Goal: Information Seeking & Learning: Find specific fact

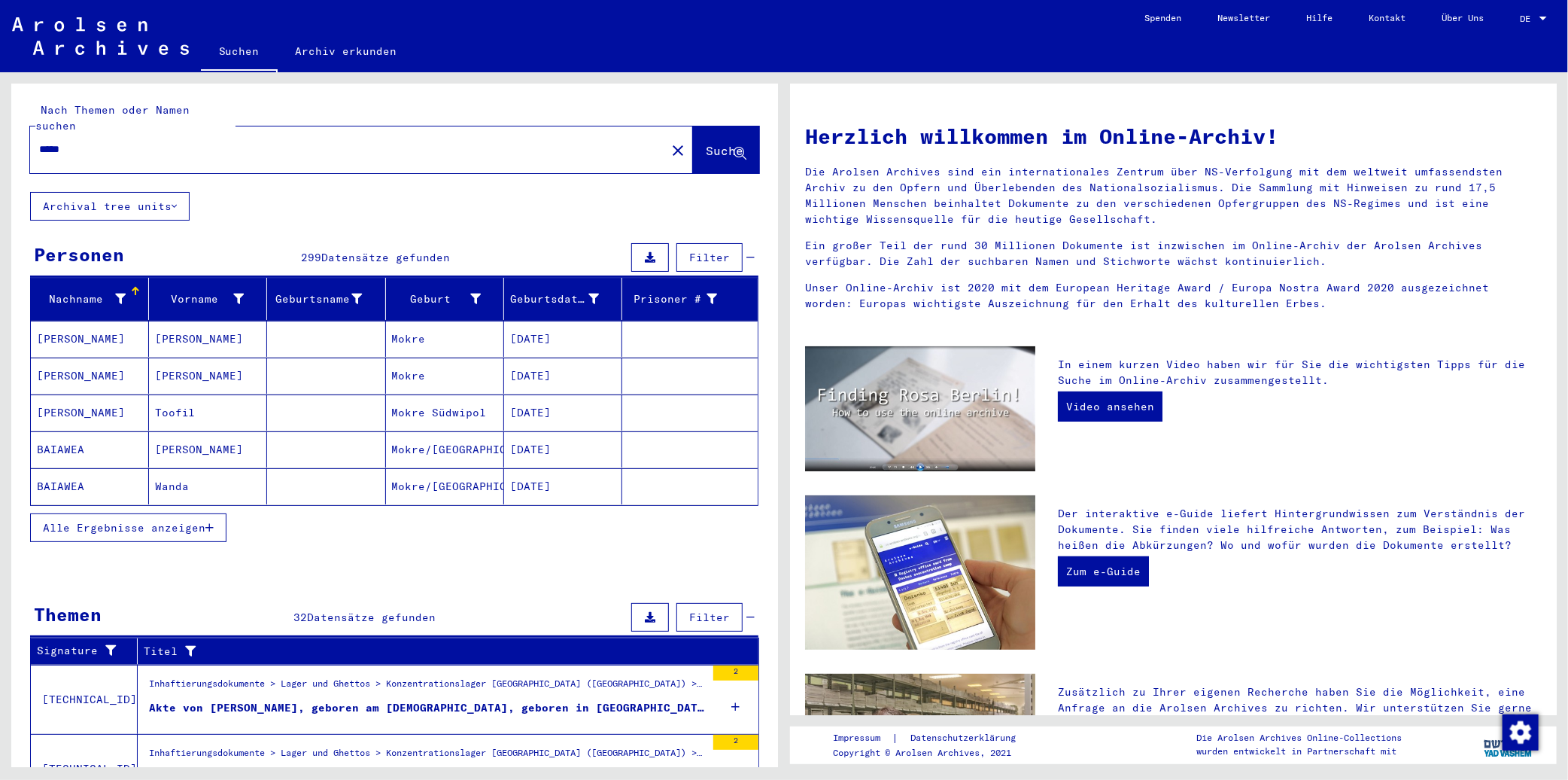
click at [190, 142] on input "*****" at bounding box center [343, 150] width 609 height 16
click at [189, 142] on input "*****" at bounding box center [343, 150] width 609 height 16
type input "*****"
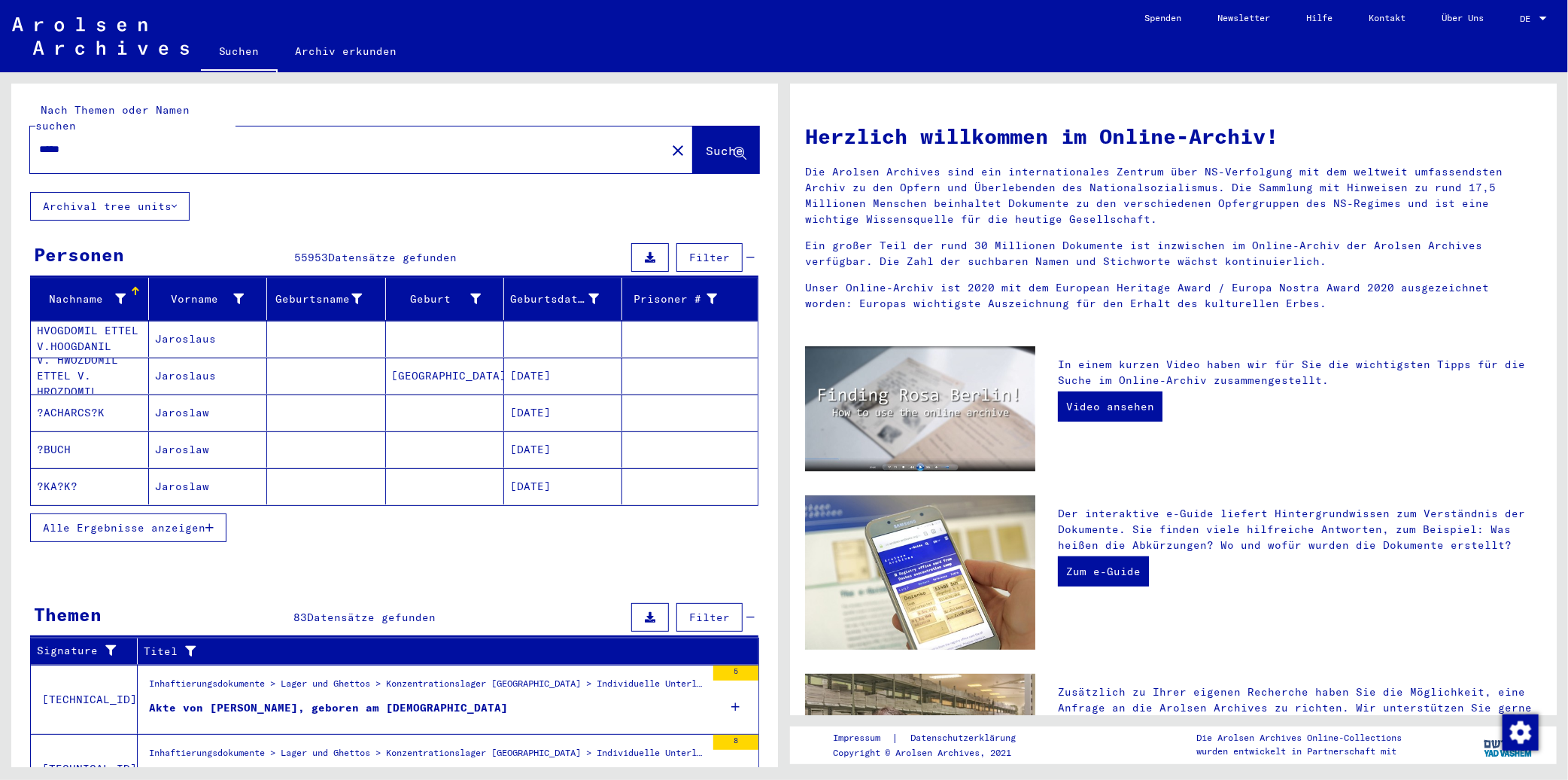
click at [121, 292] on div at bounding box center [120, 300] width 11 height 16
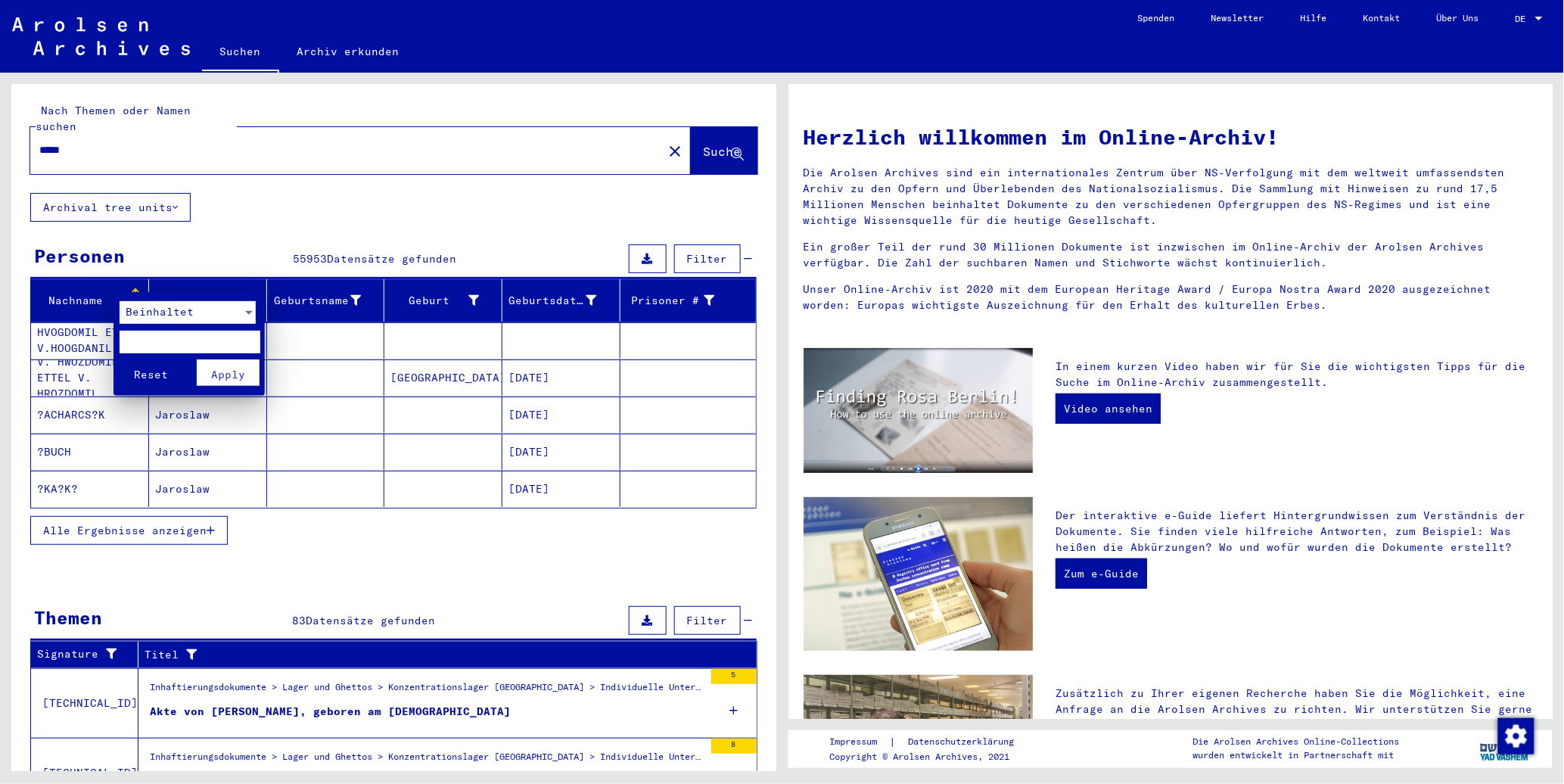
click at [178, 305] on span "Beinhaltet" at bounding box center [160, 311] width 68 height 13
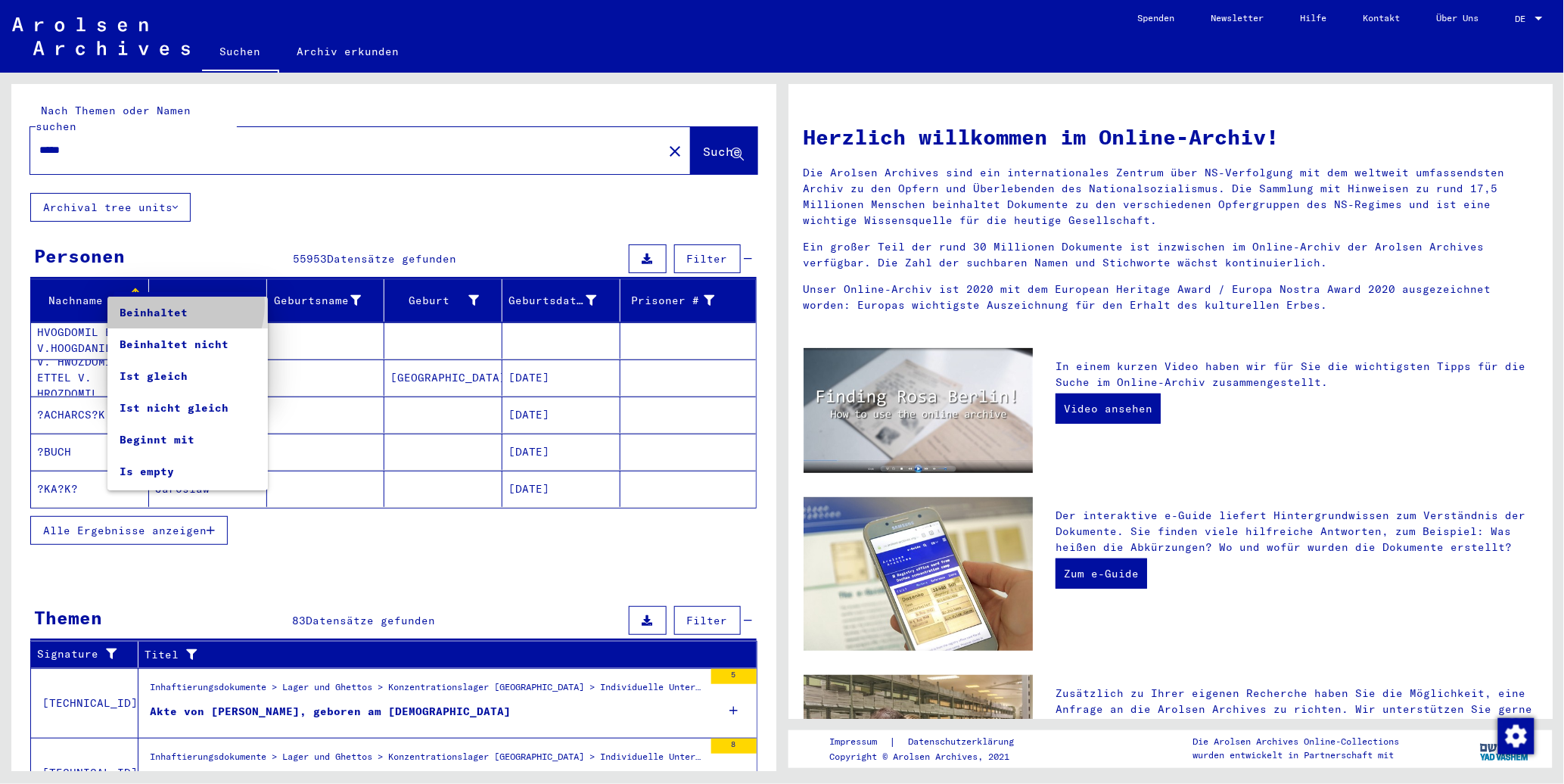
click at [178, 305] on span "Beinhaltet" at bounding box center [187, 313] width 136 height 32
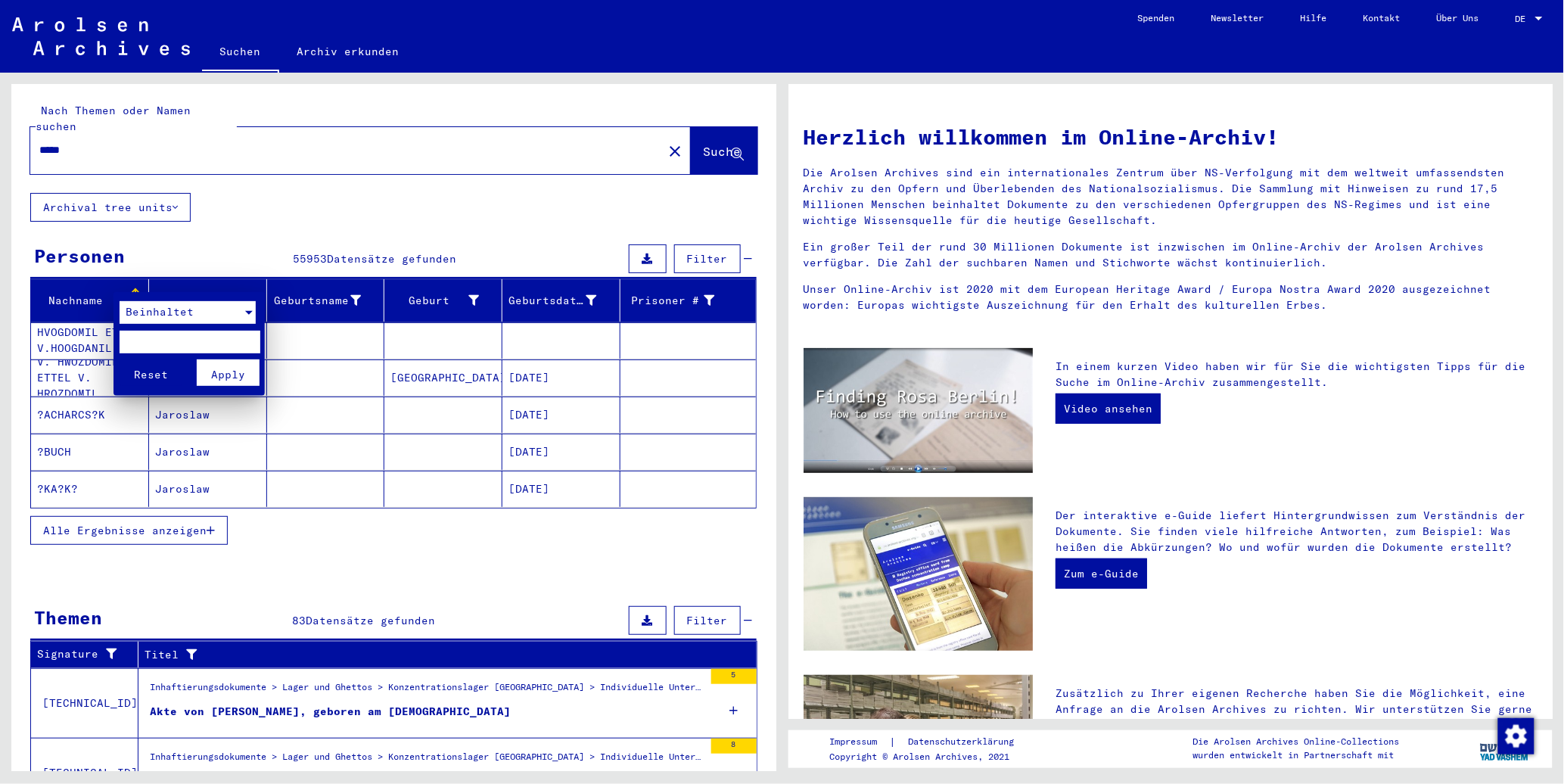
click at [184, 331] on input "text" at bounding box center [189, 341] width 140 height 22
type input "*****"
click at [119, 359] on button "Reset" at bounding box center [151, 372] width 62 height 27
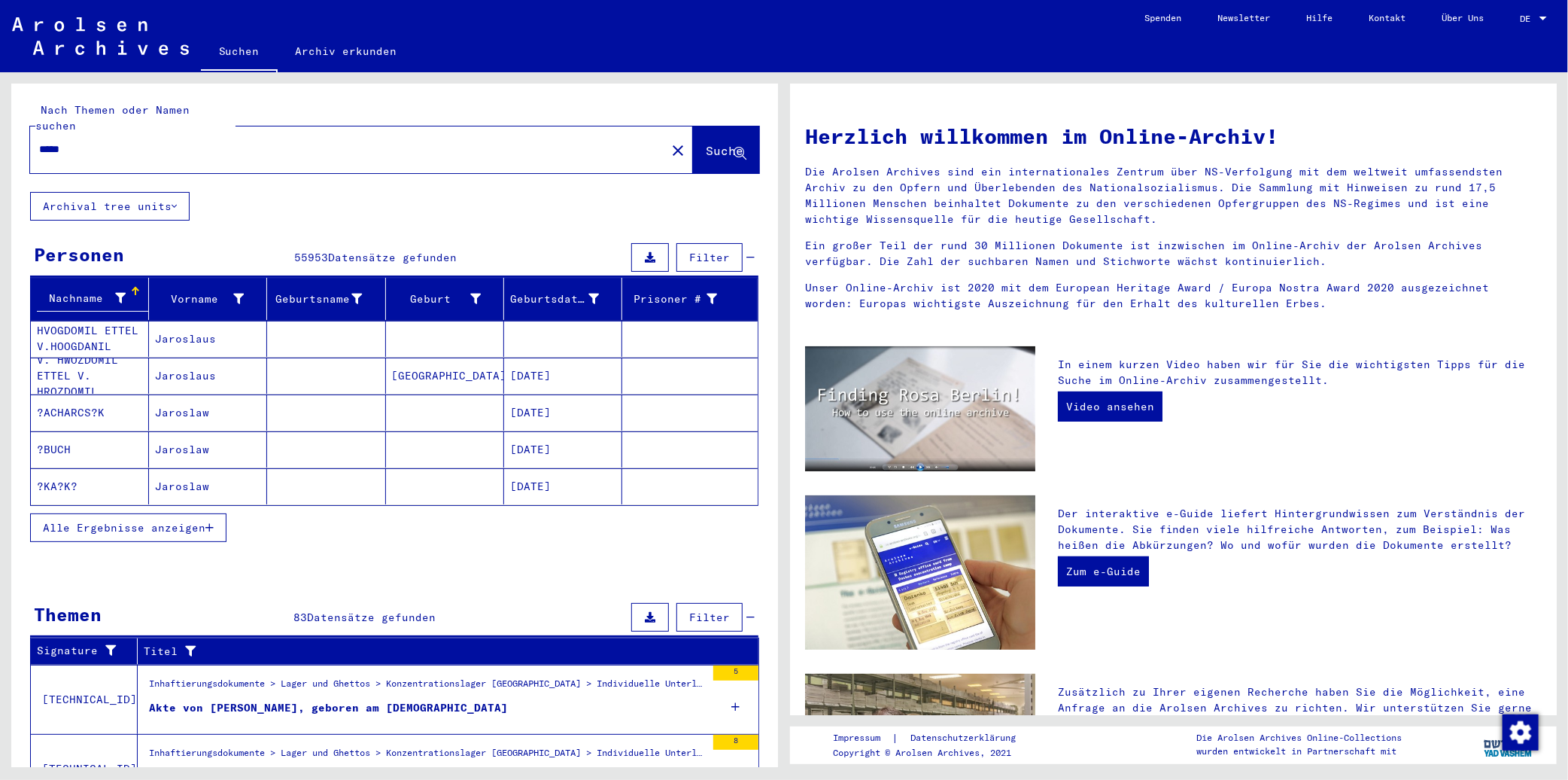
click at [144, 521] on span "Alle Ergebnisse anzeigen" at bounding box center [123, 527] width 162 height 13
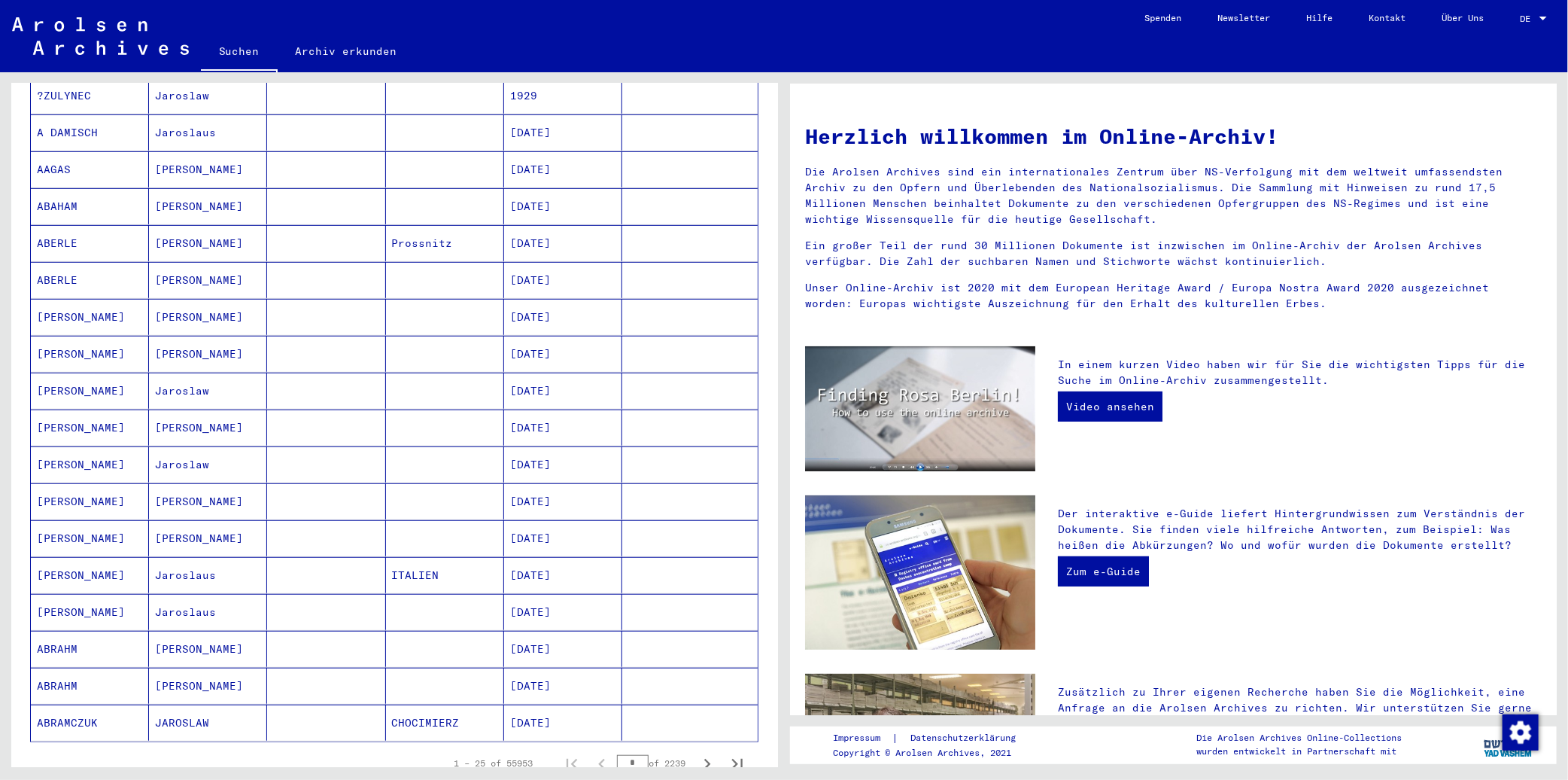
scroll to position [1003, 0]
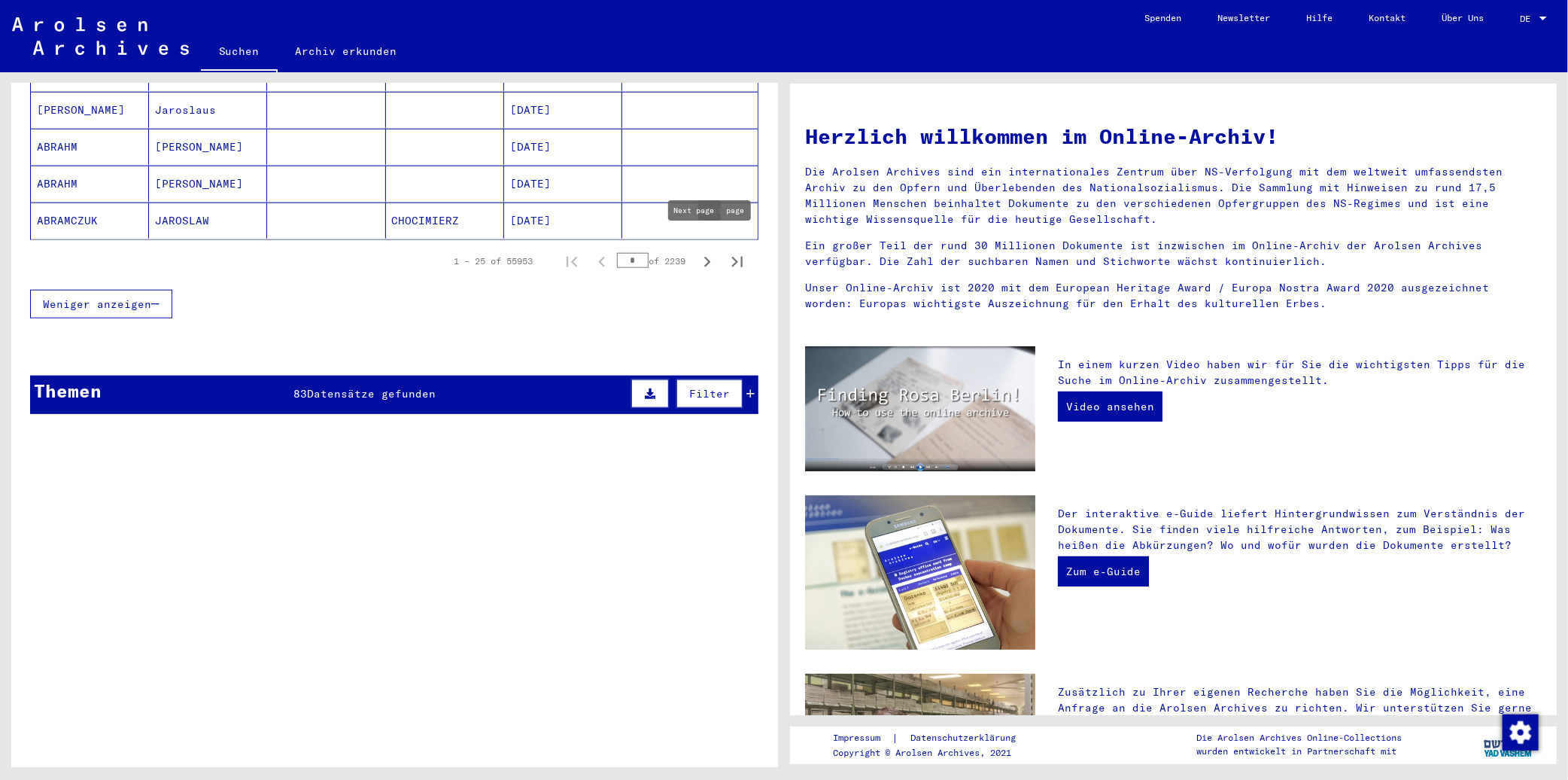
click at [696, 252] on icon "Next page" at bounding box center [707, 262] width 21 height 21
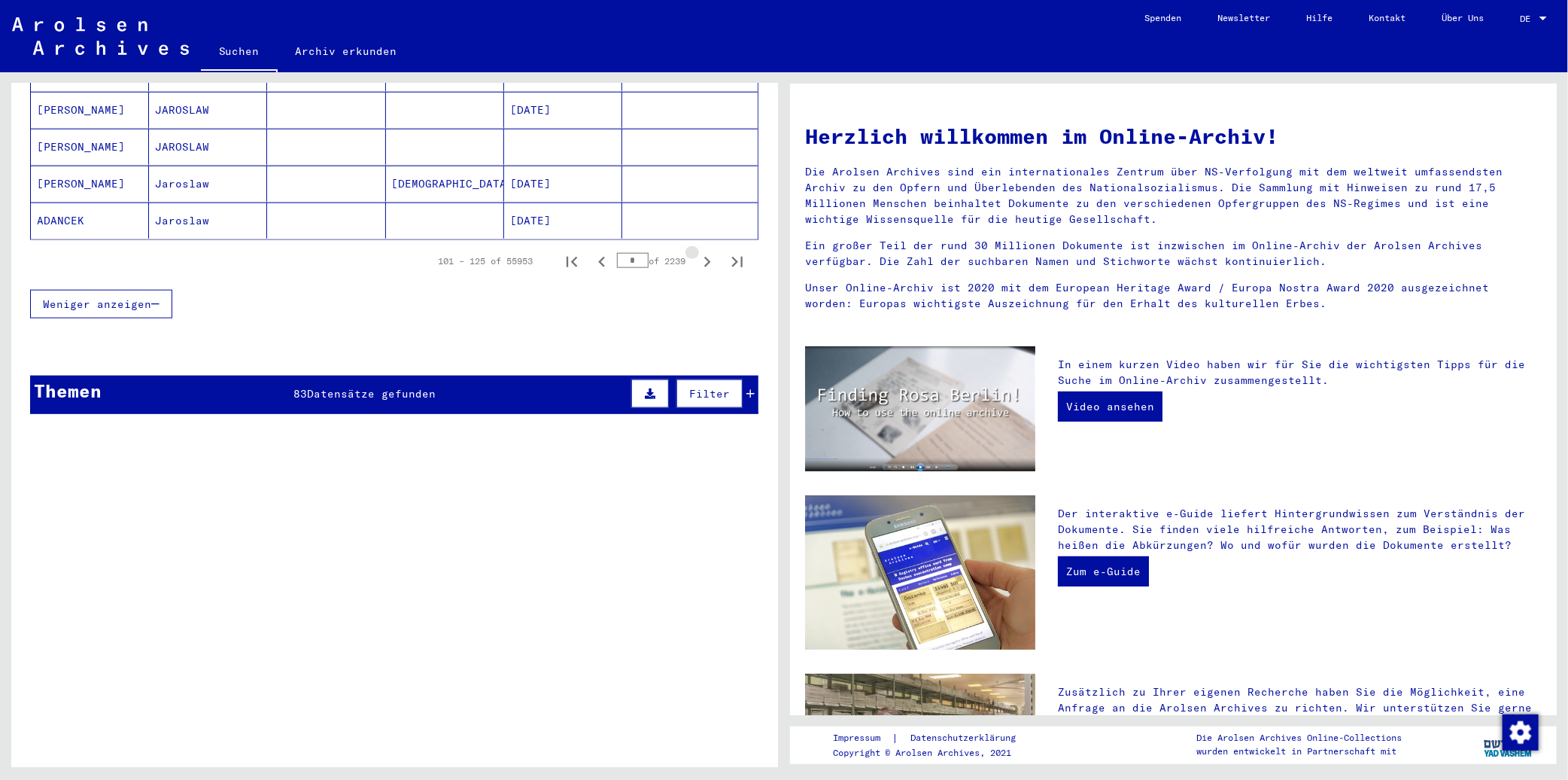
click at [696, 252] on icon "Next page" at bounding box center [707, 262] width 21 height 21
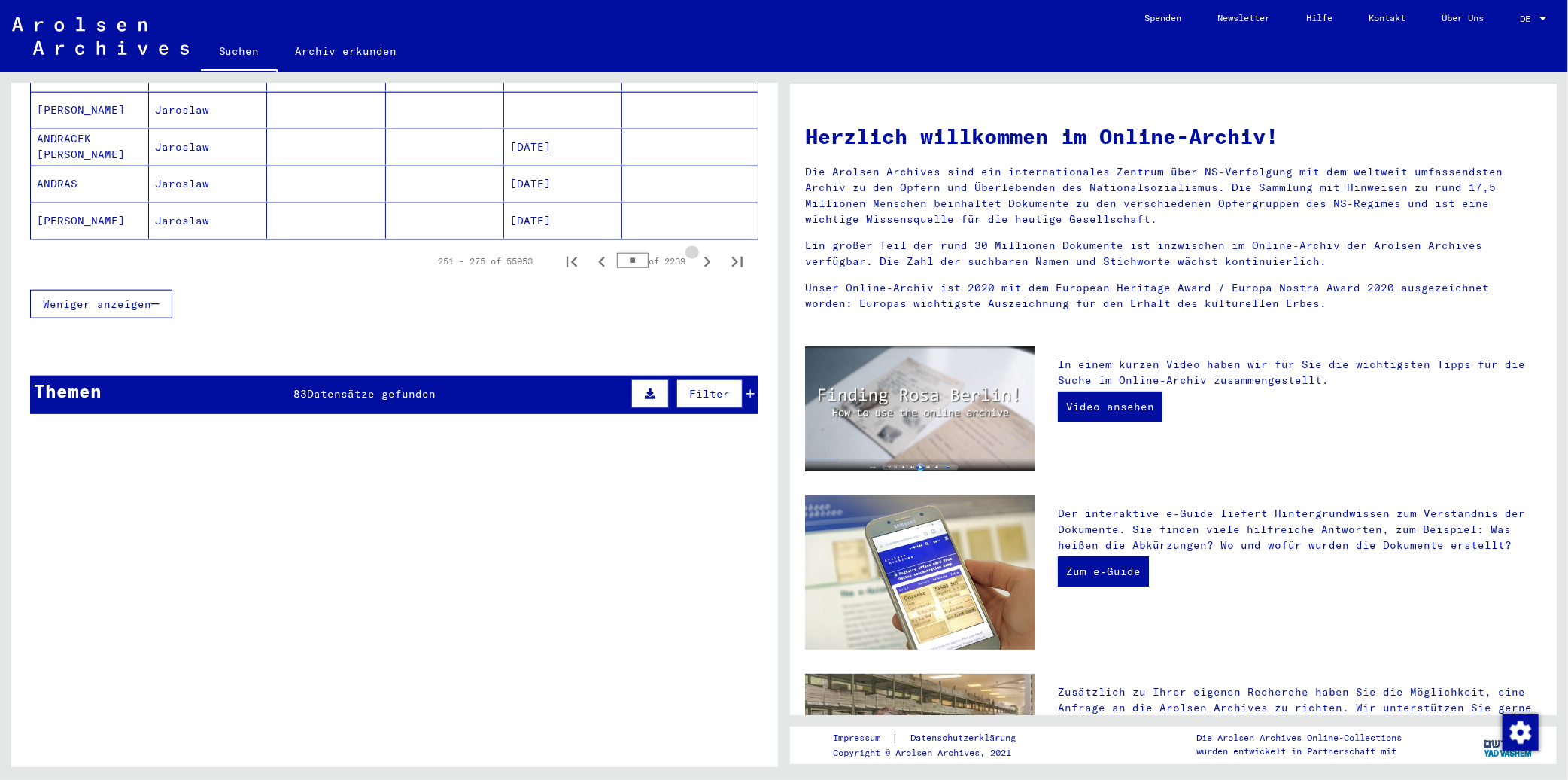
click at [696, 252] on icon "Next page" at bounding box center [707, 262] width 21 height 21
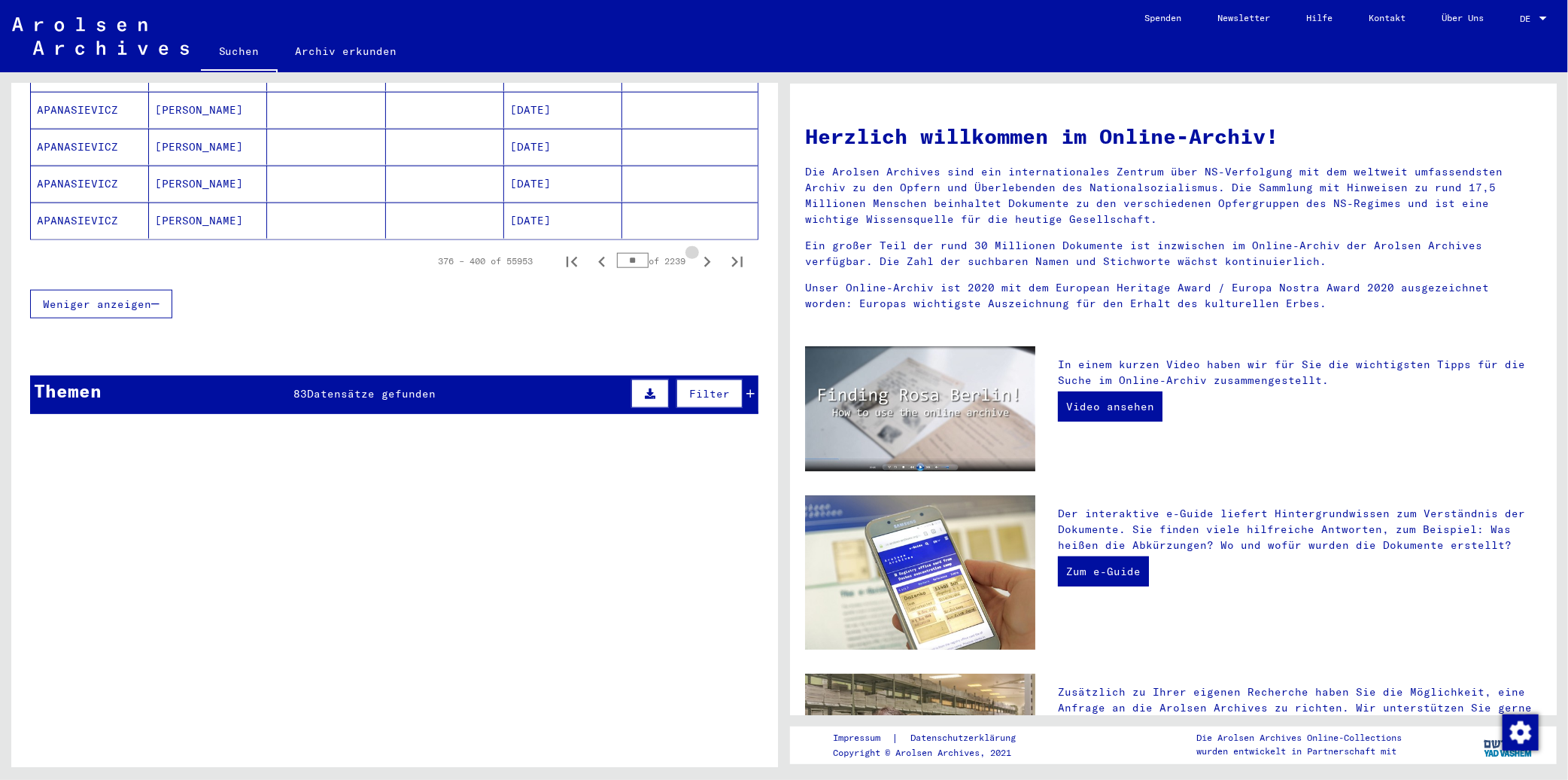
click at [696, 252] on icon "Next page" at bounding box center [707, 262] width 21 height 21
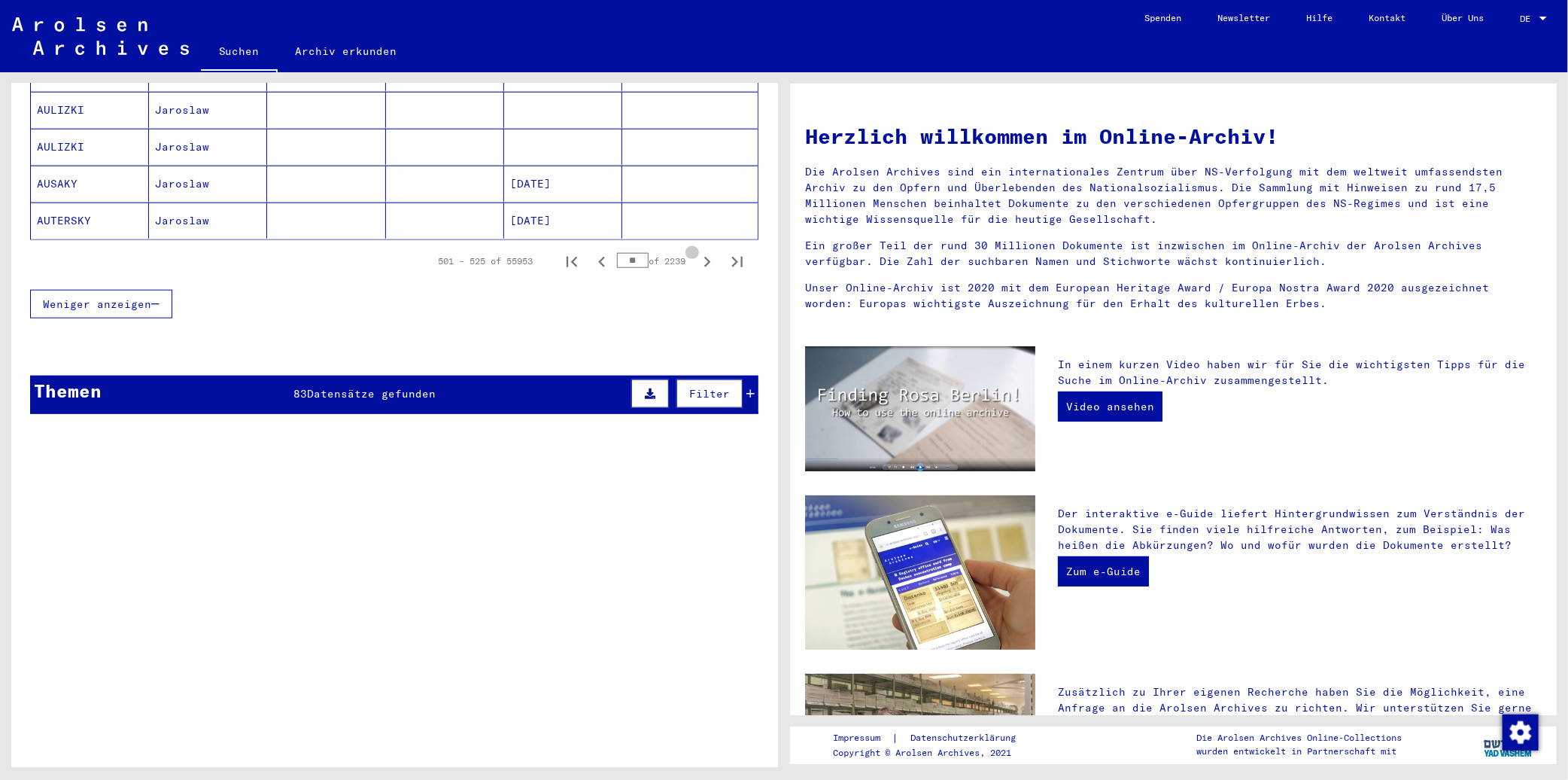
click at [696, 252] on icon "Next page" at bounding box center [707, 262] width 21 height 21
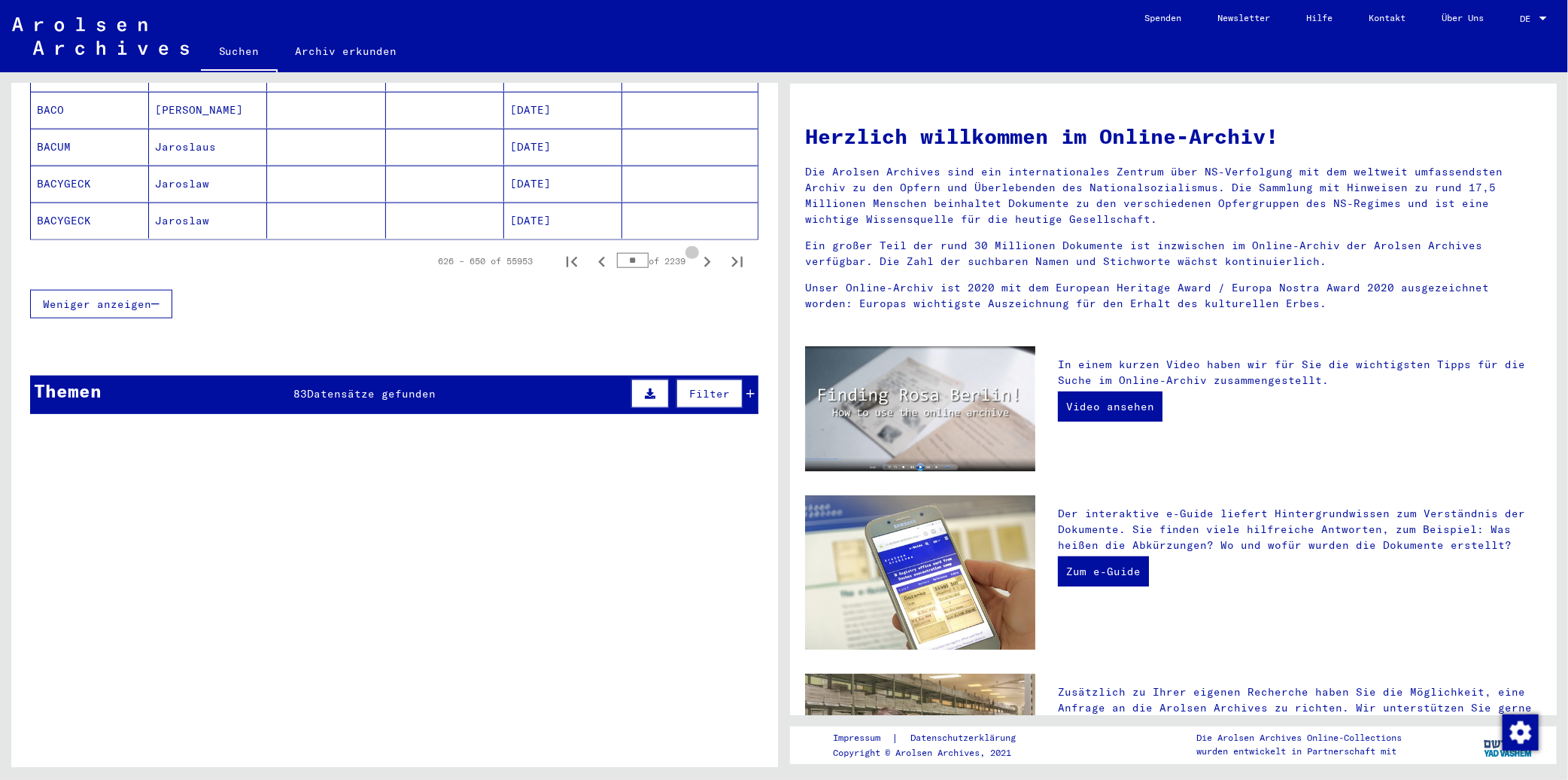
click at [696, 252] on icon "Next page" at bounding box center [707, 262] width 21 height 21
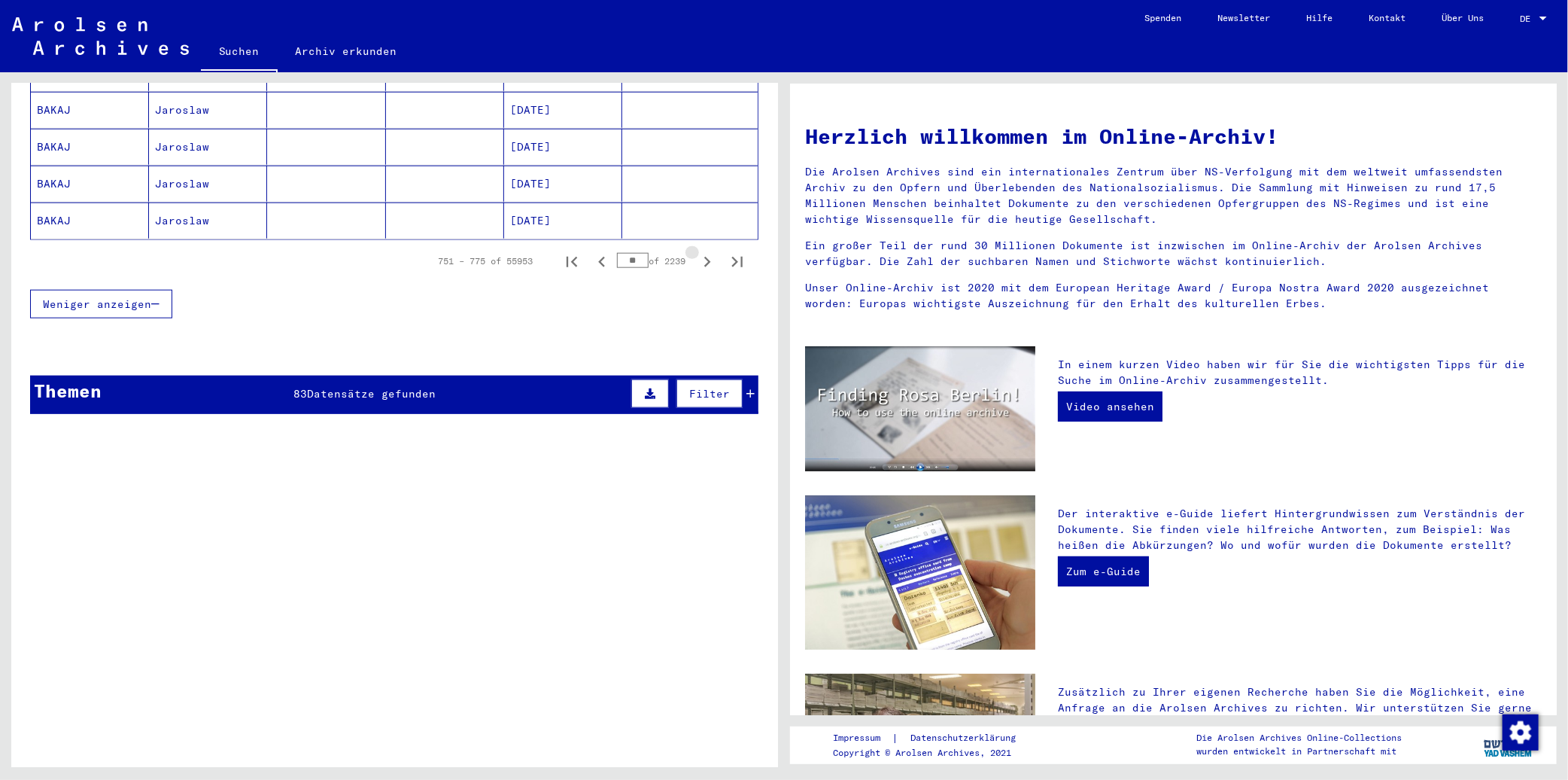
click at [696, 252] on icon "Next page" at bounding box center [707, 262] width 21 height 21
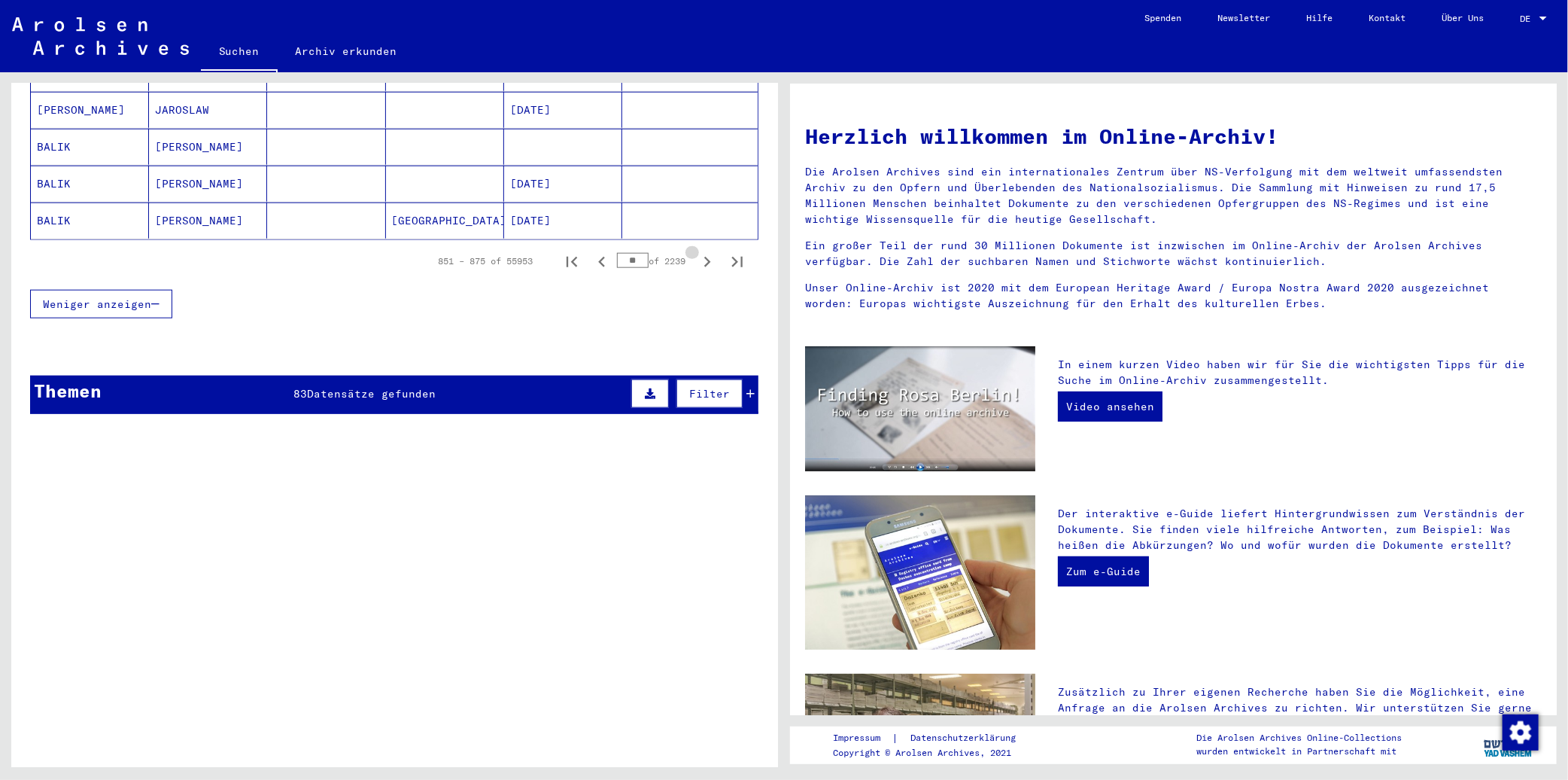
click at [696, 252] on icon "Next page" at bounding box center [707, 262] width 21 height 21
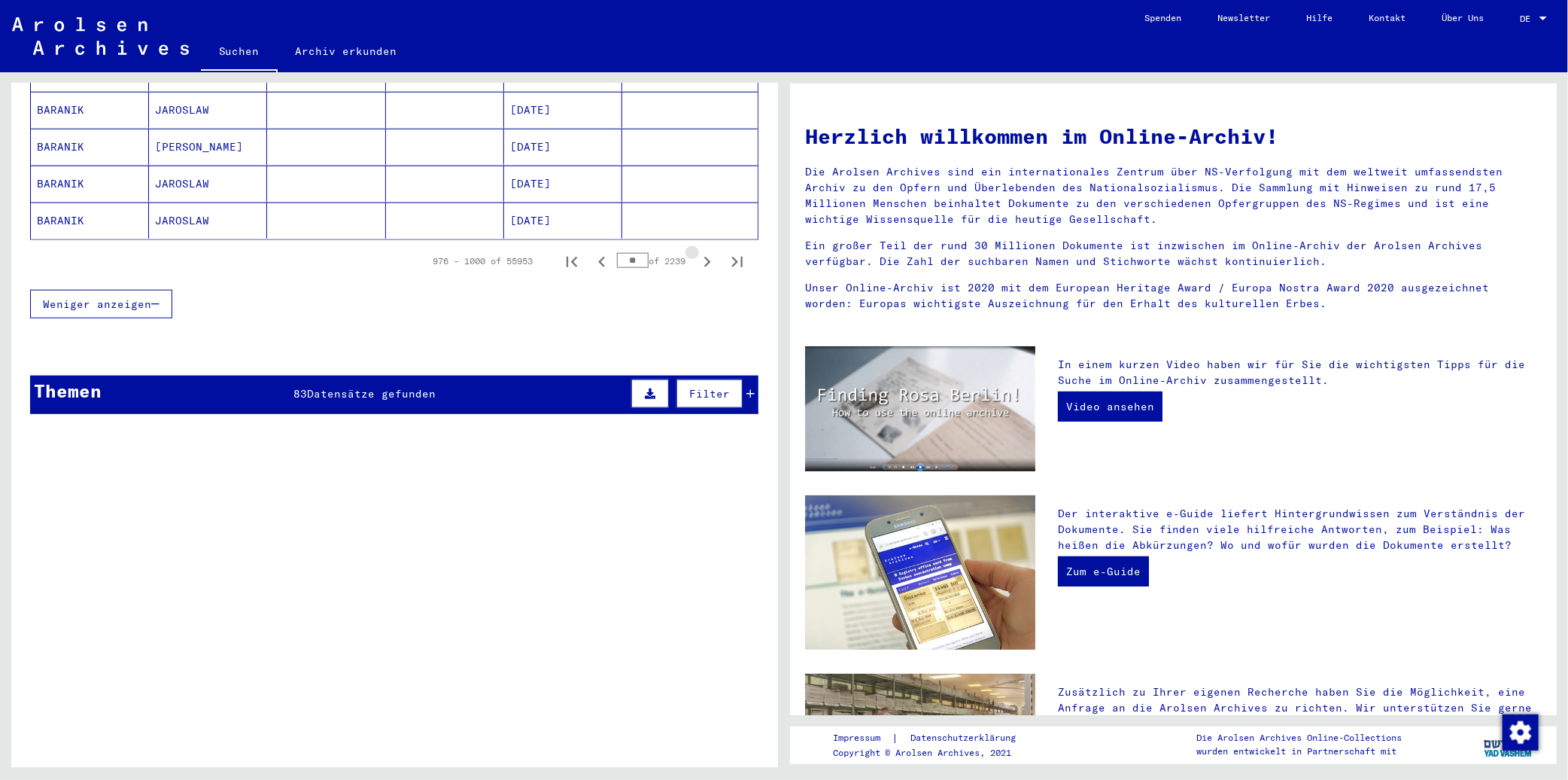
scroll to position [1005, 0]
click at [696, 252] on icon "Next page" at bounding box center [707, 262] width 21 height 21
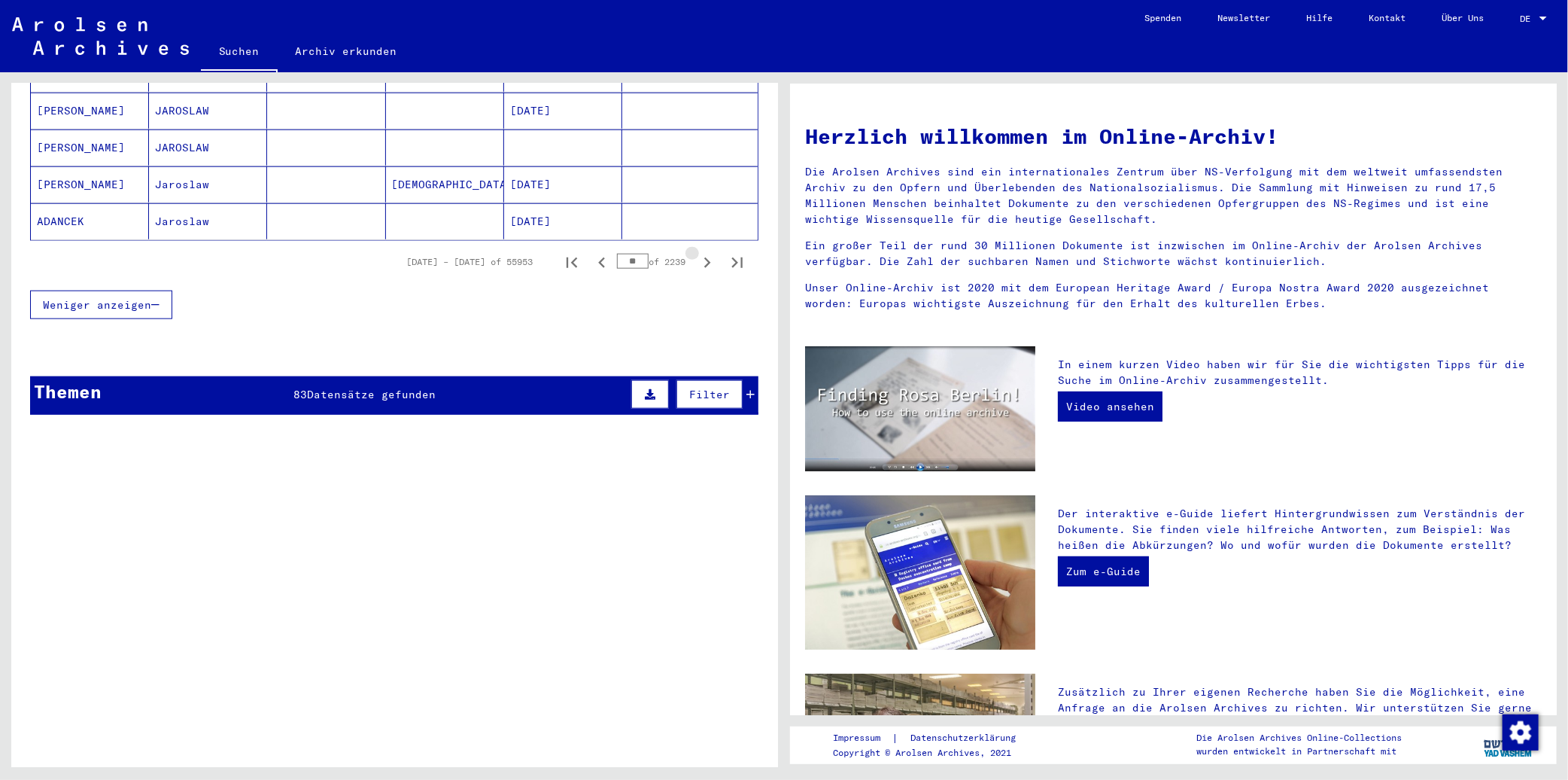
click at [696, 252] on icon "Next page" at bounding box center [707, 262] width 21 height 21
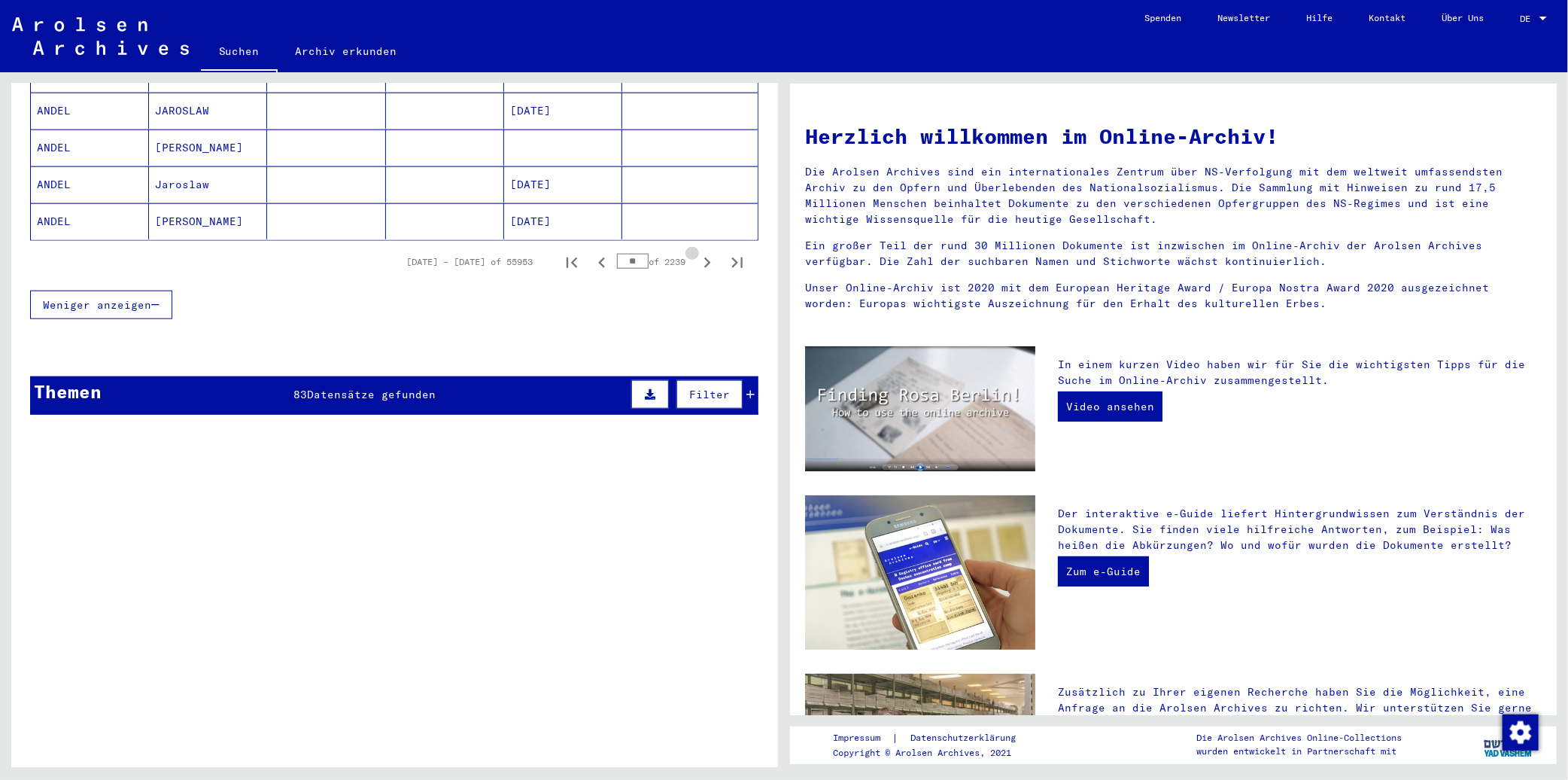
click at [696, 252] on icon "Next page" at bounding box center [707, 262] width 21 height 21
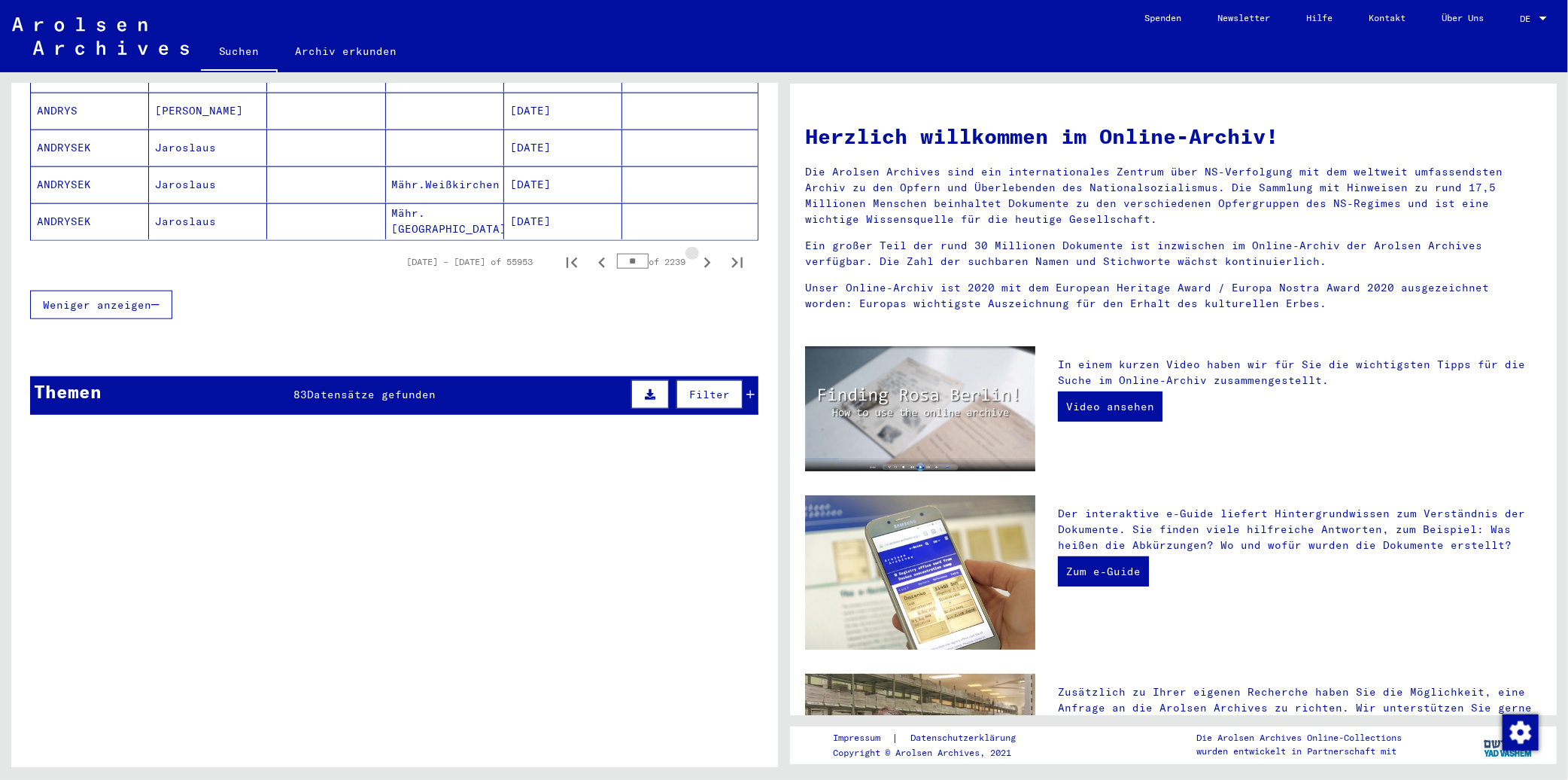
click at [696, 252] on icon "Next page" at bounding box center [707, 262] width 21 height 21
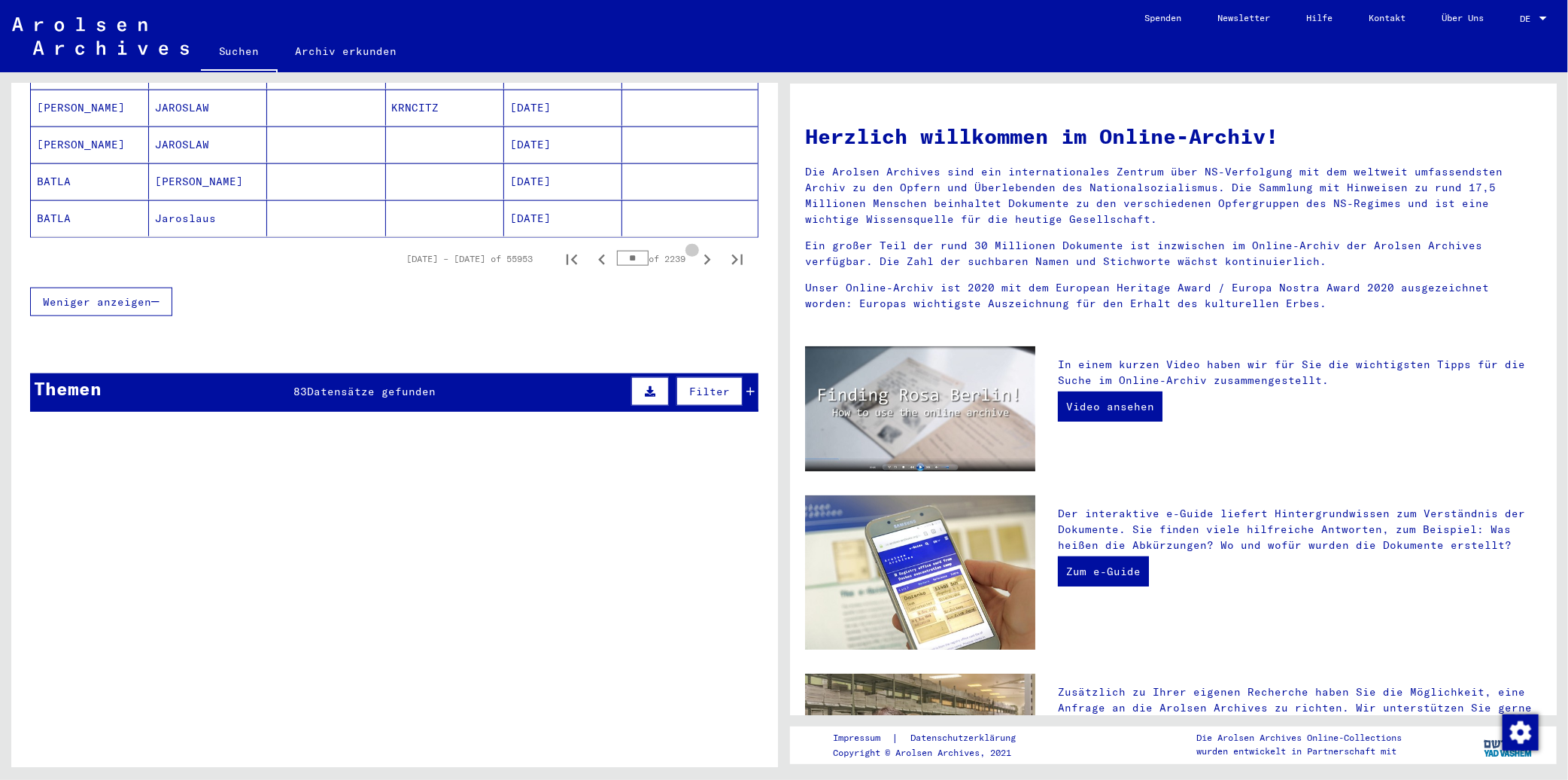
click at [696, 249] on icon "Next page" at bounding box center [707, 260] width 21 height 21
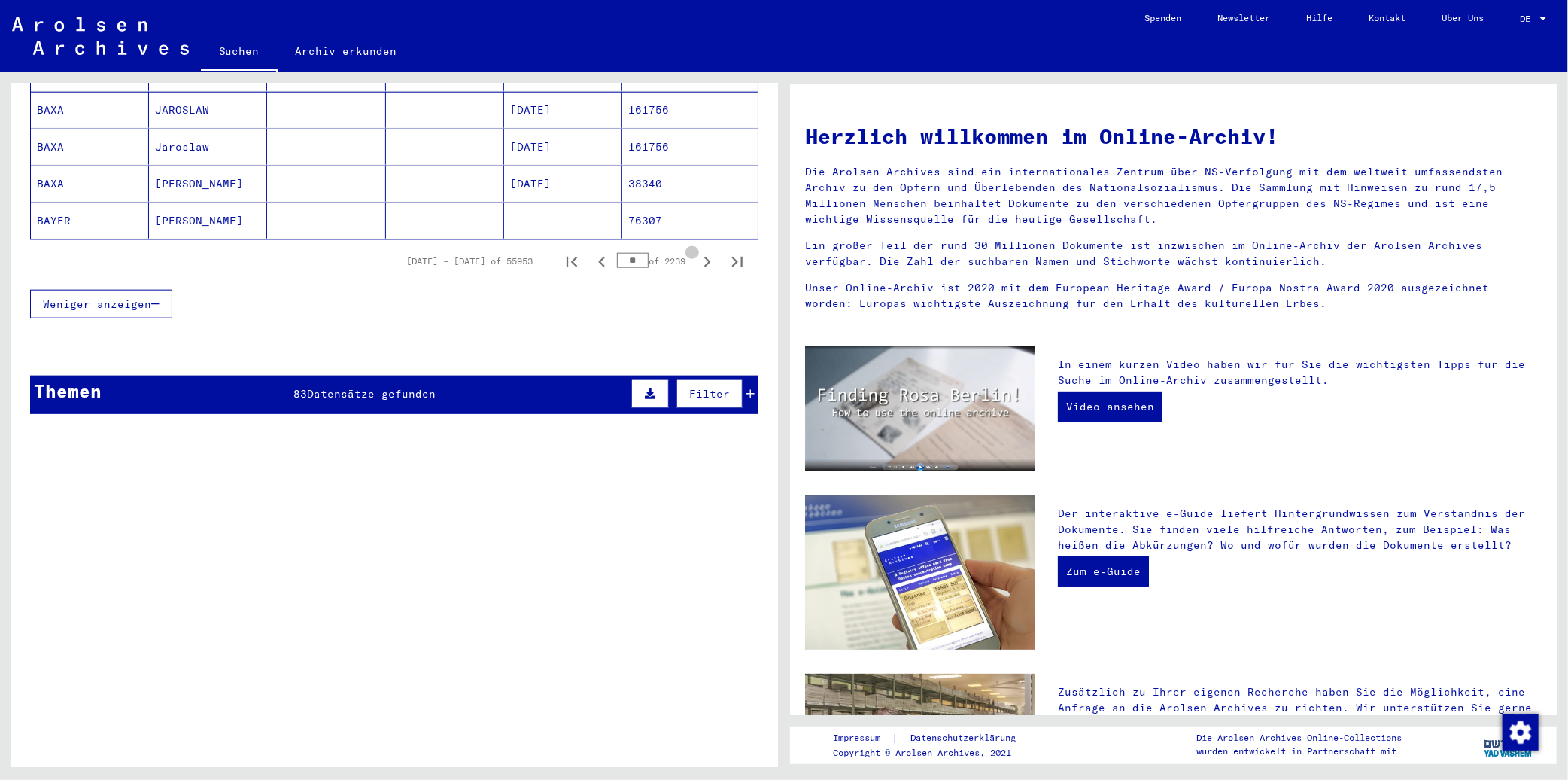
click at [696, 252] on icon "Next page" at bounding box center [707, 262] width 21 height 21
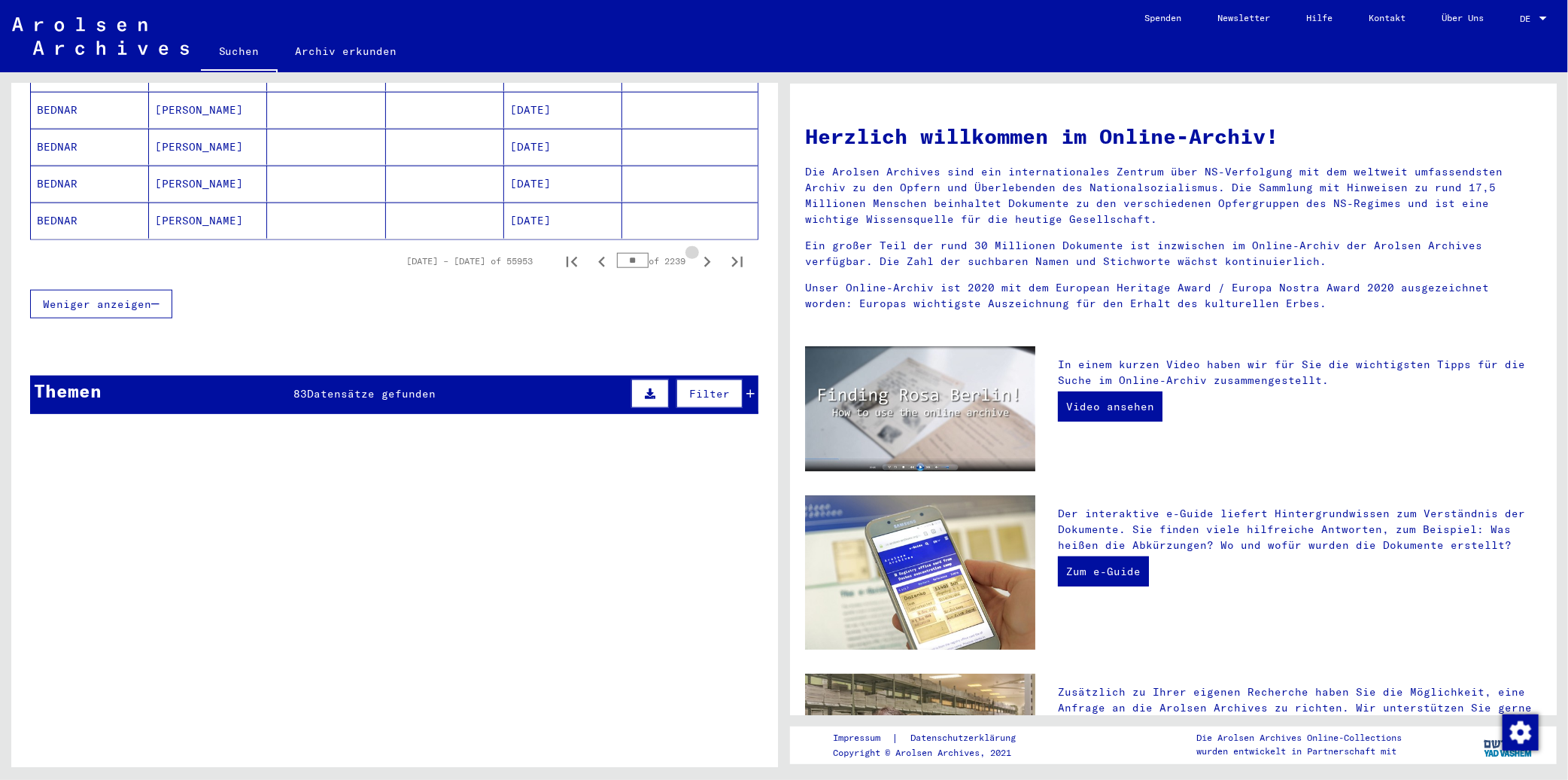
click at [696, 252] on icon "Next page" at bounding box center [707, 262] width 21 height 21
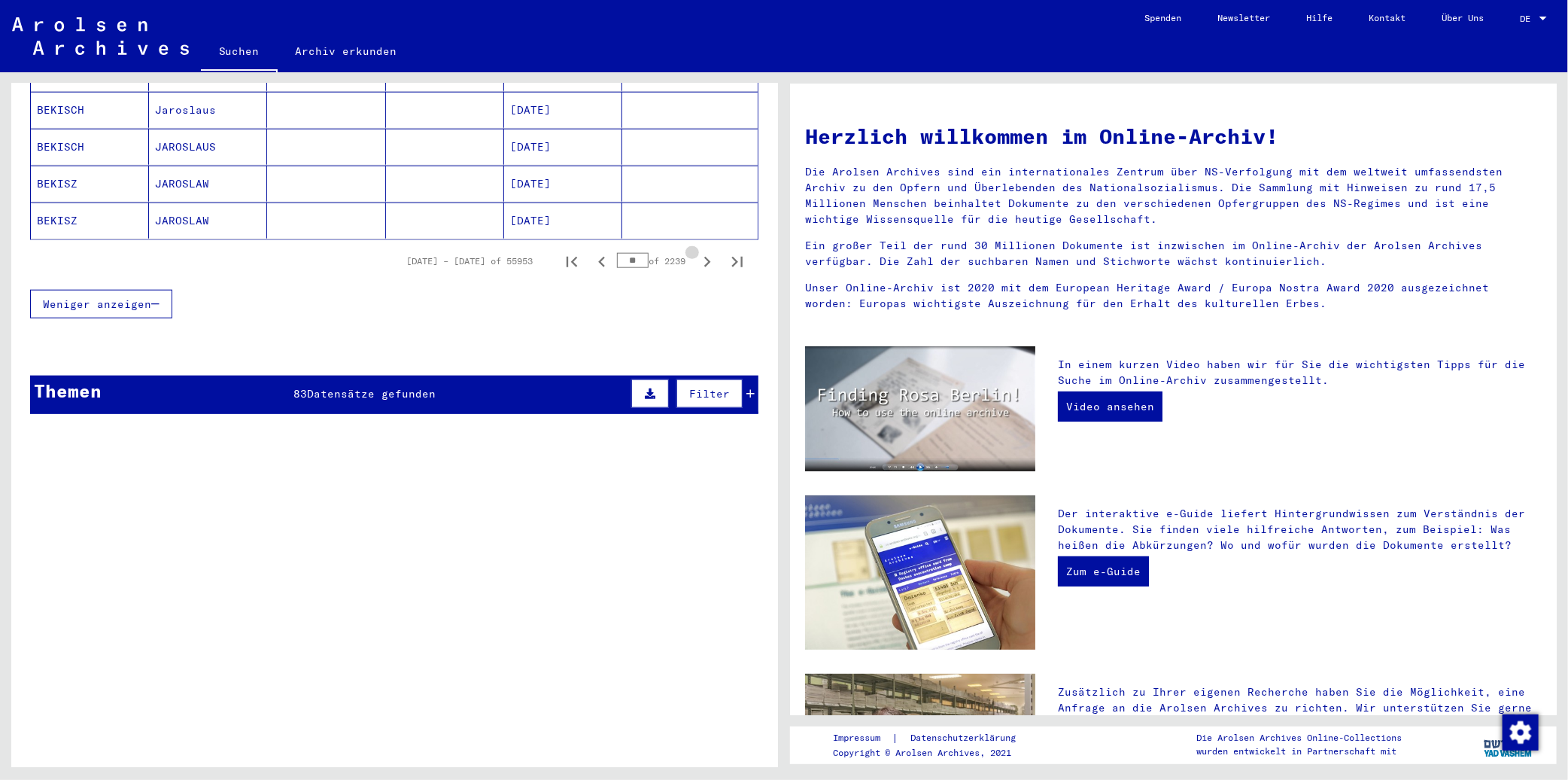
click at [696, 252] on icon "Next page" at bounding box center [707, 262] width 21 height 21
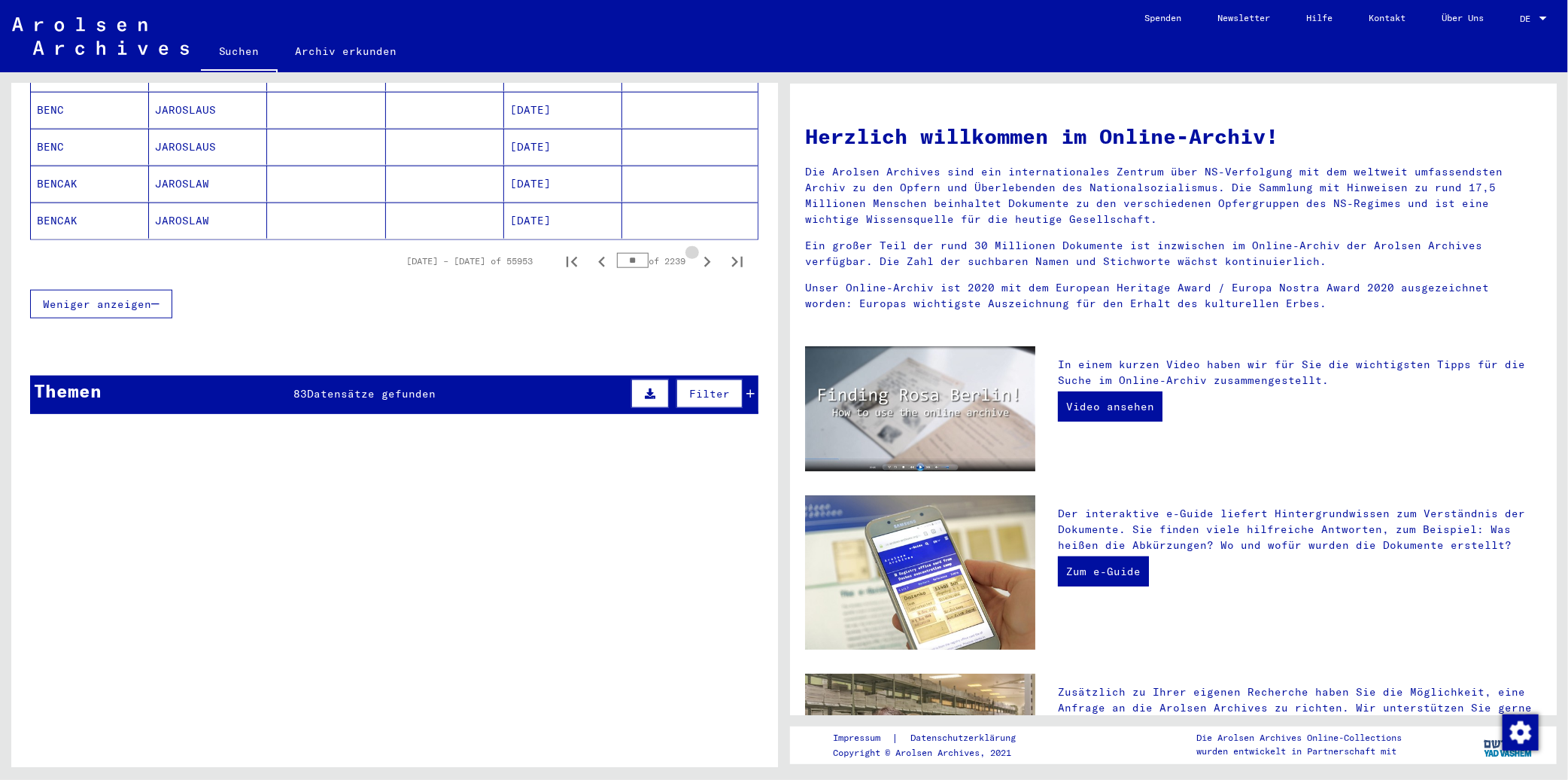
click at [696, 252] on icon "Next page" at bounding box center [707, 262] width 21 height 21
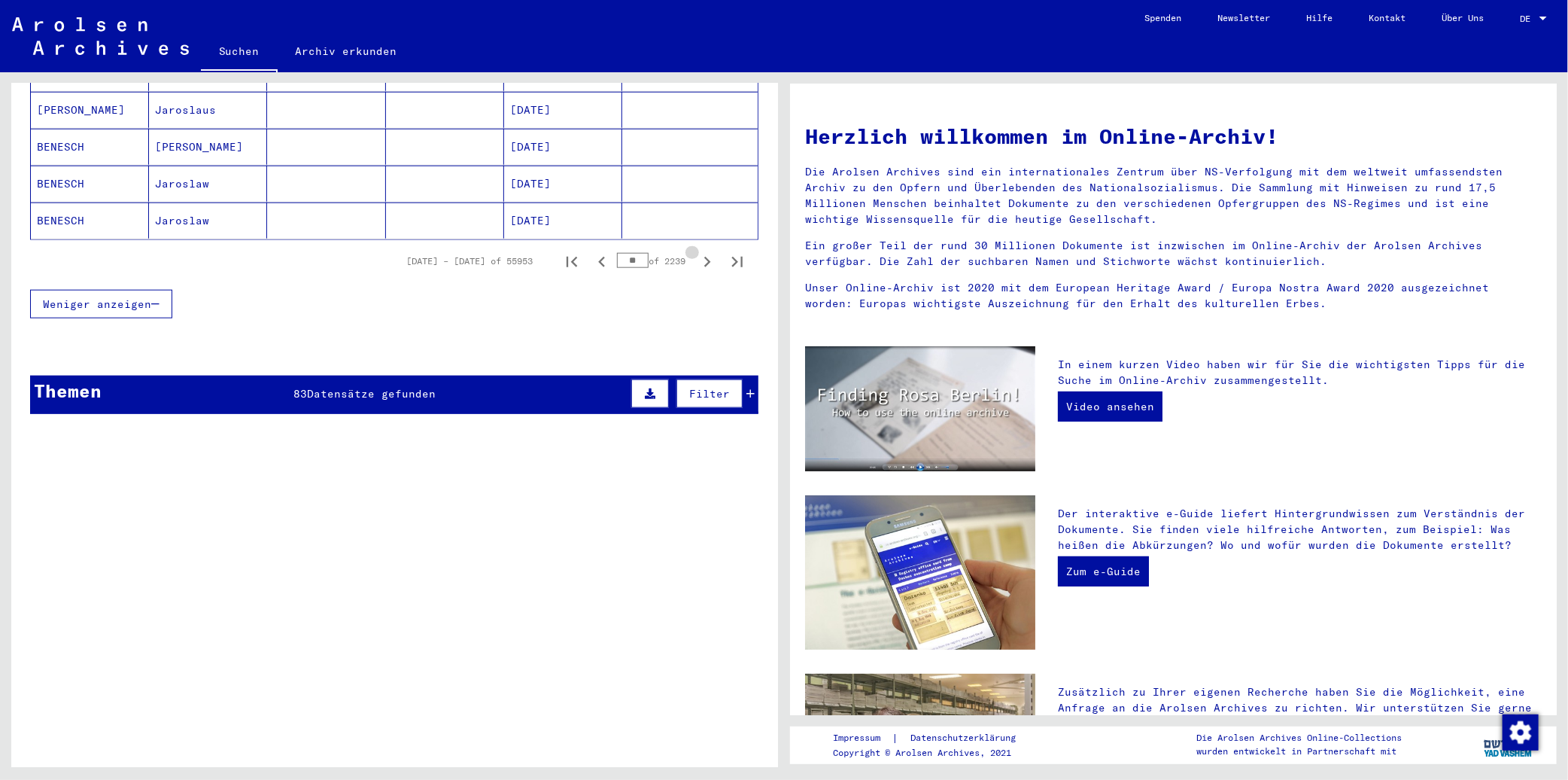
click at [696, 252] on icon "Next page" at bounding box center [707, 262] width 21 height 21
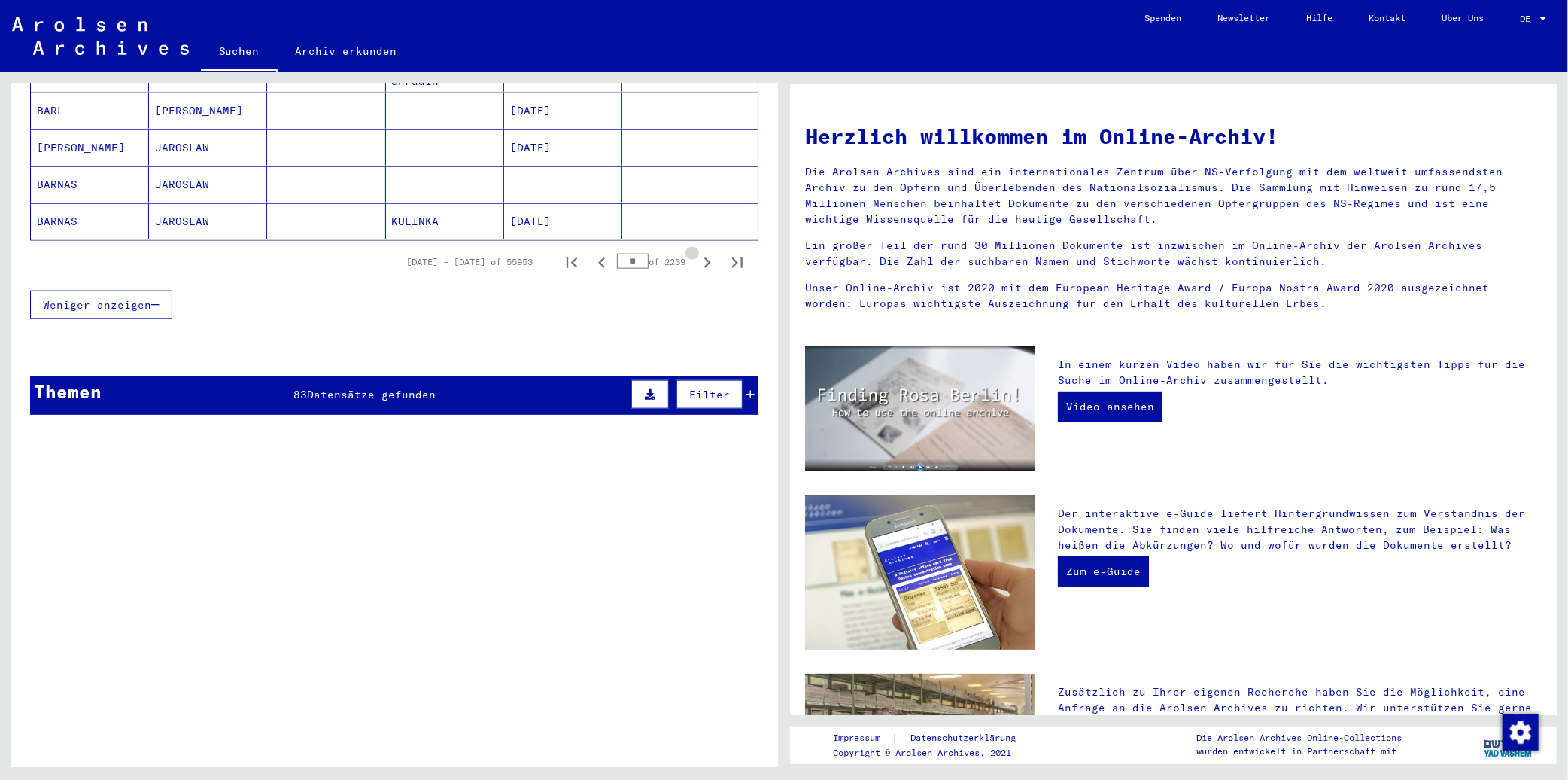
click at [696, 252] on icon "Next page" at bounding box center [707, 262] width 21 height 21
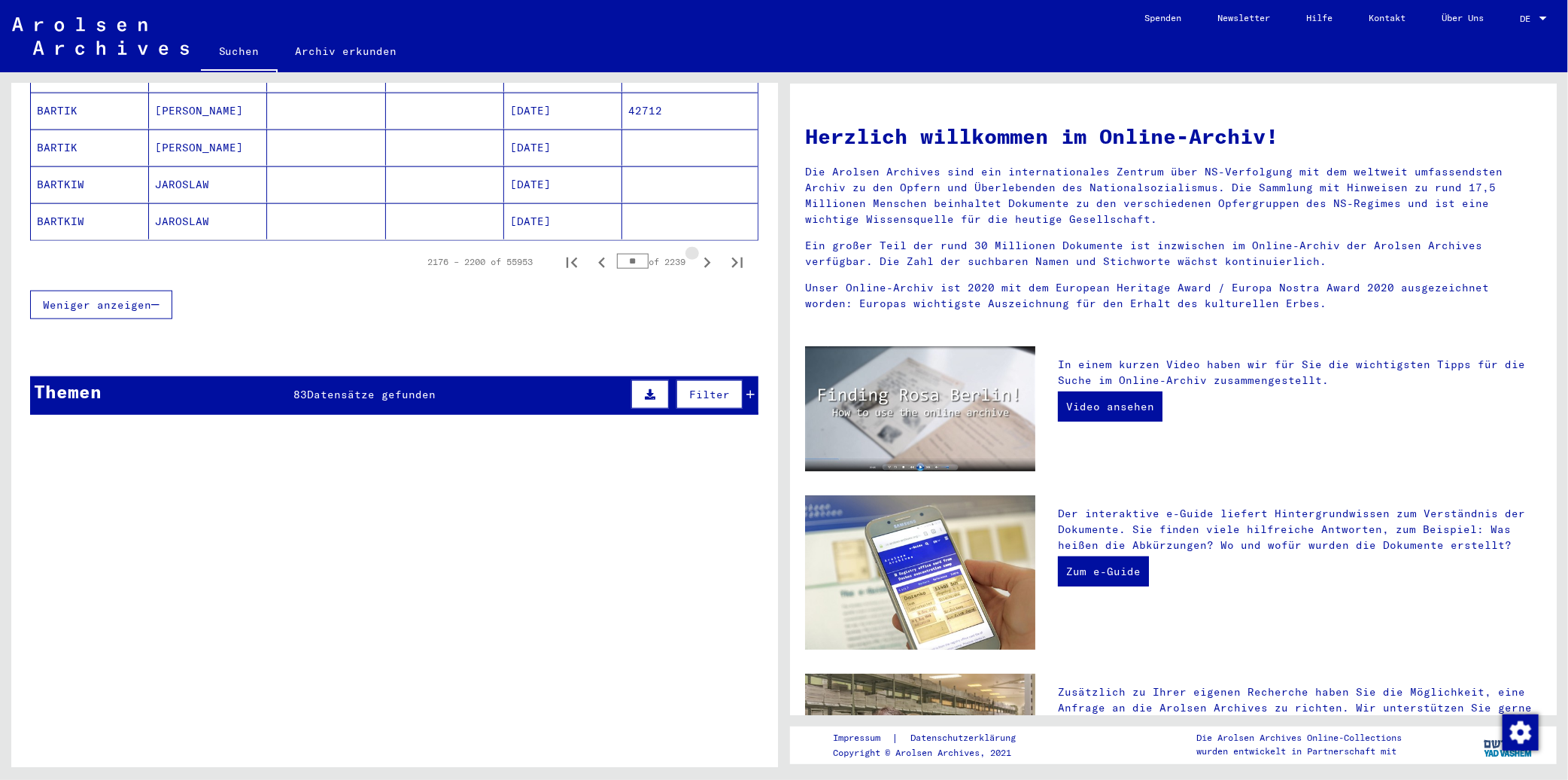
click at [696, 252] on icon "Next page" at bounding box center [707, 262] width 21 height 21
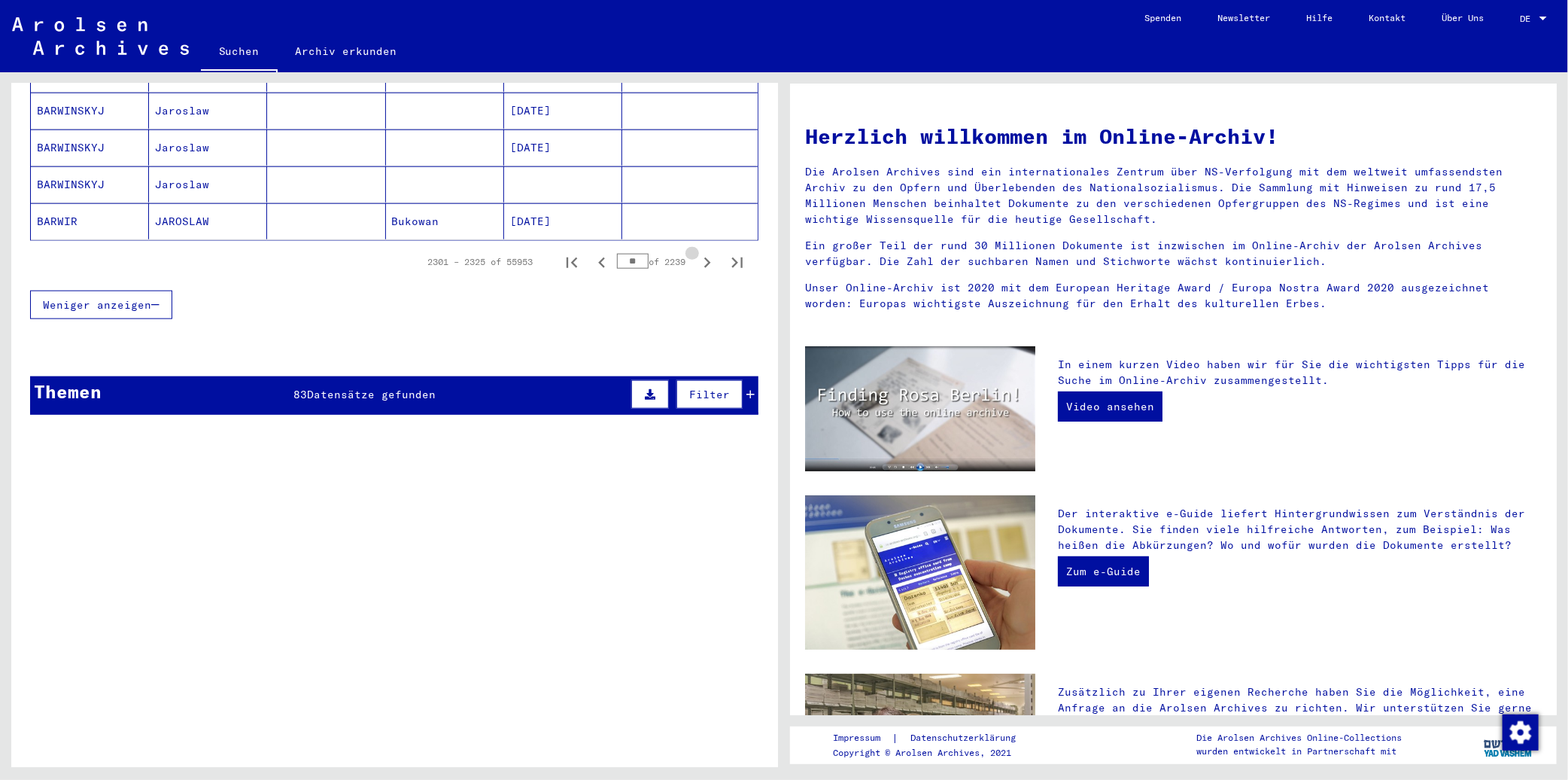
click at [696, 252] on icon "Next page" at bounding box center [707, 262] width 21 height 21
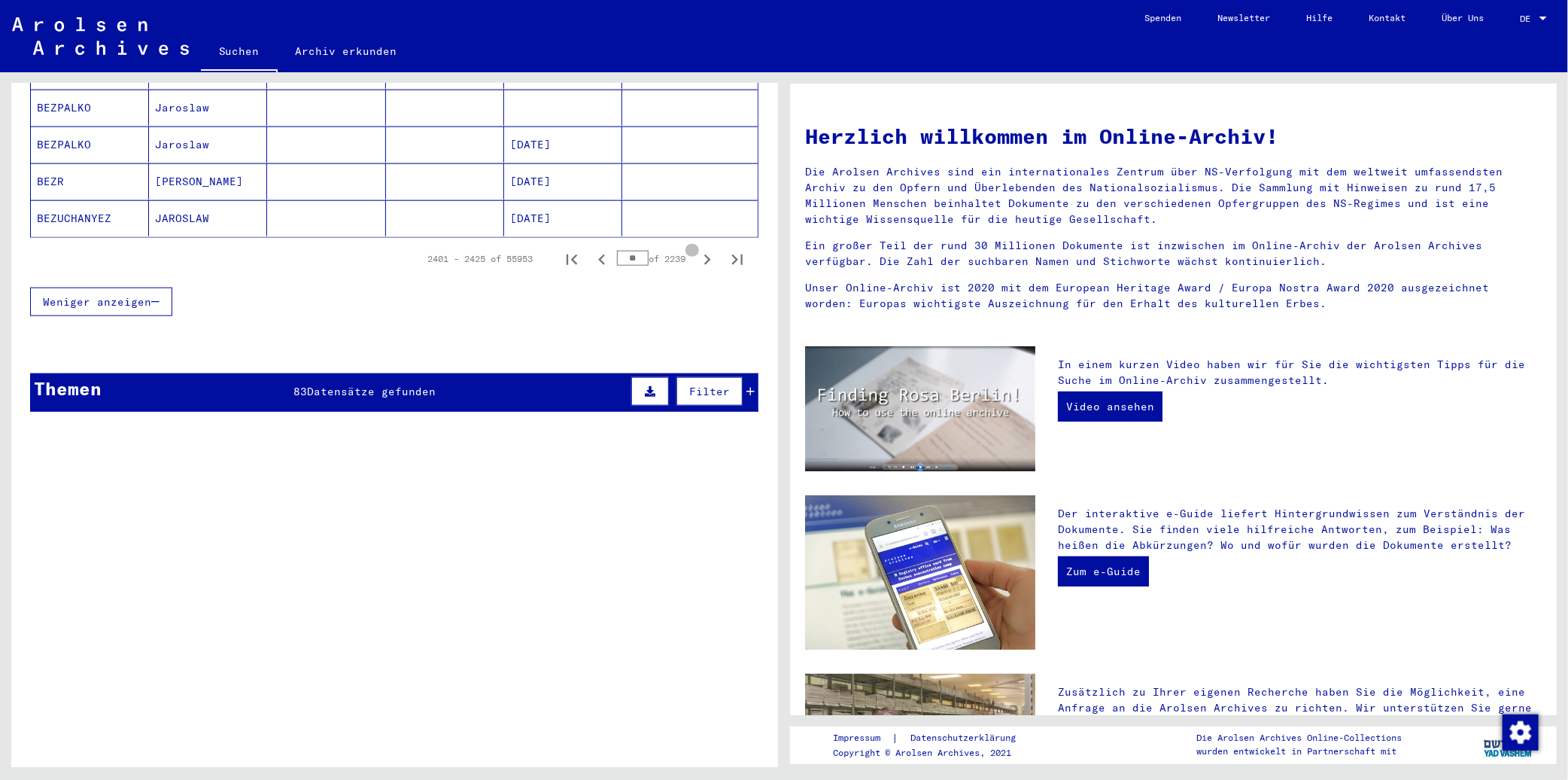
click at [696, 249] on icon "Next page" at bounding box center [707, 260] width 21 height 21
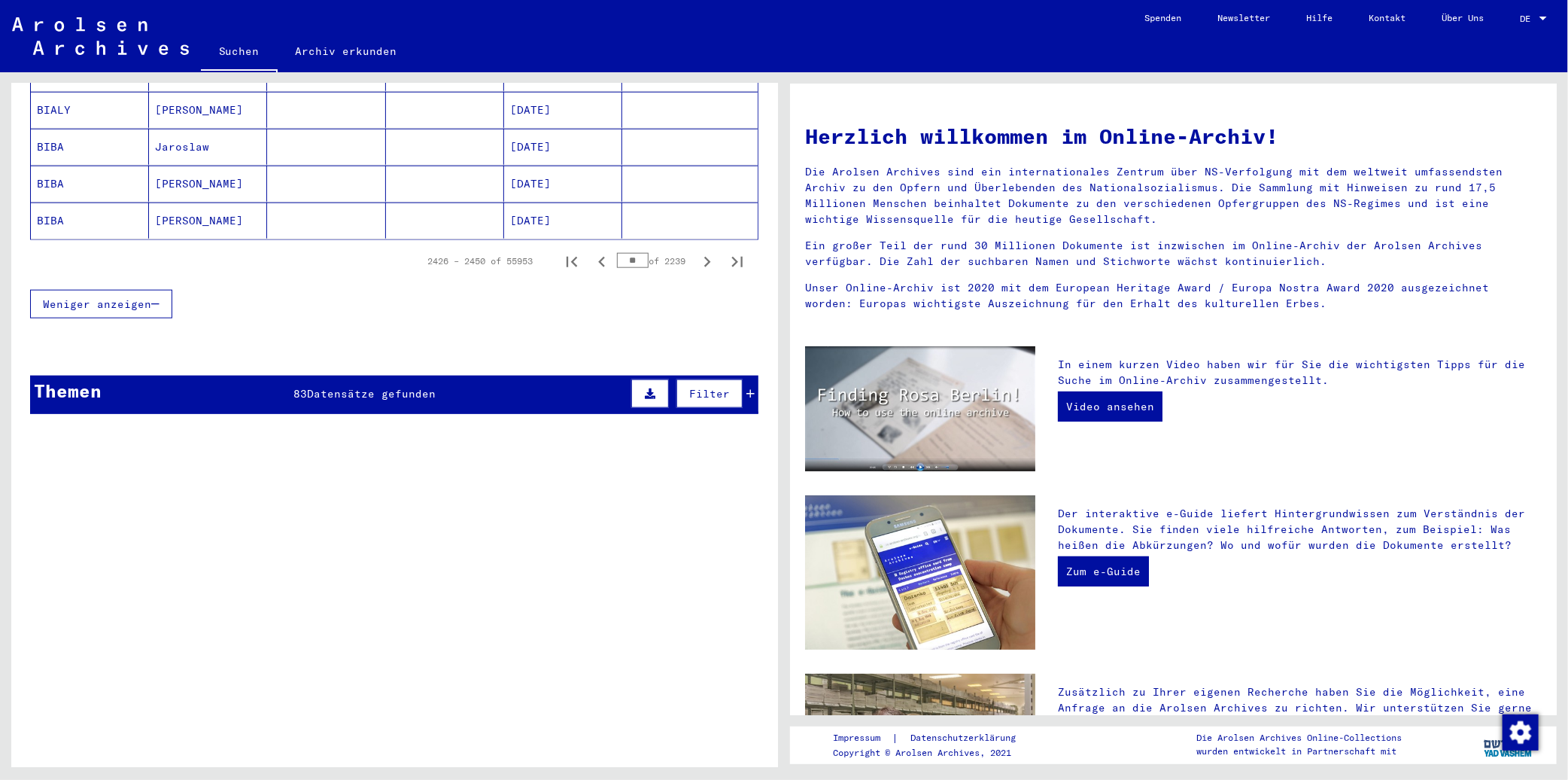
click at [622, 253] on input "**" at bounding box center [633, 260] width 32 height 15
click at [633, 254] on input "***" at bounding box center [633, 261] width 32 height 15
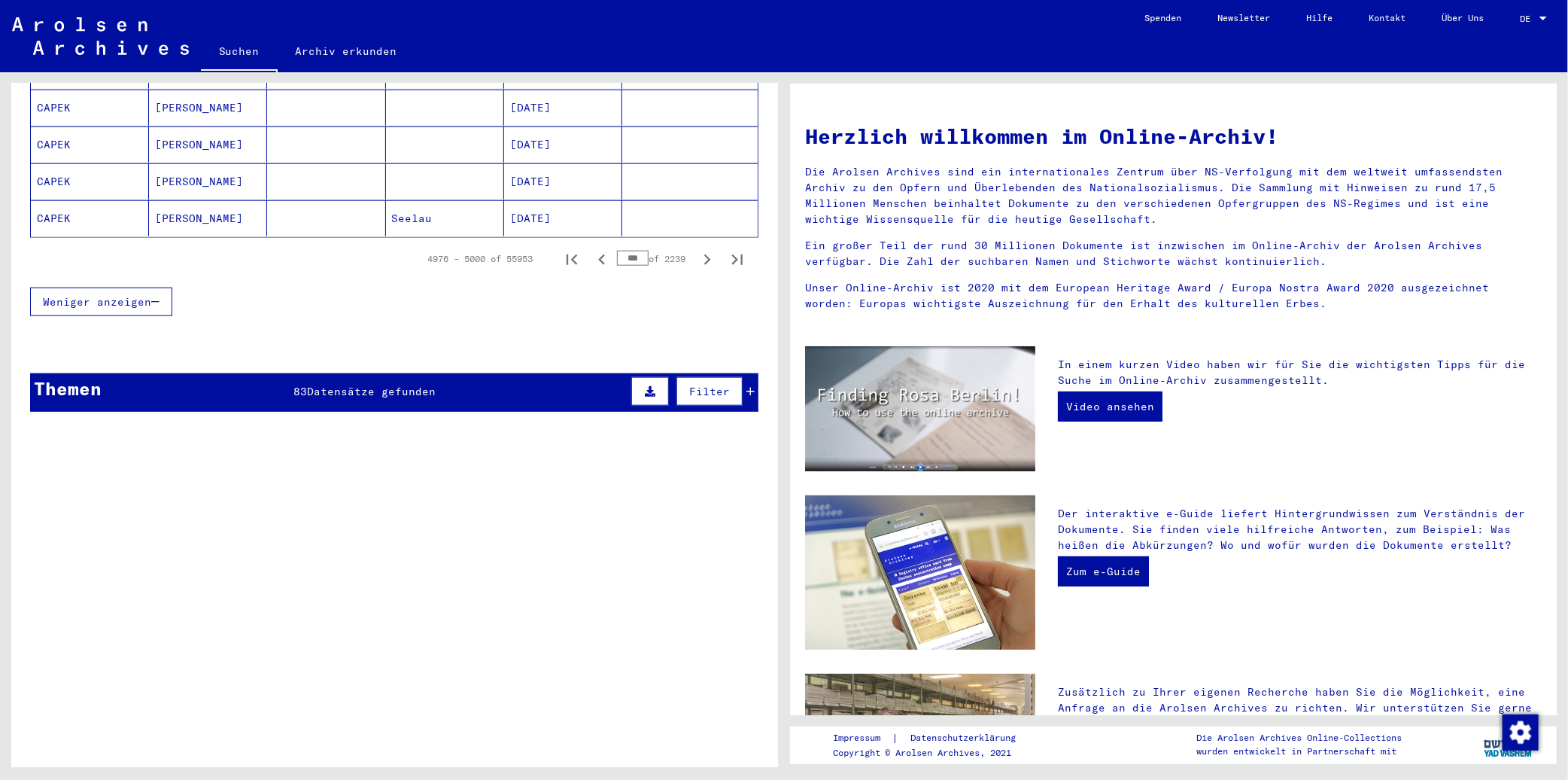
scroll to position [1003, 0]
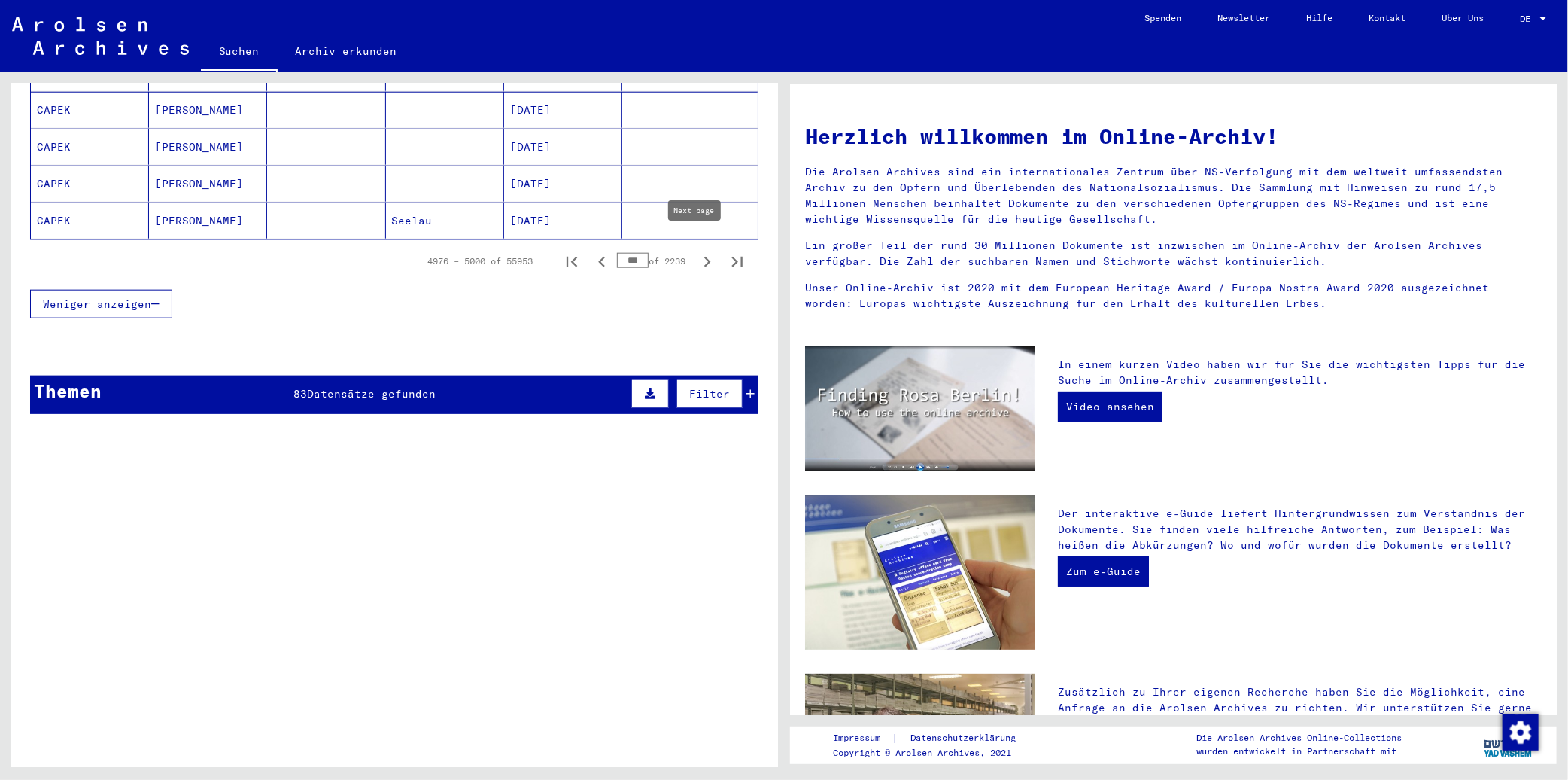
click at [696, 252] on icon "Next page" at bounding box center [707, 262] width 21 height 21
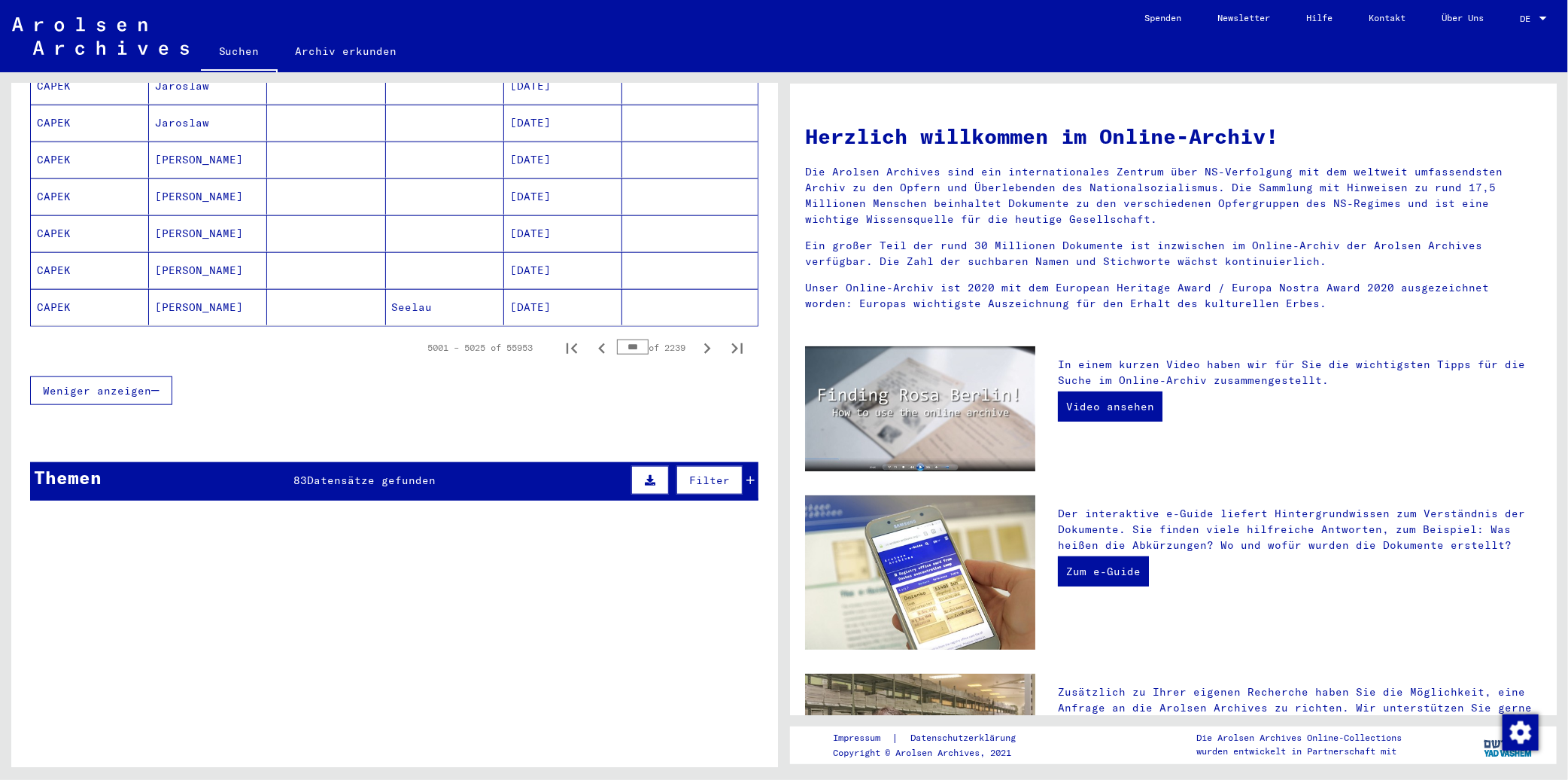
scroll to position [838, 0]
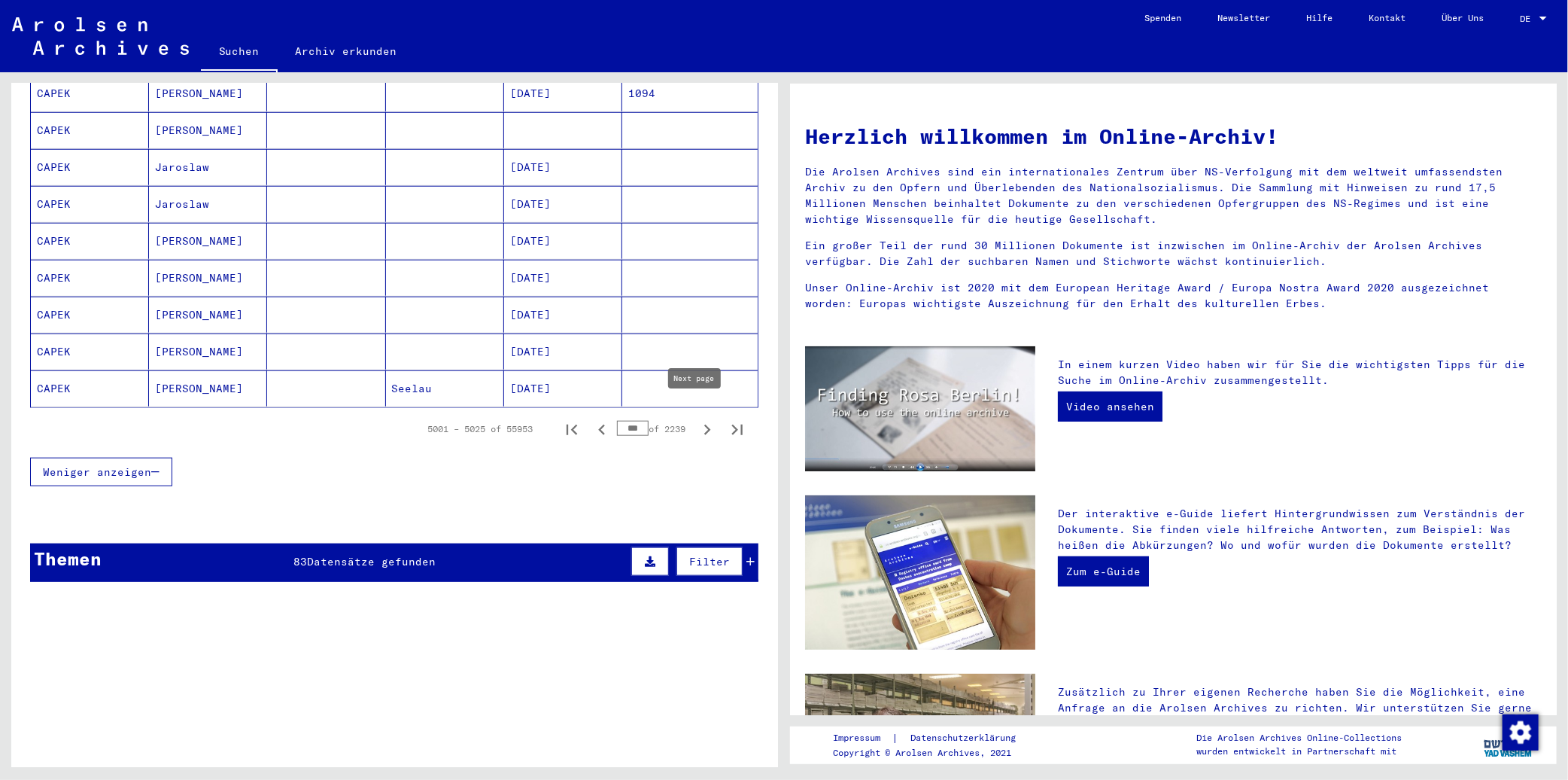
click at [700, 419] on icon "Next page" at bounding box center [707, 430] width 21 height 21
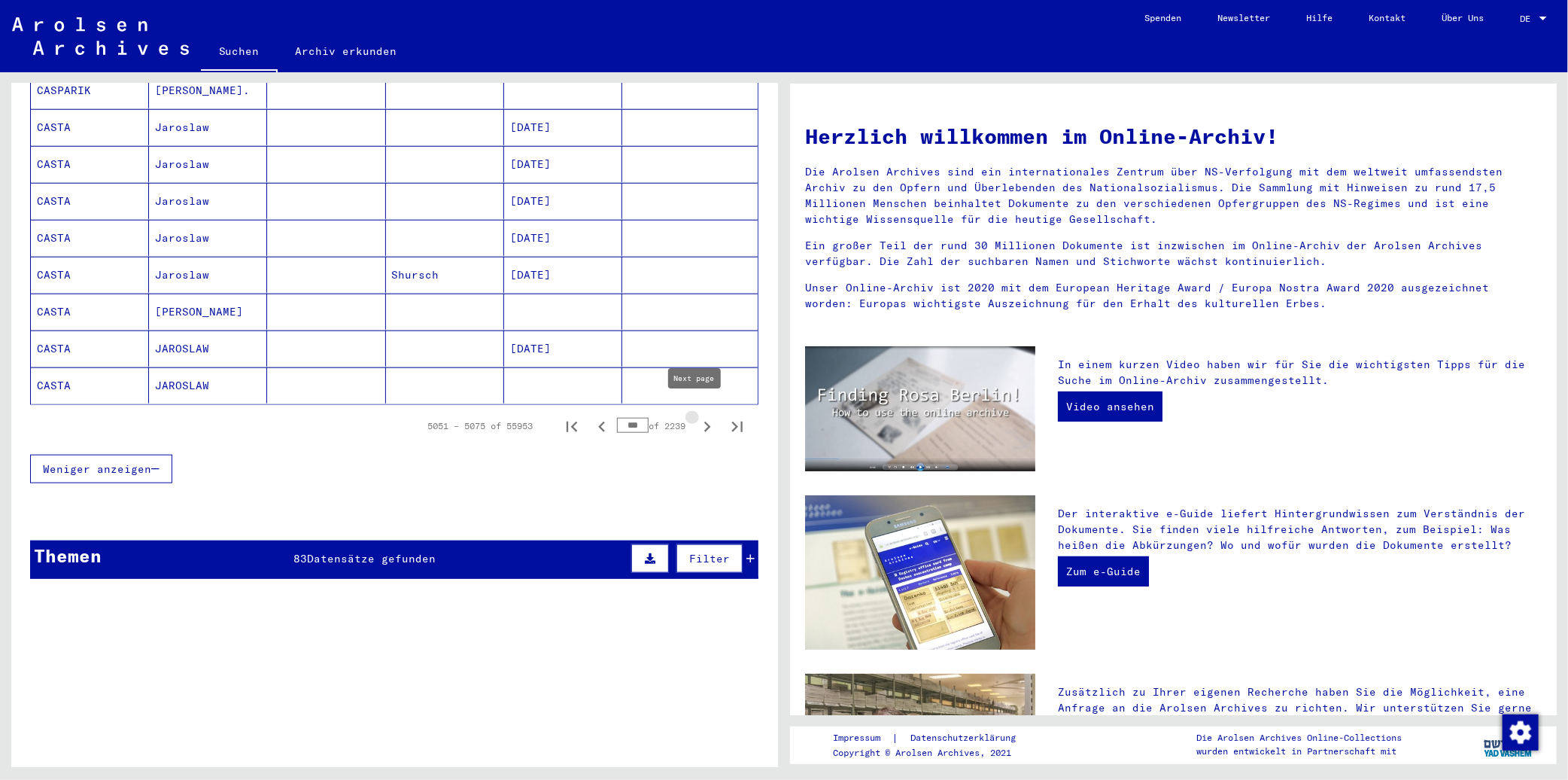
click at [696, 417] on icon "Next page" at bounding box center [707, 427] width 21 height 21
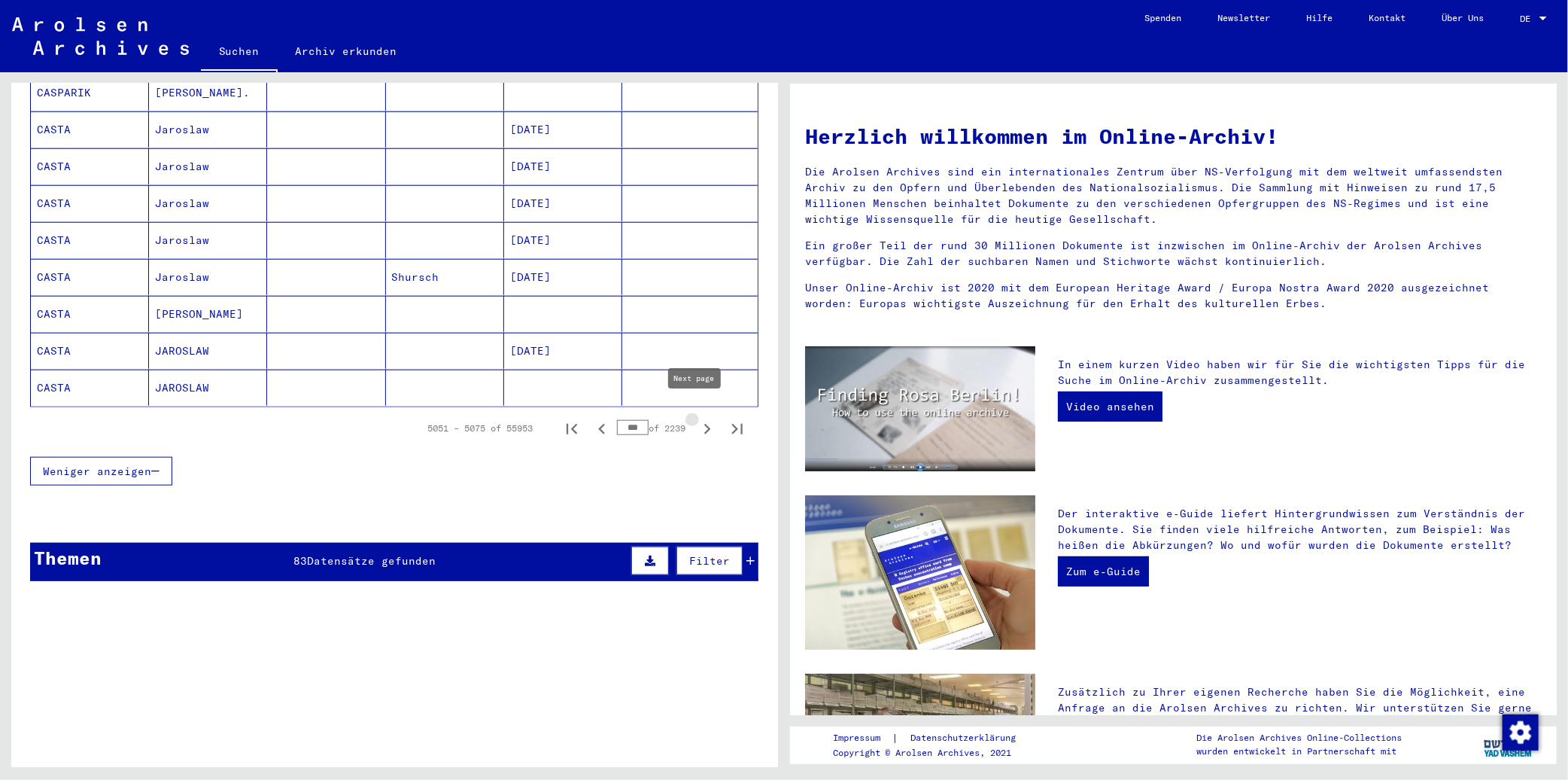
click at [696, 418] on icon "Next page" at bounding box center [707, 429] width 21 height 21
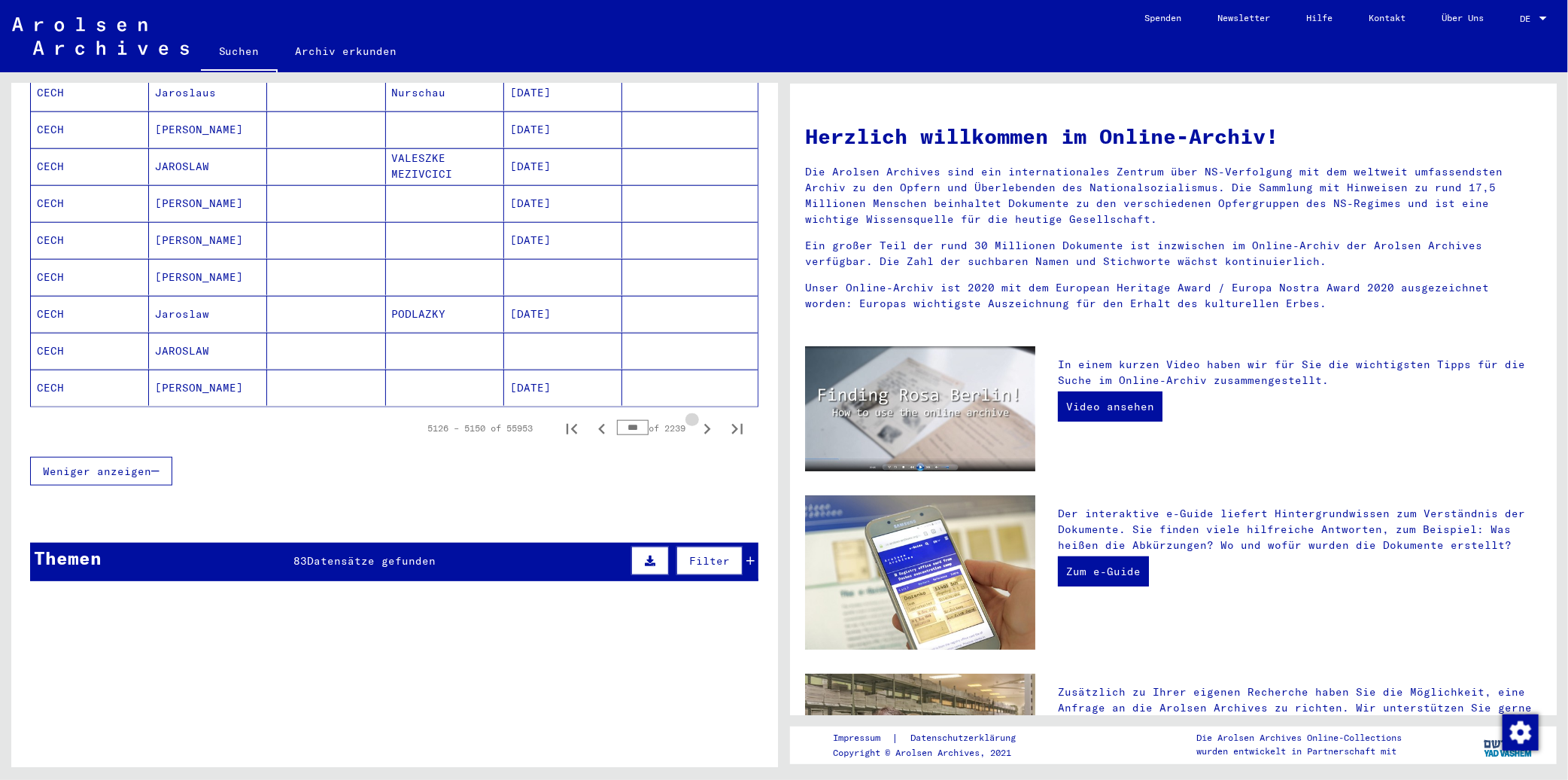
click at [696, 418] on icon "Next page" at bounding box center [707, 429] width 21 height 21
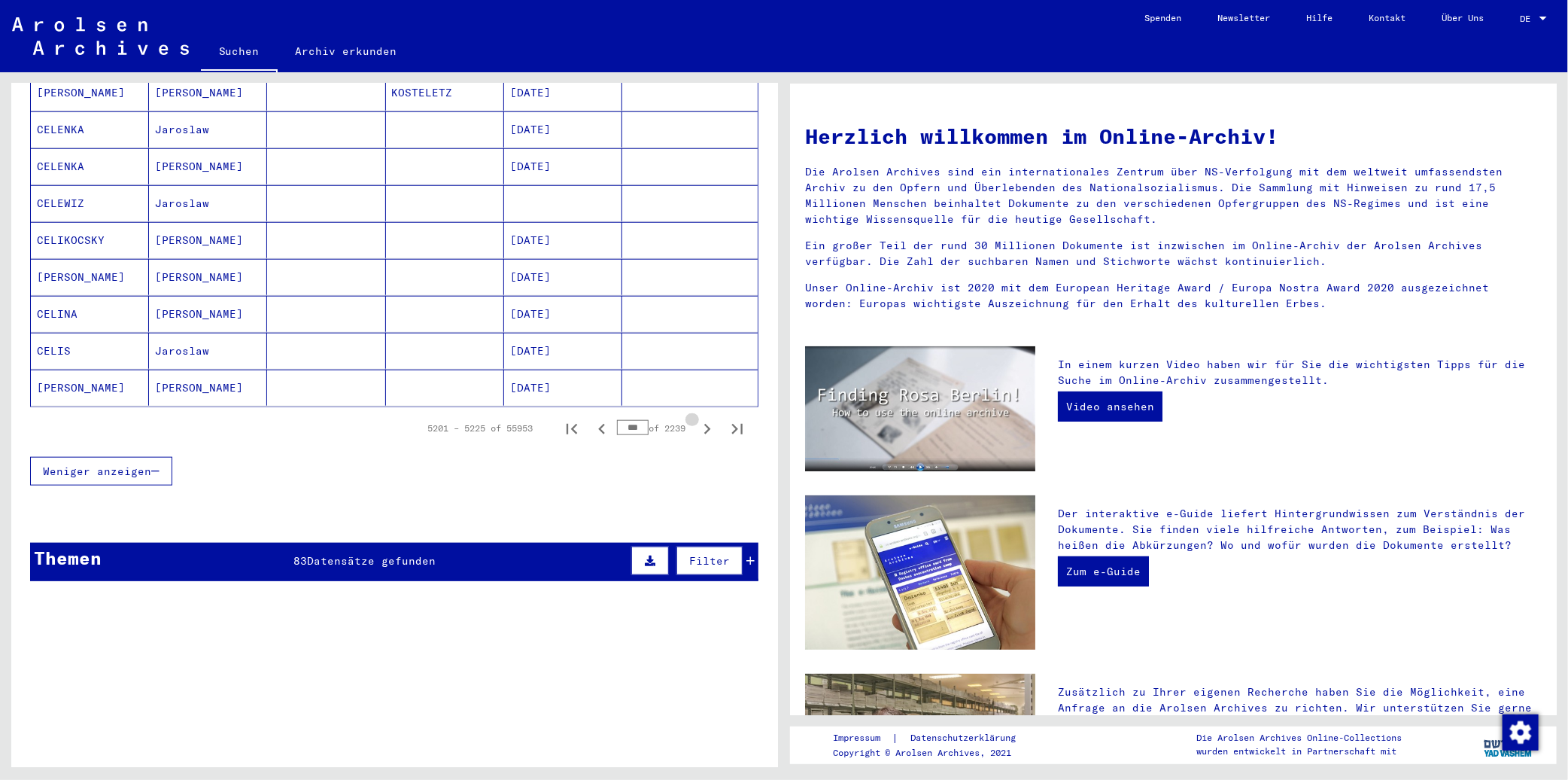
click at [696, 418] on icon "Next page" at bounding box center [707, 429] width 21 height 21
click at [623, 420] on input "***" at bounding box center [633, 427] width 32 height 15
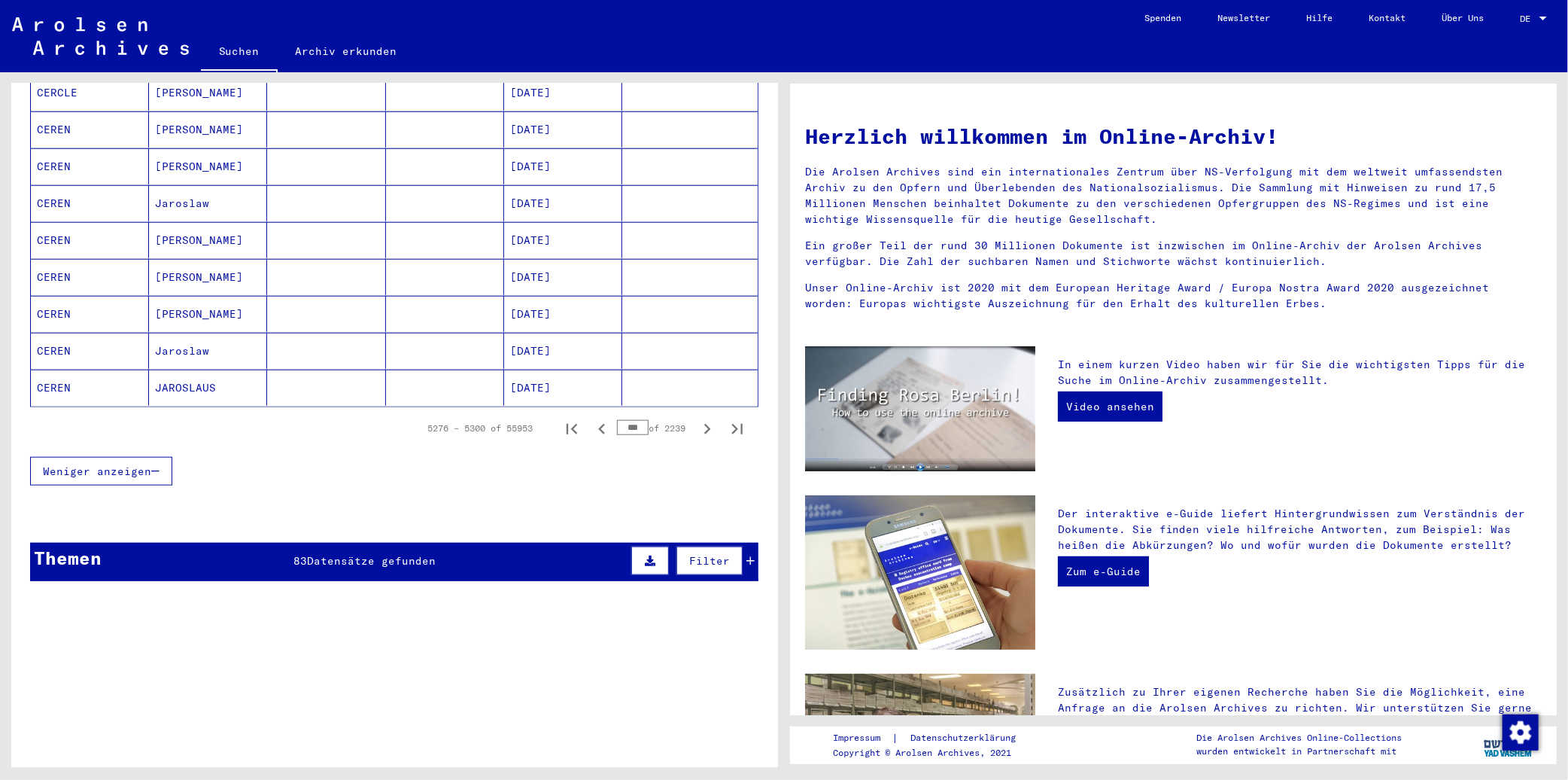
scroll to position [838, 0]
click at [696, 419] on icon "Next page" at bounding box center [707, 430] width 21 height 21
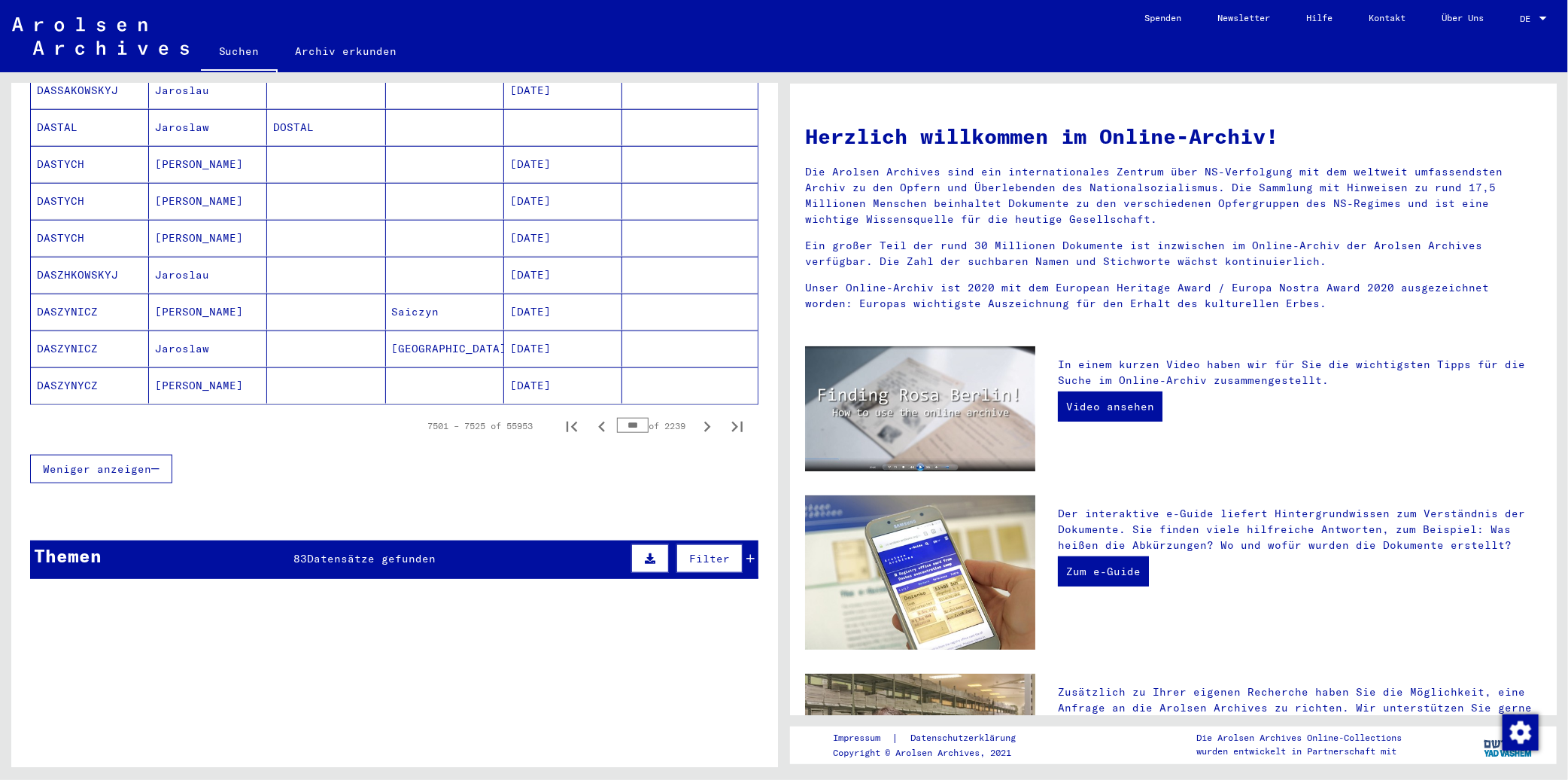
scroll to position [836, 0]
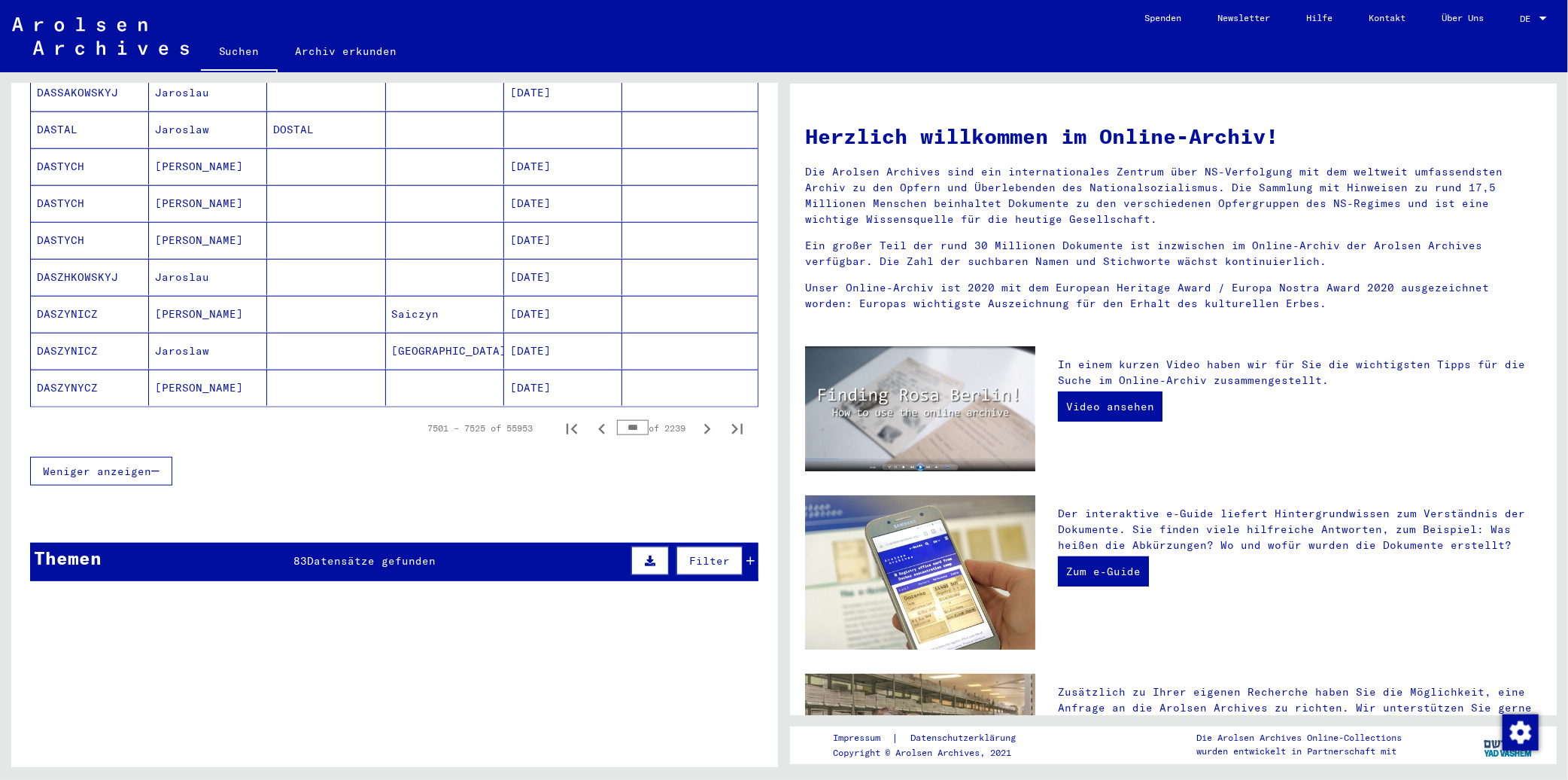
click at [696, 418] on icon "Next page" at bounding box center [707, 429] width 21 height 21
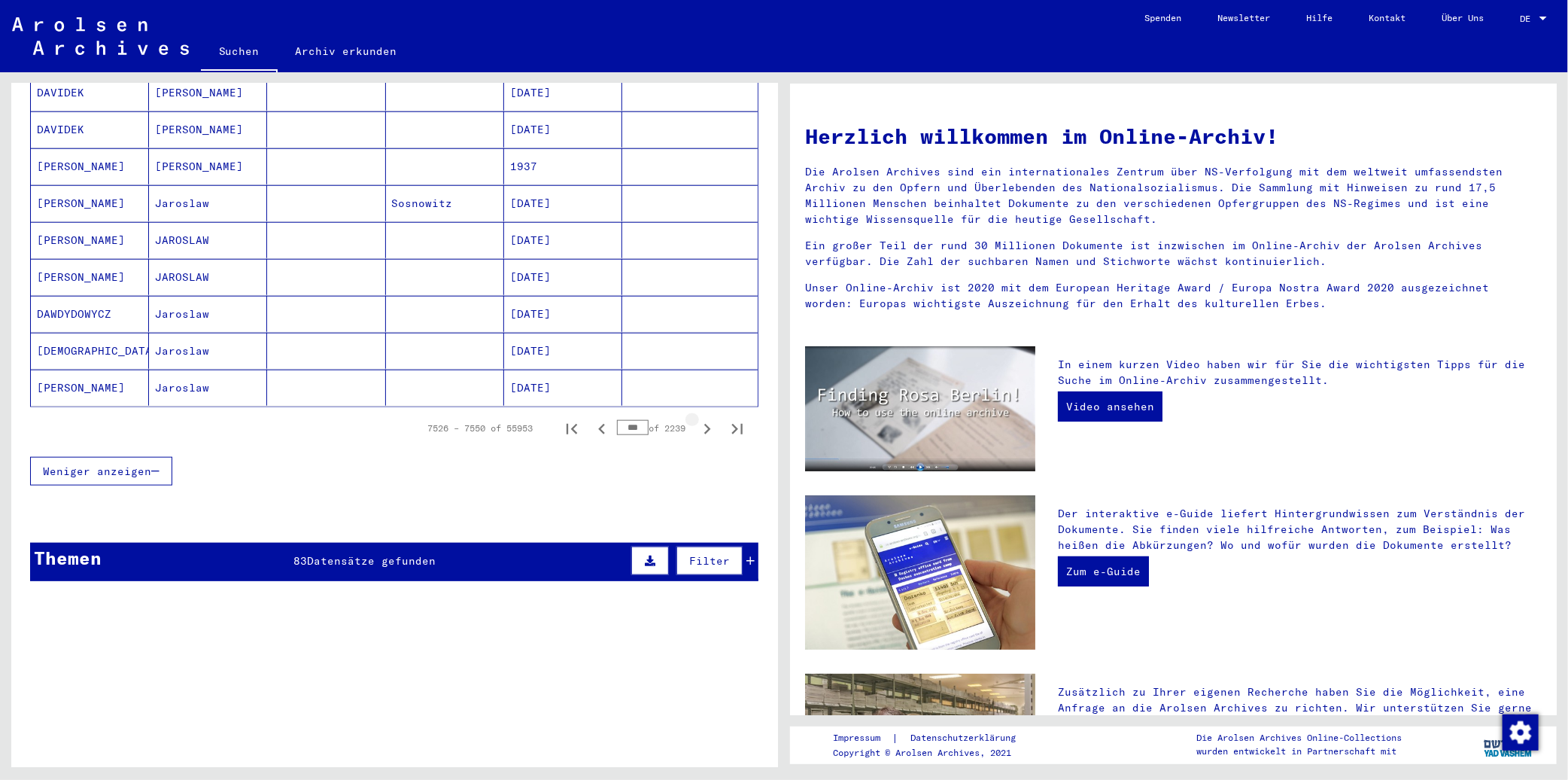
click at [696, 418] on icon "Next page" at bounding box center [707, 429] width 21 height 21
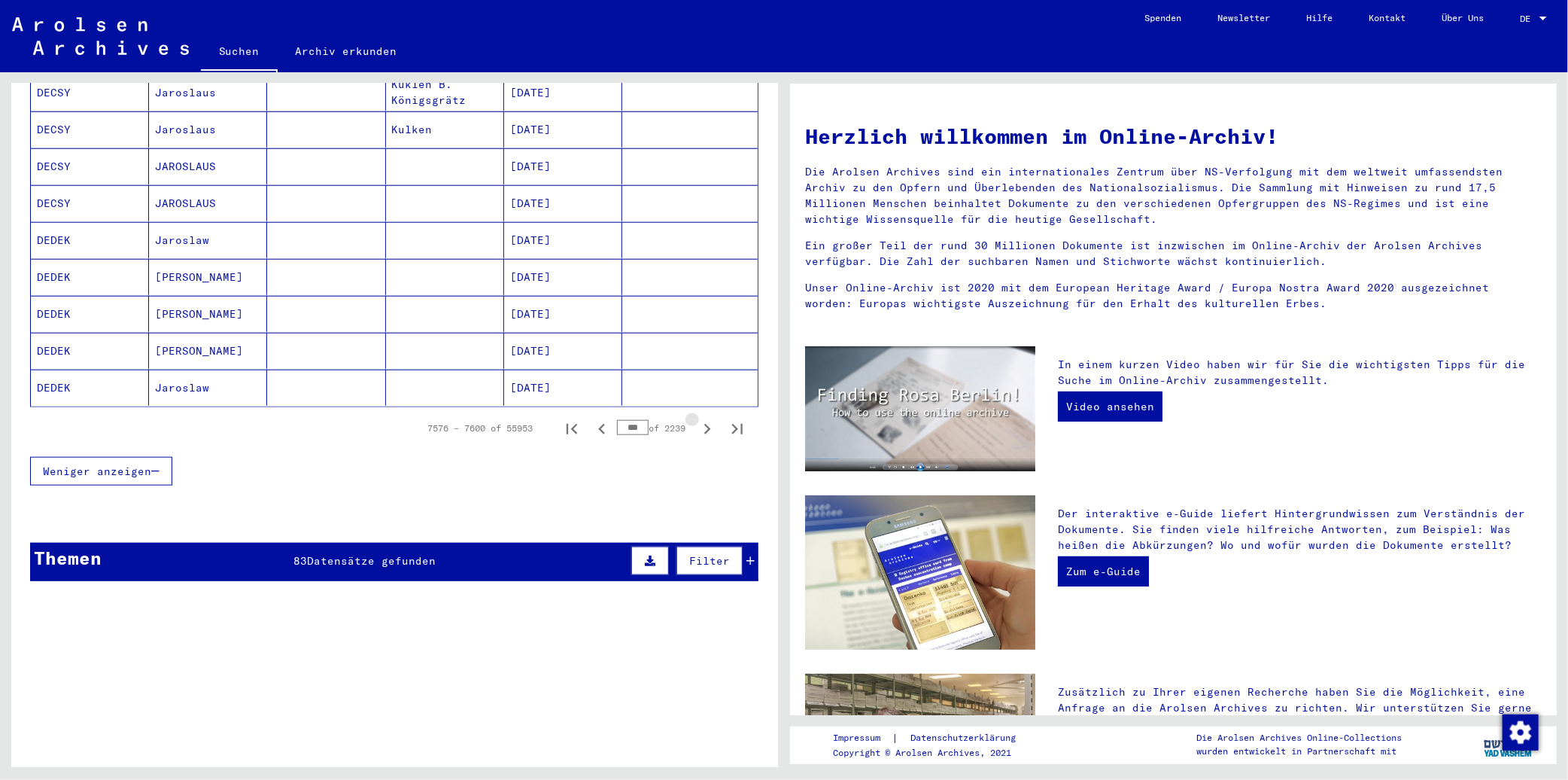
click at [696, 418] on icon "Next page" at bounding box center [707, 429] width 21 height 21
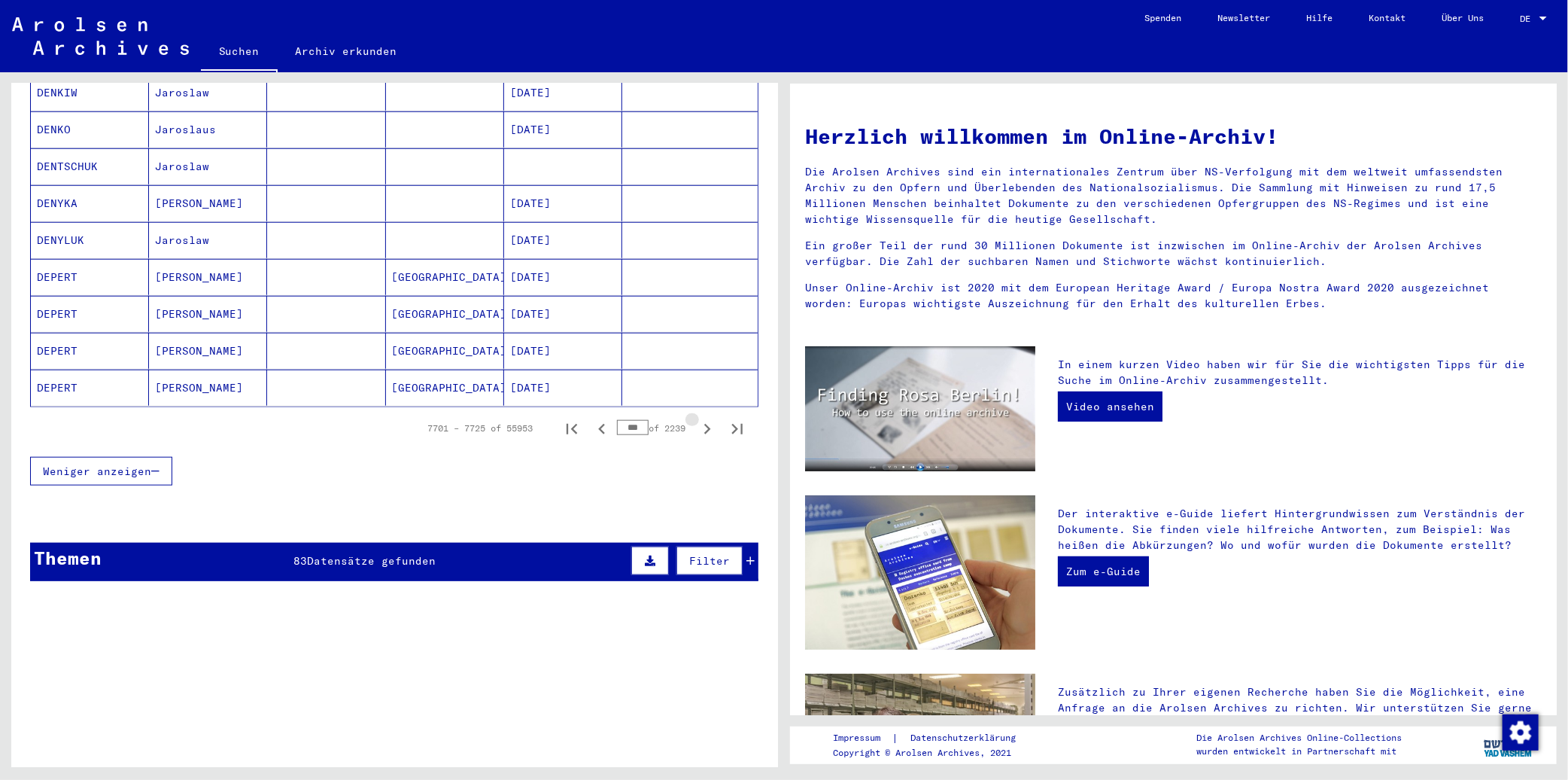
click at [696, 418] on icon "Next page" at bounding box center [707, 429] width 21 height 21
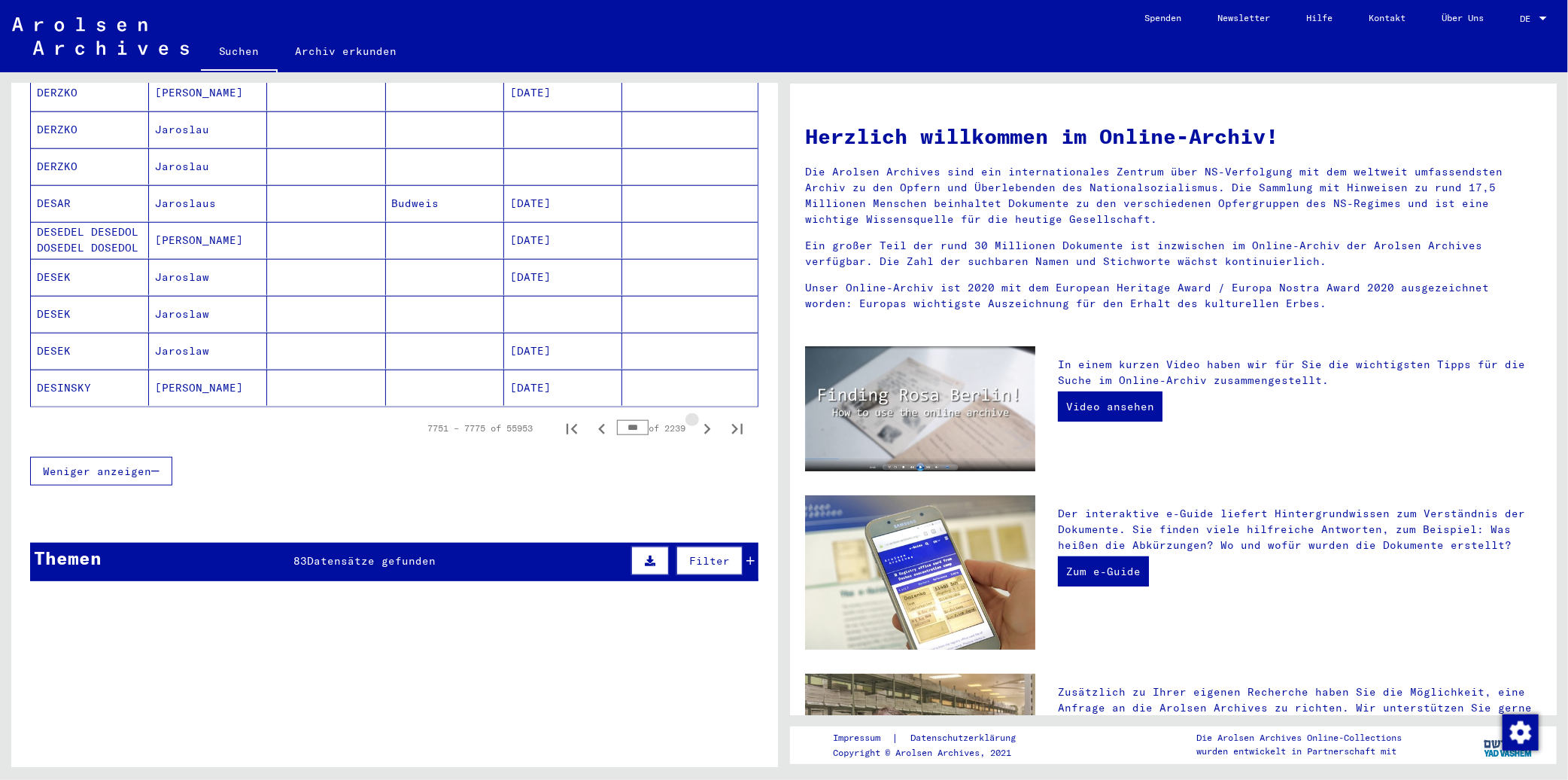
click at [696, 418] on icon "Next page" at bounding box center [707, 429] width 21 height 21
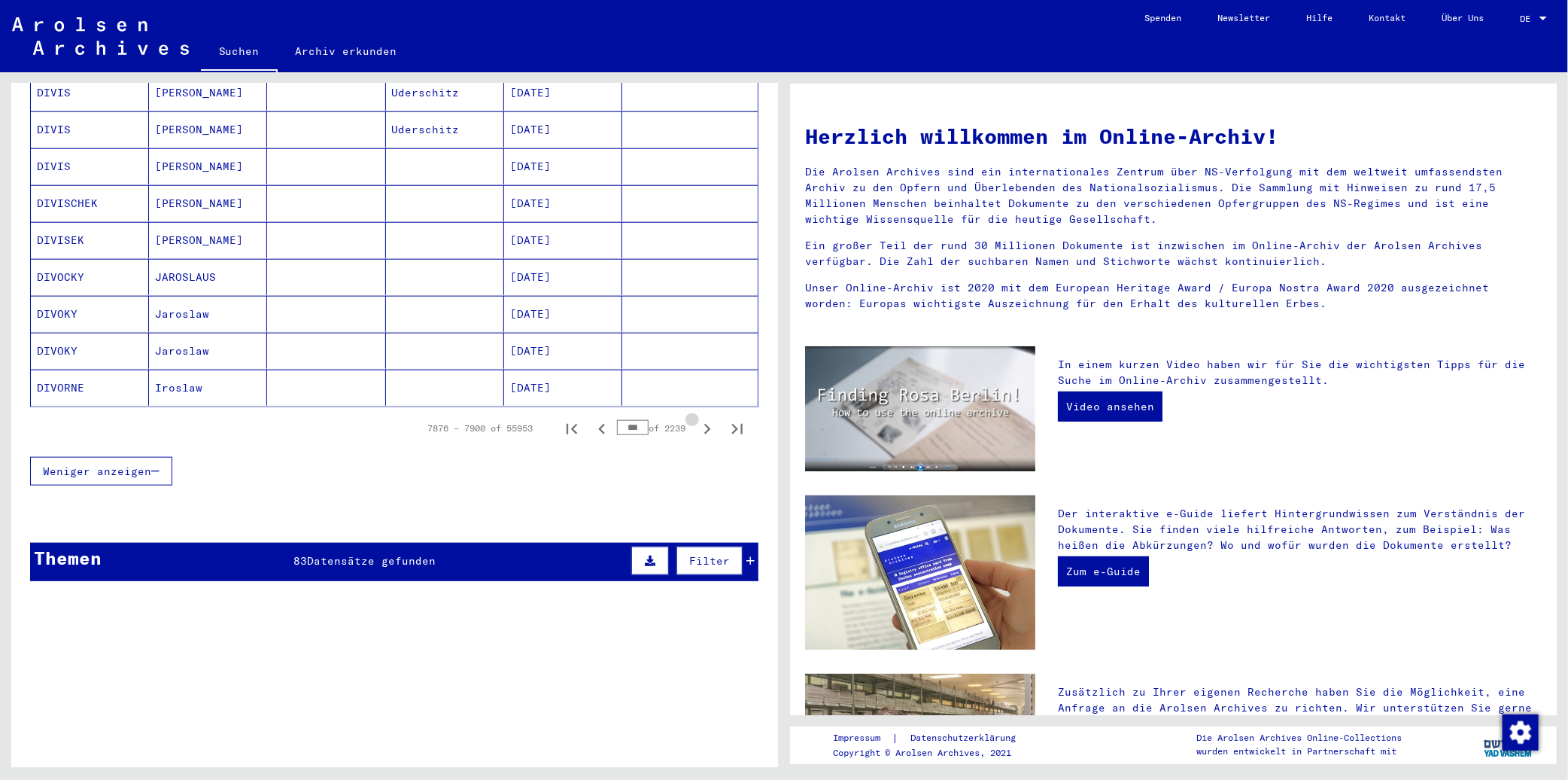
click at [696, 418] on icon "Next page" at bounding box center [707, 429] width 21 height 21
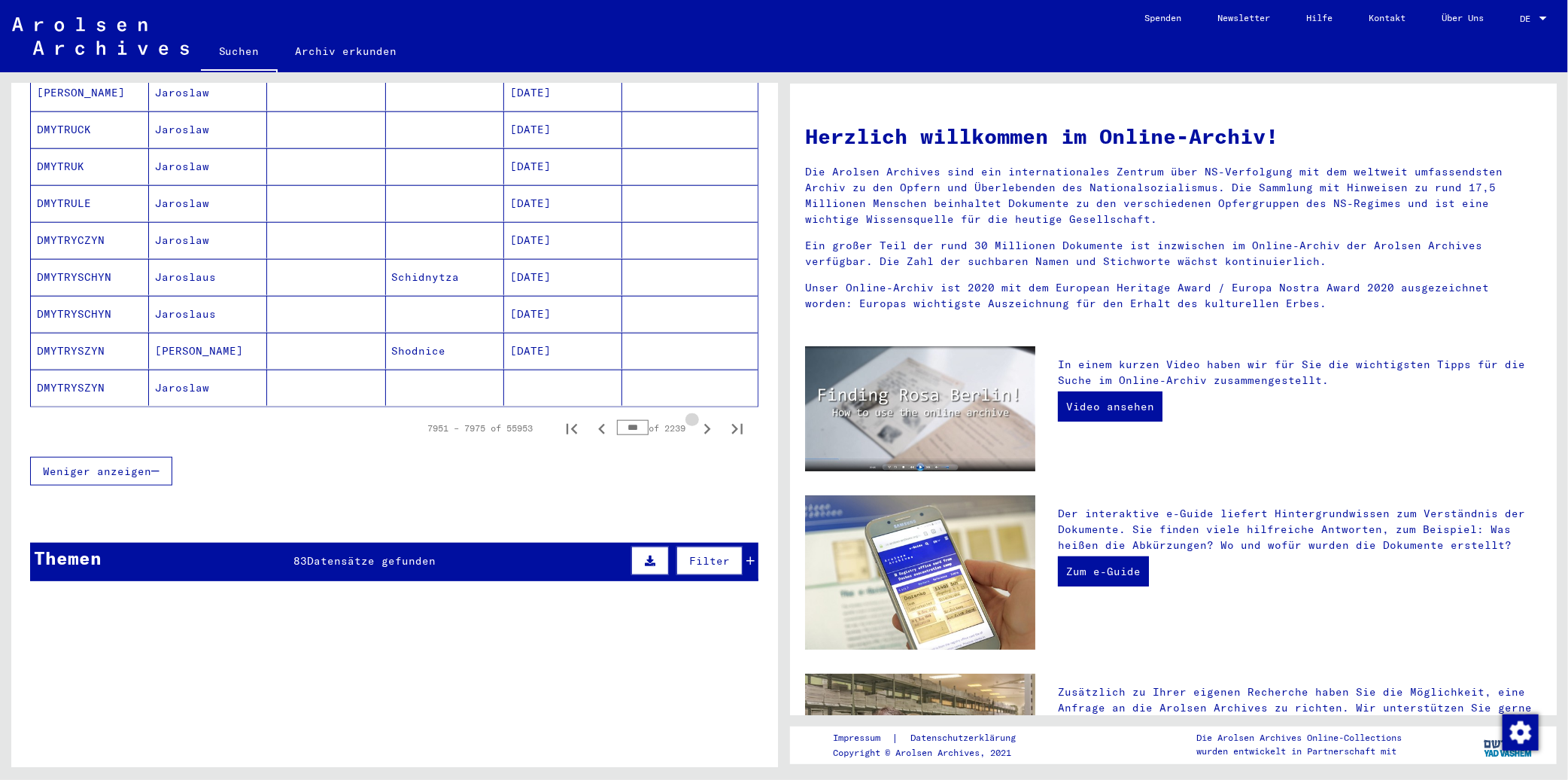
click at [696, 418] on icon "Next page" at bounding box center [707, 429] width 21 height 21
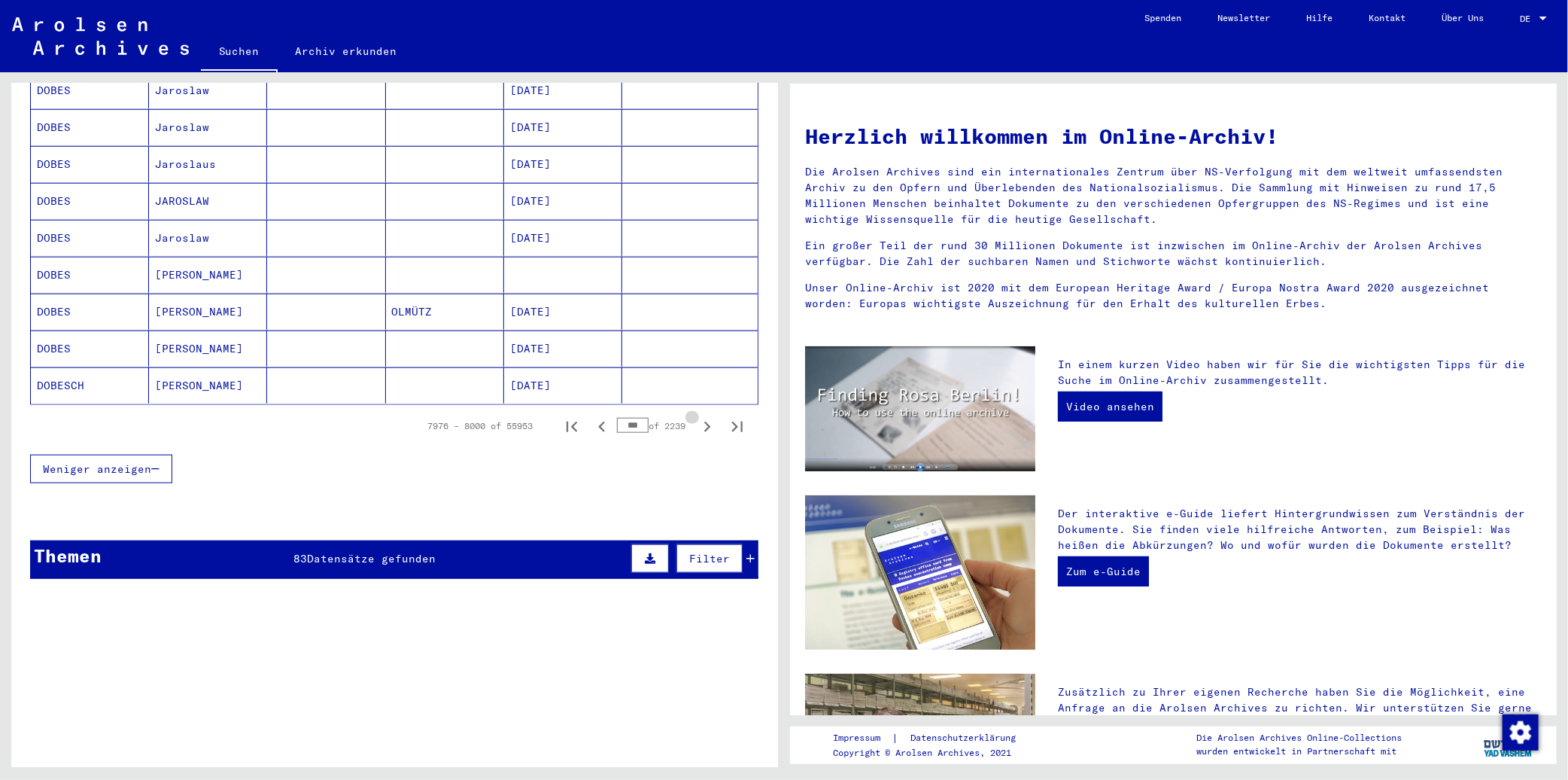
click at [696, 417] on icon "Next page" at bounding box center [707, 427] width 21 height 21
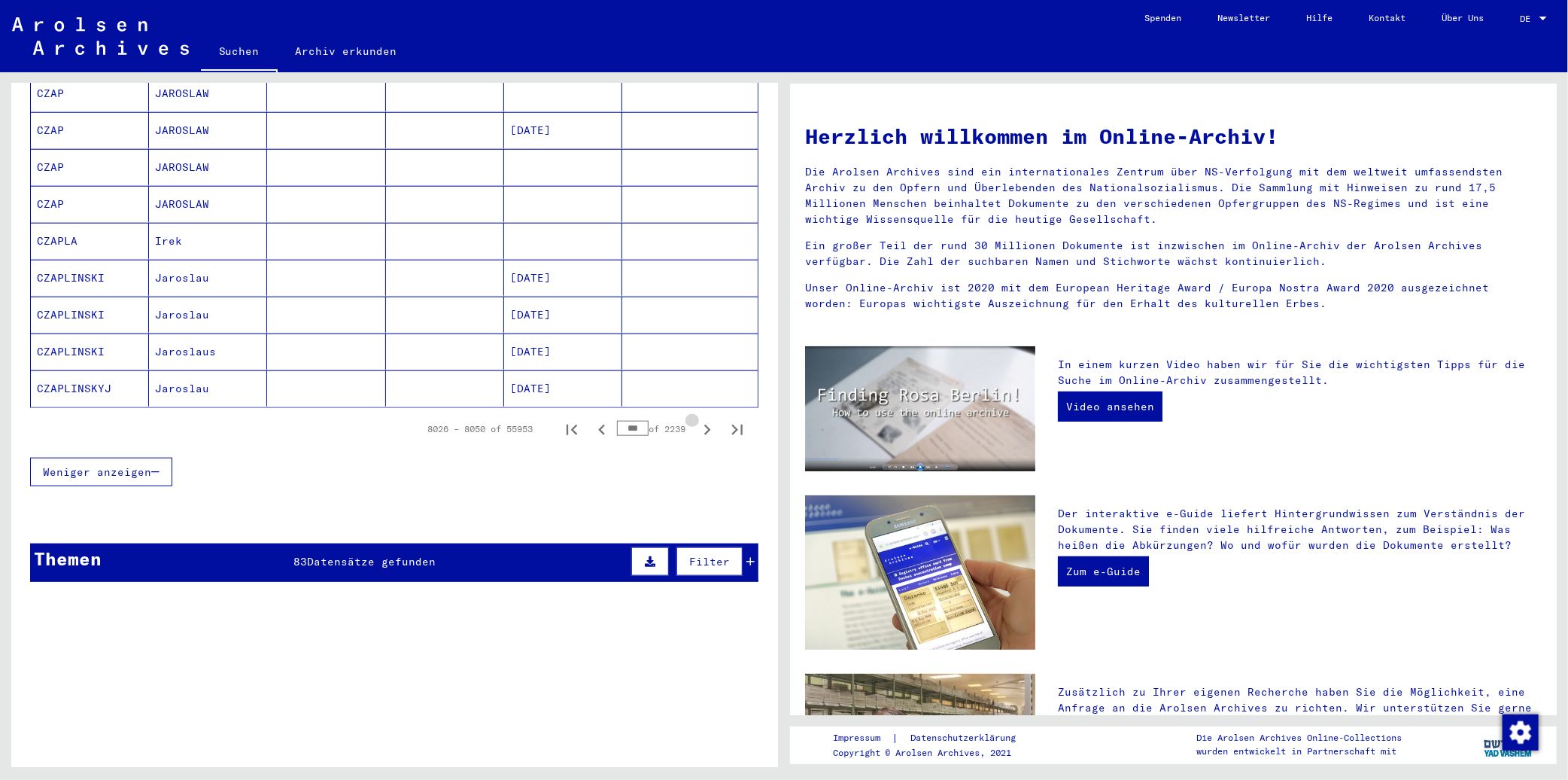
click at [696, 419] on icon "Next page" at bounding box center [707, 430] width 21 height 21
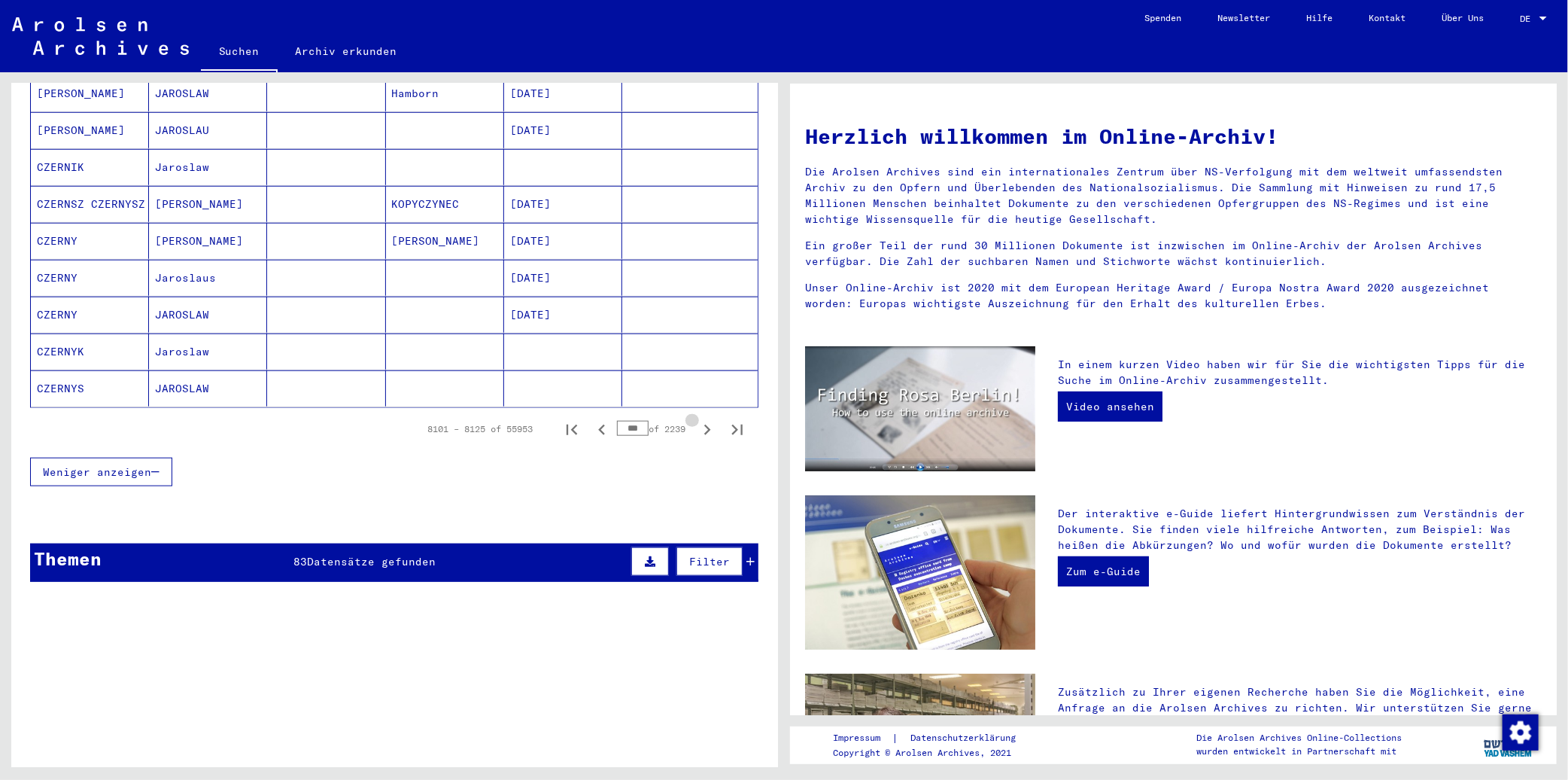
click at [696, 419] on icon "Next page" at bounding box center [707, 430] width 21 height 21
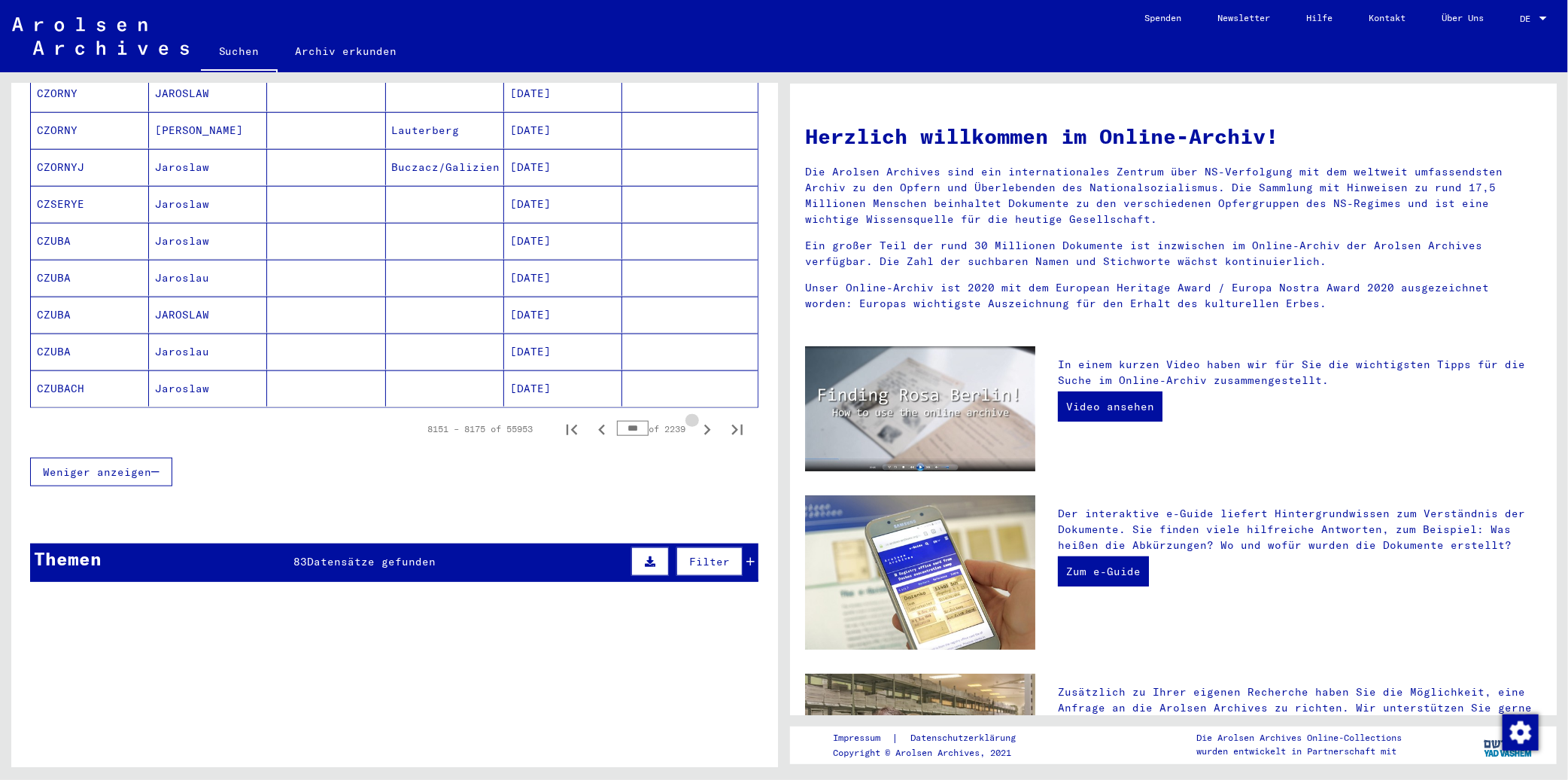
click at [696, 419] on icon "Next page" at bounding box center [707, 430] width 21 height 21
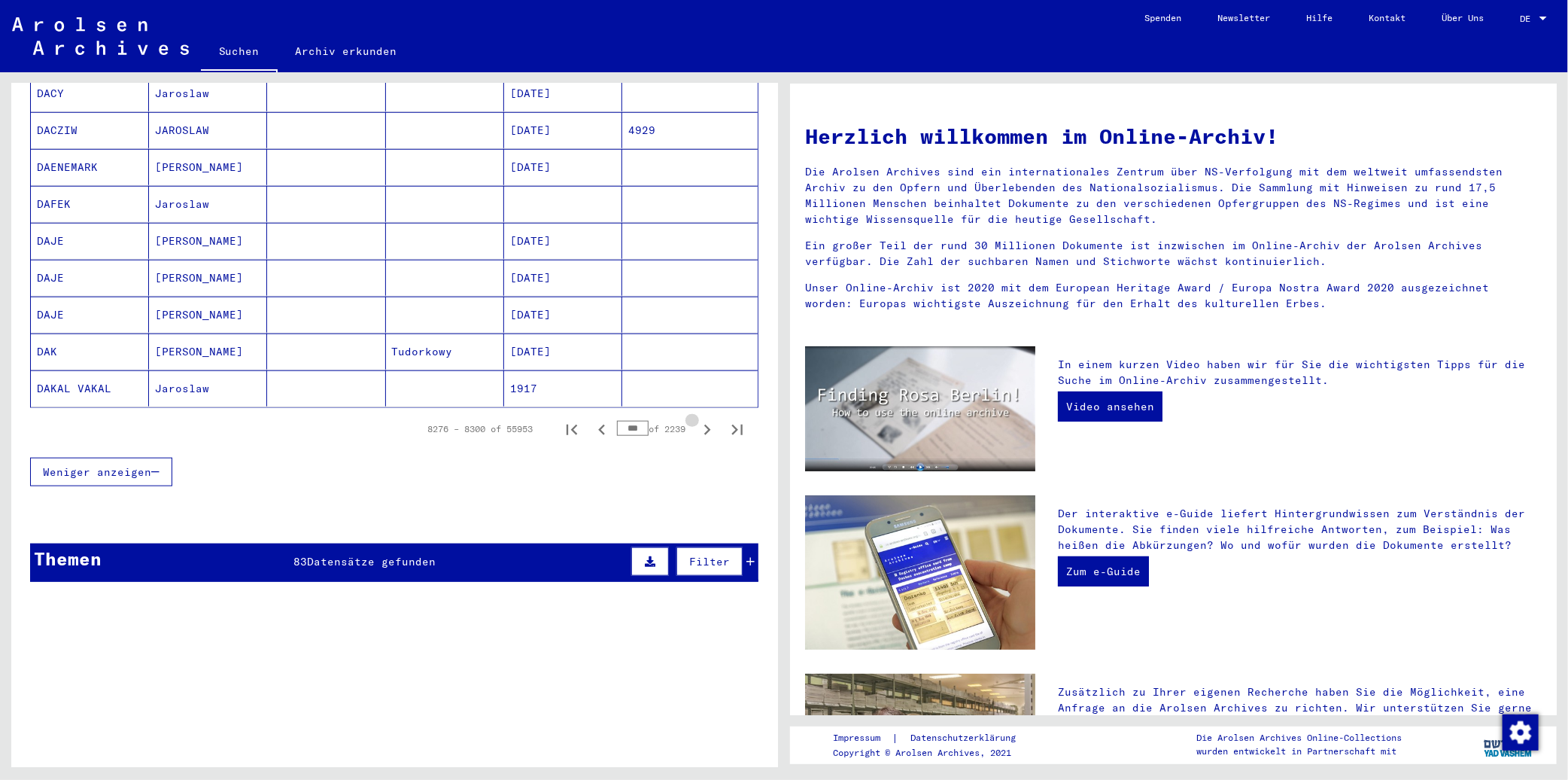
click at [696, 419] on icon "Next page" at bounding box center [707, 430] width 21 height 21
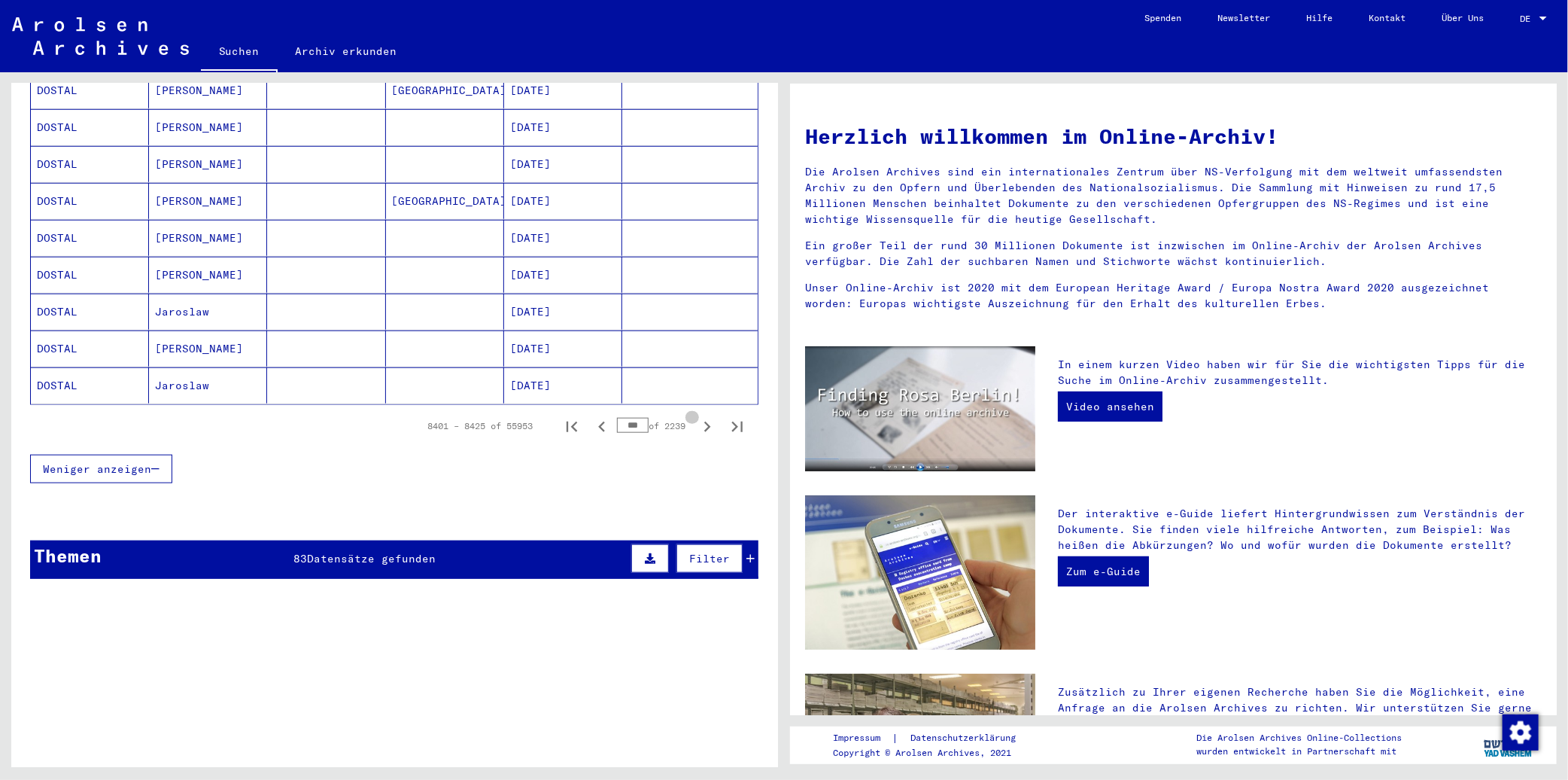
click at [696, 417] on icon "Next page" at bounding box center [707, 427] width 21 height 21
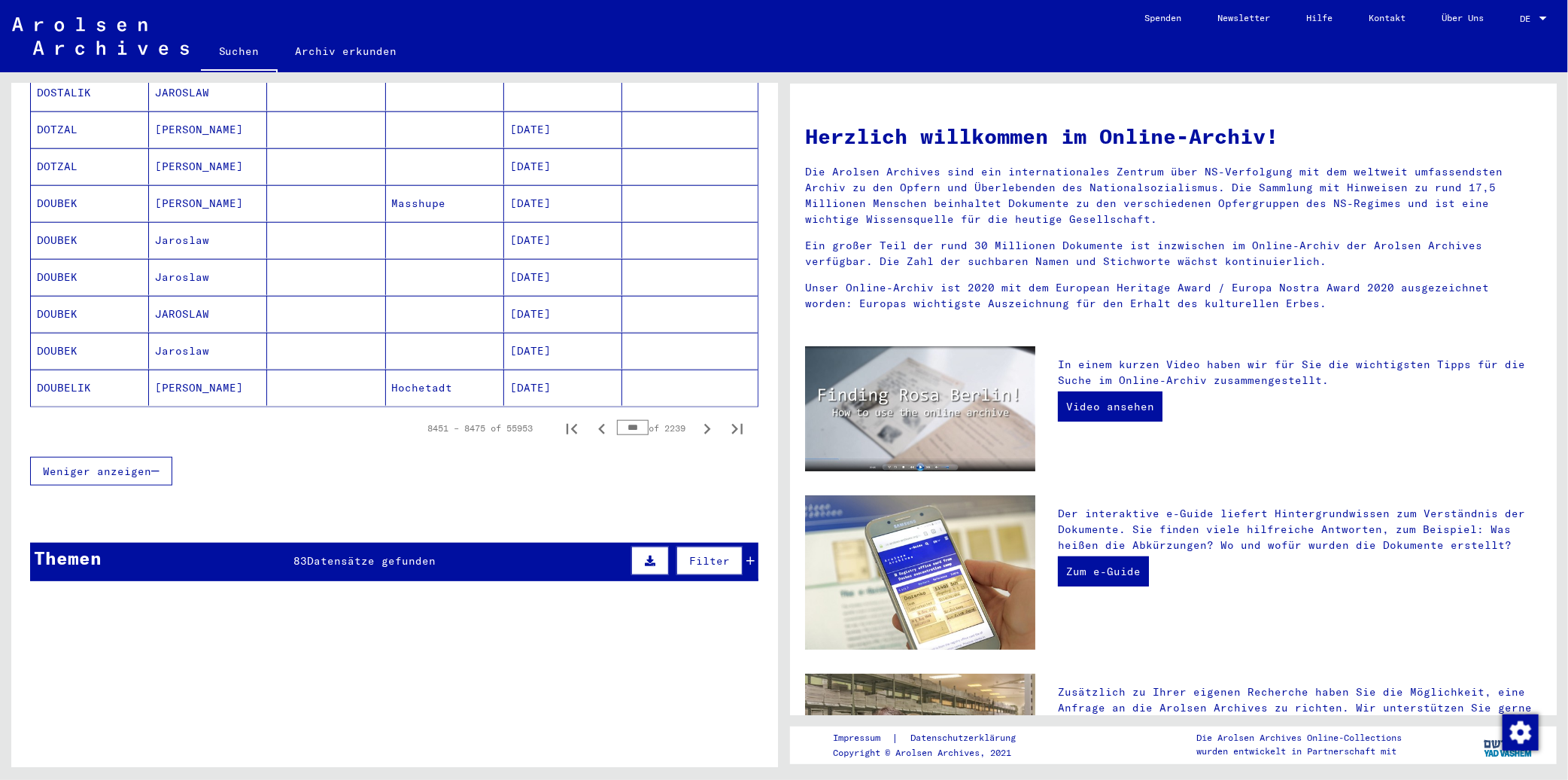
click at [623, 420] on input "***" at bounding box center [633, 427] width 32 height 15
click at [696, 418] on icon "Next page" at bounding box center [707, 429] width 21 height 21
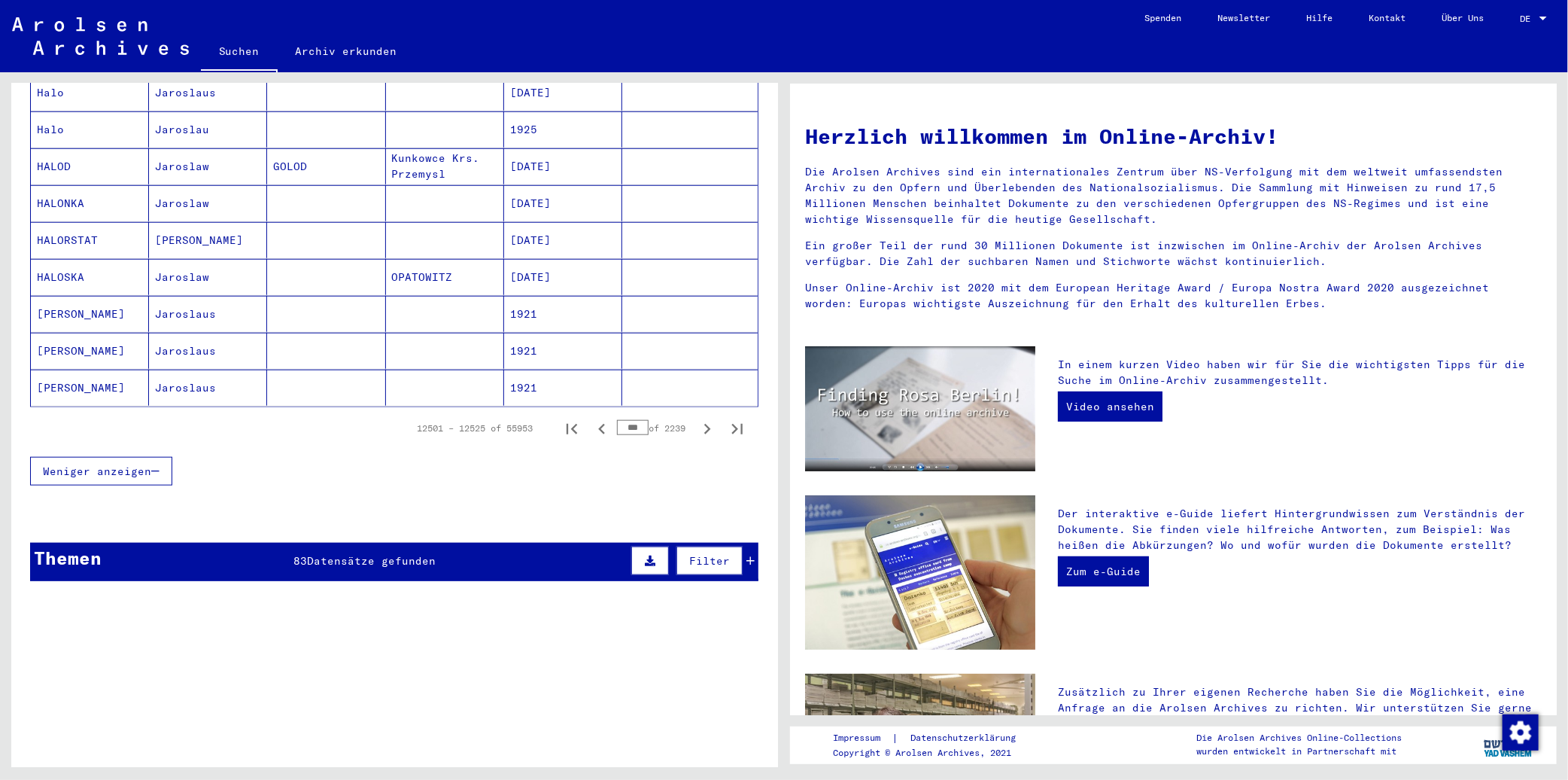
click at [630, 420] on input "***" at bounding box center [633, 427] width 32 height 15
click at [696, 419] on icon "Next page" at bounding box center [707, 430] width 21 height 21
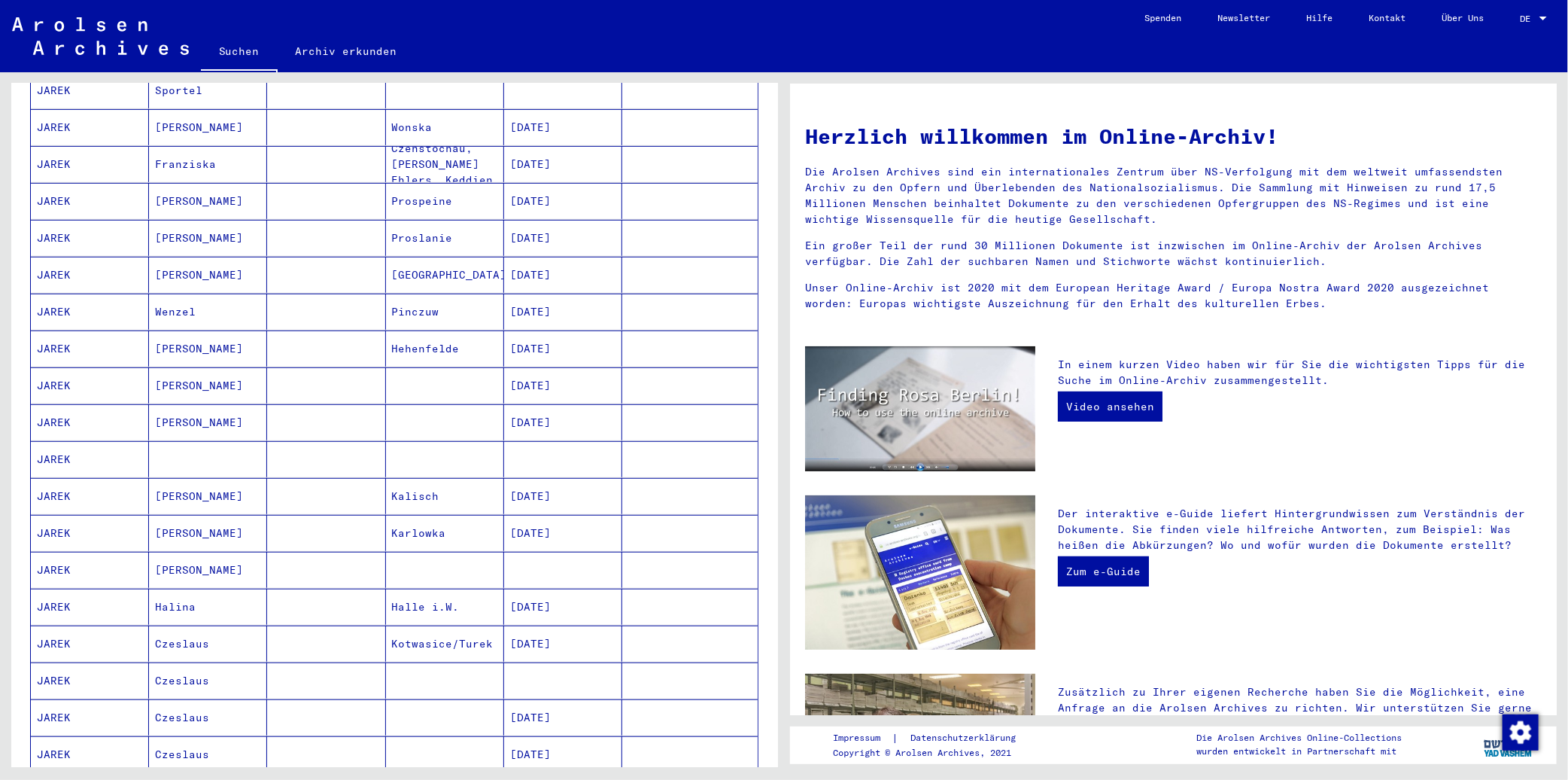
scroll to position [585, 0]
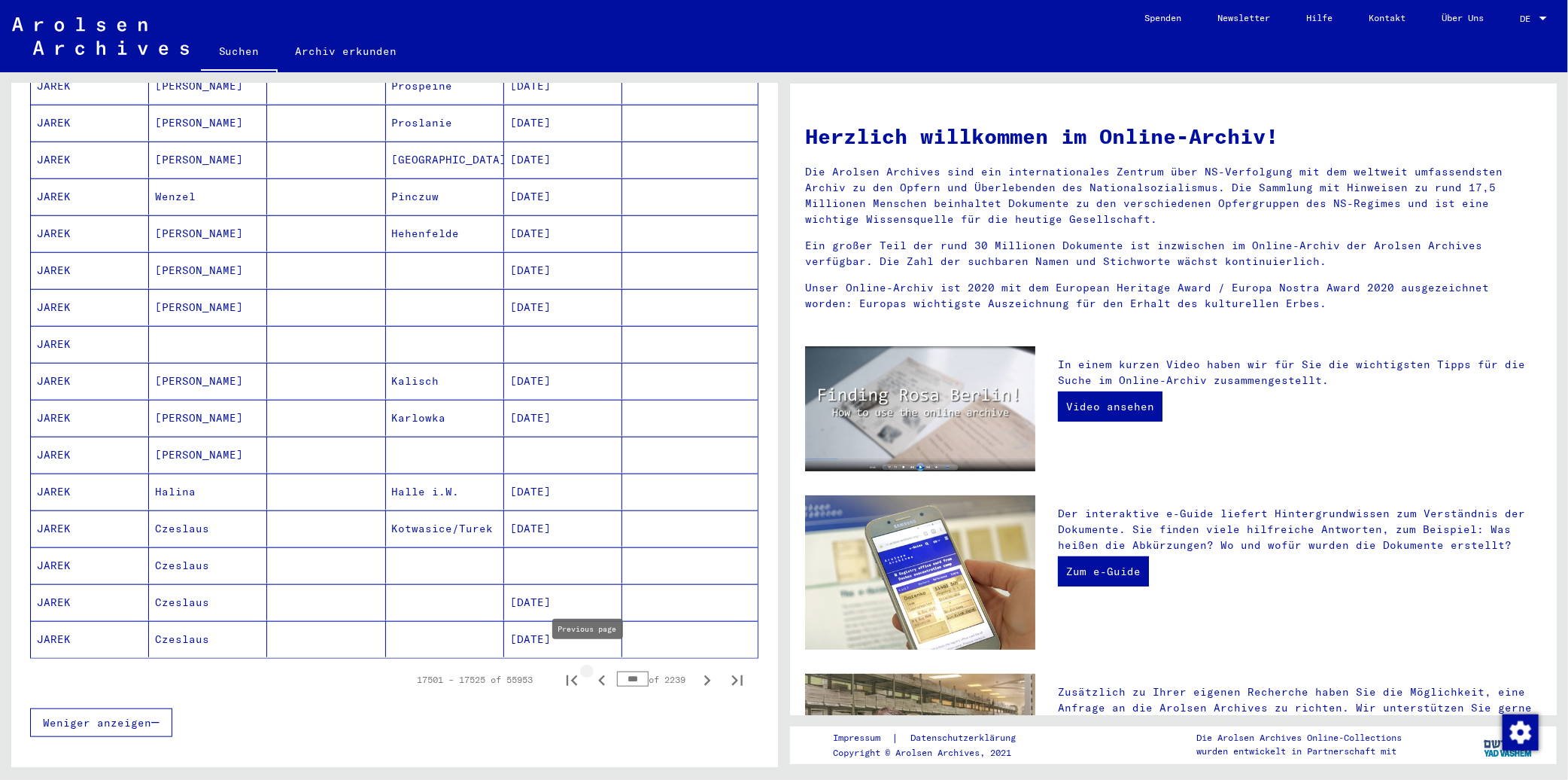
click at [598, 675] on icon "Previous page" at bounding box center [602, 681] width 7 height 11
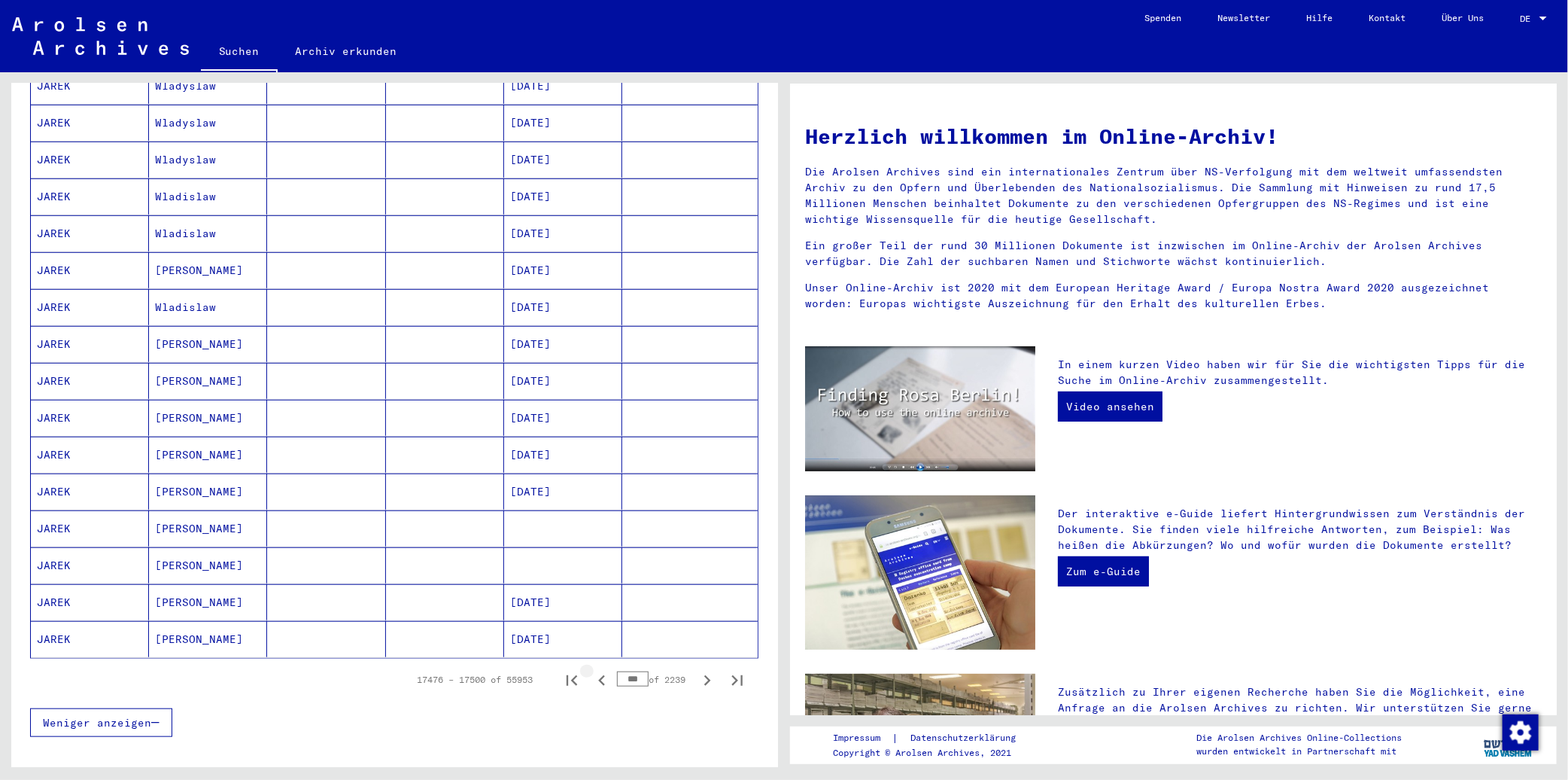
click at [591, 670] on icon "Previous page" at bounding box center [602, 681] width 21 height 21
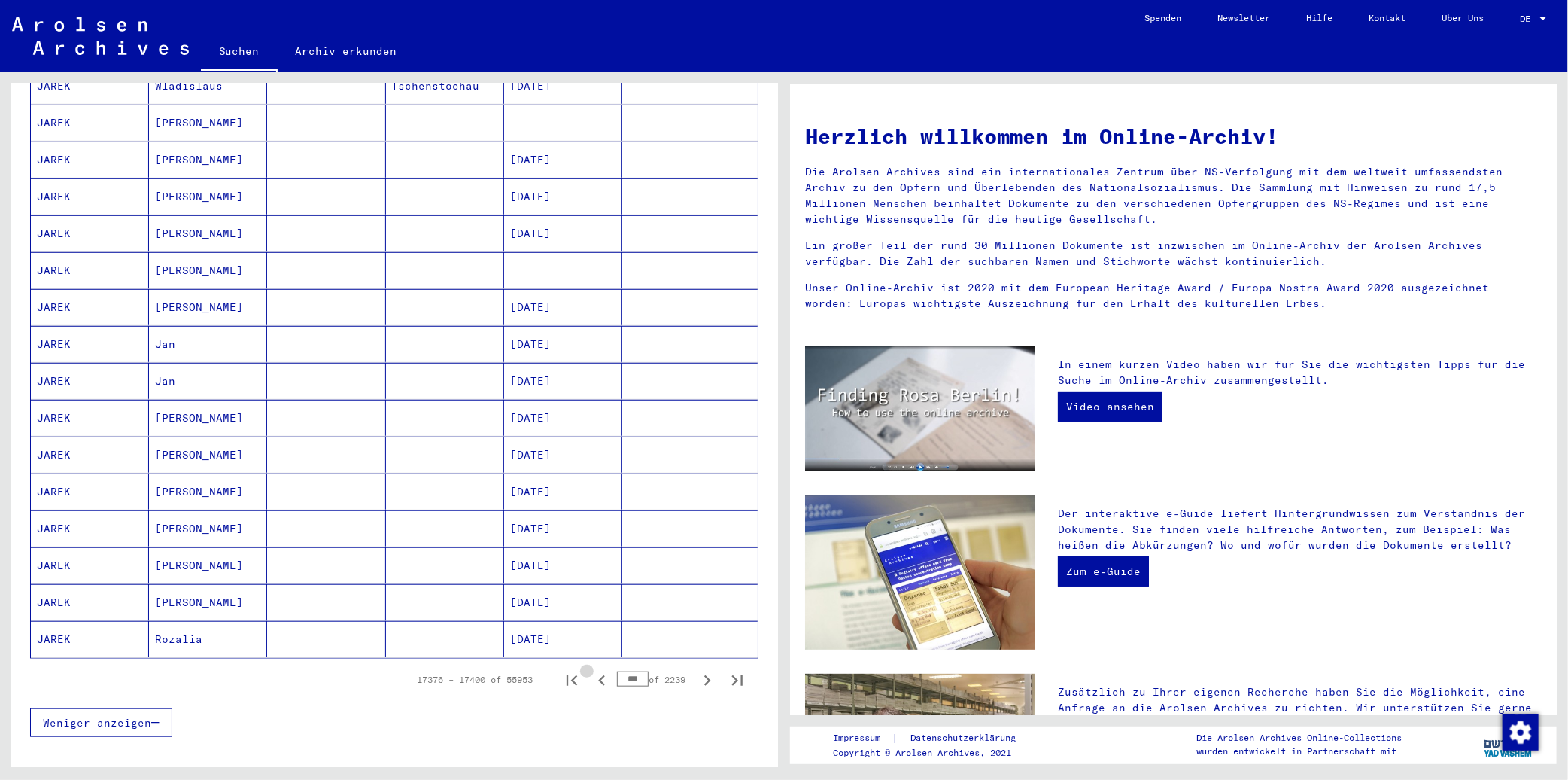
click at [591, 670] on icon "Previous page" at bounding box center [602, 681] width 21 height 21
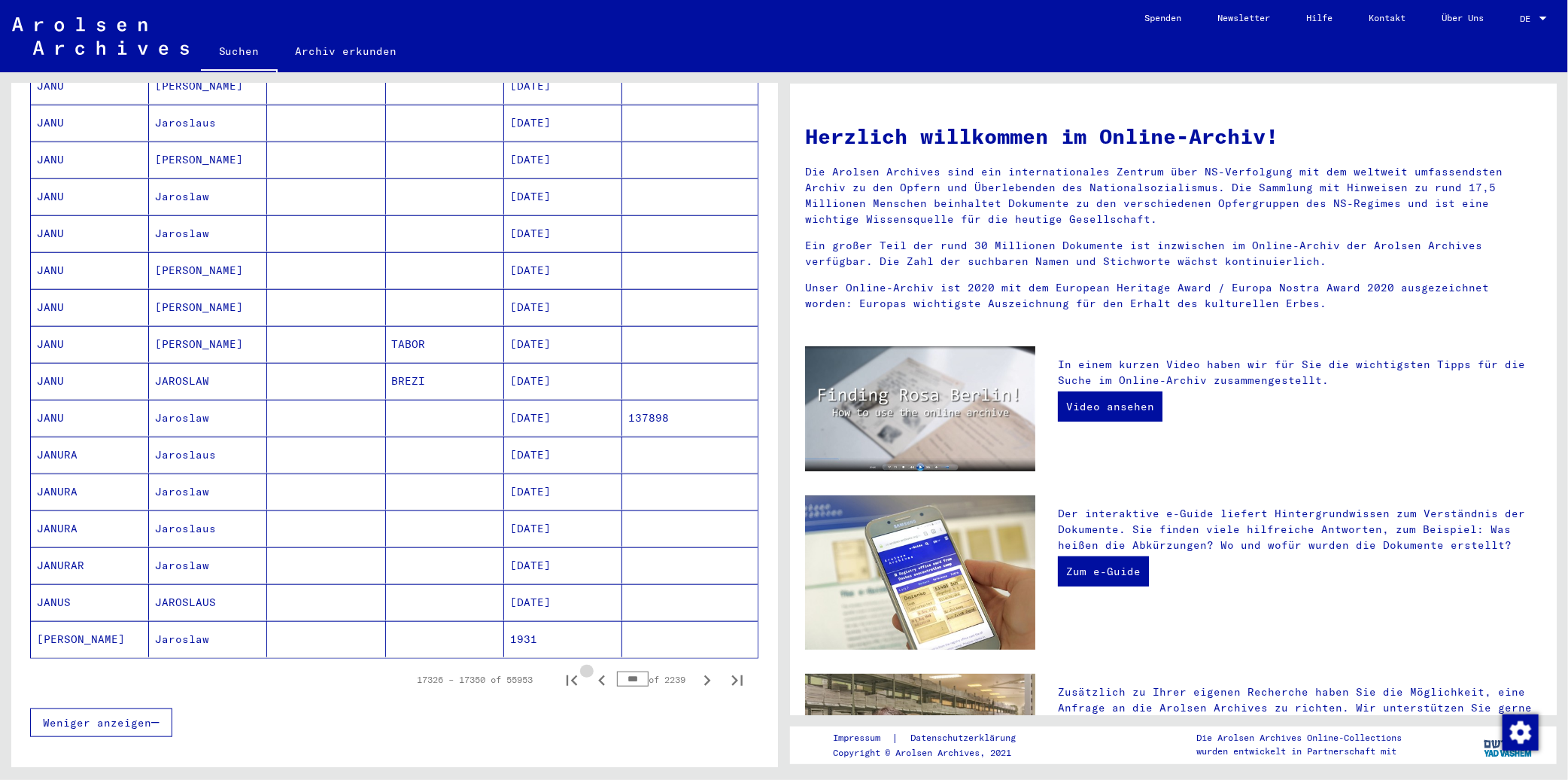
click at [591, 670] on icon "Previous page" at bounding box center [602, 681] width 21 height 21
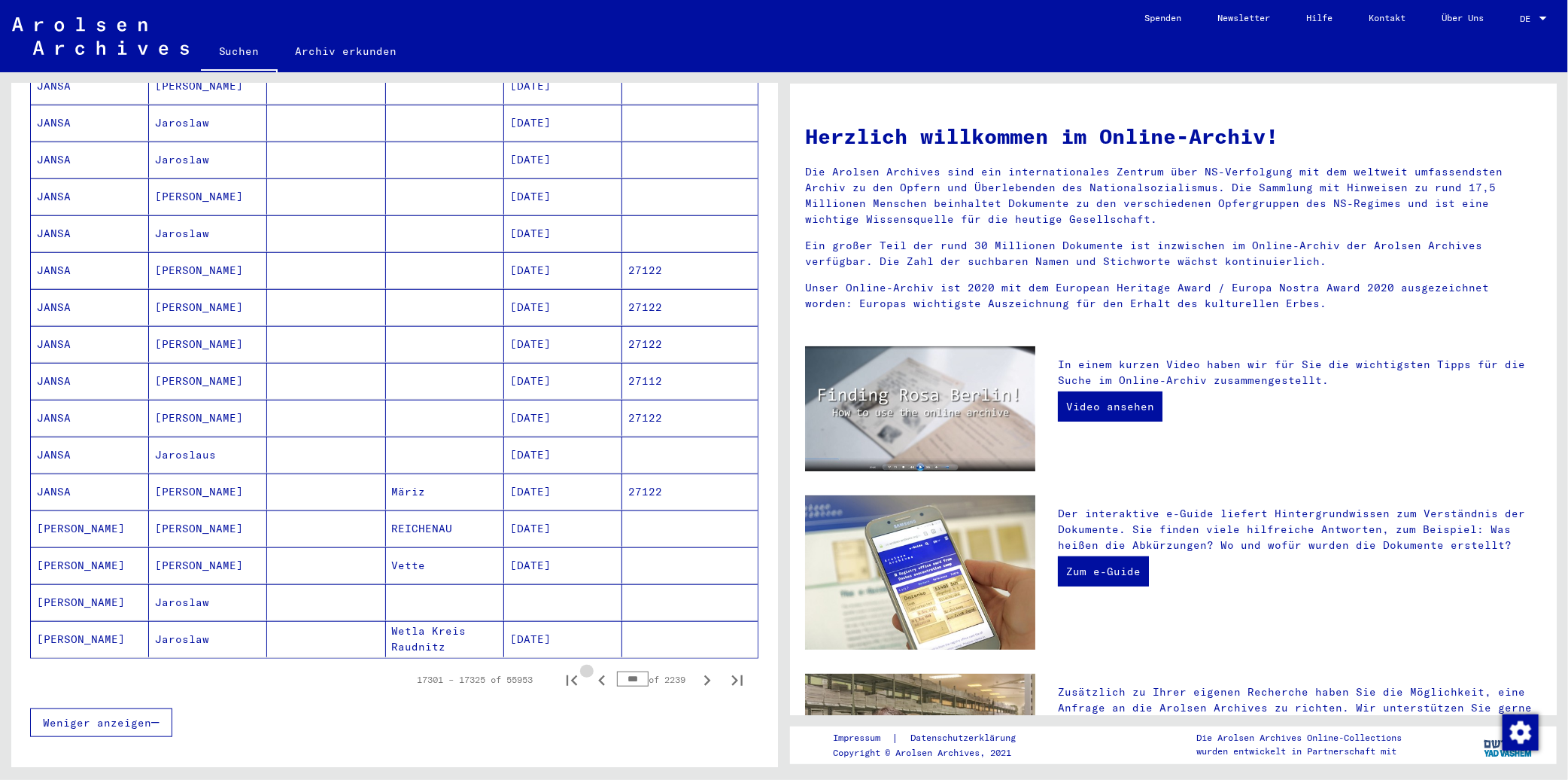
click at [591, 670] on icon "Previous page" at bounding box center [602, 681] width 21 height 21
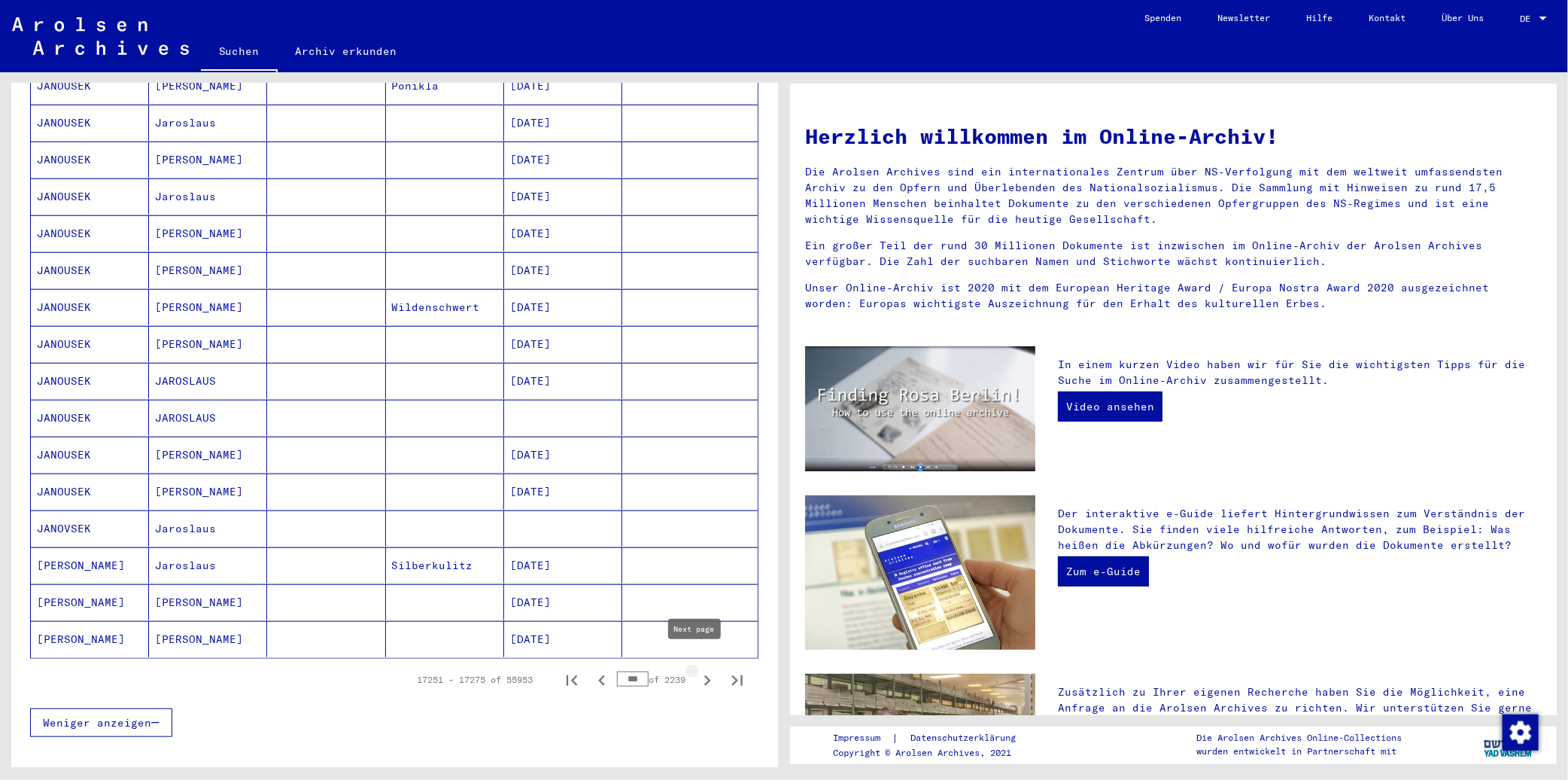
click at [702, 670] on icon "Next page" at bounding box center [707, 681] width 21 height 21
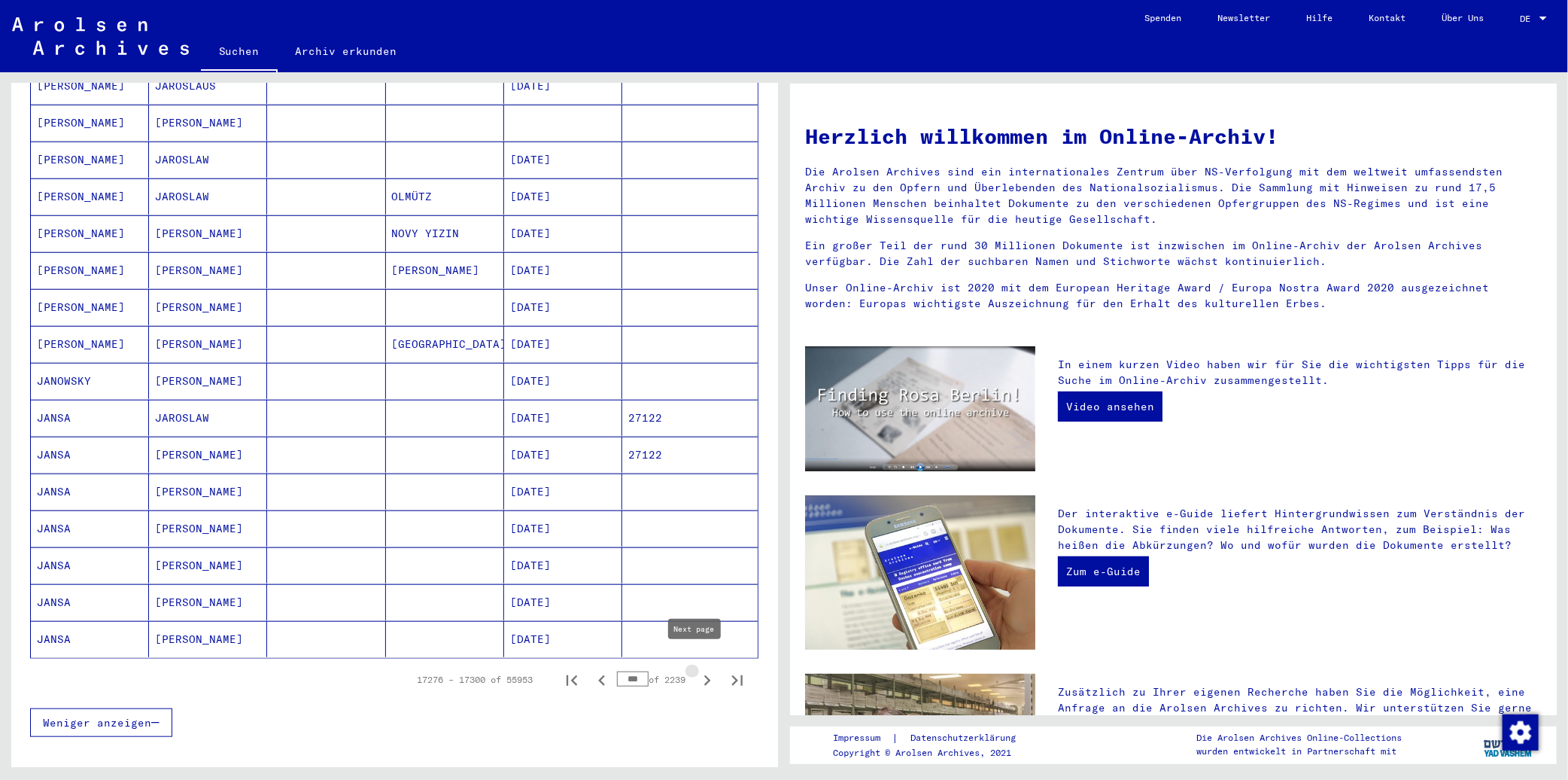
click at [701, 670] on icon "Next page" at bounding box center [707, 681] width 21 height 21
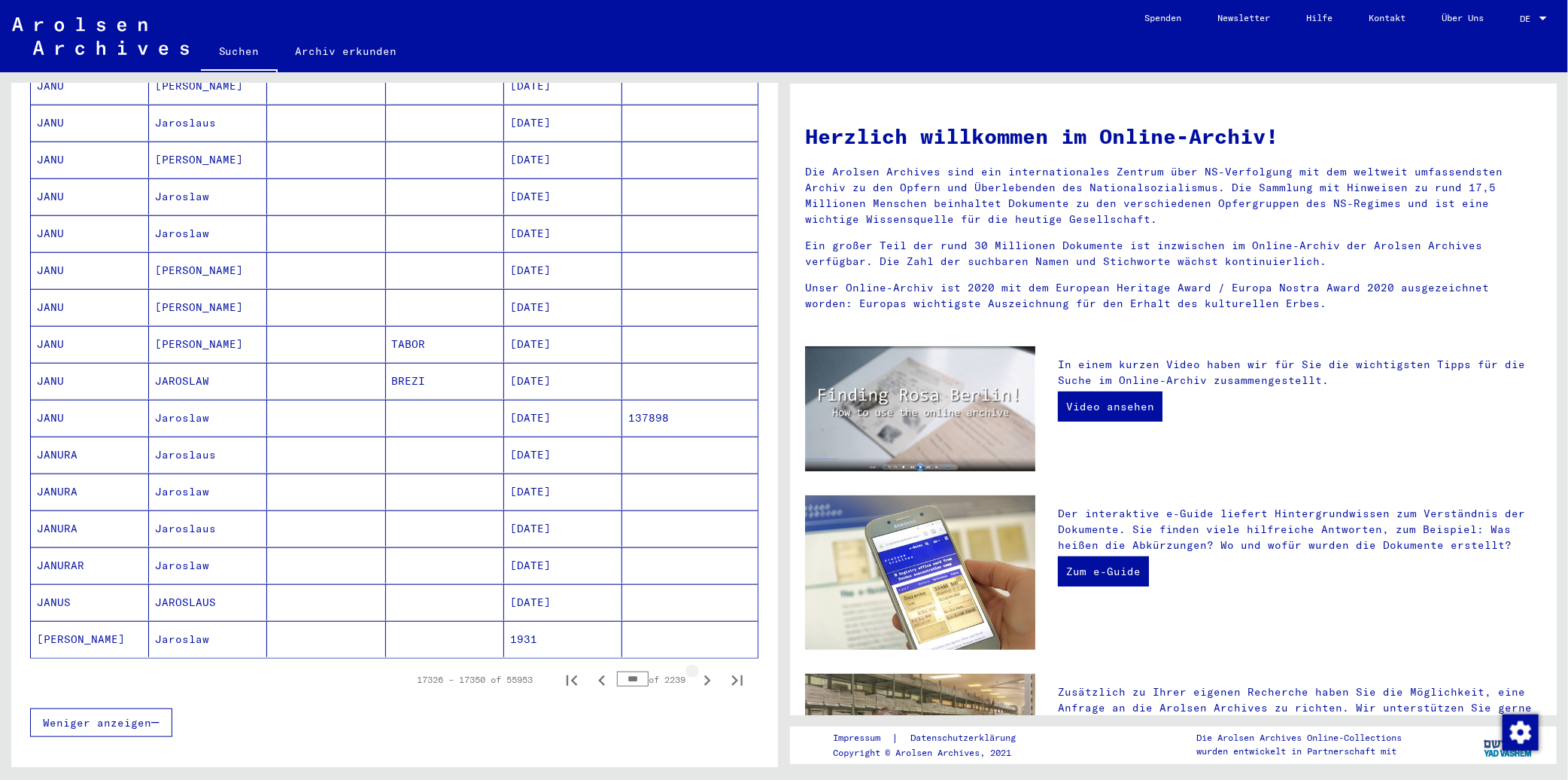
click at [701, 670] on icon "Next page" at bounding box center [707, 681] width 21 height 21
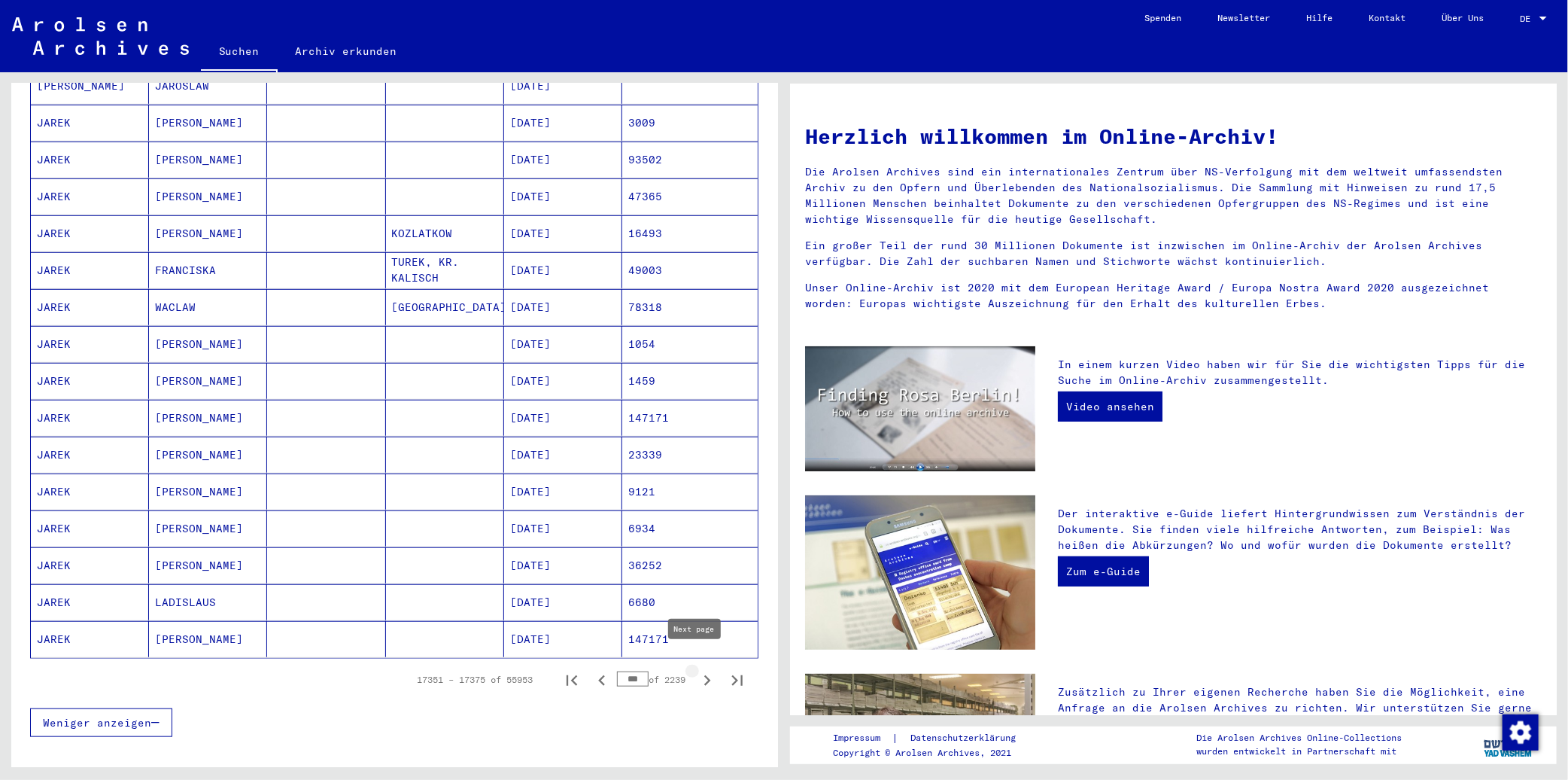
click at [698, 670] on icon "Next page" at bounding box center [707, 681] width 21 height 21
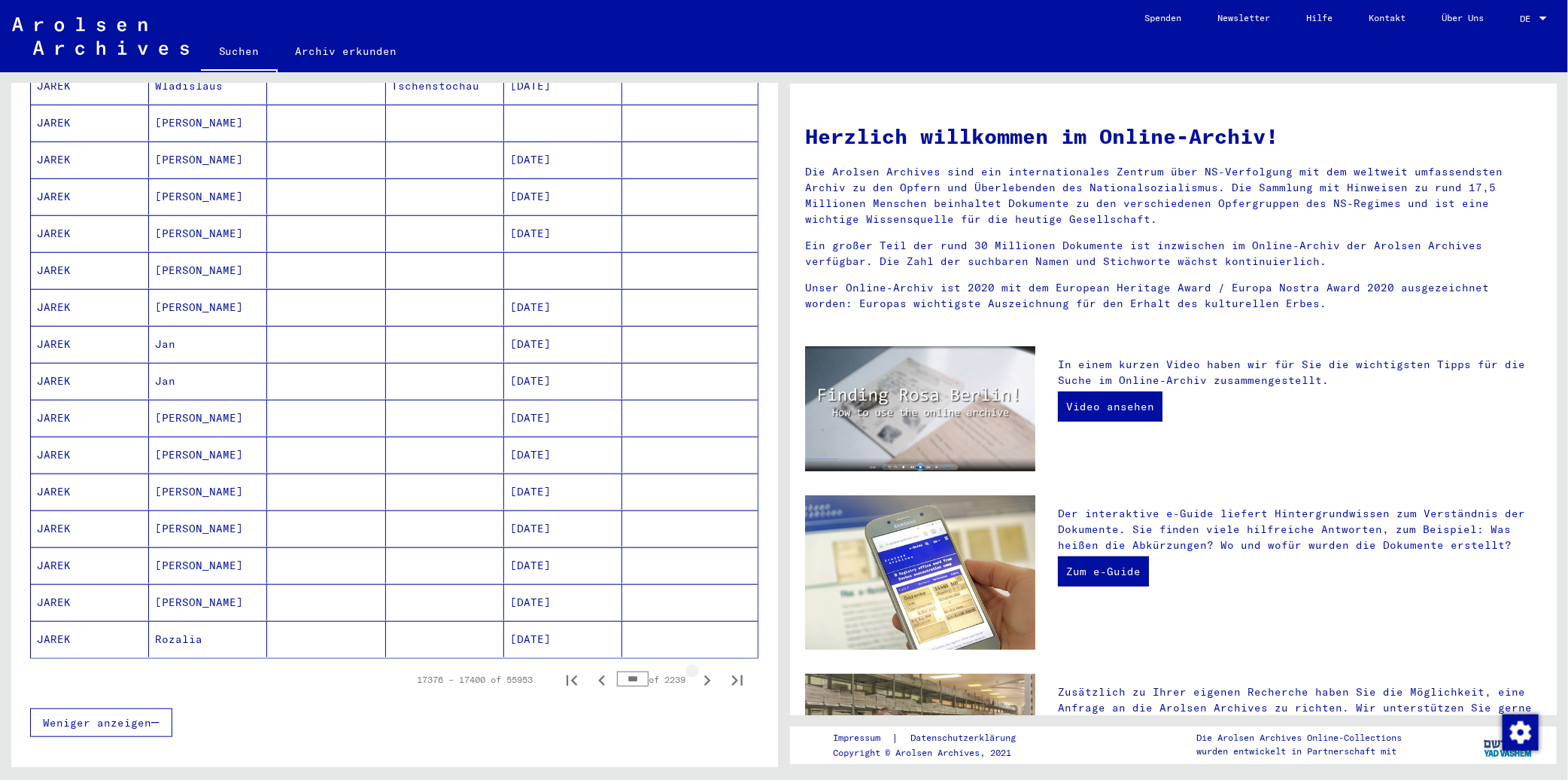
click at [697, 670] on icon "Next page" at bounding box center [707, 681] width 21 height 21
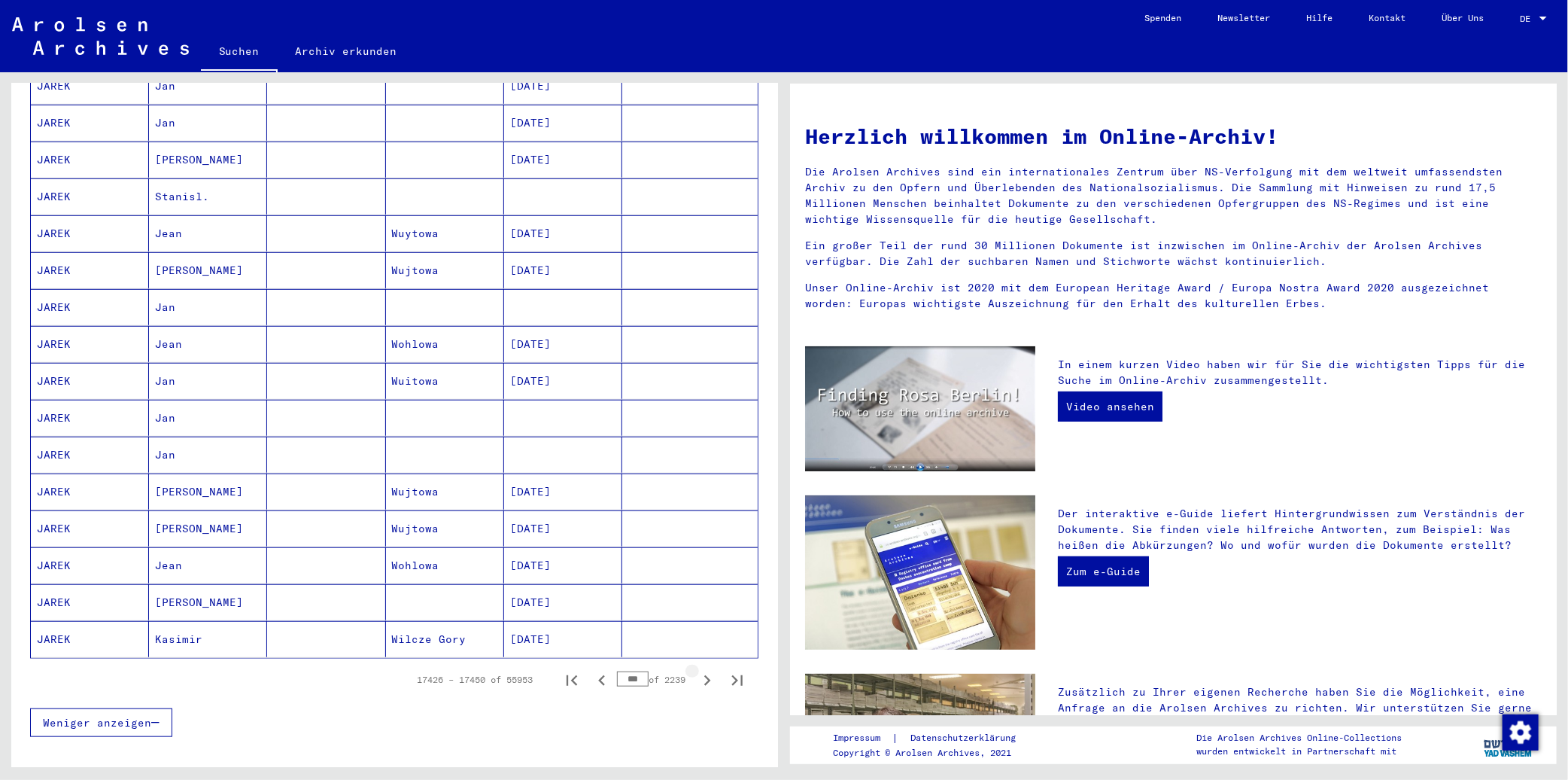
click at [696, 670] on icon "Next page" at bounding box center [707, 681] width 21 height 21
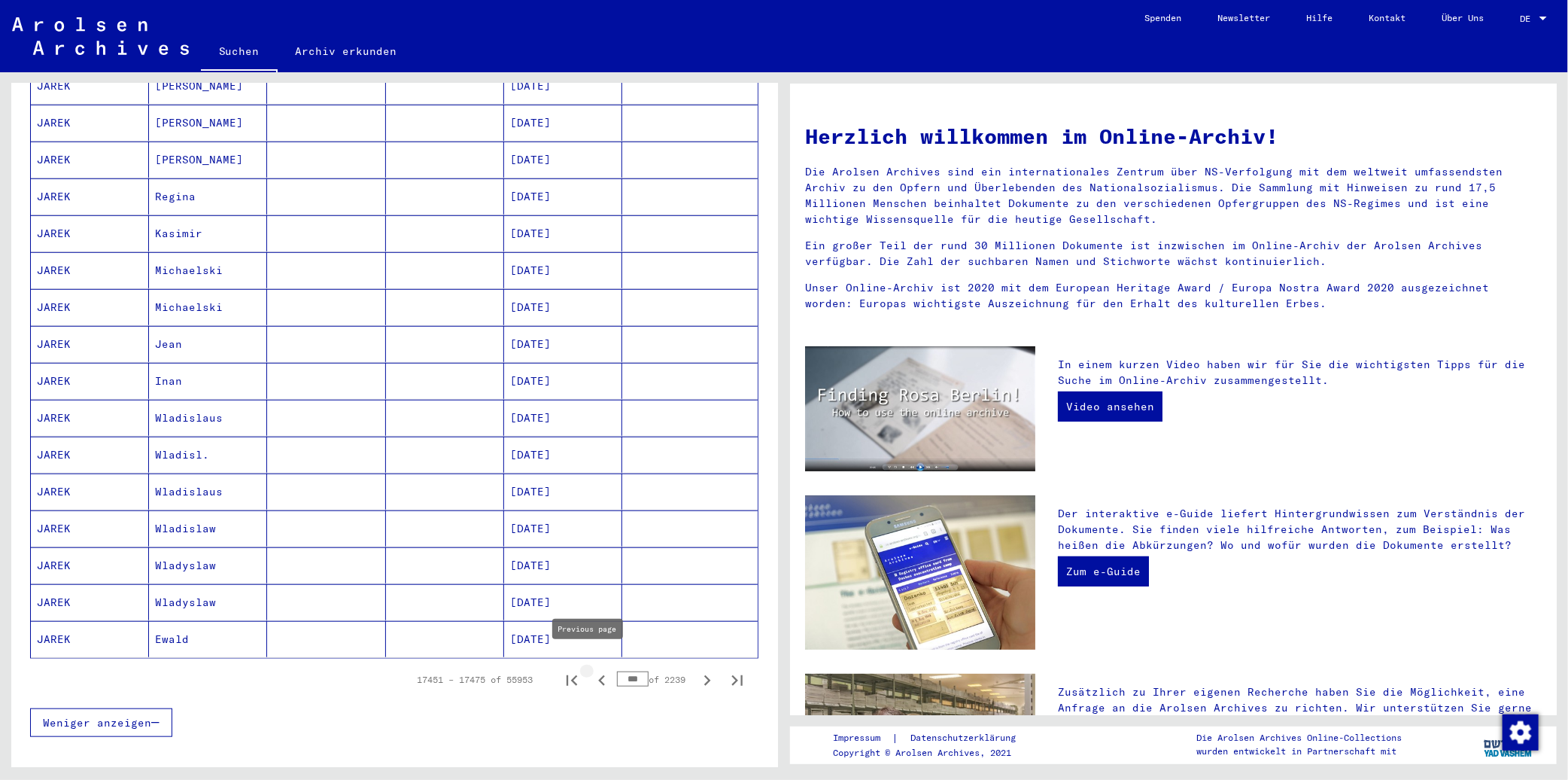
click at [591, 670] on icon "Previous page" at bounding box center [602, 681] width 21 height 21
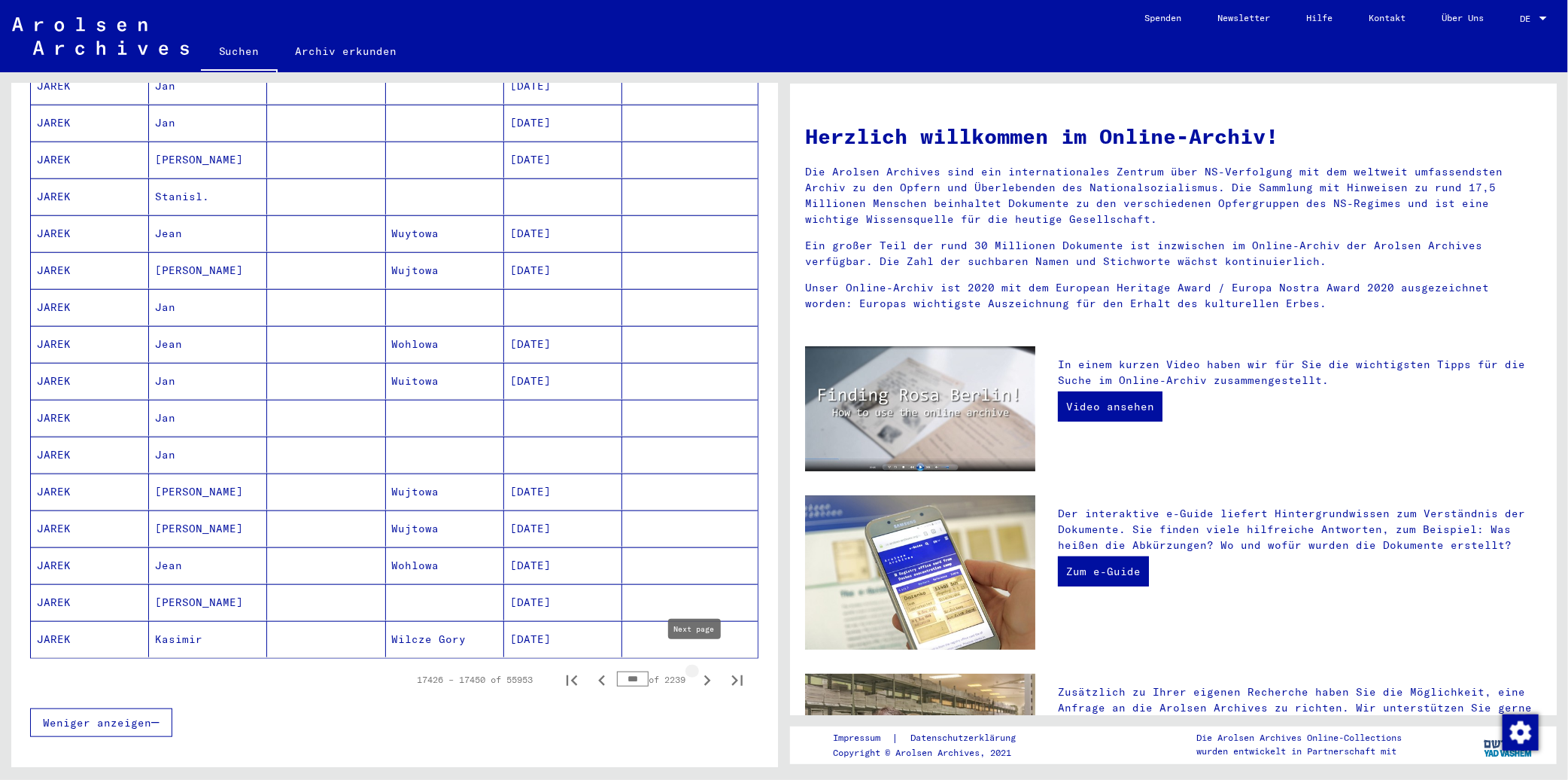
click at [696, 670] on icon "Next page" at bounding box center [707, 681] width 21 height 21
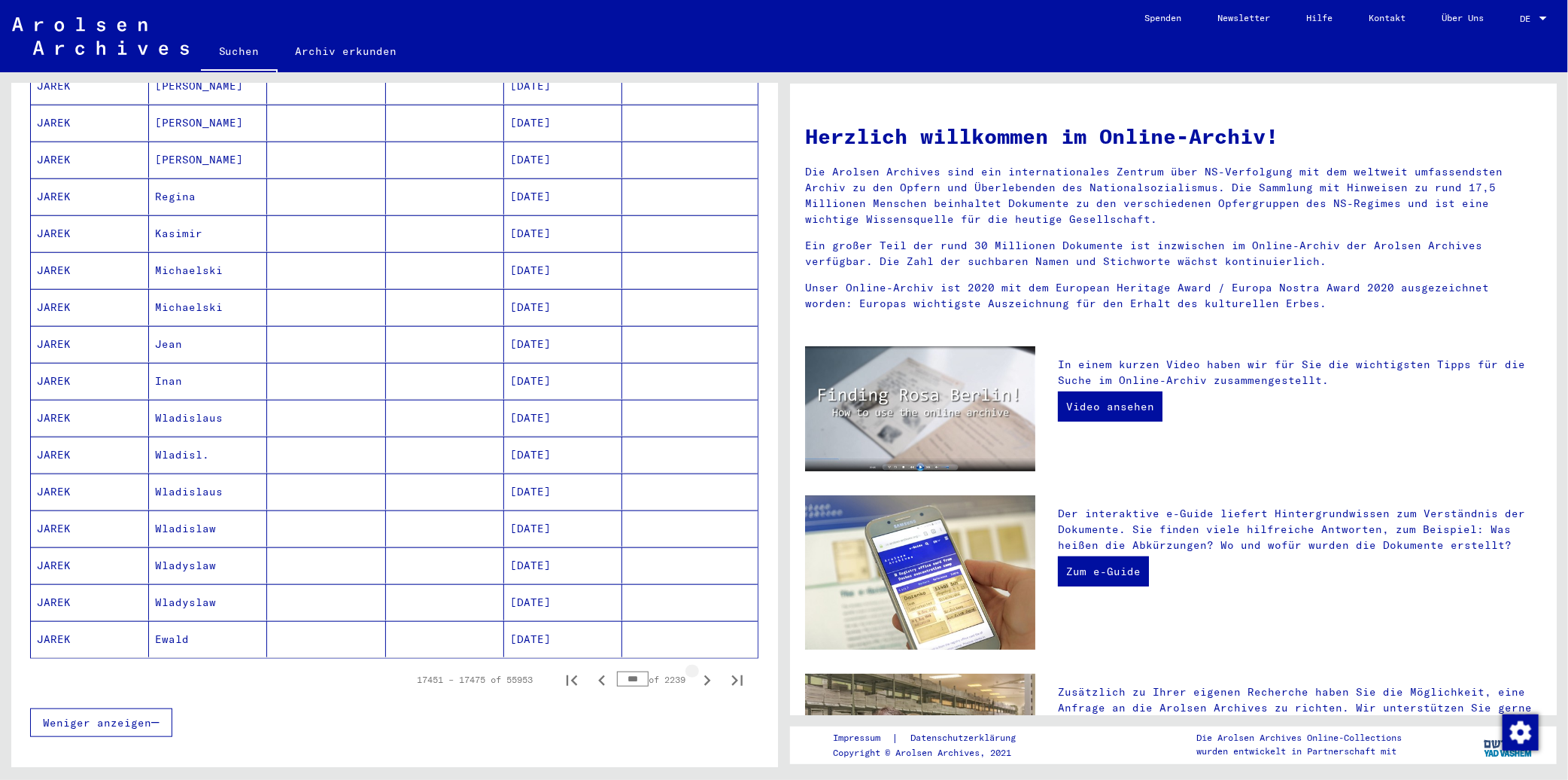
click at [696, 670] on icon "Next page" at bounding box center [707, 681] width 21 height 21
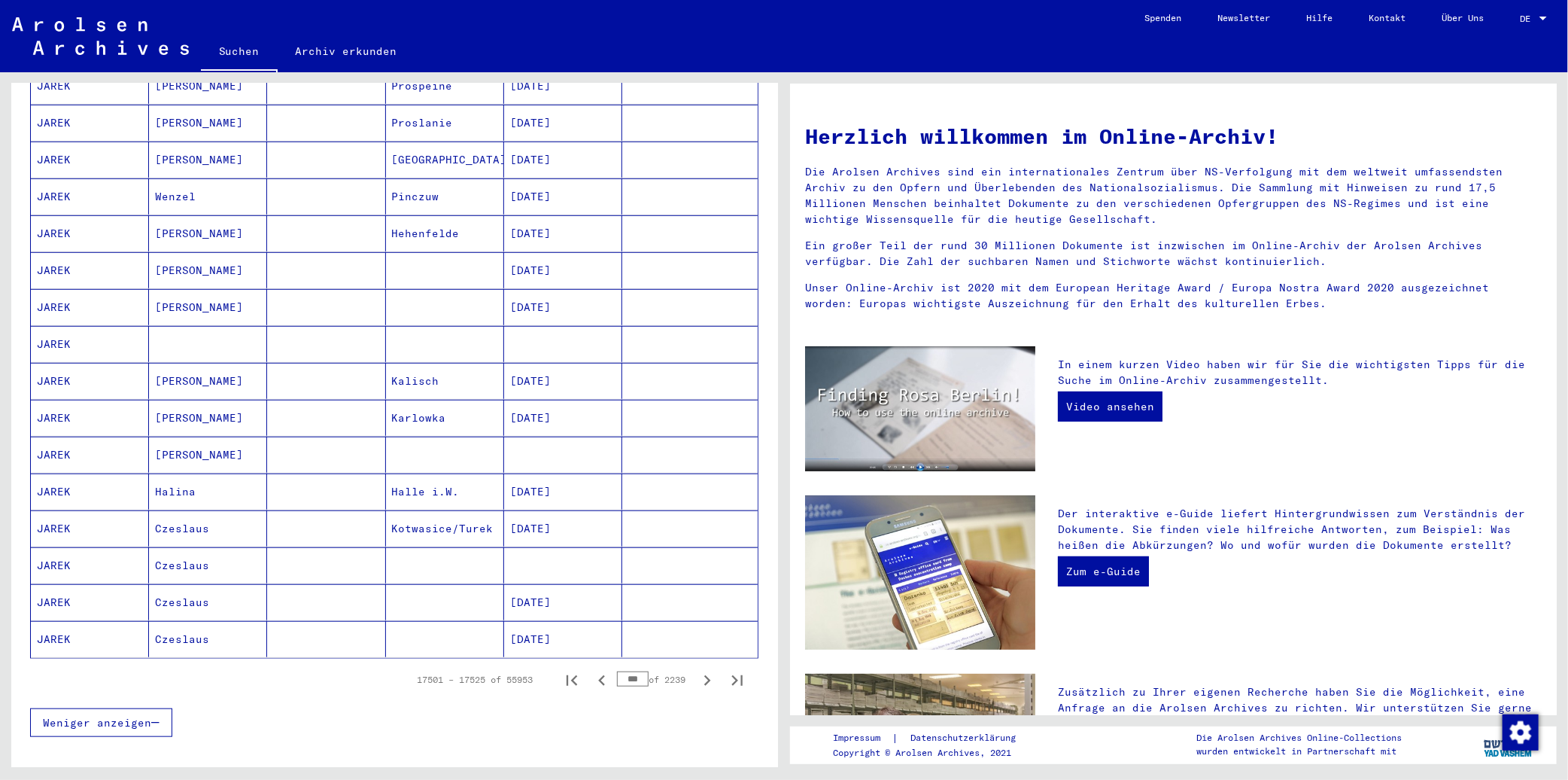
click at [696, 670] on icon "Next page" at bounding box center [707, 681] width 21 height 21
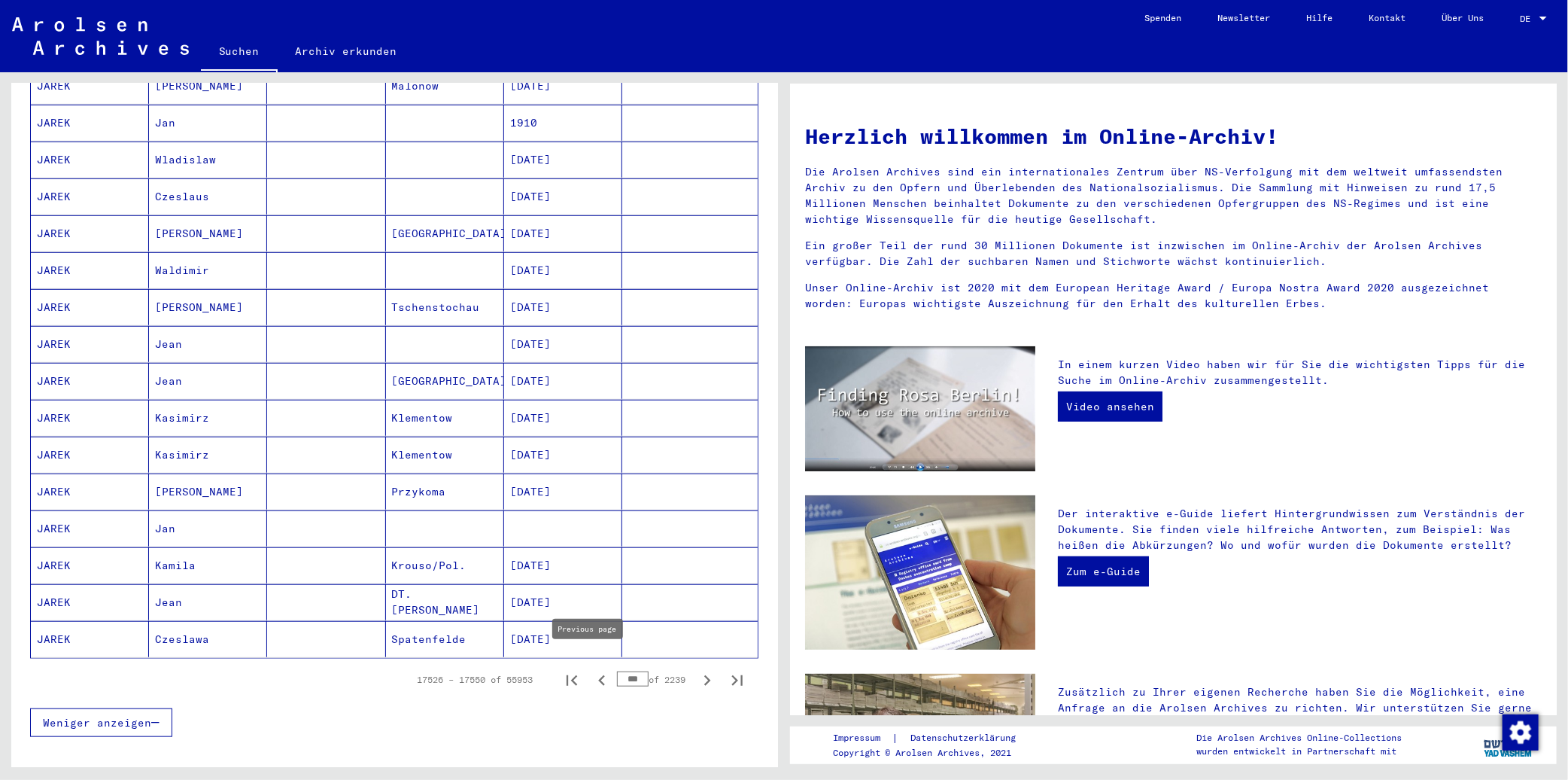
click at [594, 670] on icon "Previous page" at bounding box center [602, 681] width 21 height 21
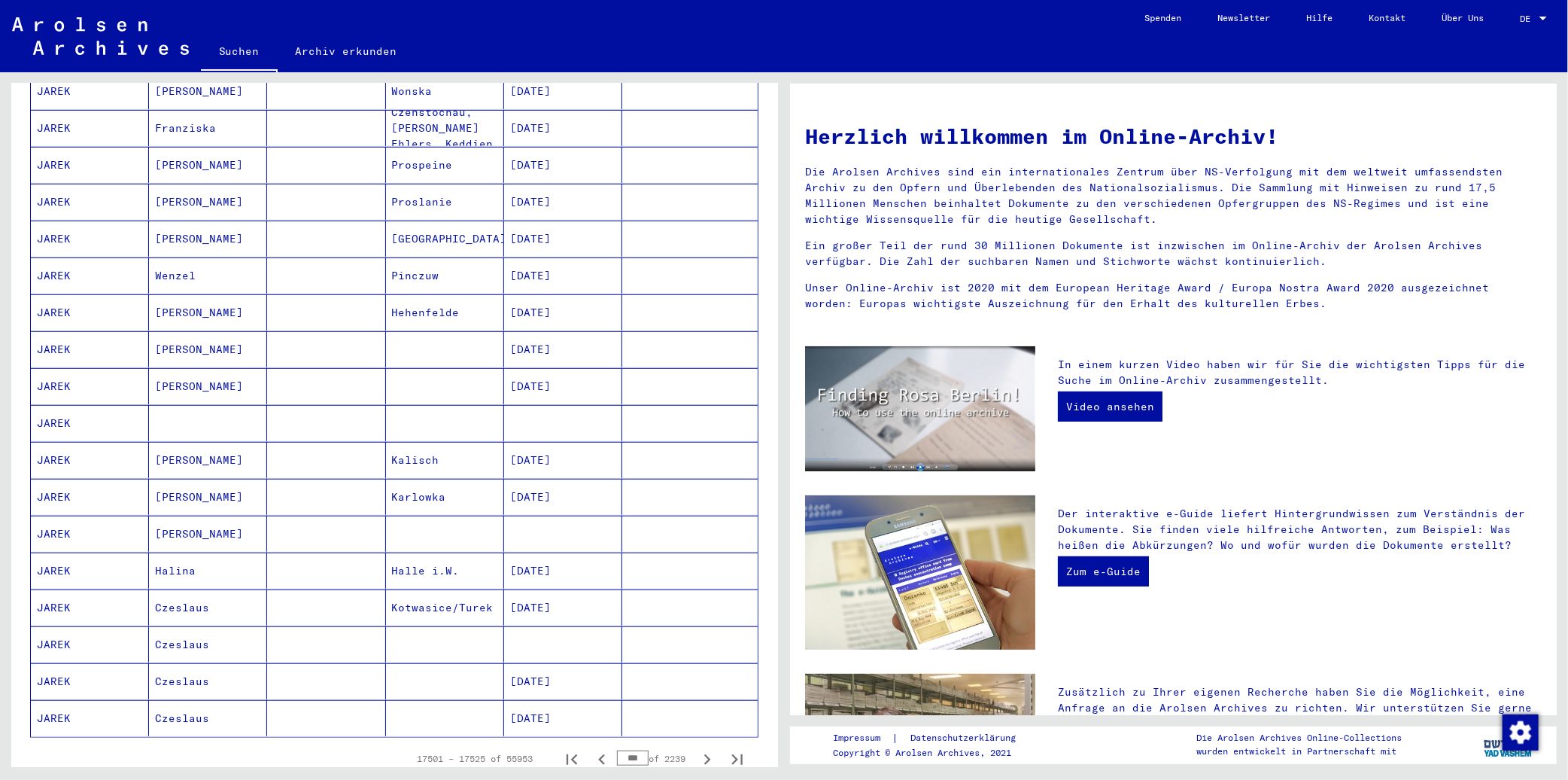
scroll to position [753, 0]
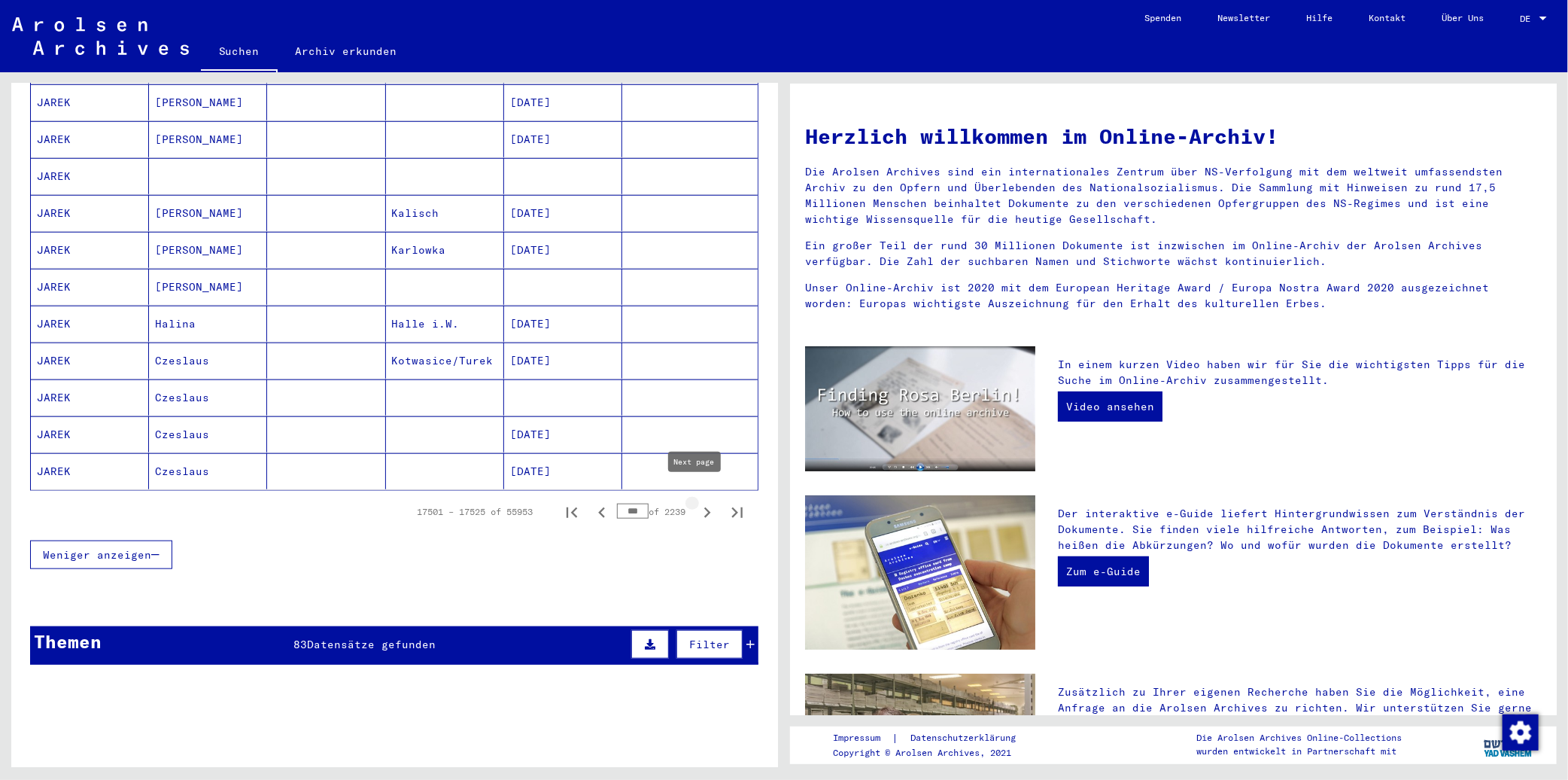
click at [704, 507] on icon "Next page" at bounding box center [708, 512] width 7 height 11
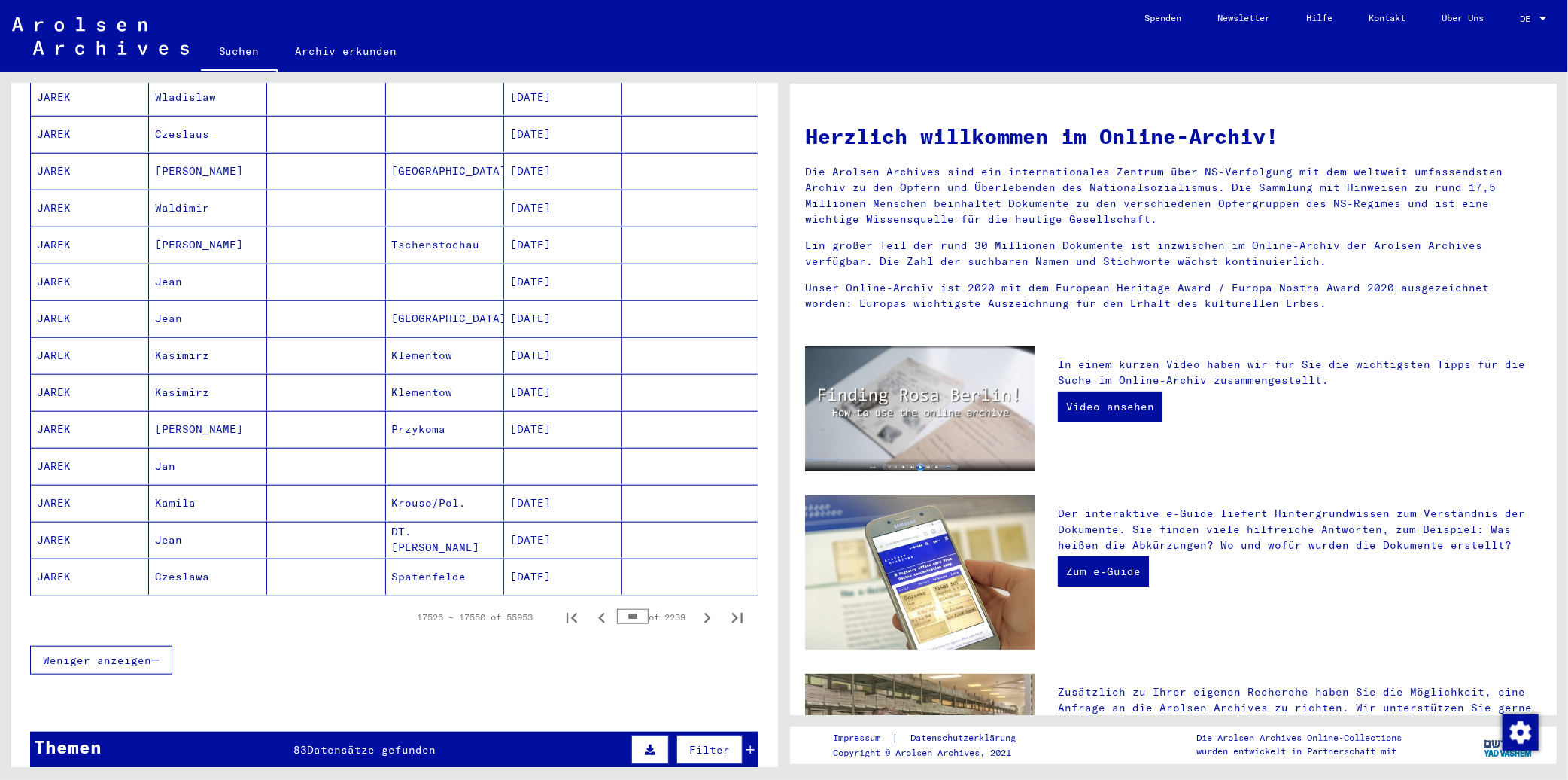
scroll to position [668, 0]
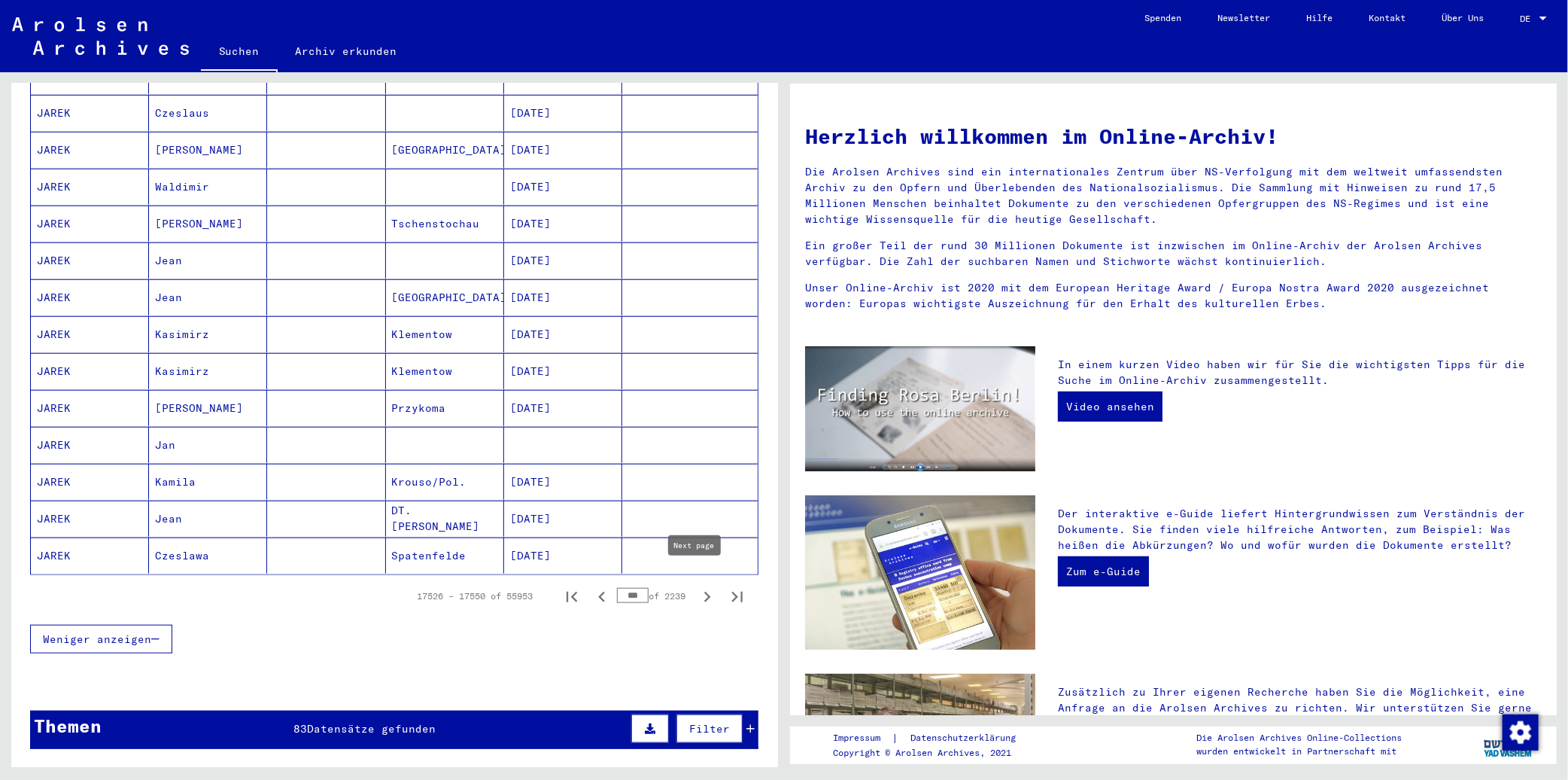
click at [700, 586] on icon "Next page" at bounding box center [707, 597] width 21 height 21
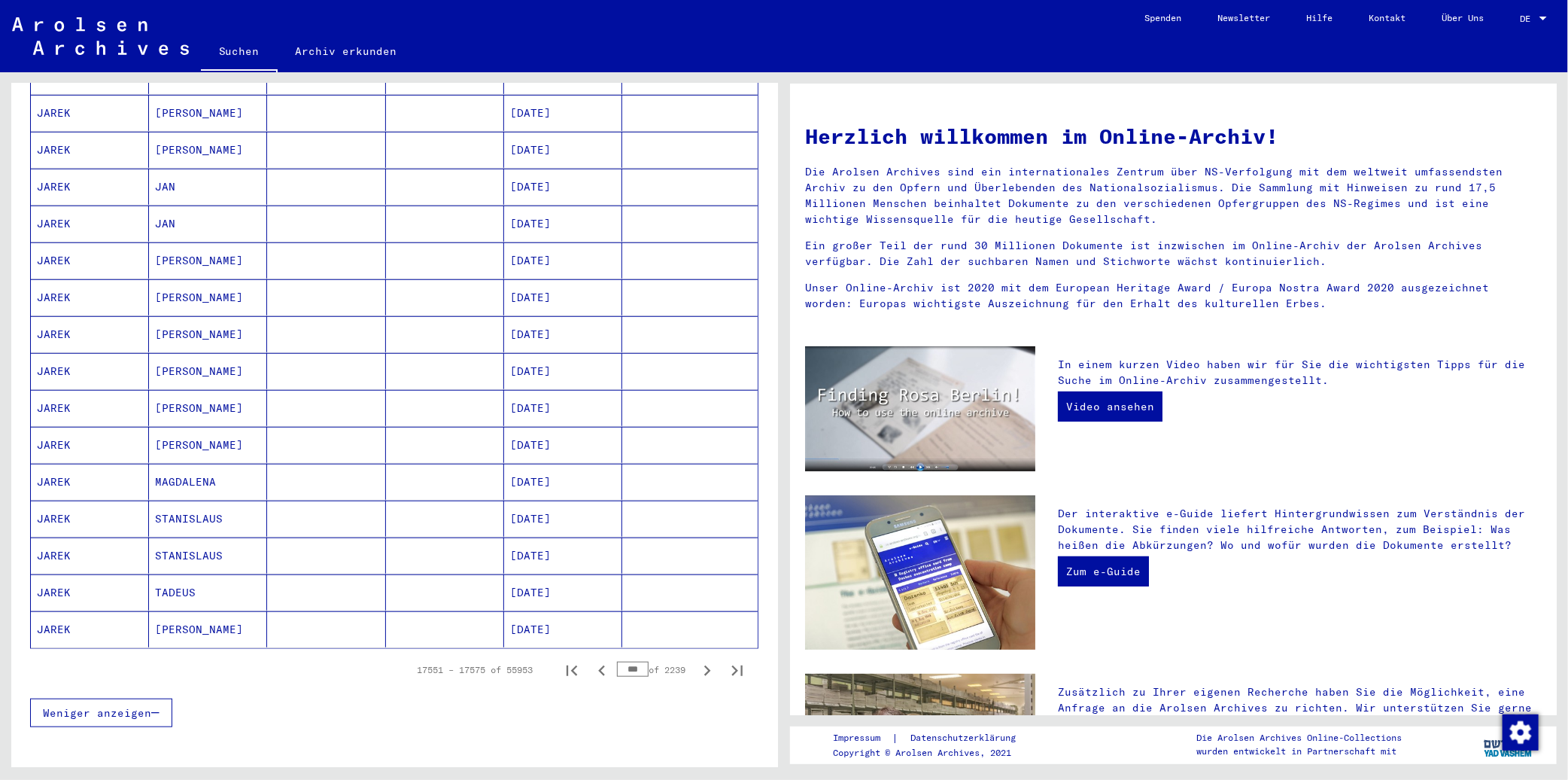
scroll to position [753, 0]
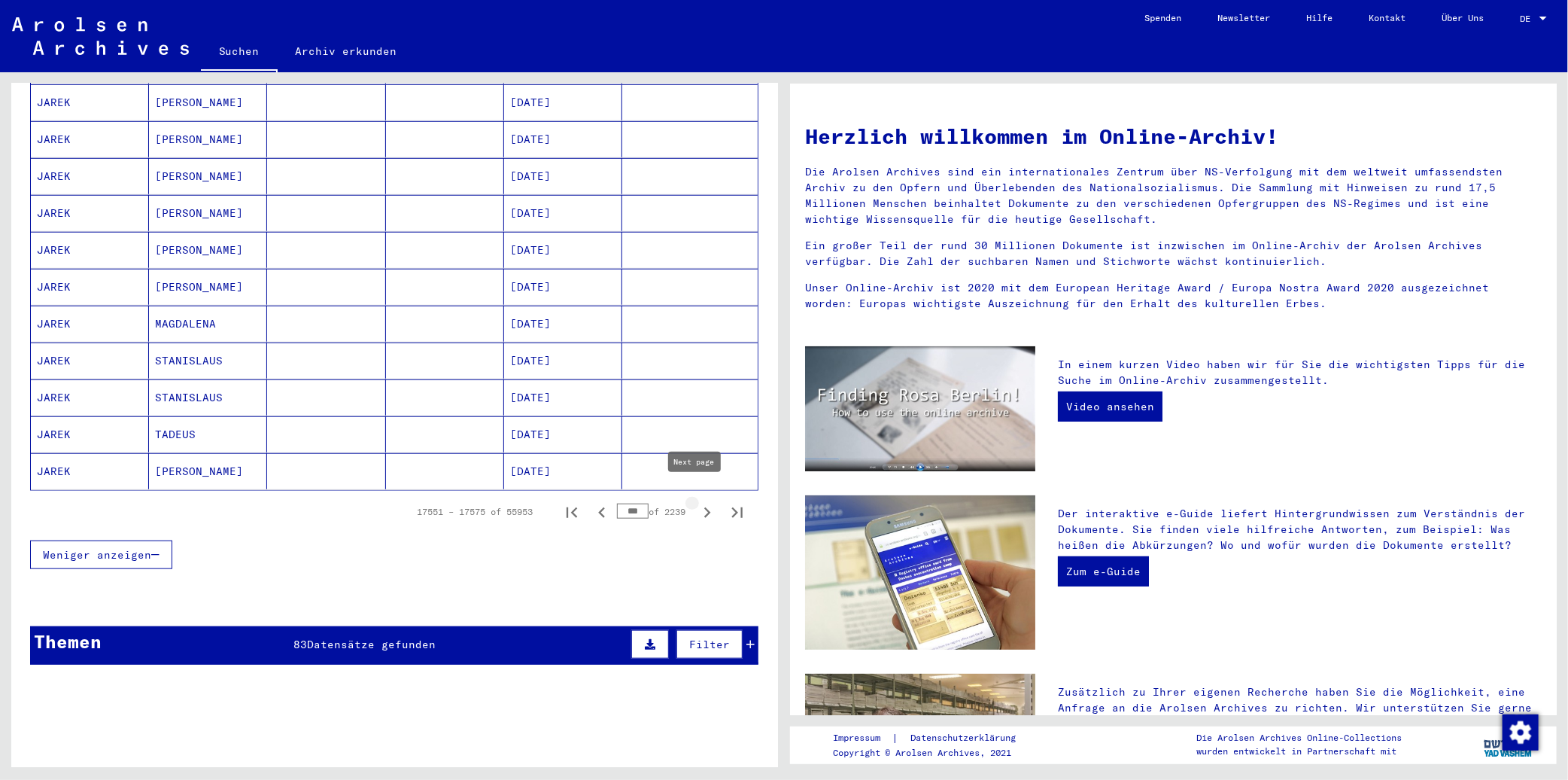
click at [704, 507] on icon "Next page" at bounding box center [708, 512] width 7 height 11
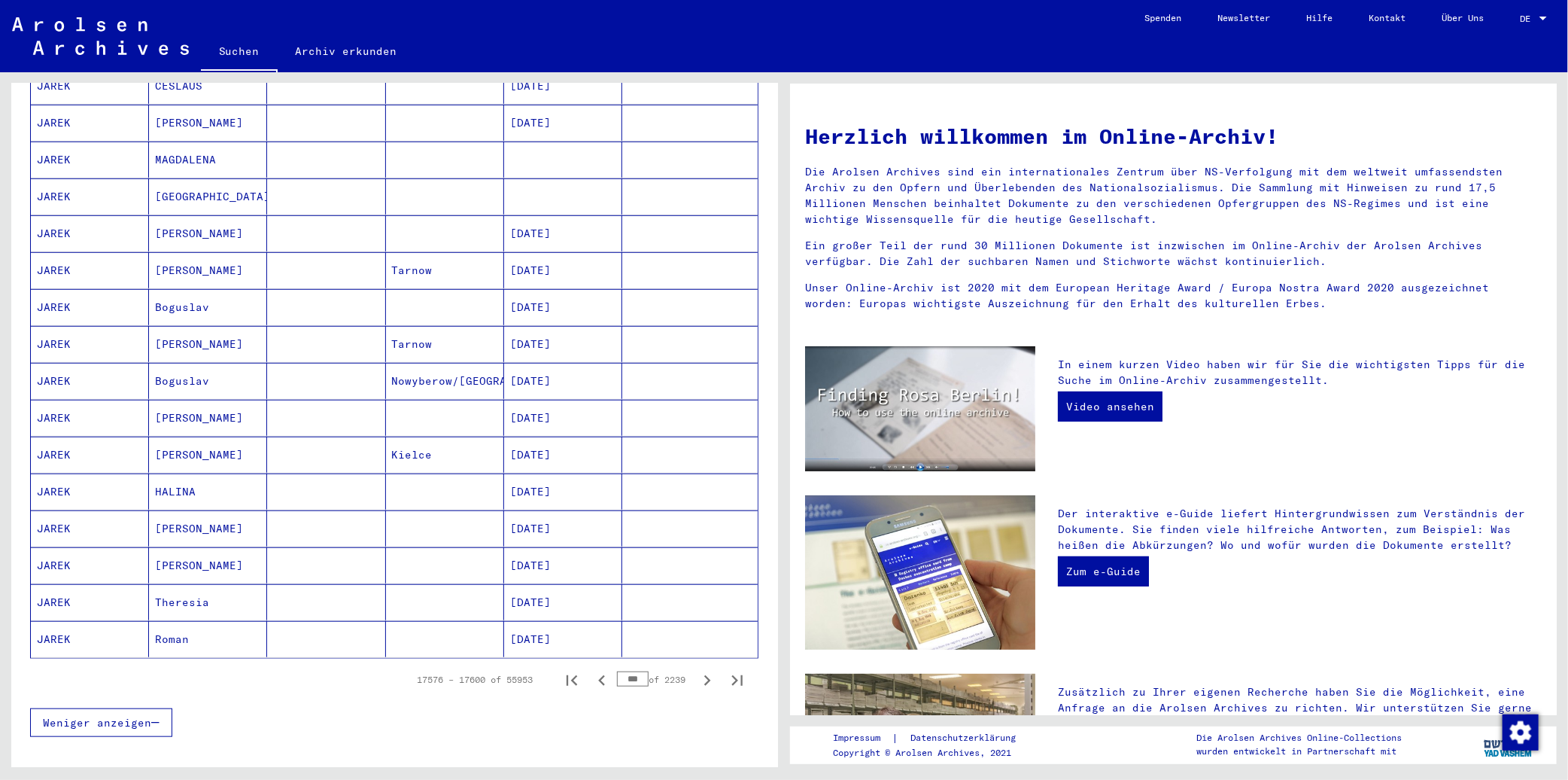
scroll to position [920, 0]
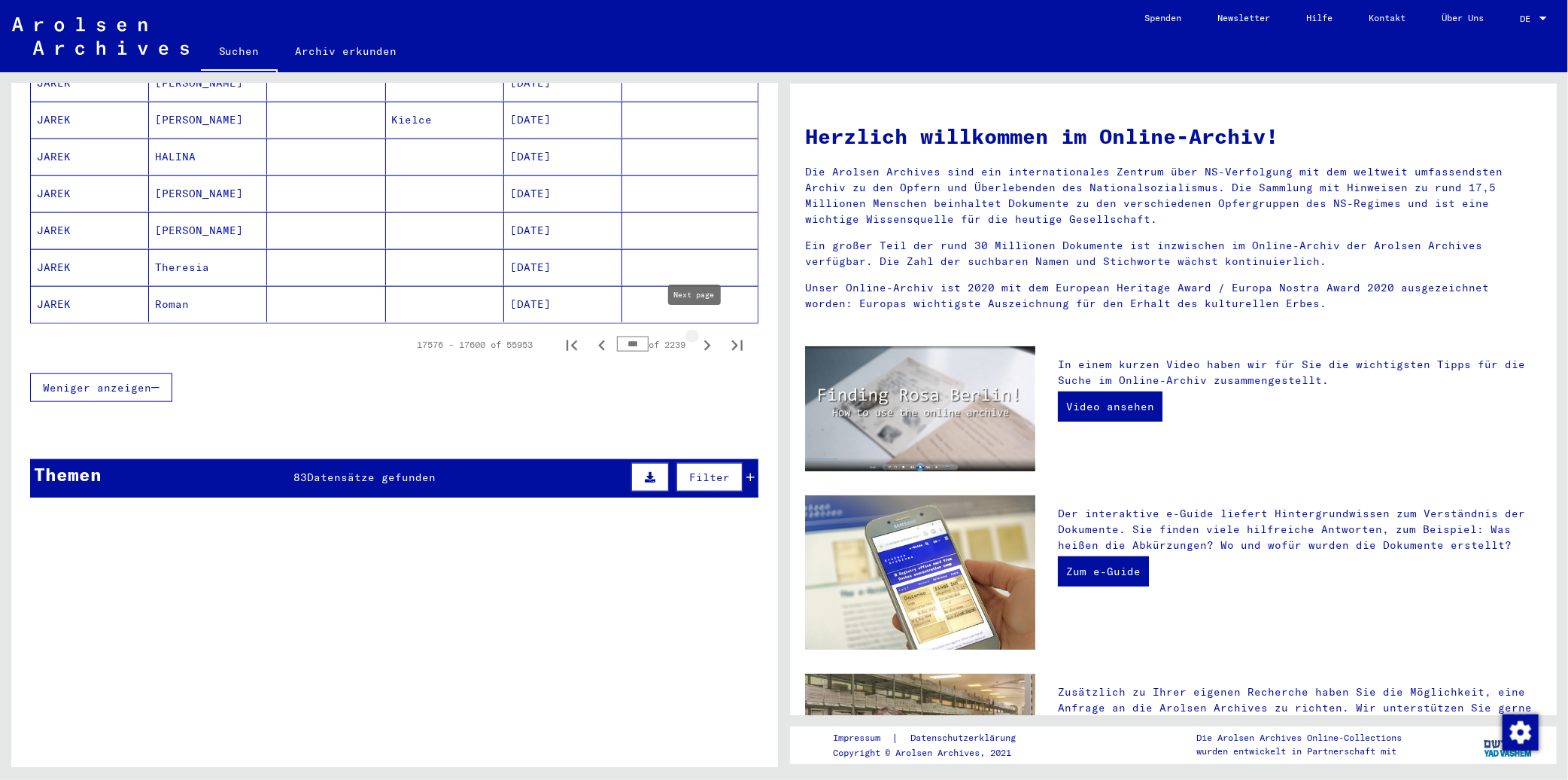
click at [696, 335] on icon "Next page" at bounding box center [707, 346] width 21 height 21
click at [701, 335] on icon "Next page" at bounding box center [707, 346] width 21 height 21
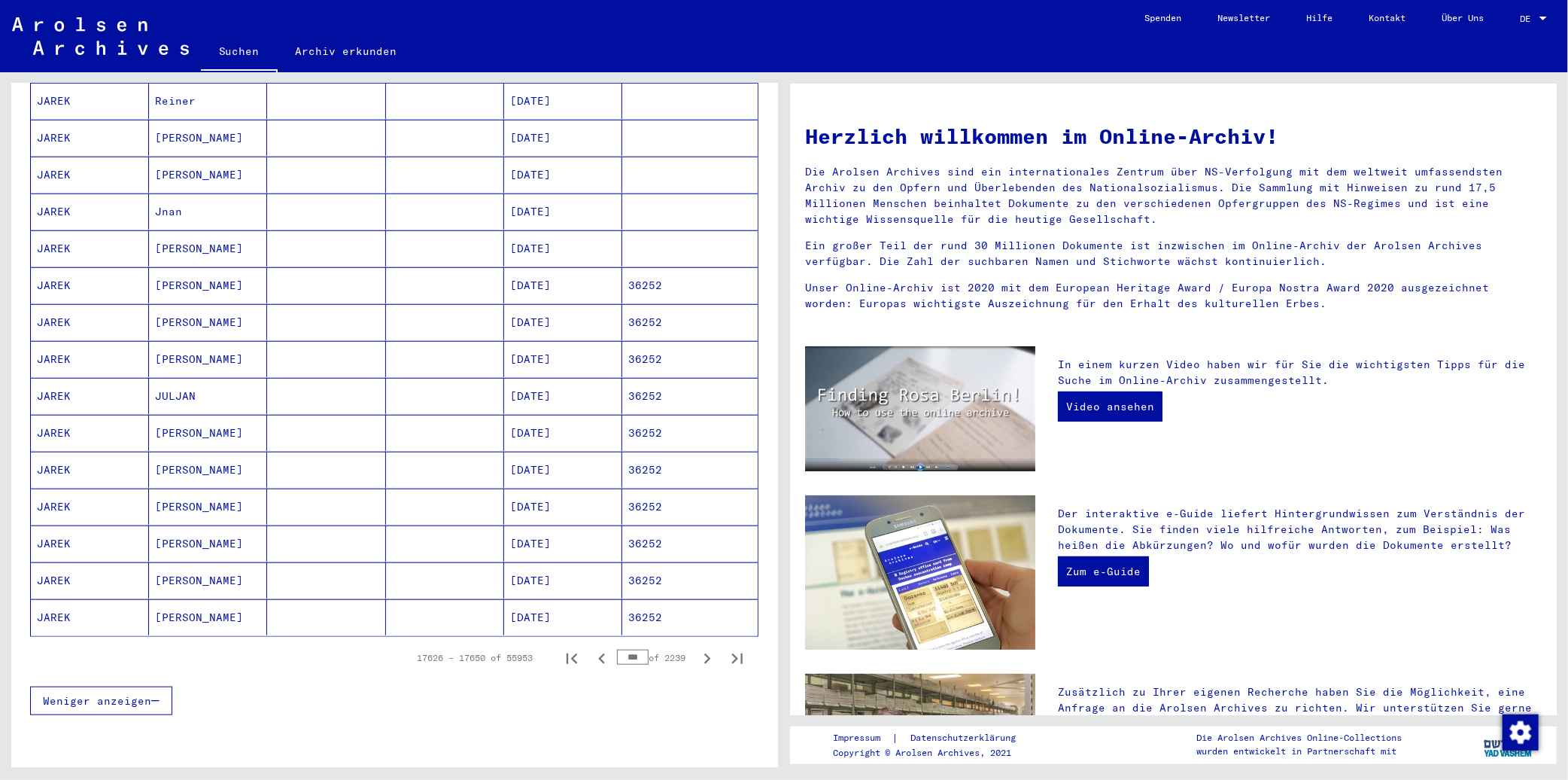
scroll to position [753, 0]
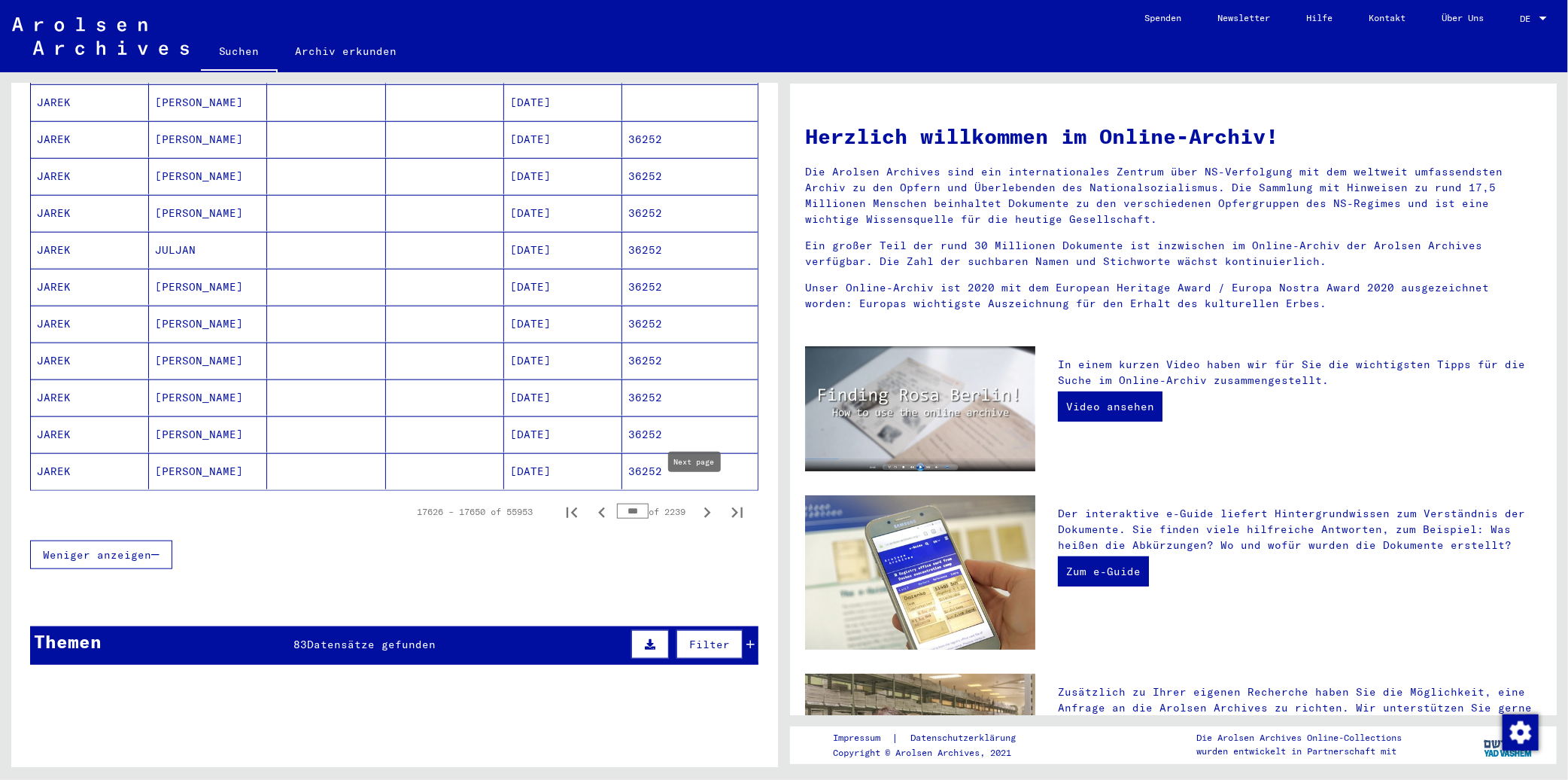
click at [697, 502] on icon "Next page" at bounding box center [707, 512] width 21 height 21
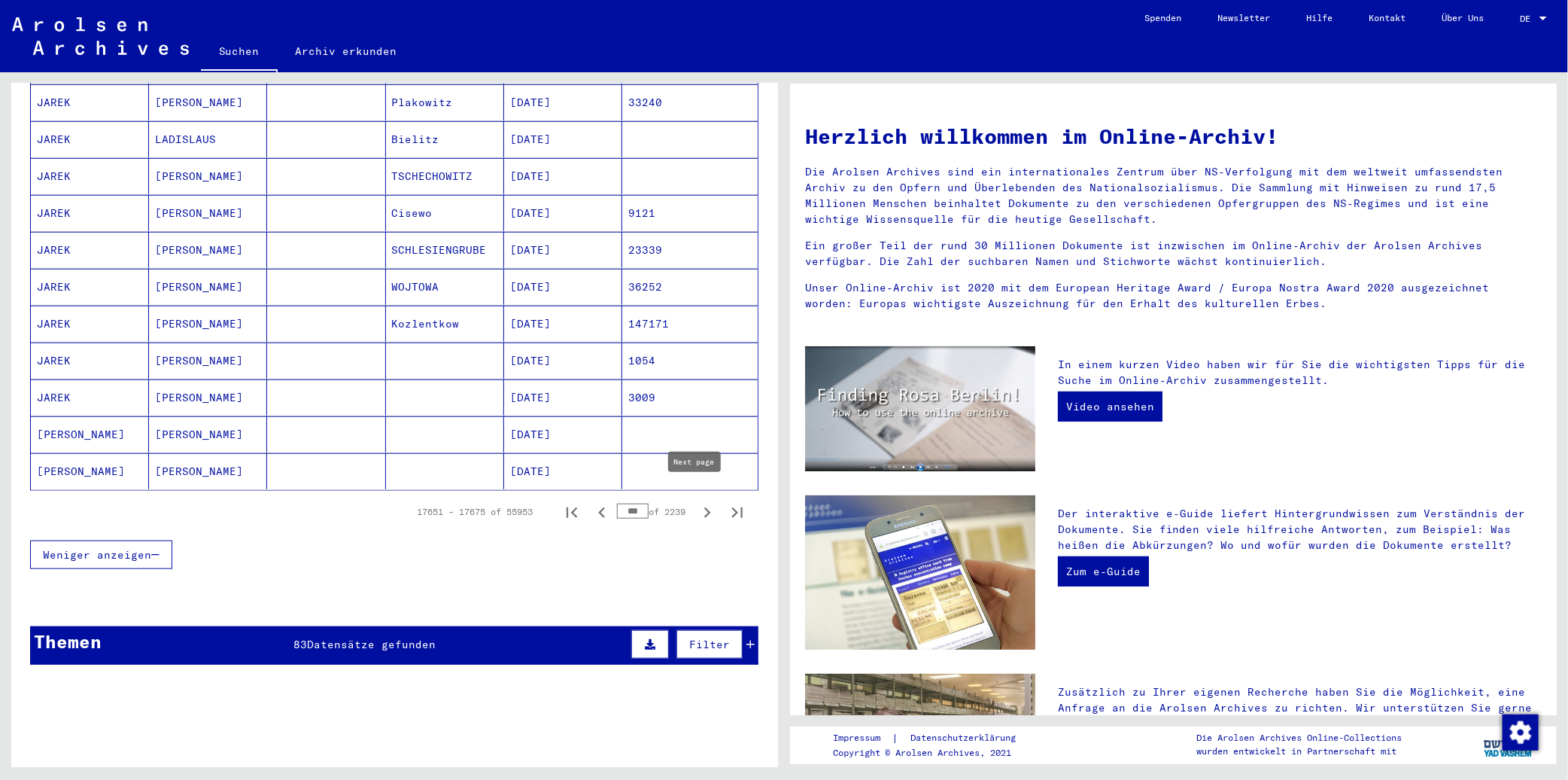
click at [698, 502] on icon "Next page" at bounding box center [707, 512] width 21 height 21
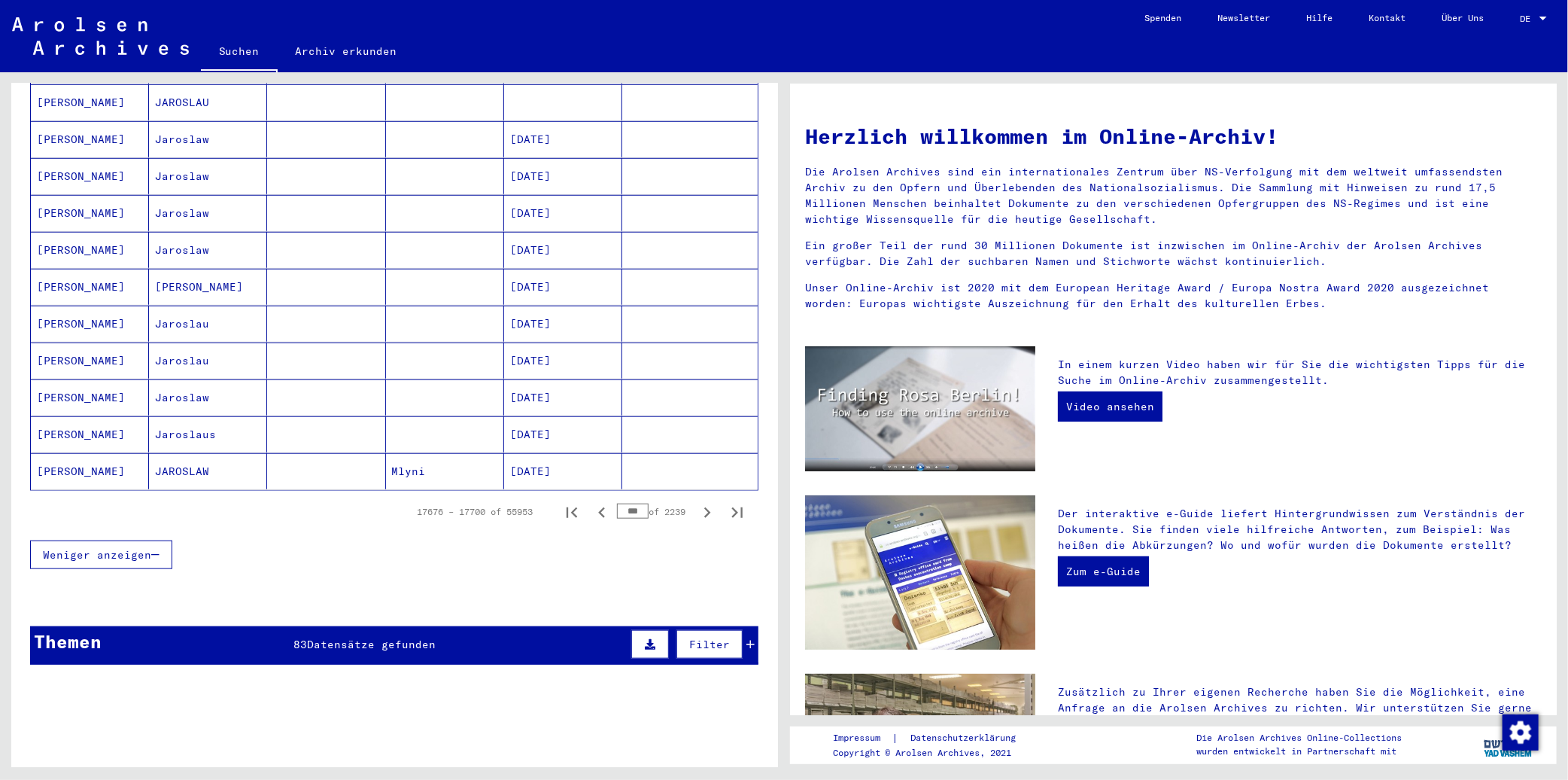
click at [698, 502] on icon "Next page" at bounding box center [707, 512] width 21 height 21
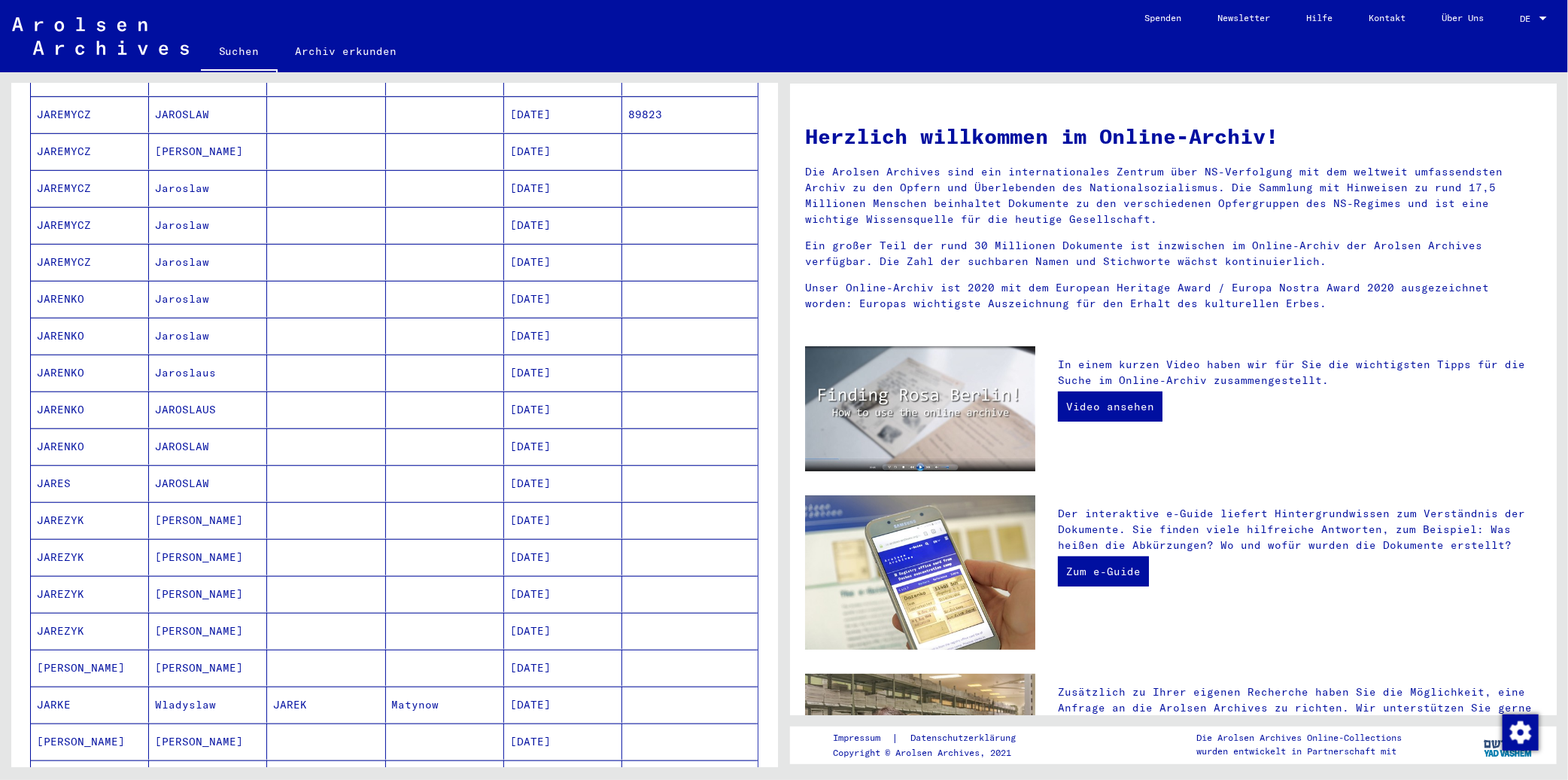
scroll to position [585, 0]
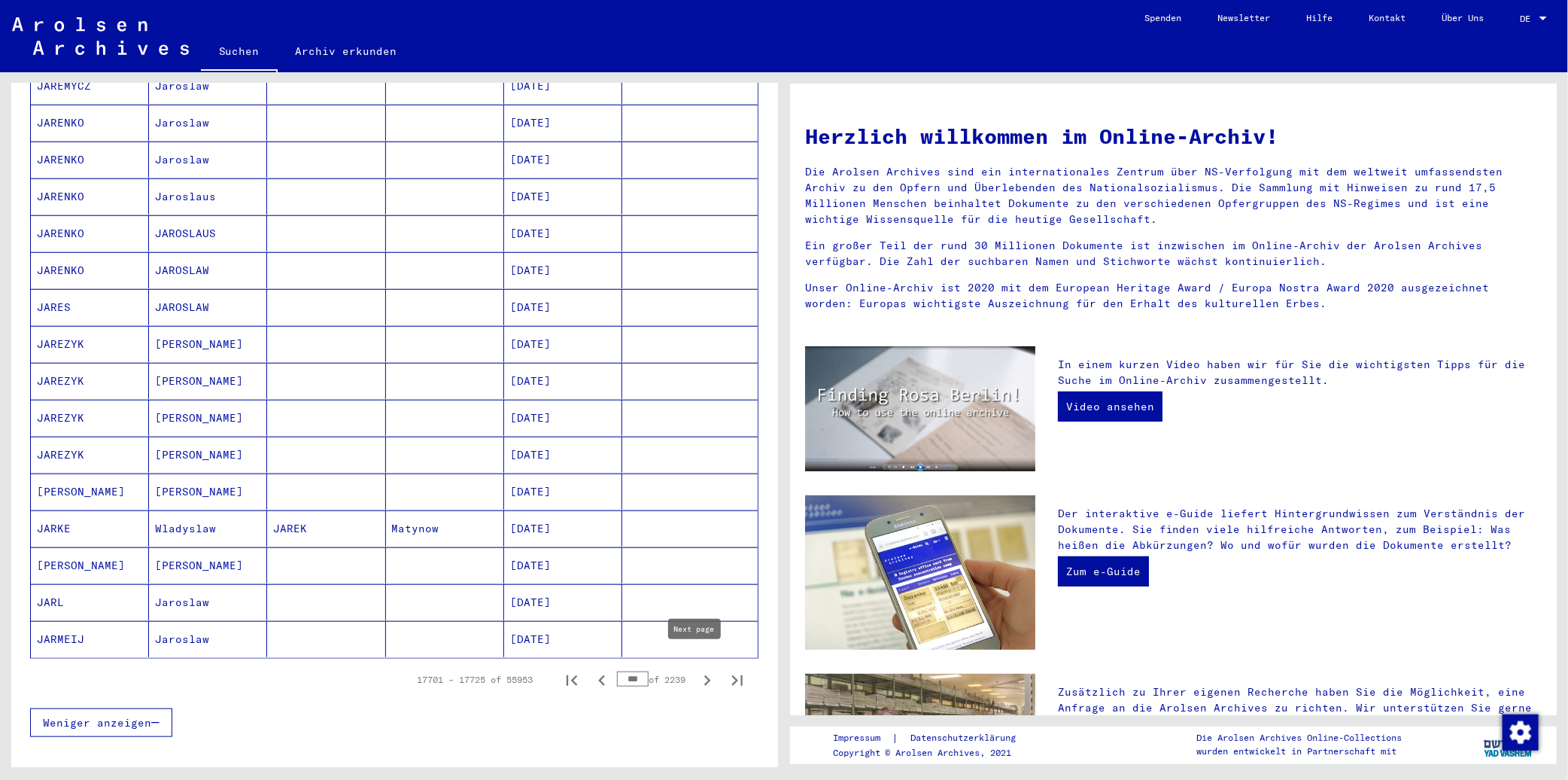
click at [703, 670] on icon "Next page" at bounding box center [707, 681] width 21 height 21
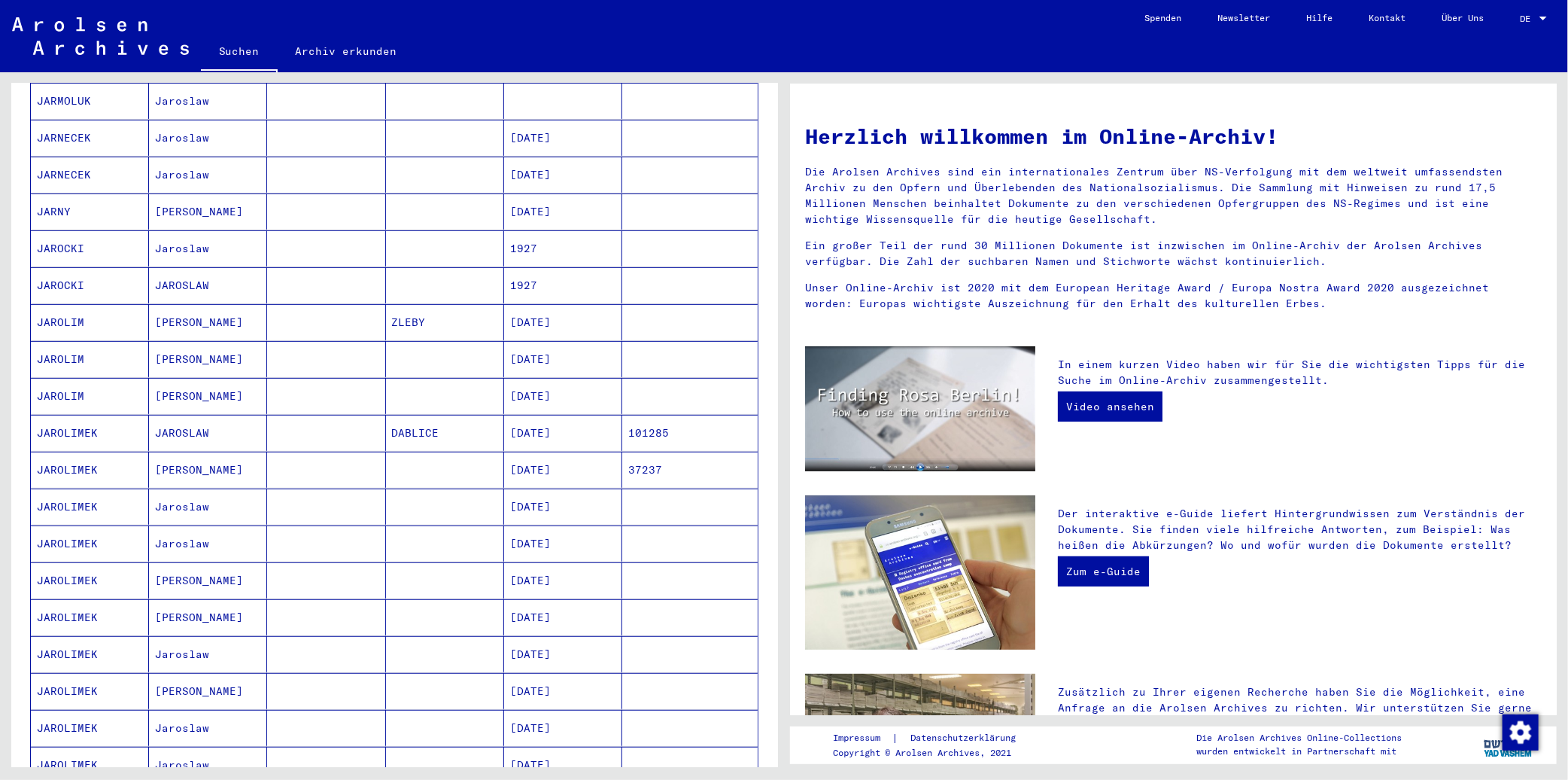
scroll to position [501, 0]
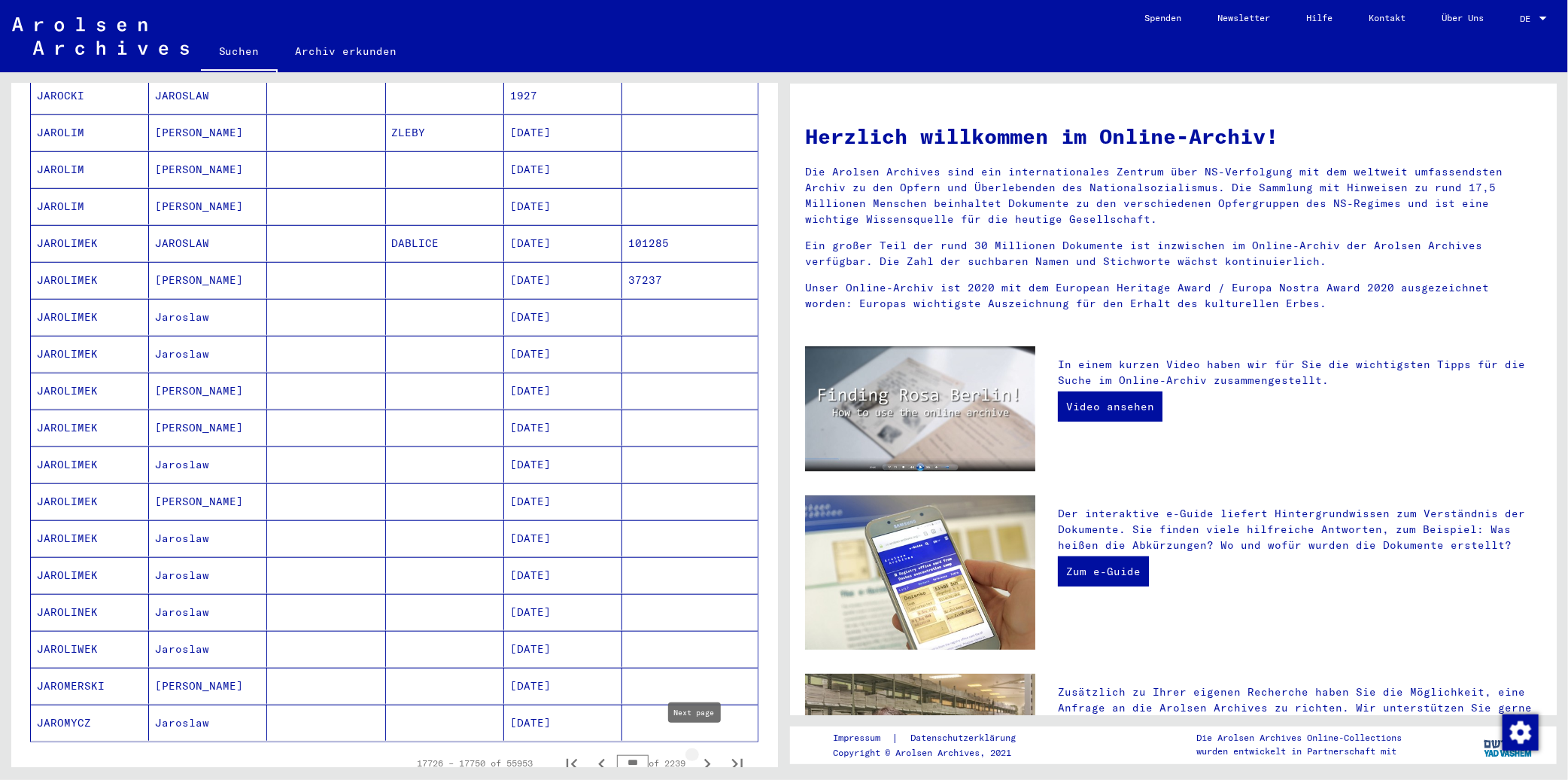
click at [696, 753] on icon "Next page" at bounding box center [707, 764] width 21 height 21
type input "***"
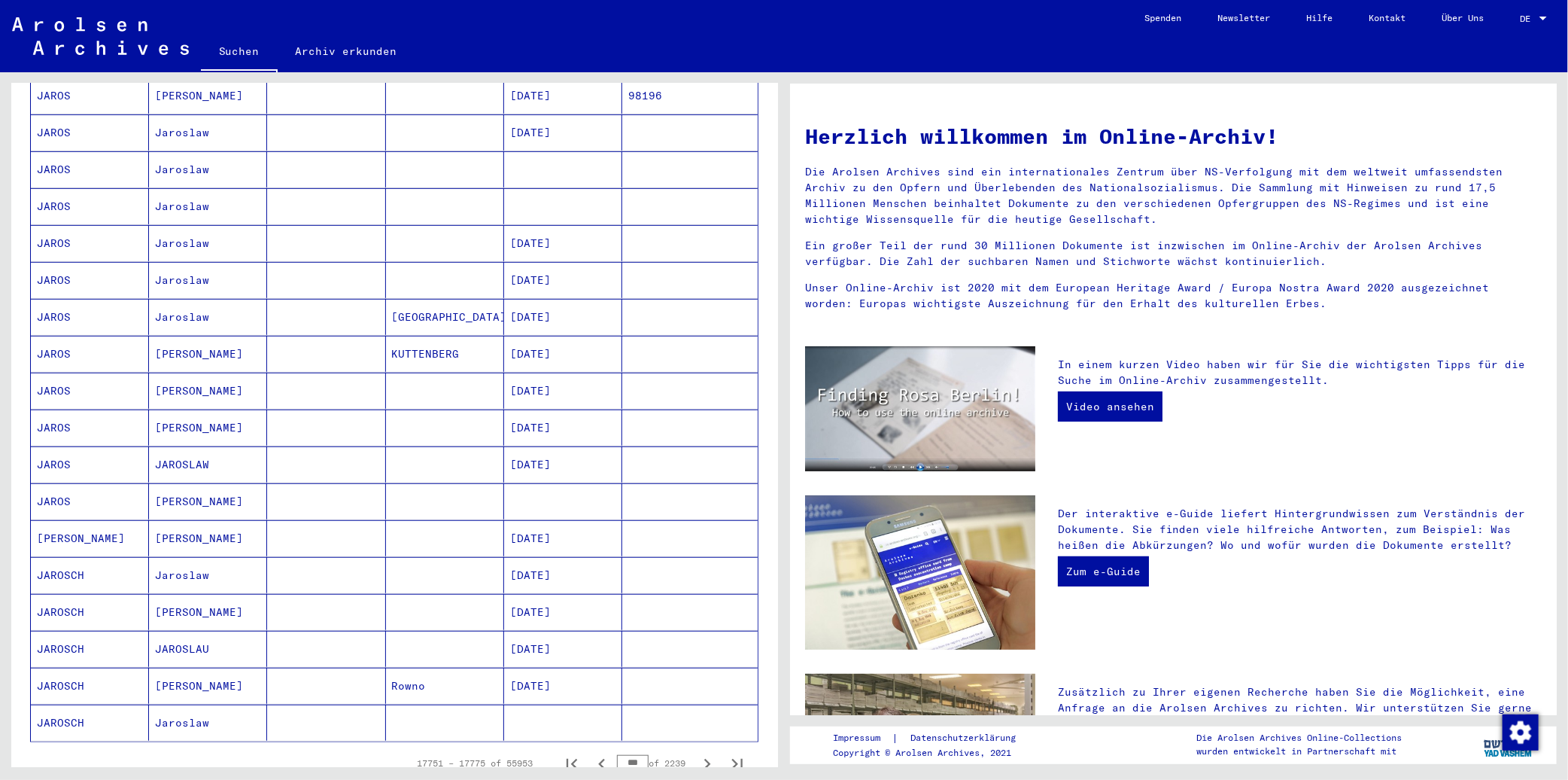
scroll to position [0, 0]
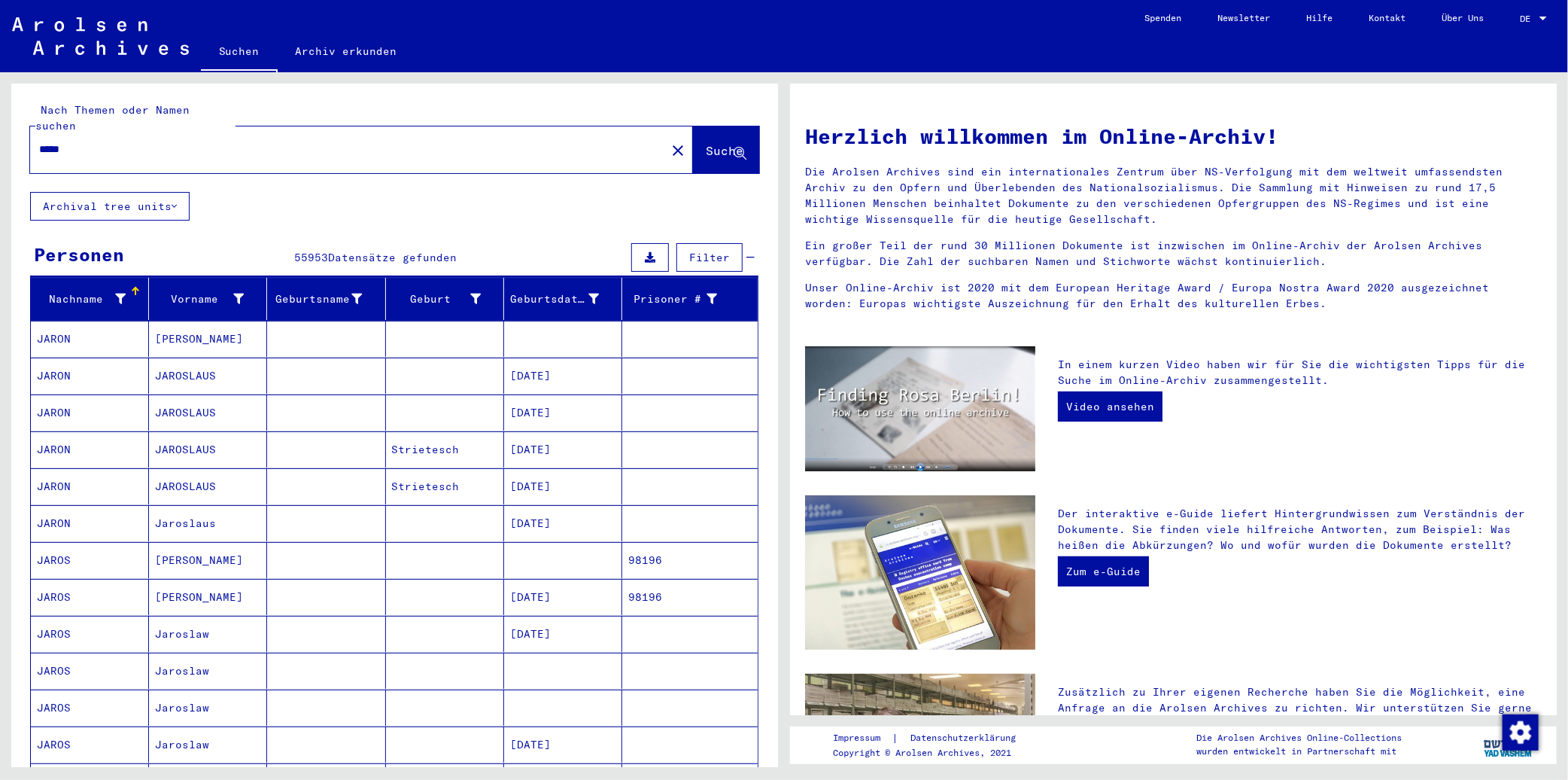
click at [366, 142] on input "*****" at bounding box center [343, 150] width 609 height 16
click at [365, 142] on input "*****" at bounding box center [343, 150] width 609 height 16
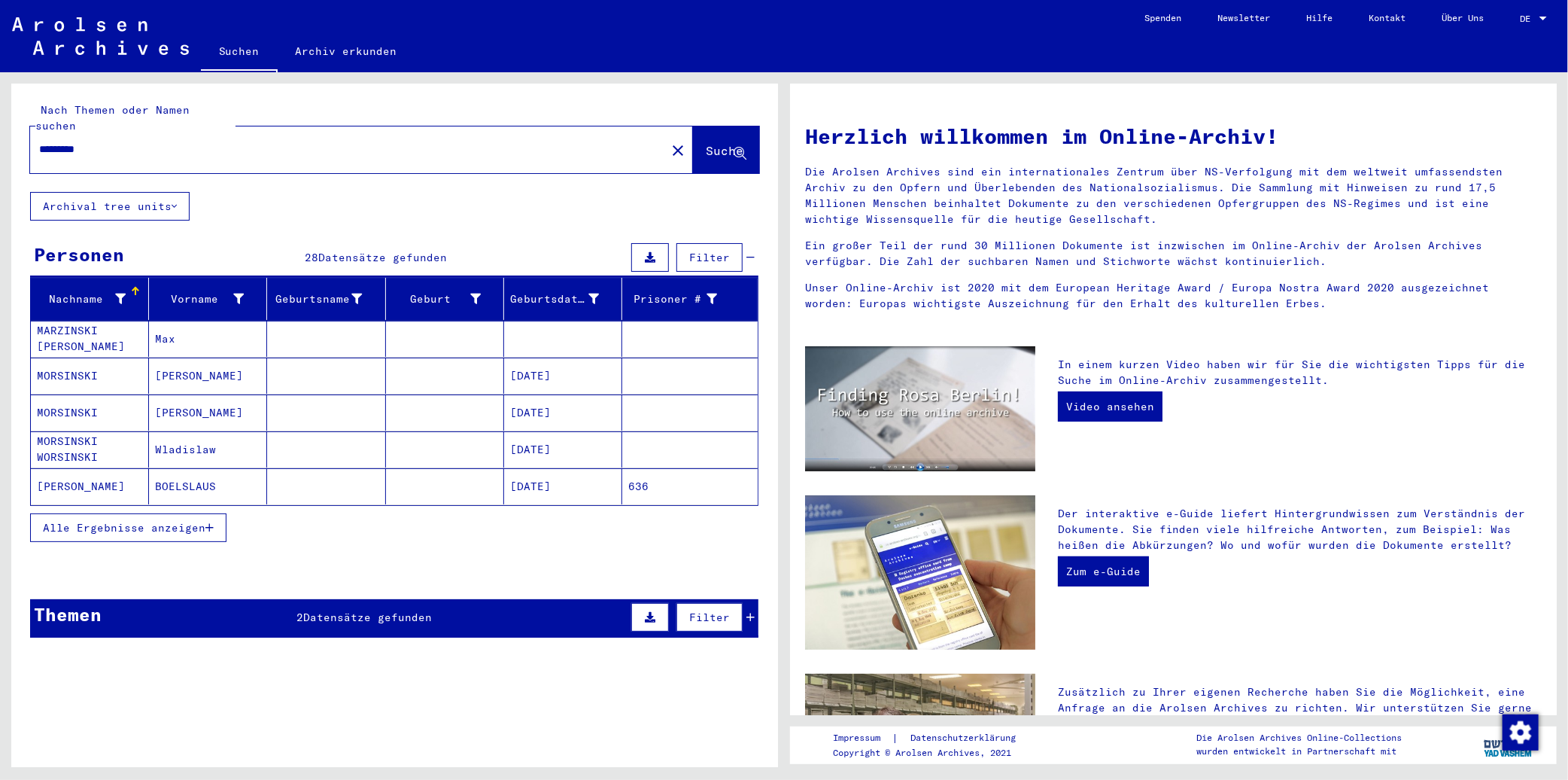
click at [192, 436] on mat-cell "Wladislaw" at bounding box center [207, 449] width 118 height 36
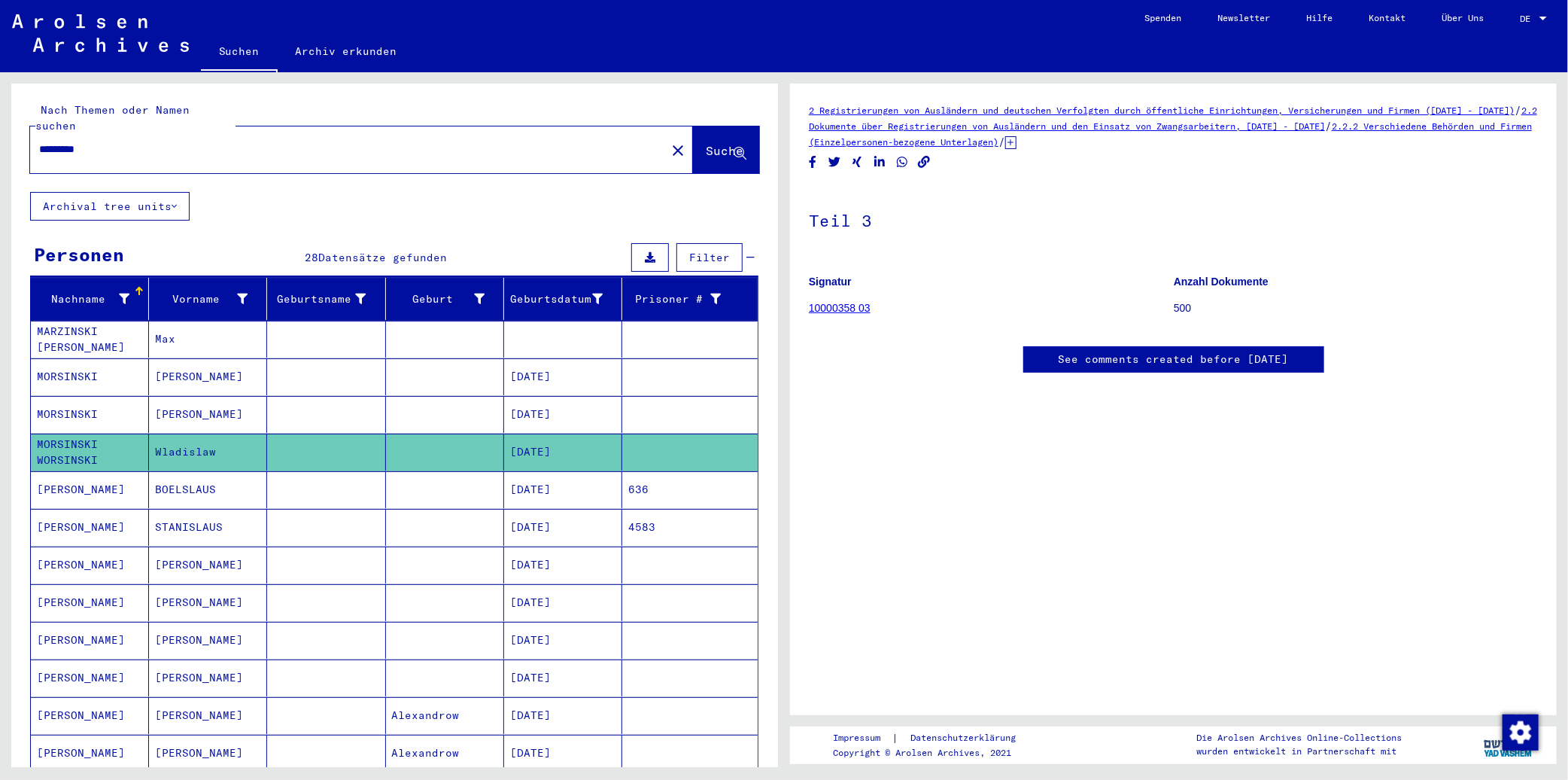
click at [198, 326] on mat-cell "Max" at bounding box center [207, 339] width 118 height 37
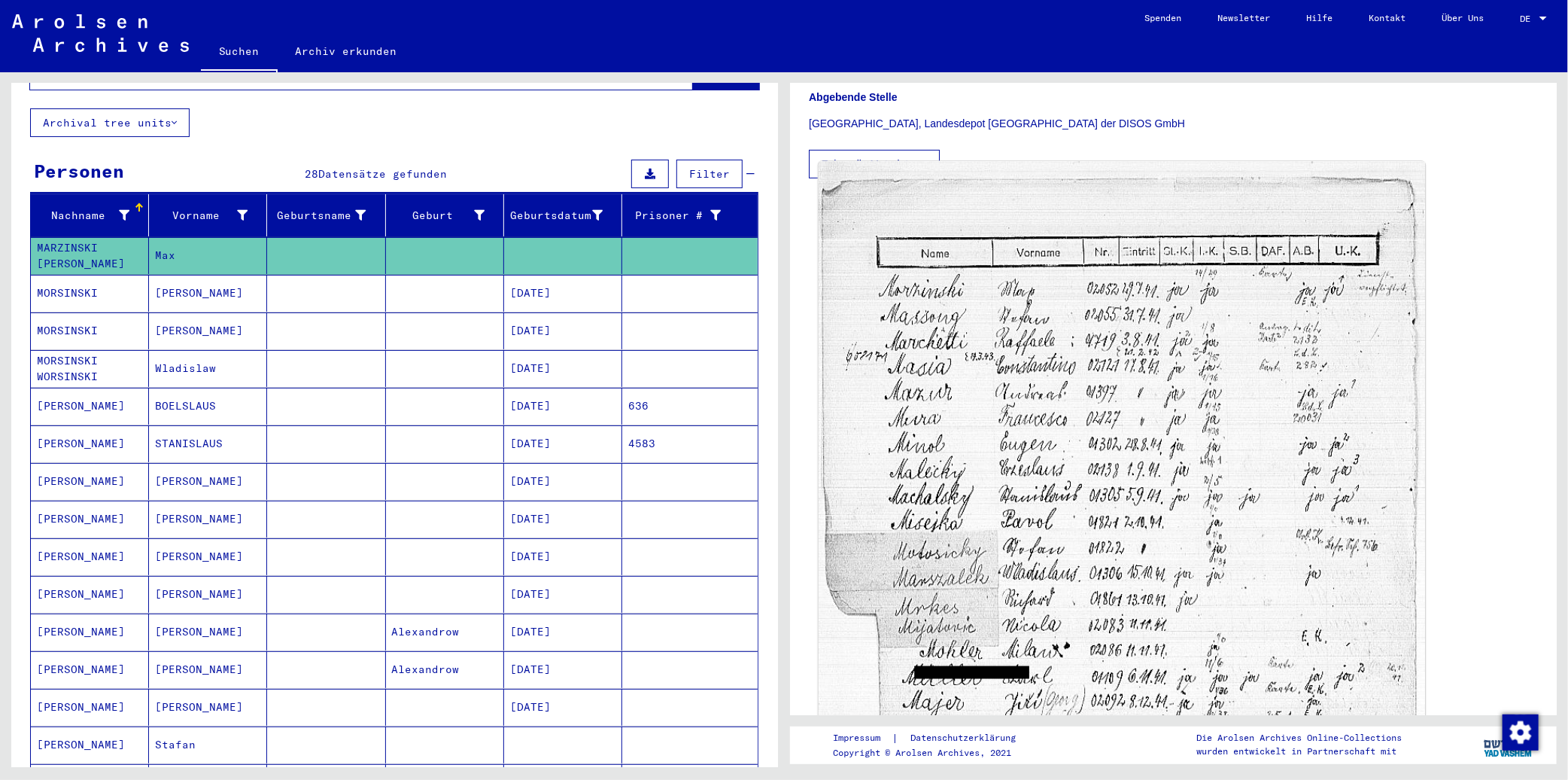
scroll to position [334, 0]
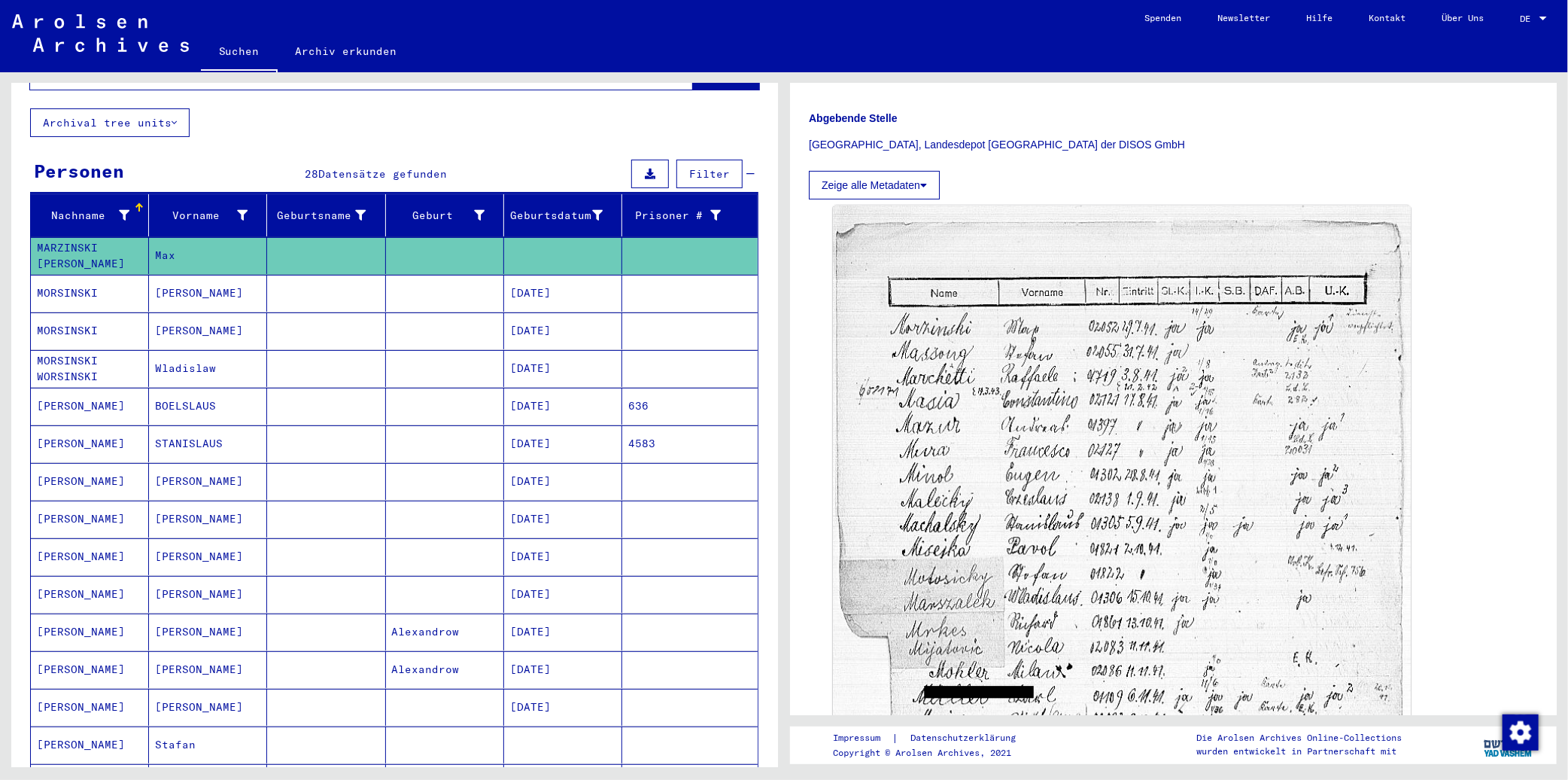
click at [94, 279] on mat-cell "MORSINSKI" at bounding box center [89, 293] width 118 height 37
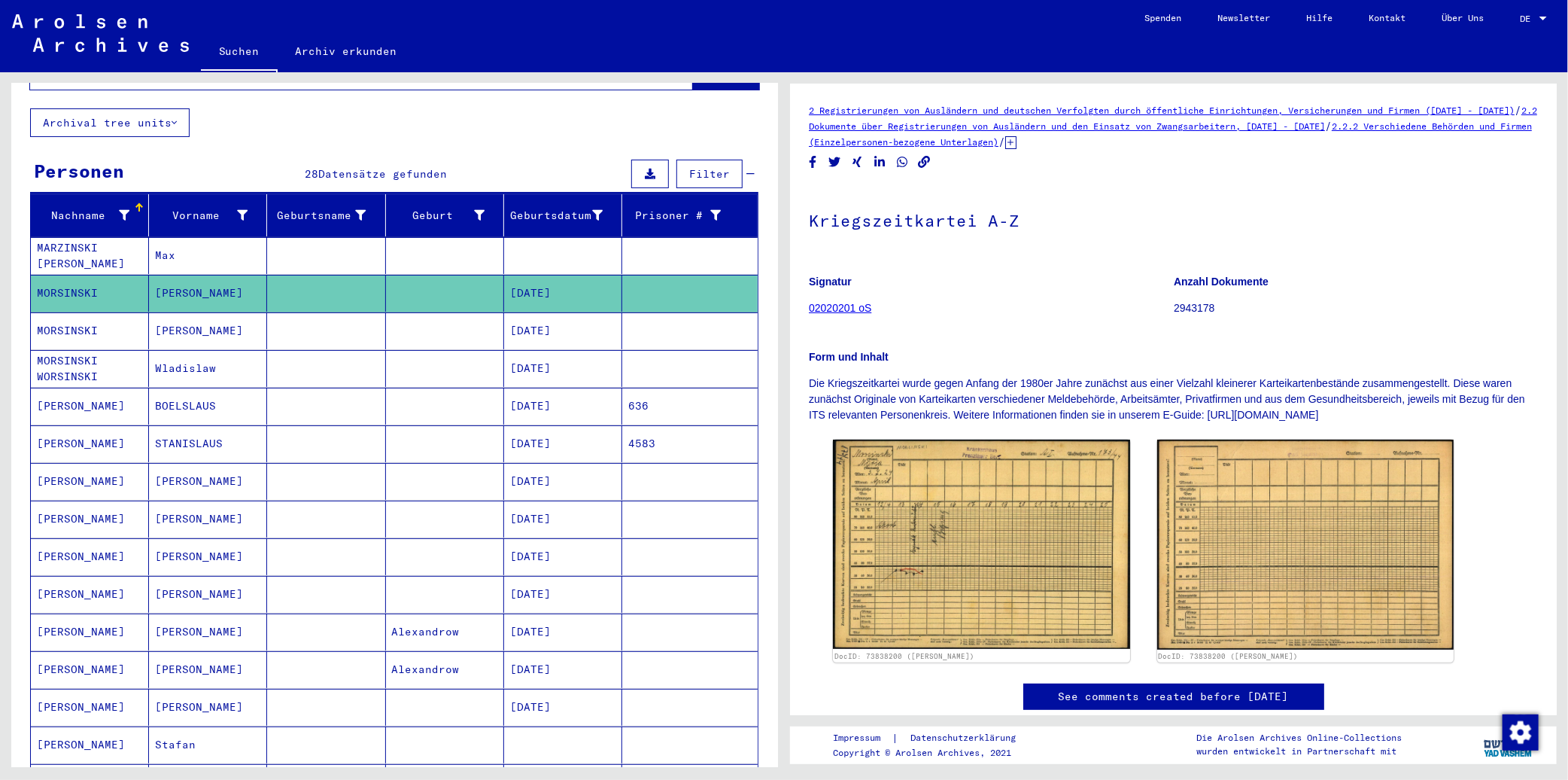
click at [77, 312] on mat-cell "MORSINSKI" at bounding box center [89, 331] width 118 height 37
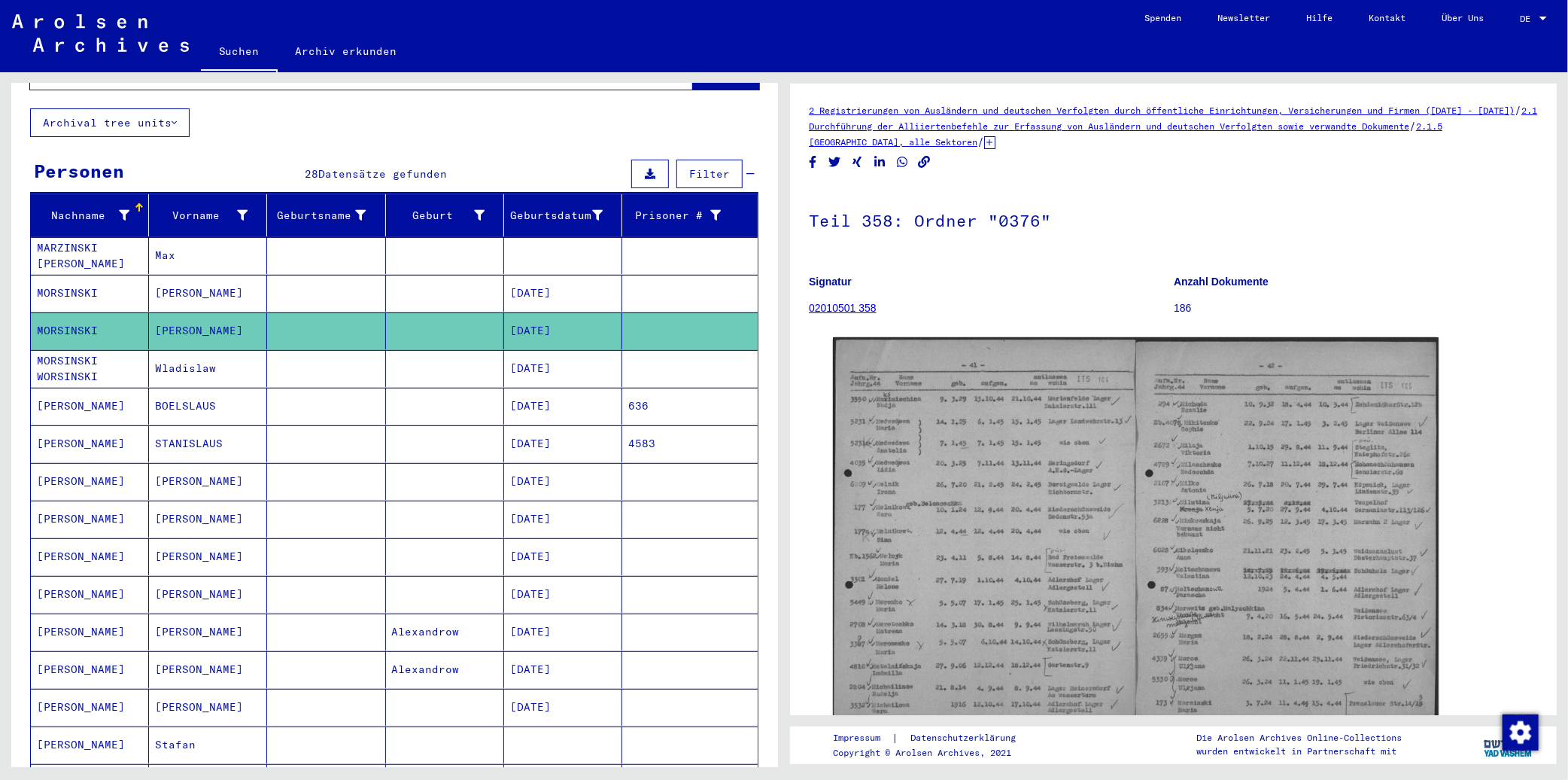
click at [84, 350] on mat-cell "MORSINSKI WORSINSKI" at bounding box center [89, 369] width 118 height 37
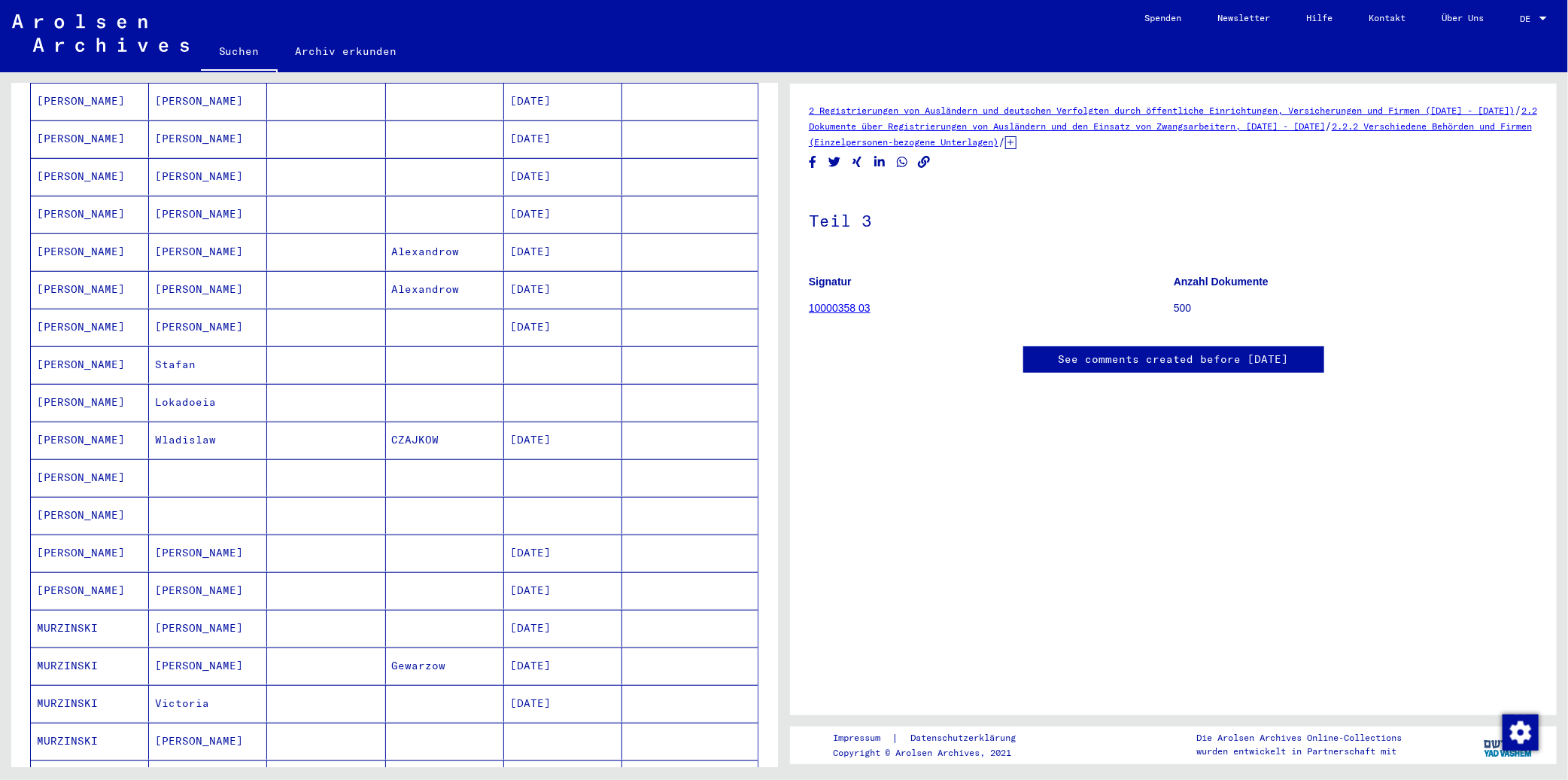
scroll to position [585, 0]
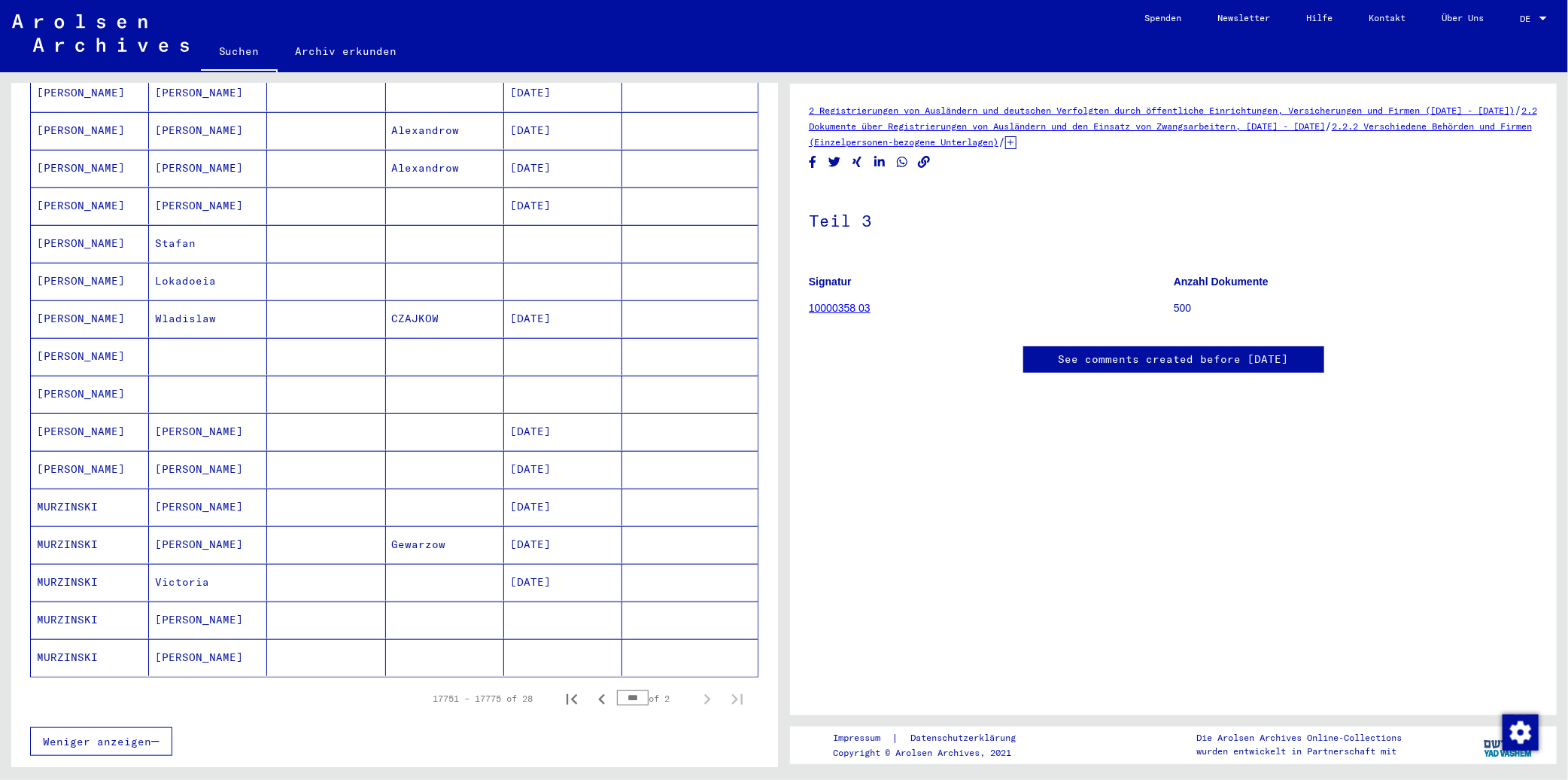
click at [192, 643] on mat-cell "[PERSON_NAME]" at bounding box center [207, 658] width 118 height 37
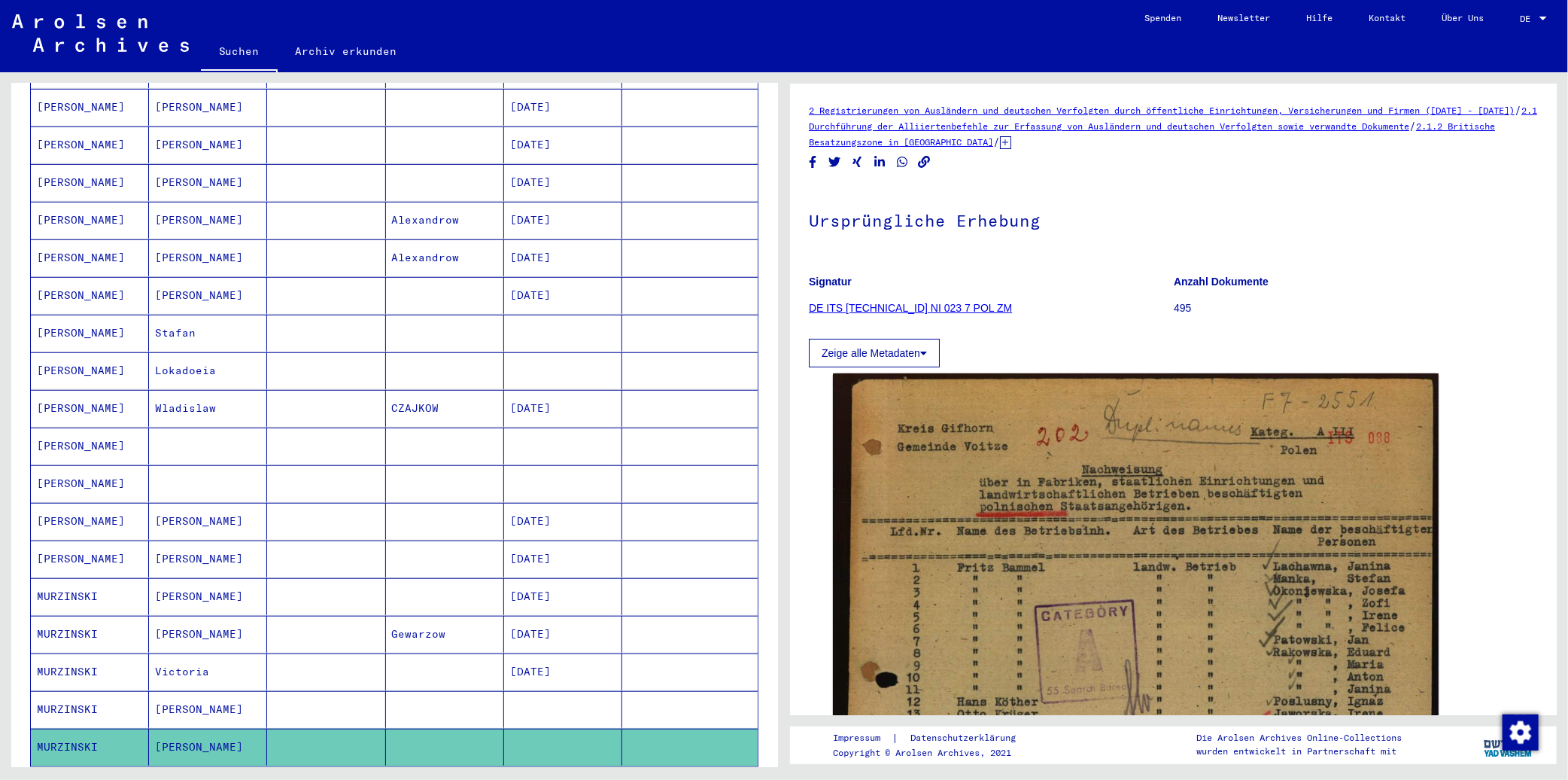
scroll to position [417, 0]
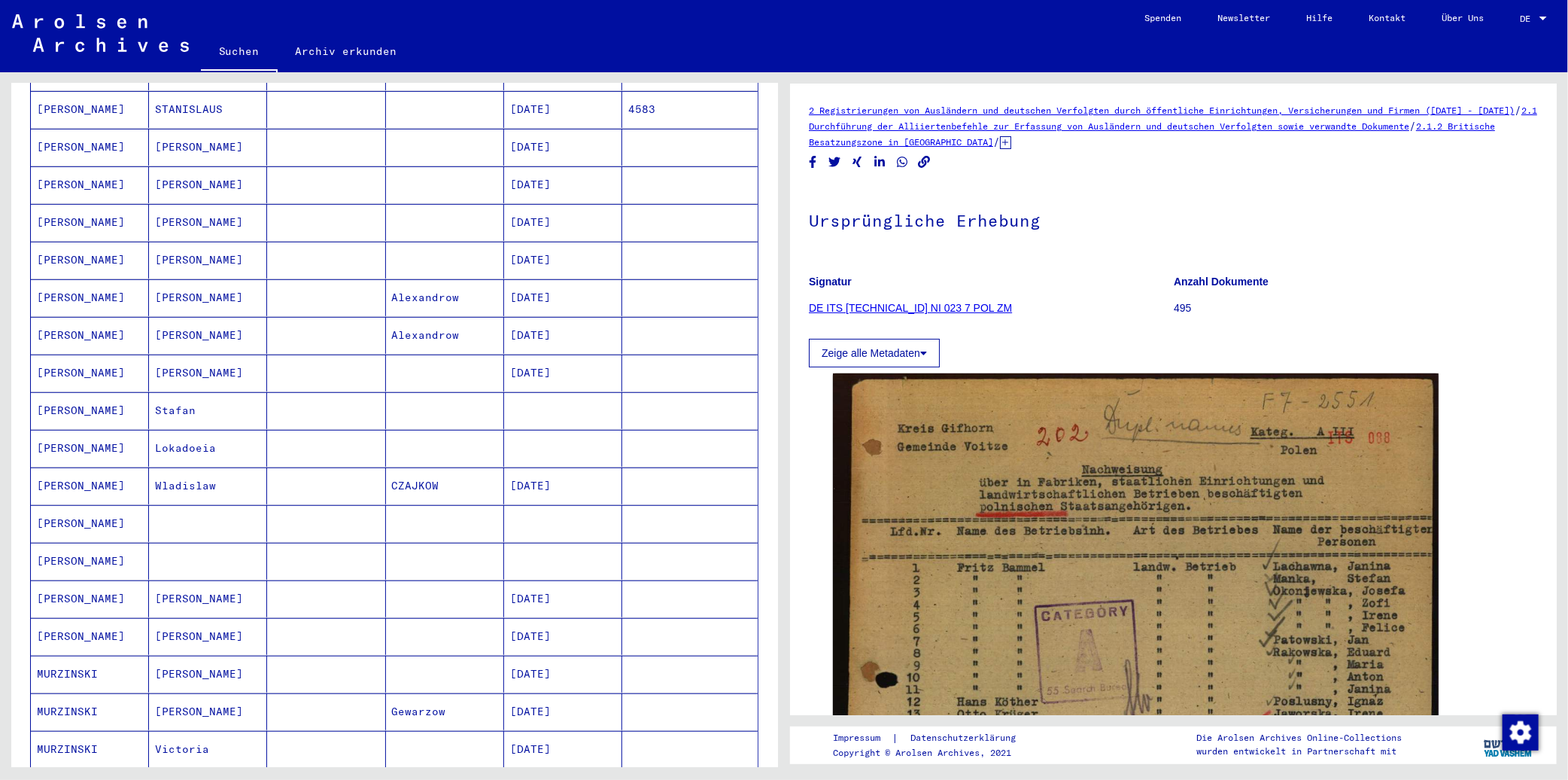
click at [112, 510] on mat-cell "[PERSON_NAME]" at bounding box center [89, 524] width 118 height 37
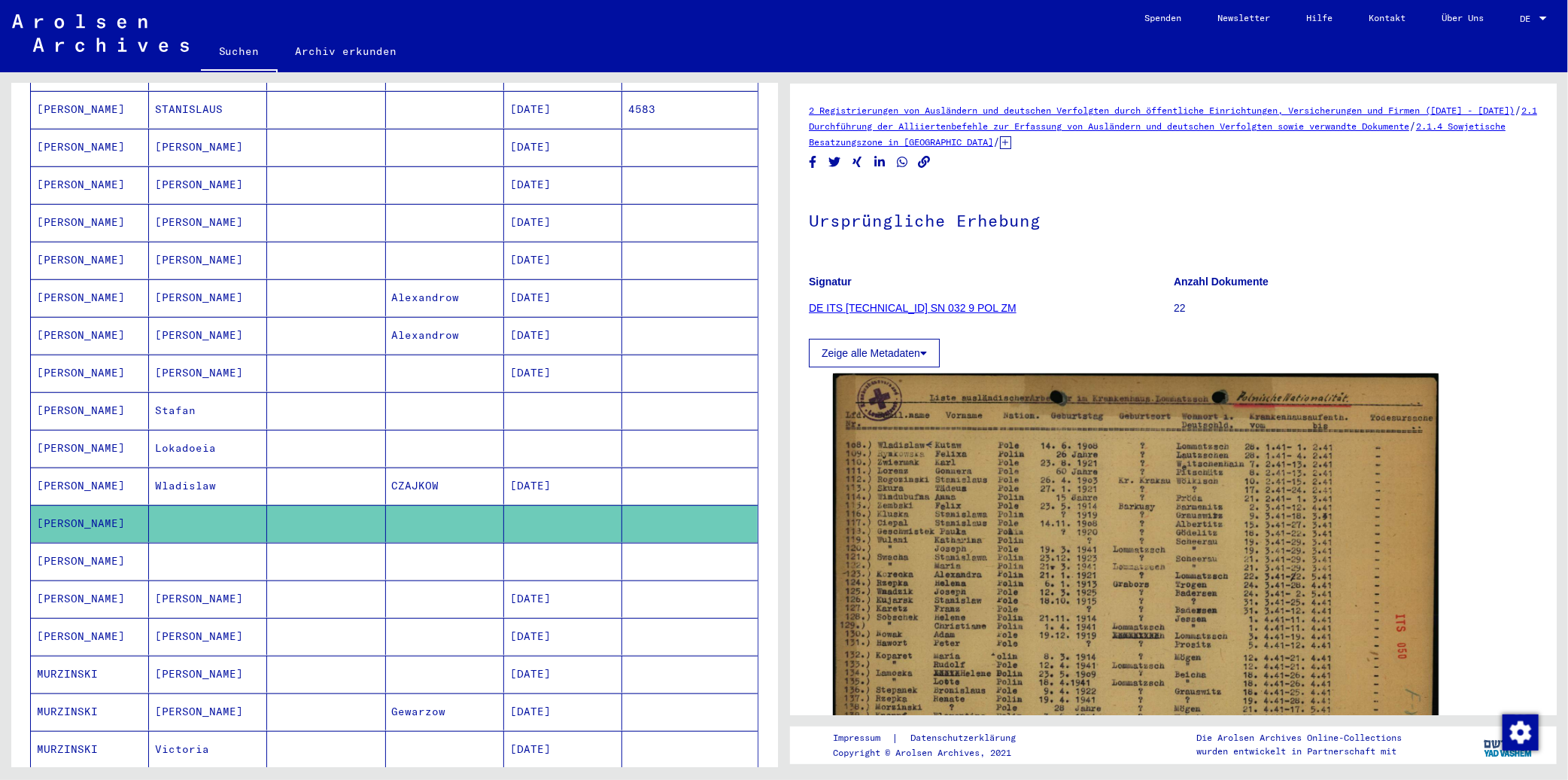
click at [202, 436] on mat-cell "Lokadoeia" at bounding box center [207, 448] width 118 height 37
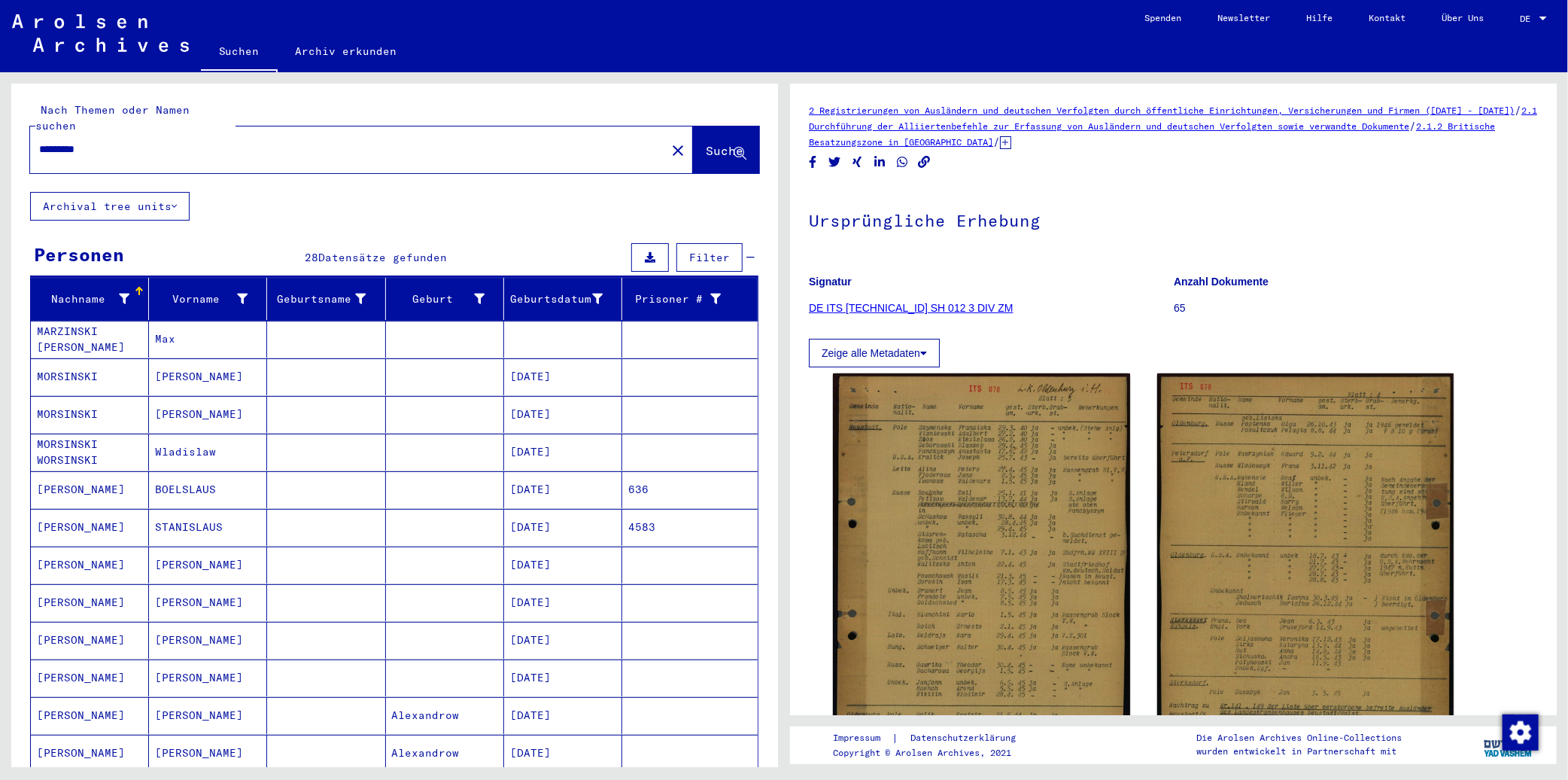
click at [199, 546] on mat-cell "[PERSON_NAME]" at bounding box center [207, 565] width 118 height 37
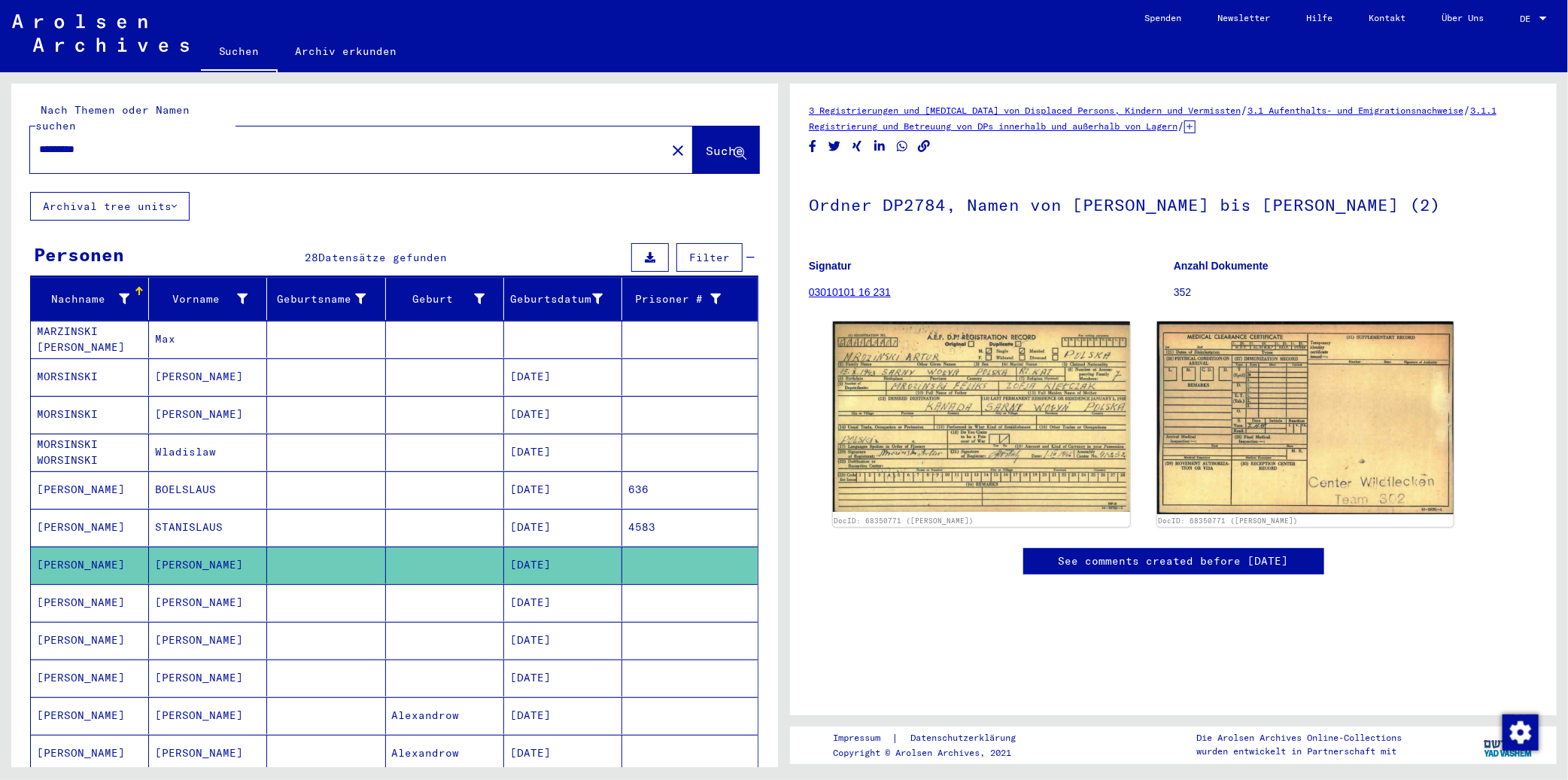
click at [190, 667] on mat-cell "[PERSON_NAME]" at bounding box center [207, 678] width 118 height 37
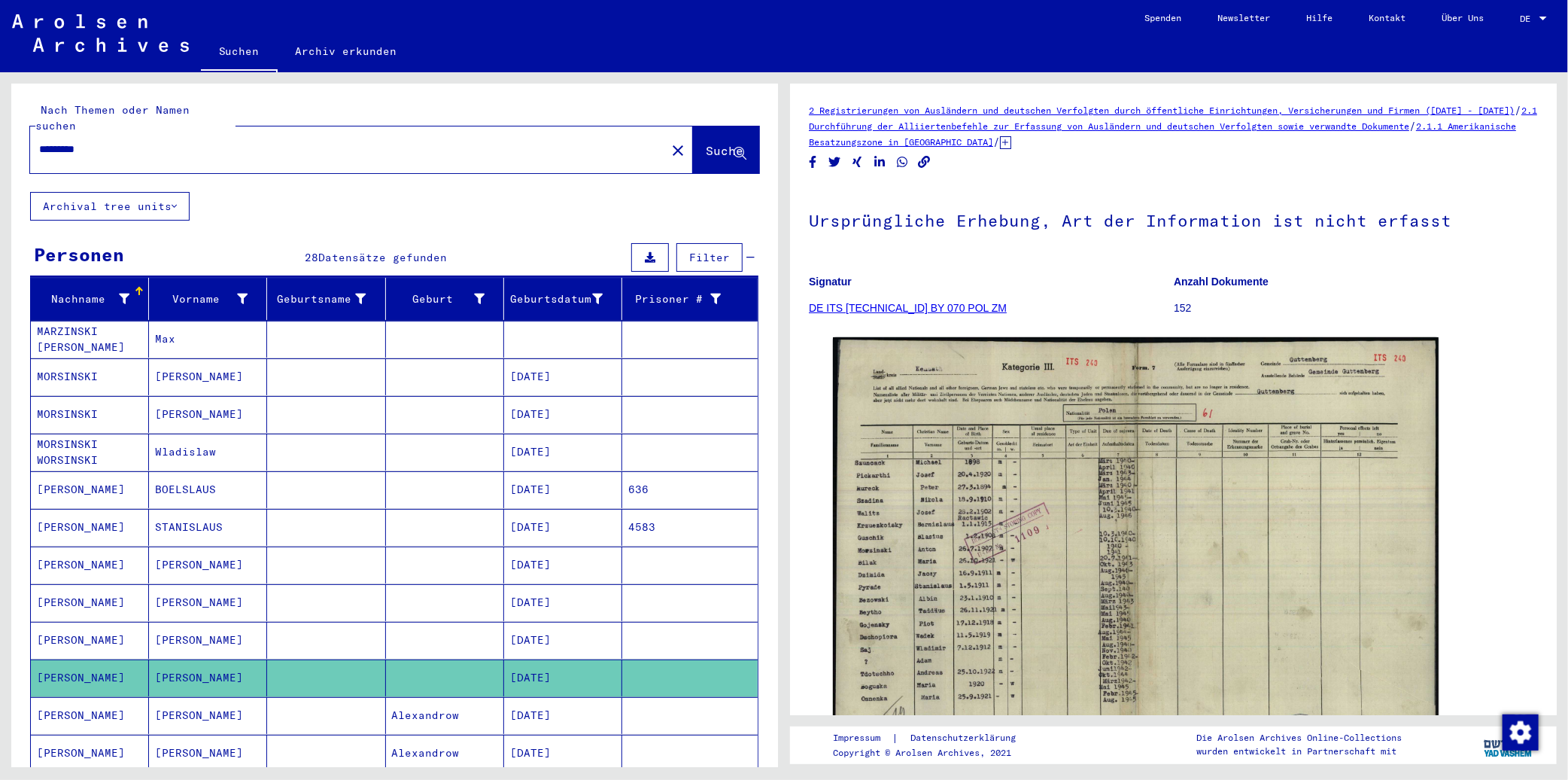
click at [190, 142] on input "*********" at bounding box center [347, 150] width 617 height 16
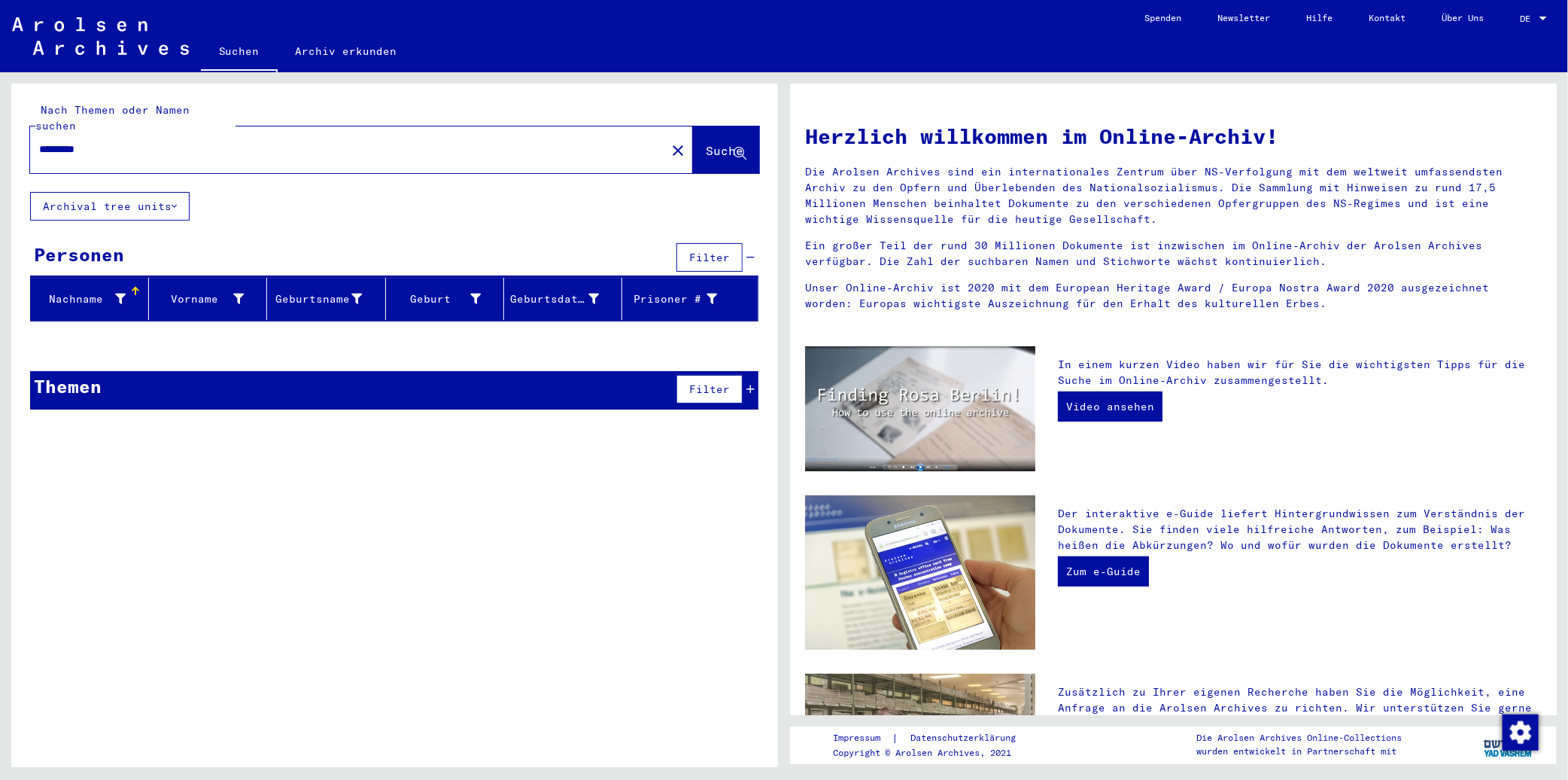
click at [245, 142] on input "*********" at bounding box center [343, 150] width 609 height 16
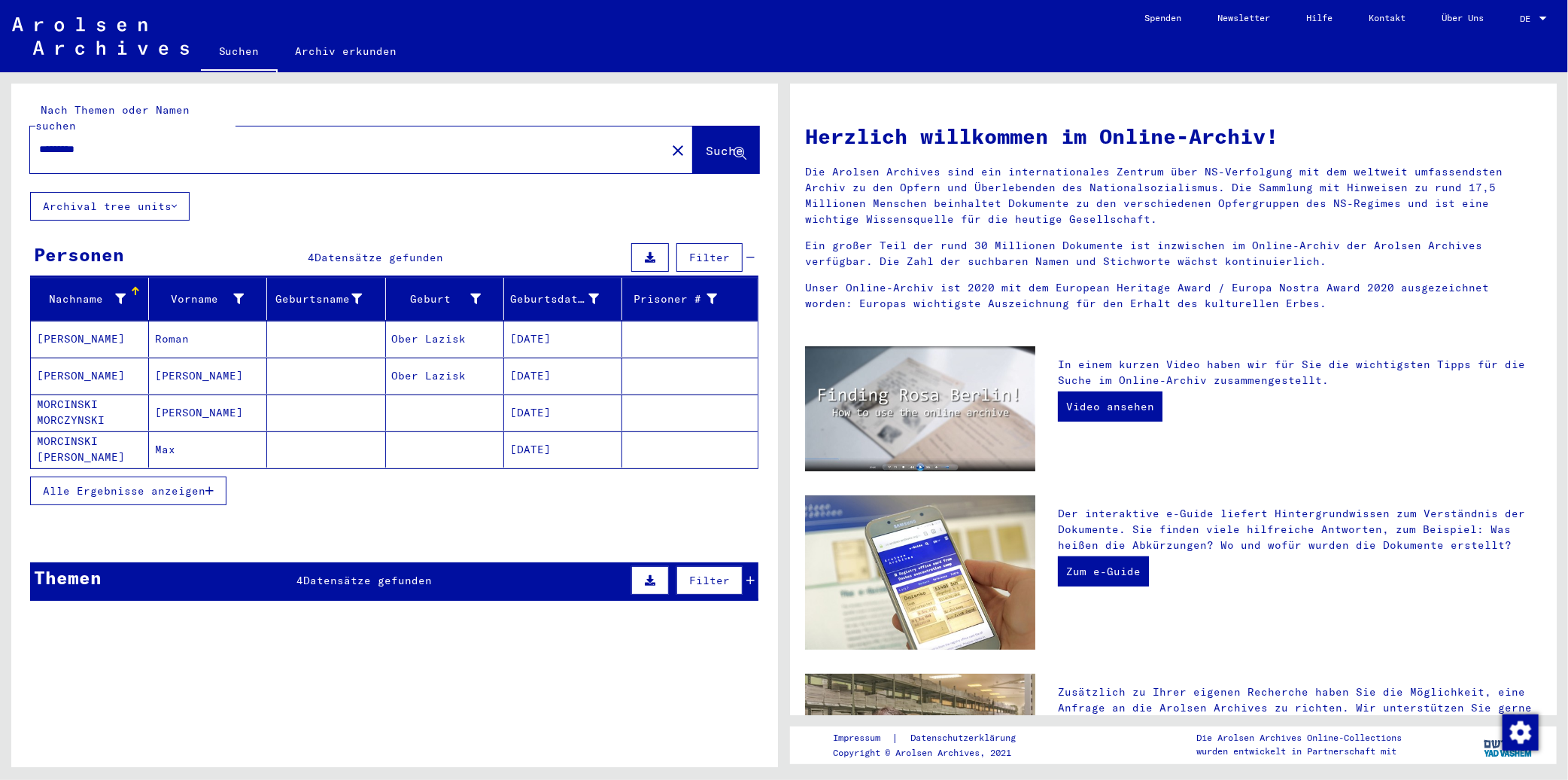
click at [78, 142] on input "*********" at bounding box center [343, 150] width 609 height 16
drag, startPoint x: 83, startPoint y: 401, endPoint x: 62, endPoint y: 401, distance: 21.0
click at [62, 401] on mat-cell "MORCINSKI MORCZYNSKI" at bounding box center [89, 412] width 118 height 36
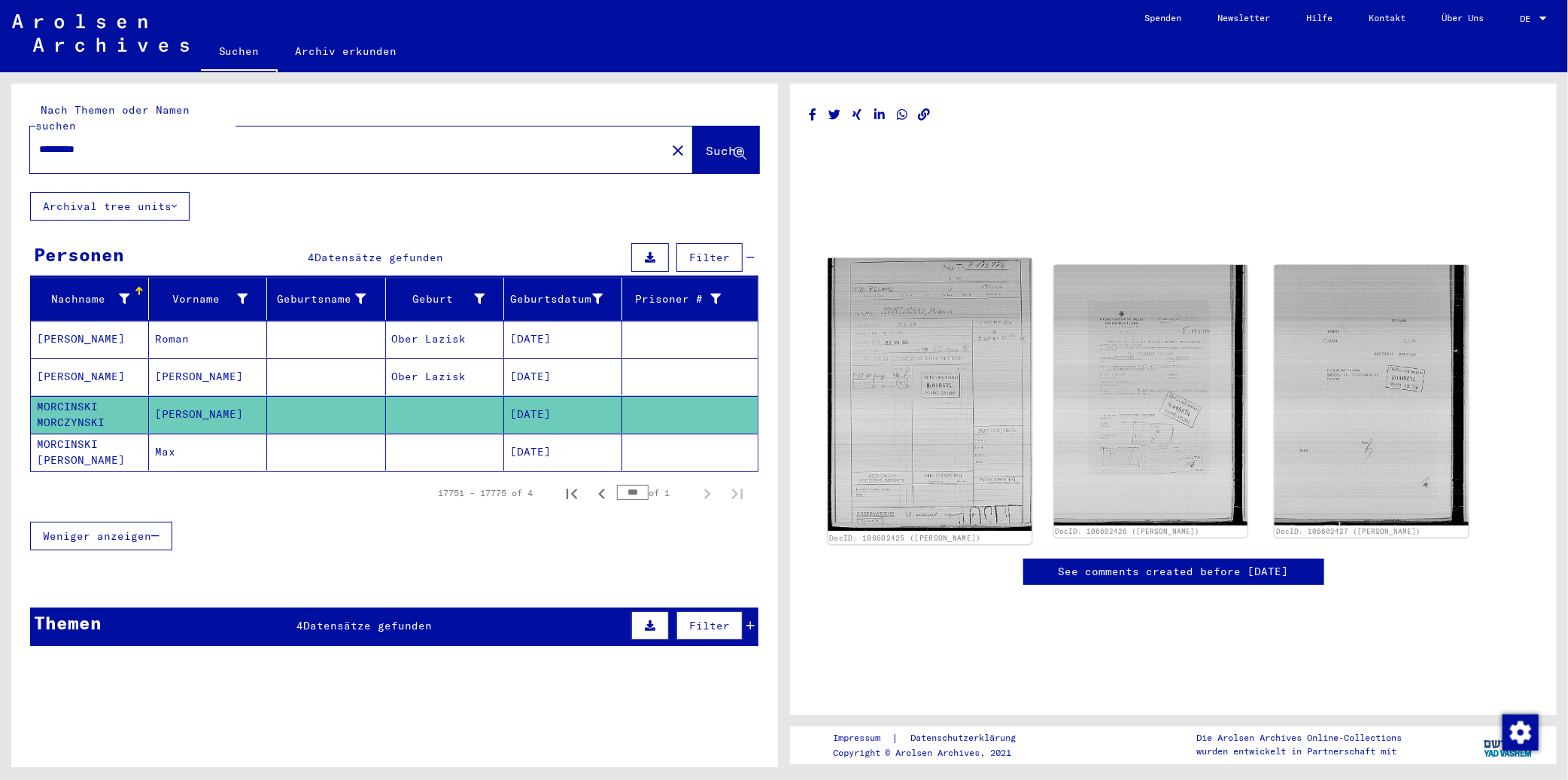
click at [762, 374] on img at bounding box center [930, 394] width 204 height 273
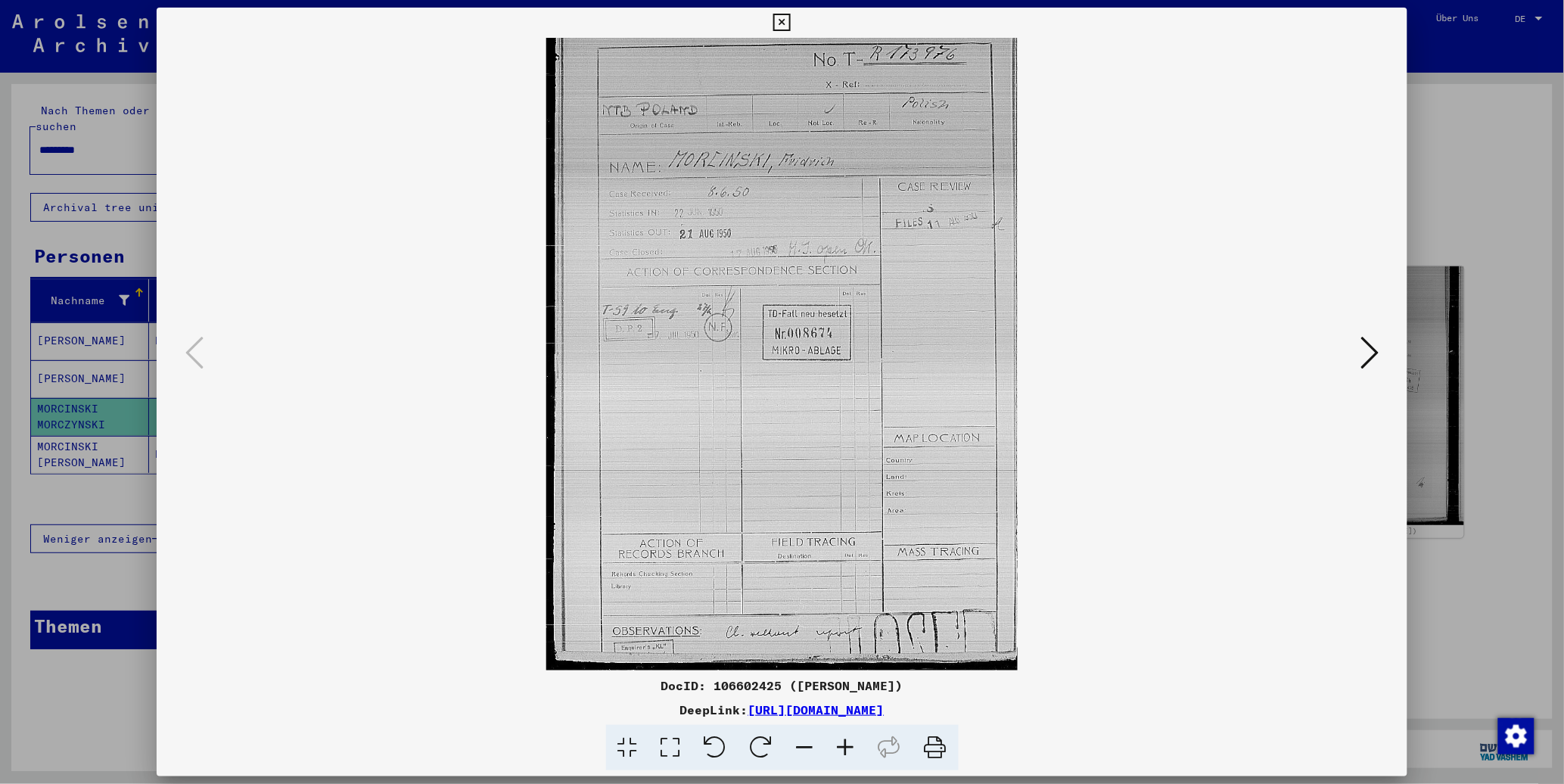
click at [123, 490] on div at bounding box center [782, 392] width 1564 height 784
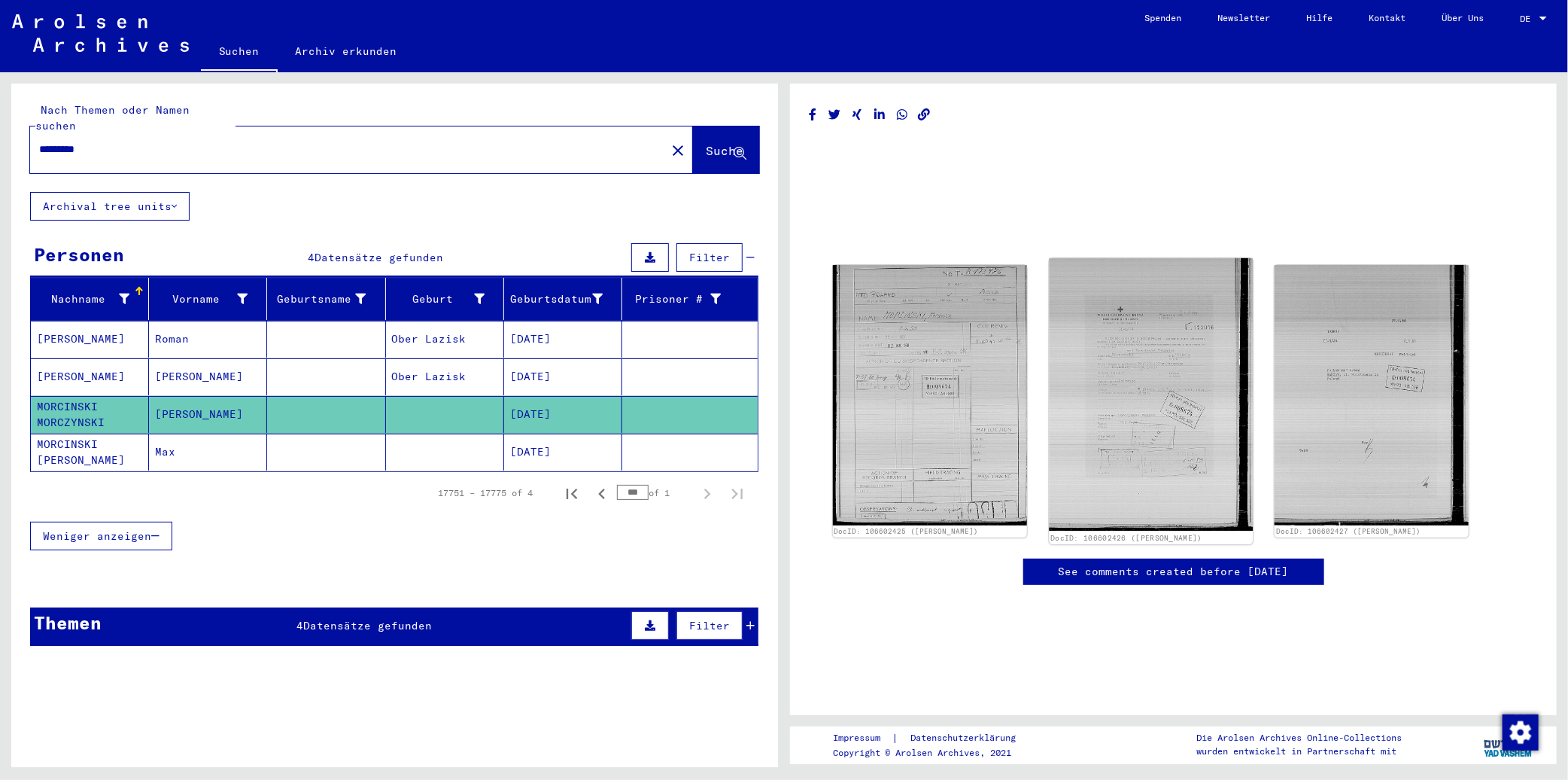
click at [762, 364] on img at bounding box center [1151, 394] width 204 height 273
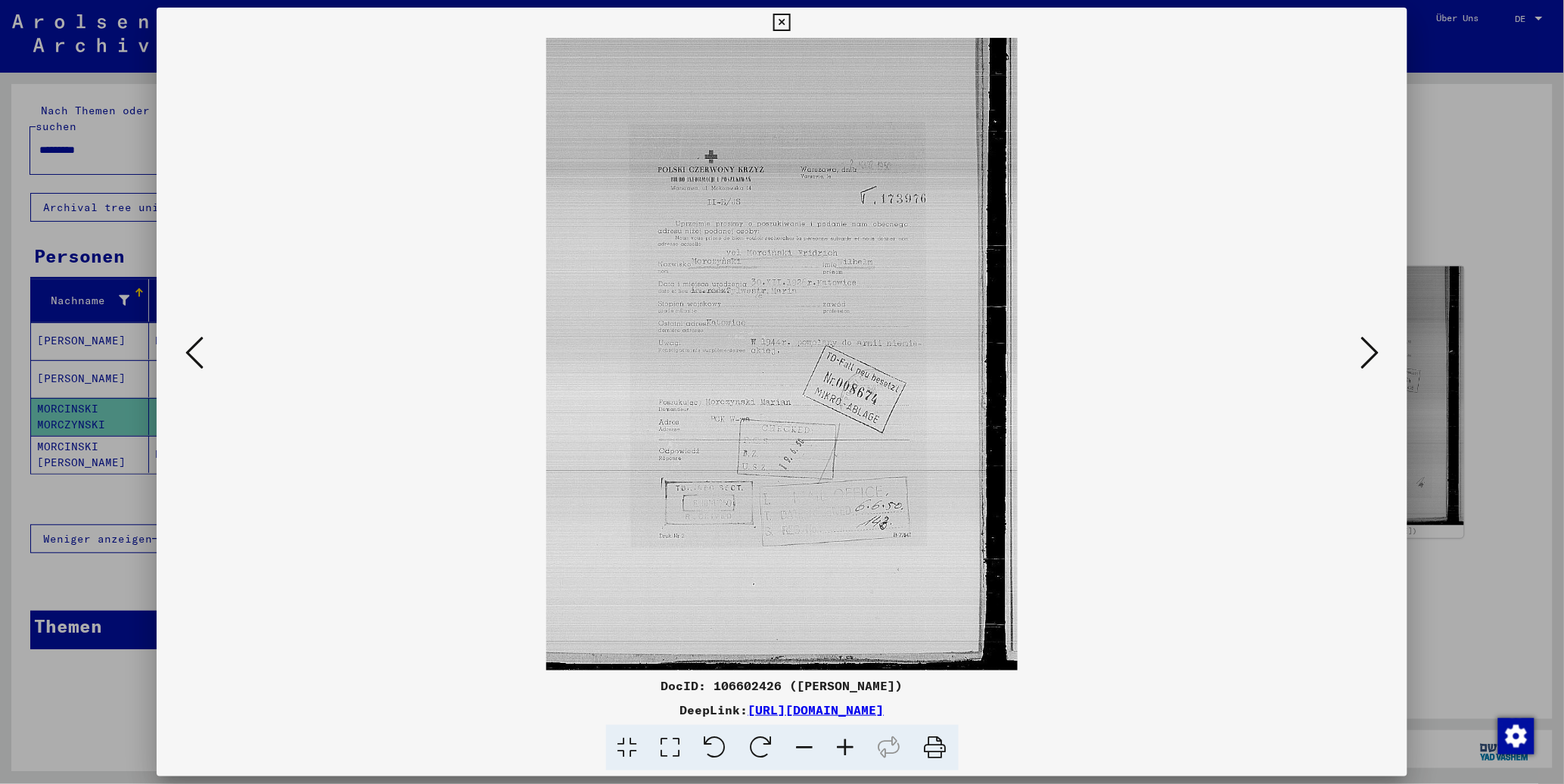
click at [766, 88] on div at bounding box center [782, 354] width 1251 height 633
click at [766, 94] on div at bounding box center [782, 392] width 1564 height 784
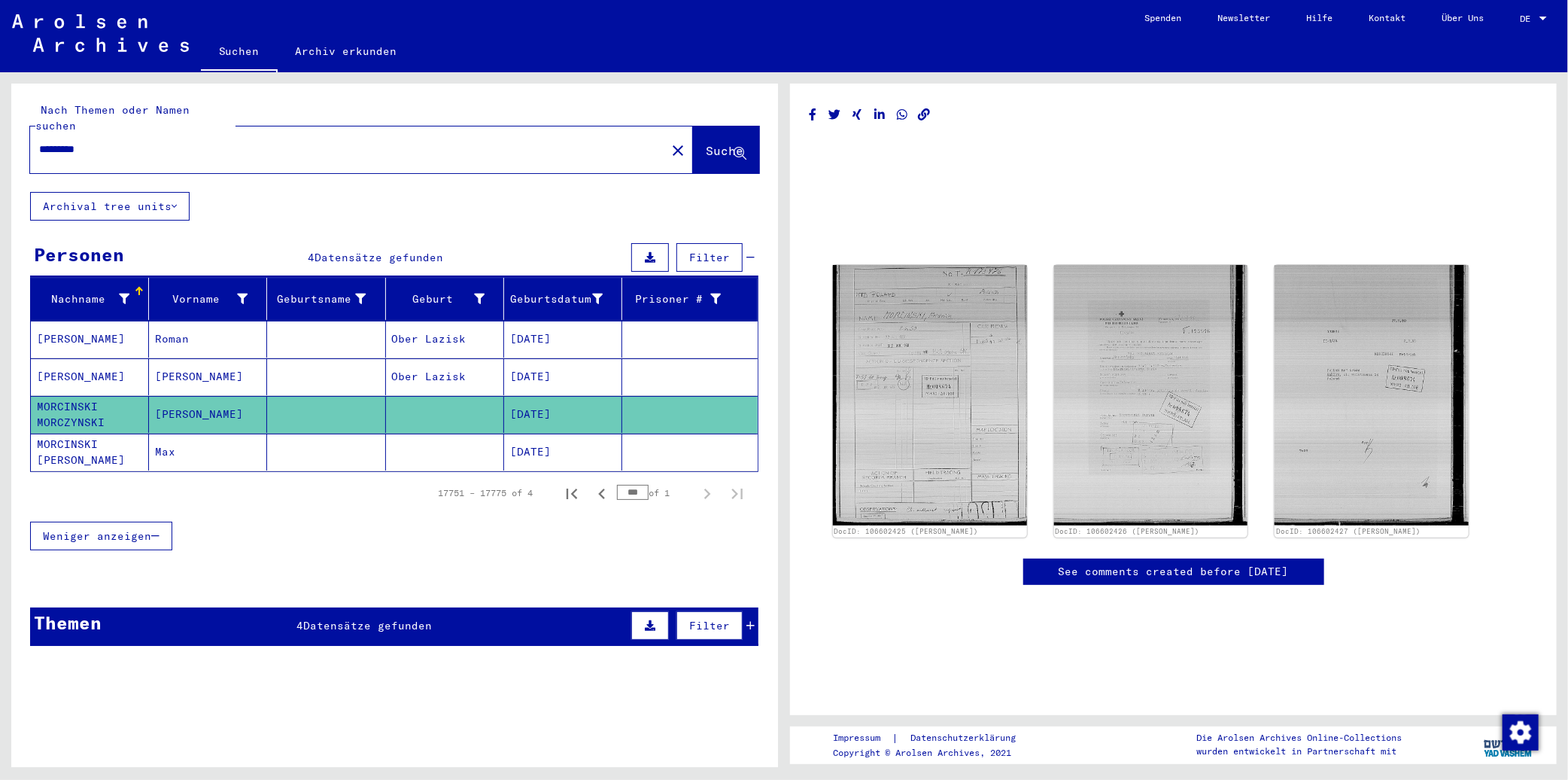
click at [161, 436] on mat-cell "Max" at bounding box center [207, 452] width 118 height 37
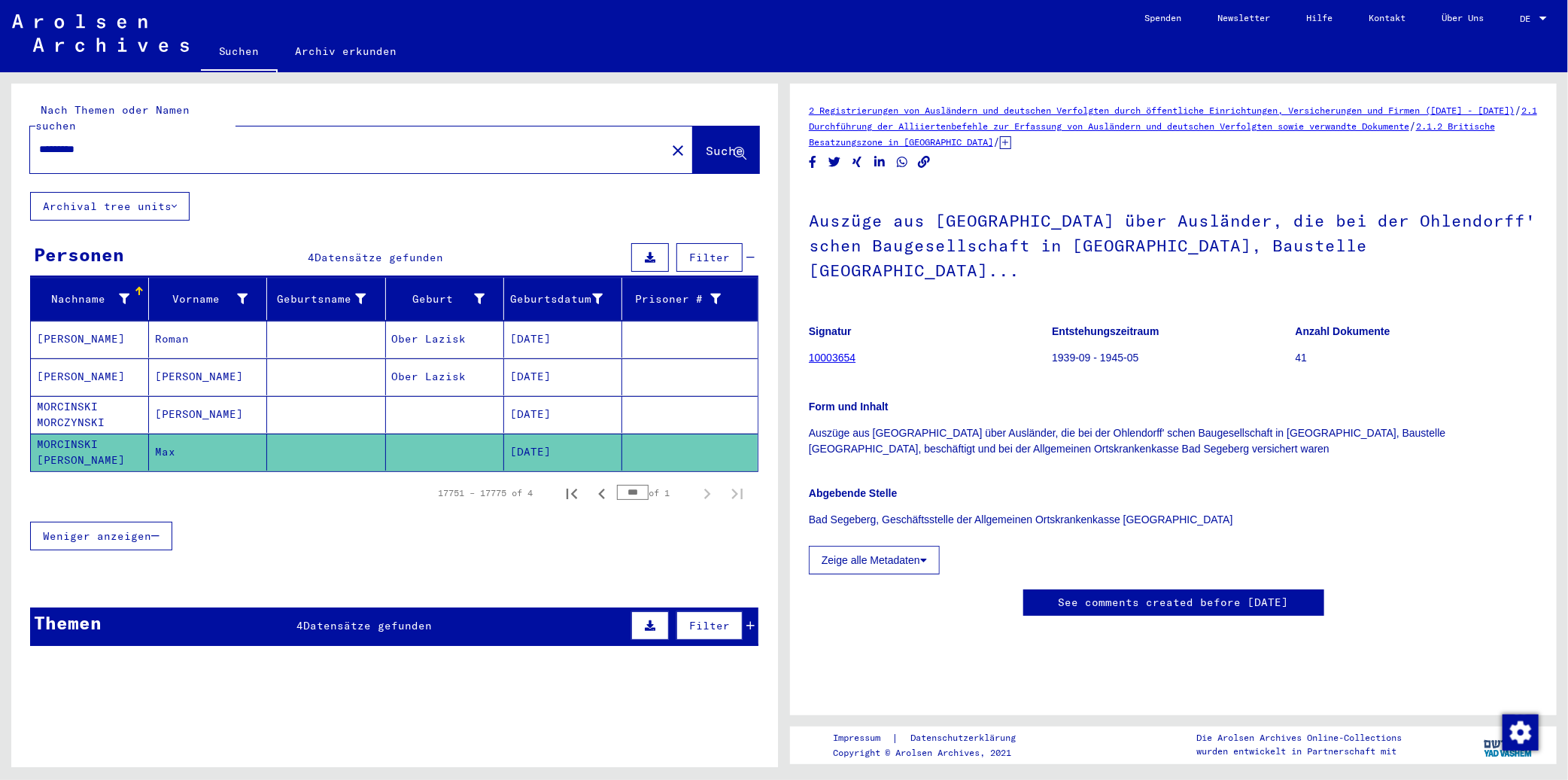
click at [266, 142] on input "*********" at bounding box center [347, 150] width 617 height 16
click at [83, 142] on input "*********" at bounding box center [347, 150] width 617 height 16
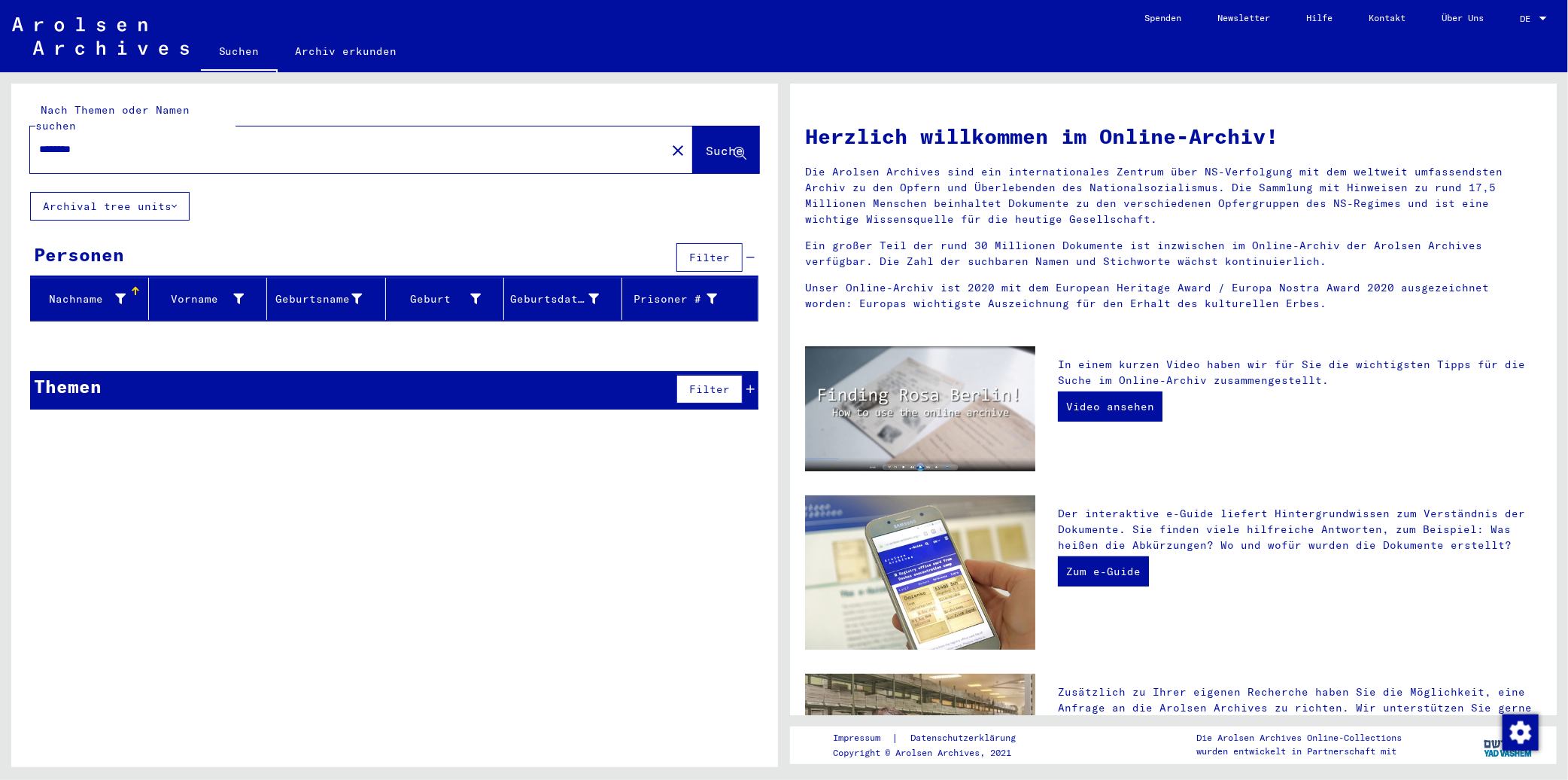
click at [171, 142] on input "********" at bounding box center [343, 150] width 609 height 16
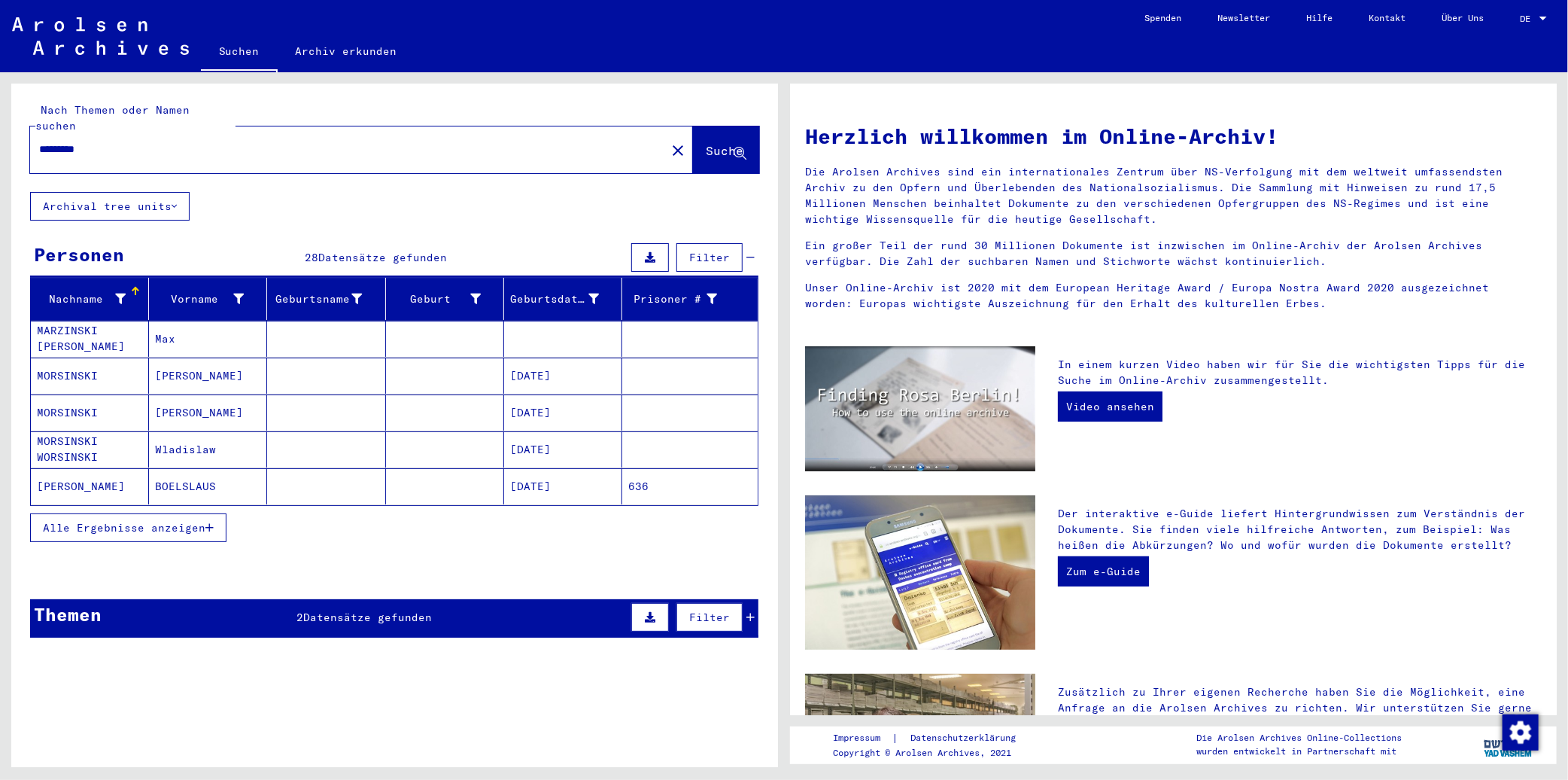
click at [194, 142] on input "*********" at bounding box center [343, 150] width 609 height 16
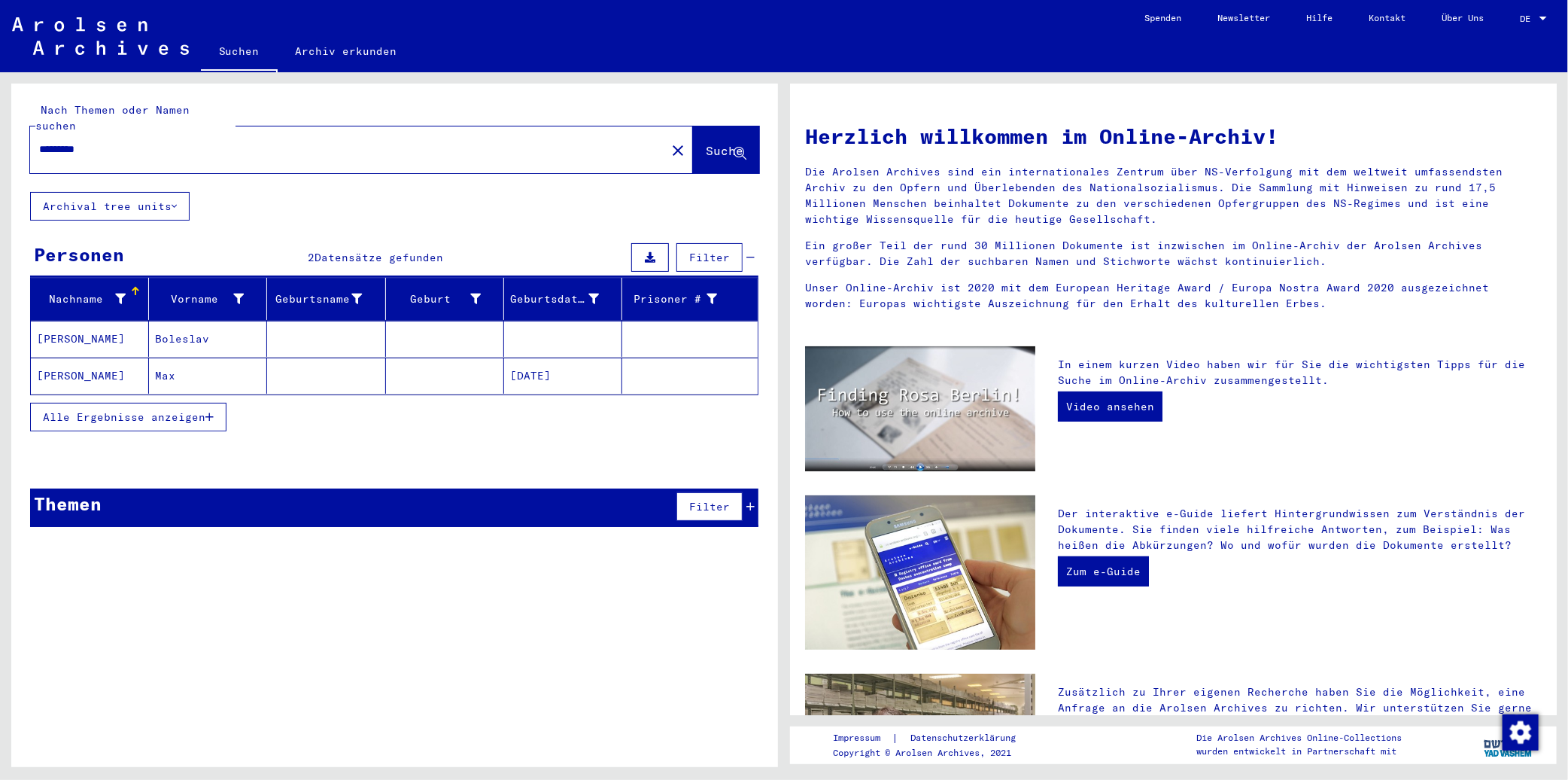
click at [102, 321] on mat-cell "[PERSON_NAME]" at bounding box center [89, 339] width 118 height 36
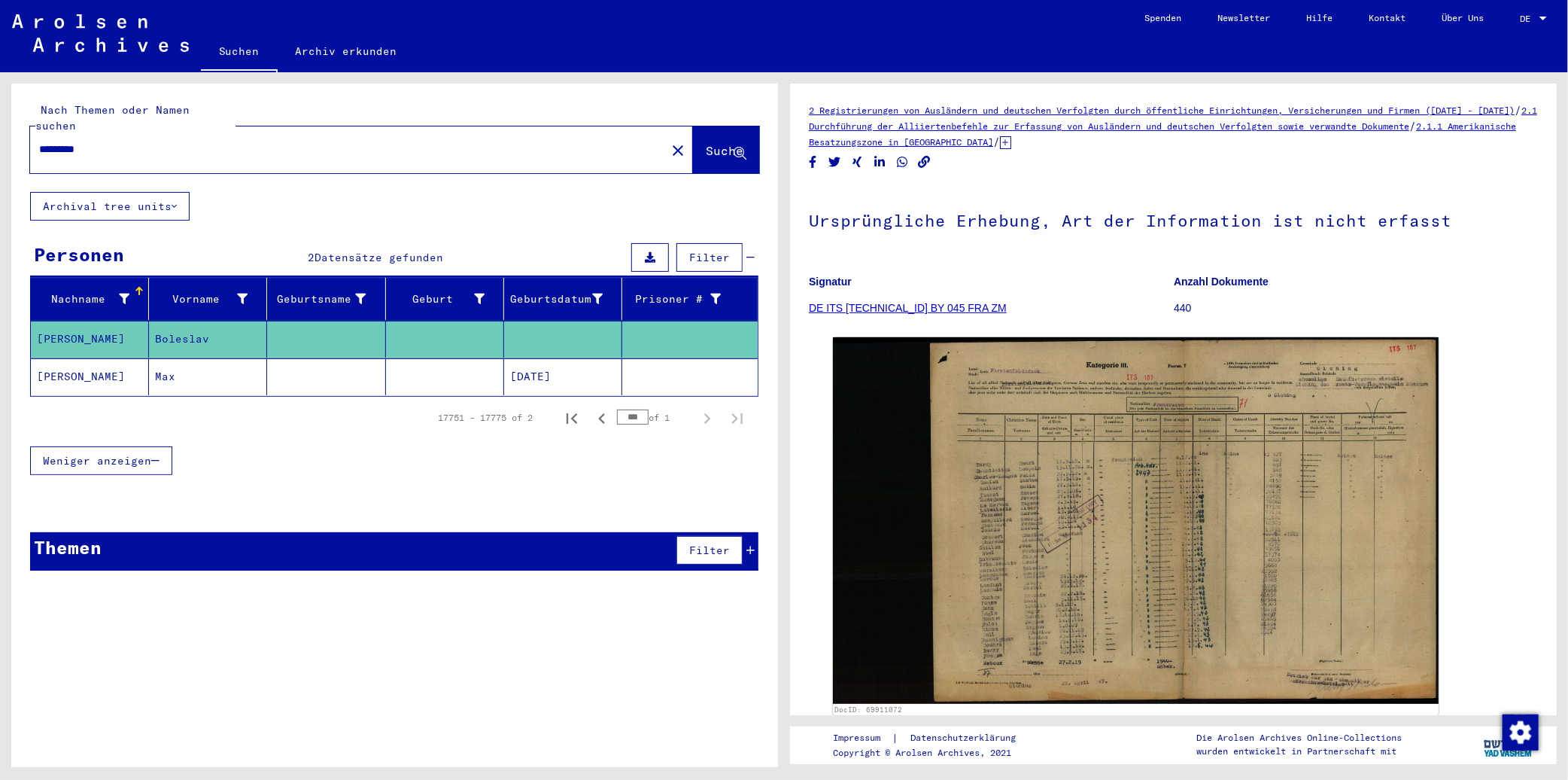
click at [133, 358] on mat-cell "[PERSON_NAME]" at bounding box center [89, 377] width 118 height 37
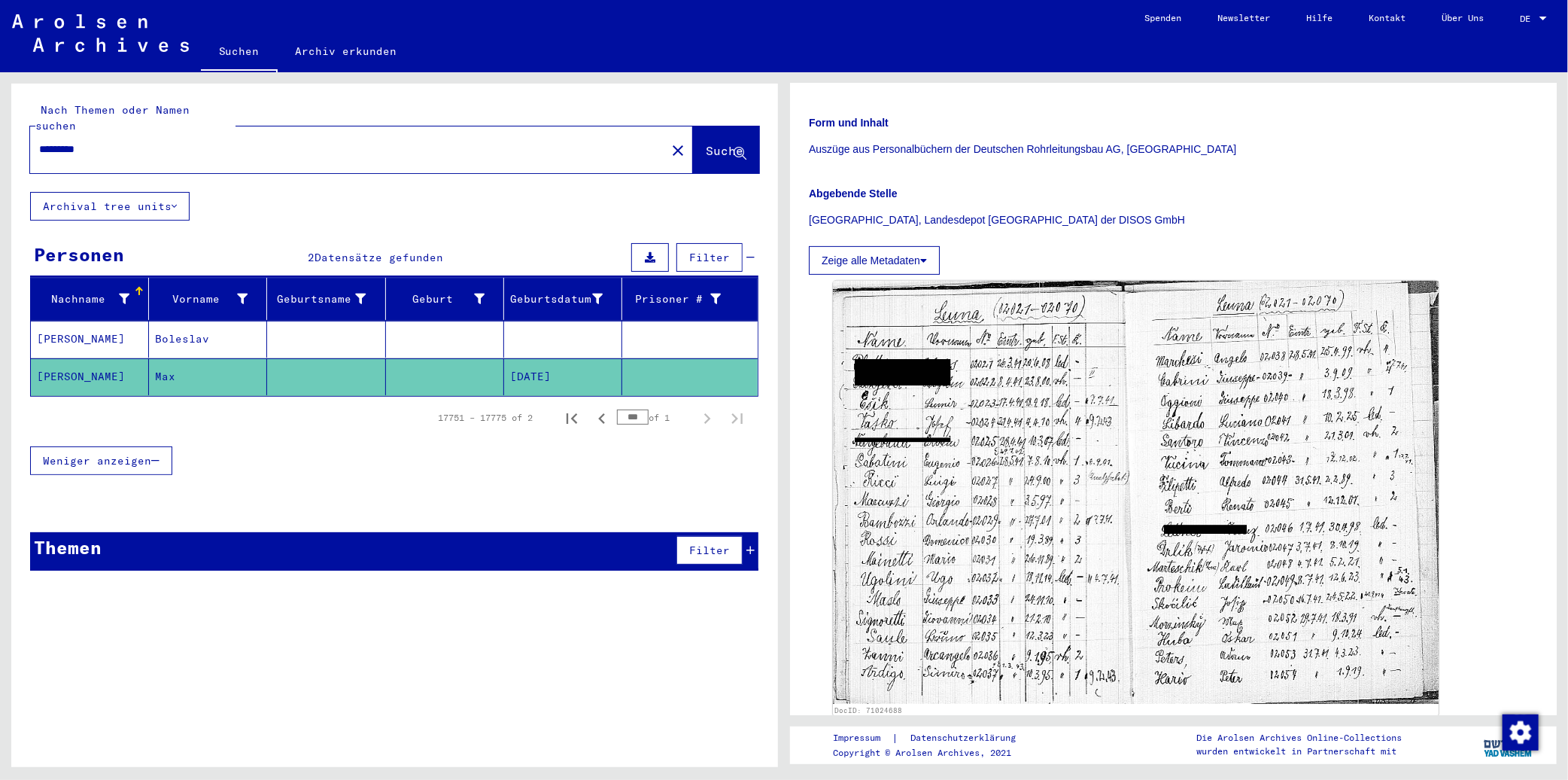
scroll to position [417, 0]
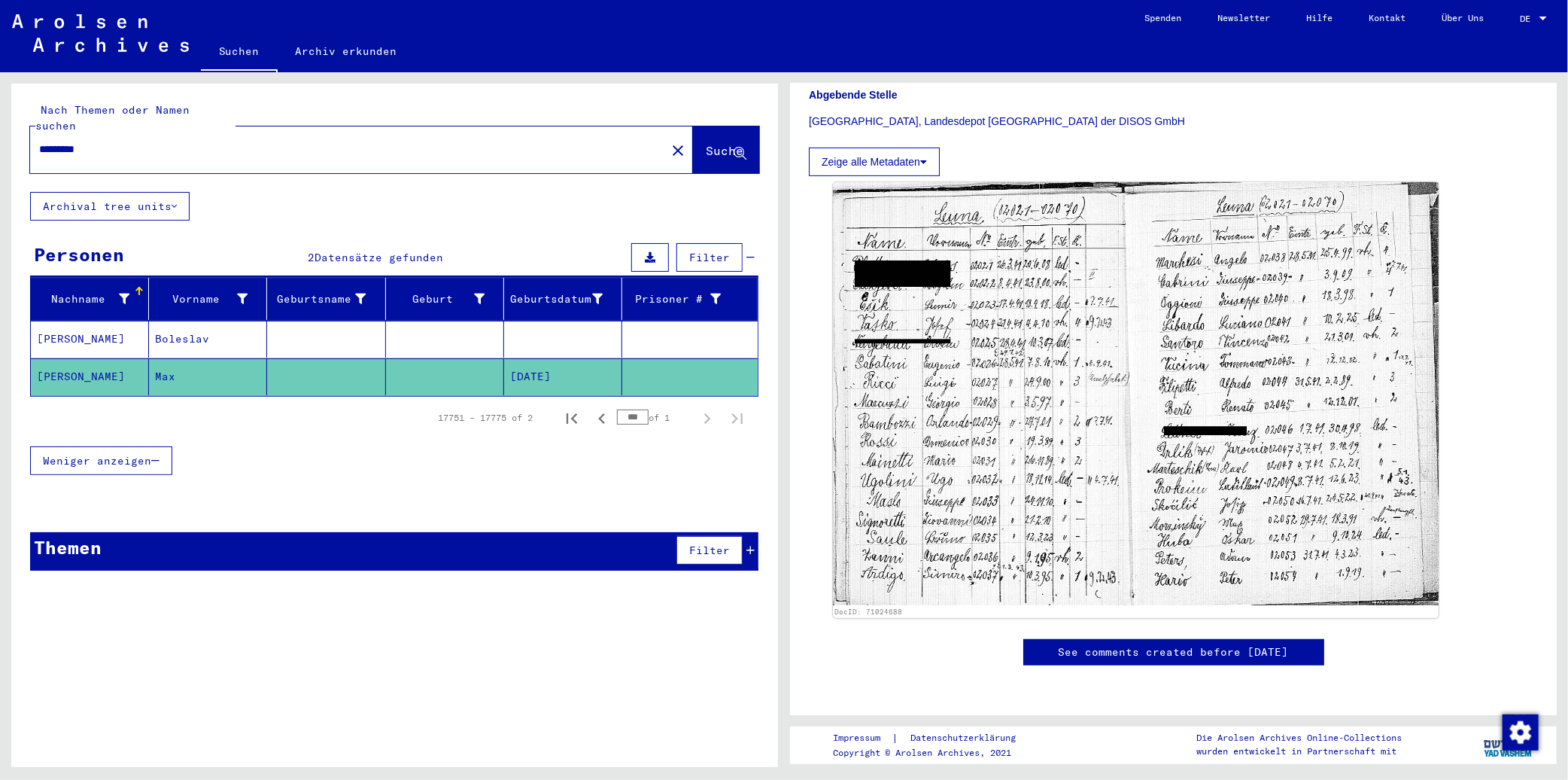
click at [263, 132] on div "*********" at bounding box center [343, 149] width 626 height 34
click at [213, 142] on input "*********" at bounding box center [347, 150] width 617 height 16
drag, startPoint x: 198, startPoint y: 134, endPoint x: -12, endPoint y: 136, distance: 210.0
click at [0, 136] on html "Suchen Archiv erkunden Spenden Newsletter Hilfe Kontakt Über Uns Suchen Archiv …" at bounding box center [784, 390] width 1568 height 780
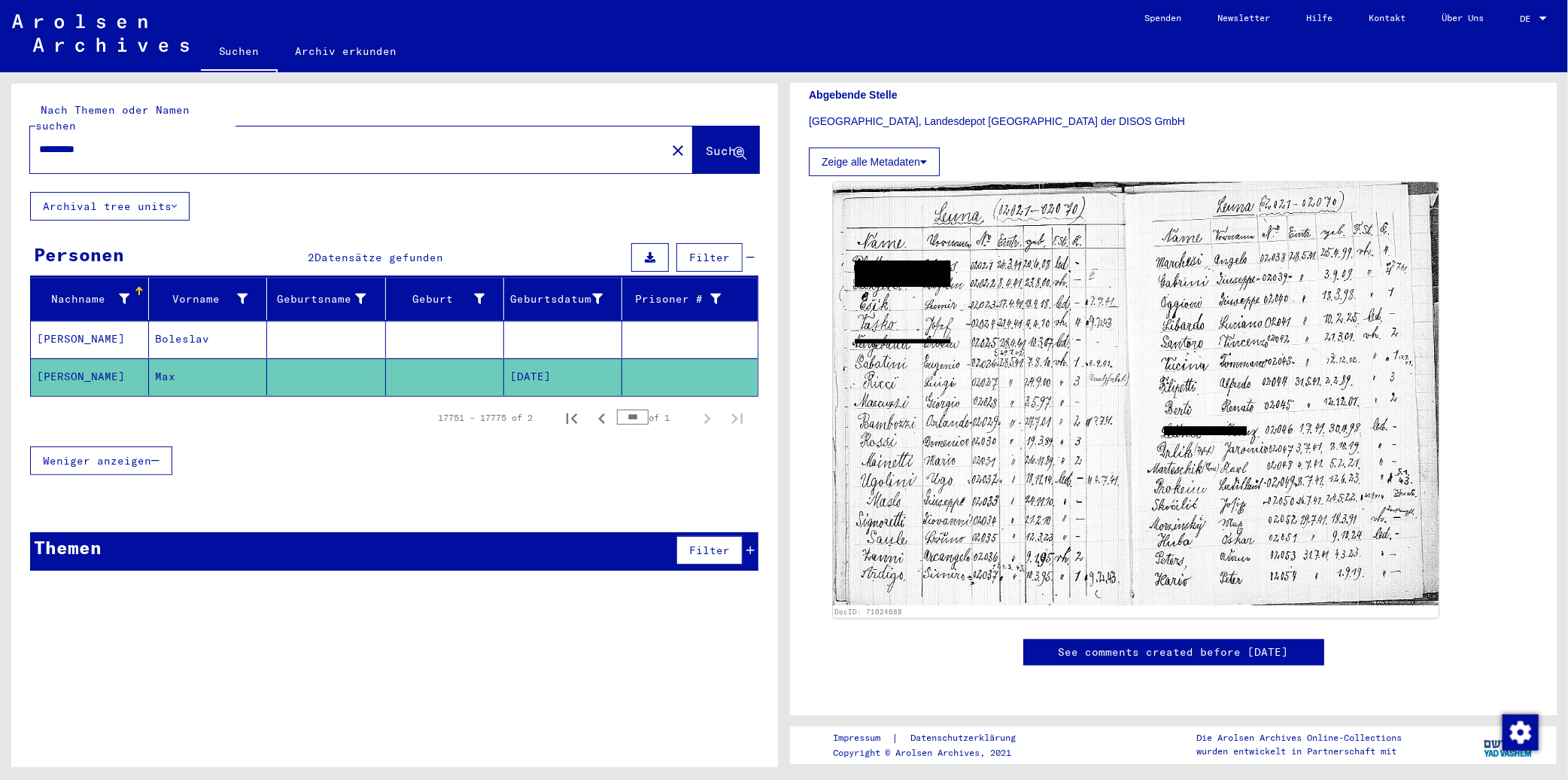
paste input "*"
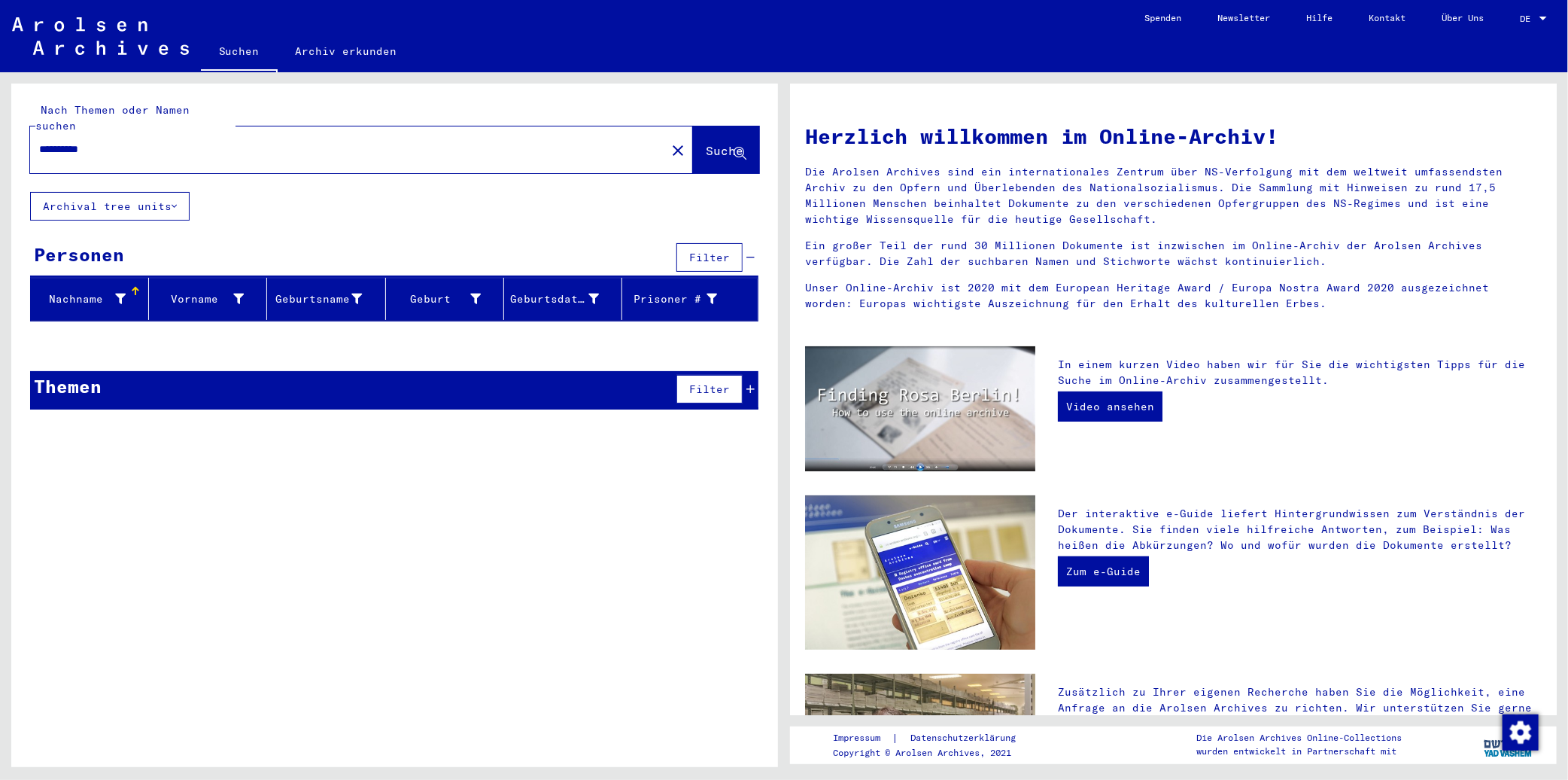
click at [164, 142] on div "**********" at bounding box center [338, 149] width 617 height 34
click at [146, 142] on input "**********" at bounding box center [343, 150] width 609 height 16
click at [164, 142] on input "**********" at bounding box center [343, 150] width 609 height 16
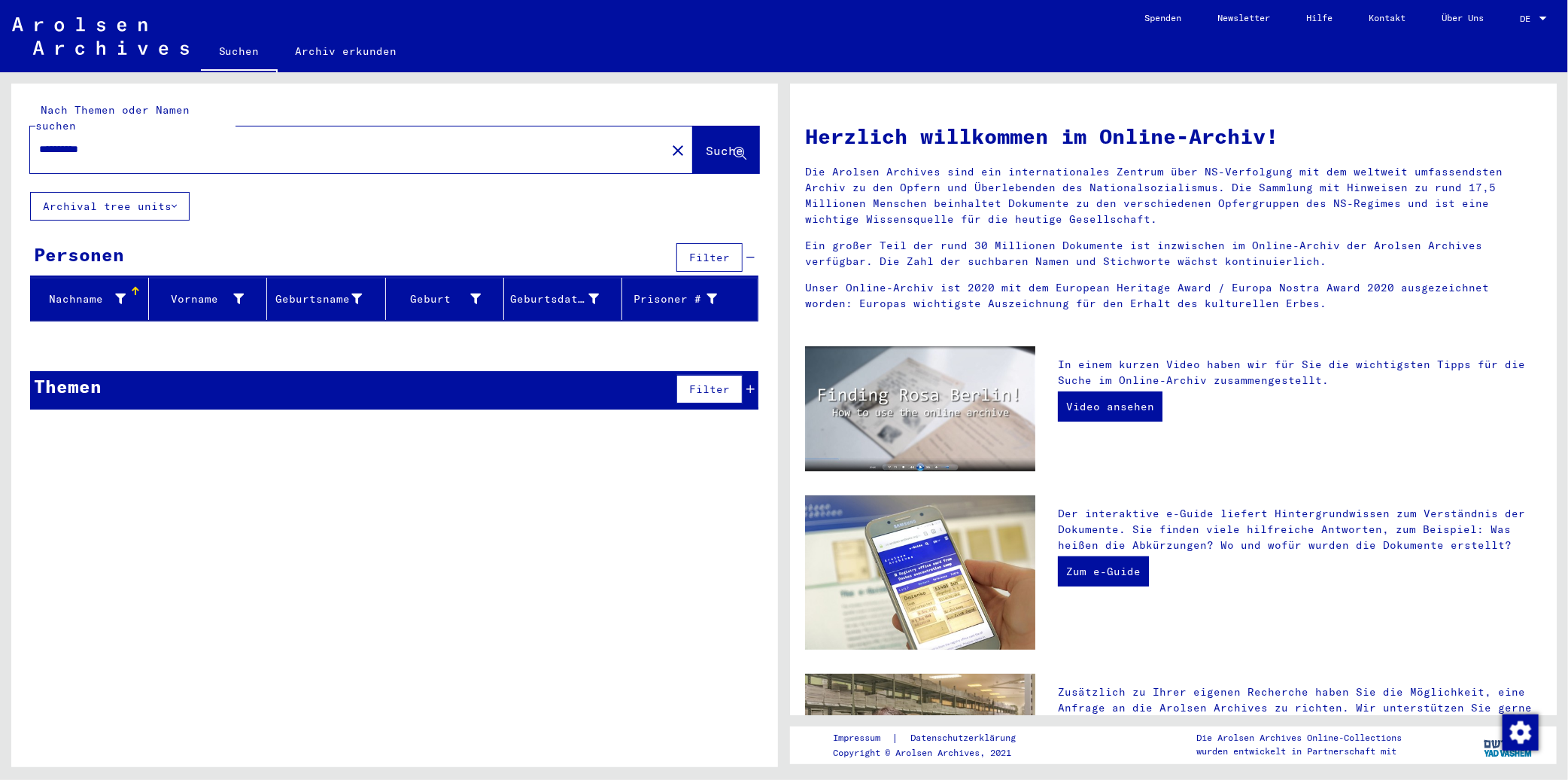
click at [164, 142] on input "**********" at bounding box center [343, 150] width 609 height 16
paste input "text"
click at [369, 132] on div "**********" at bounding box center [338, 149] width 617 height 34
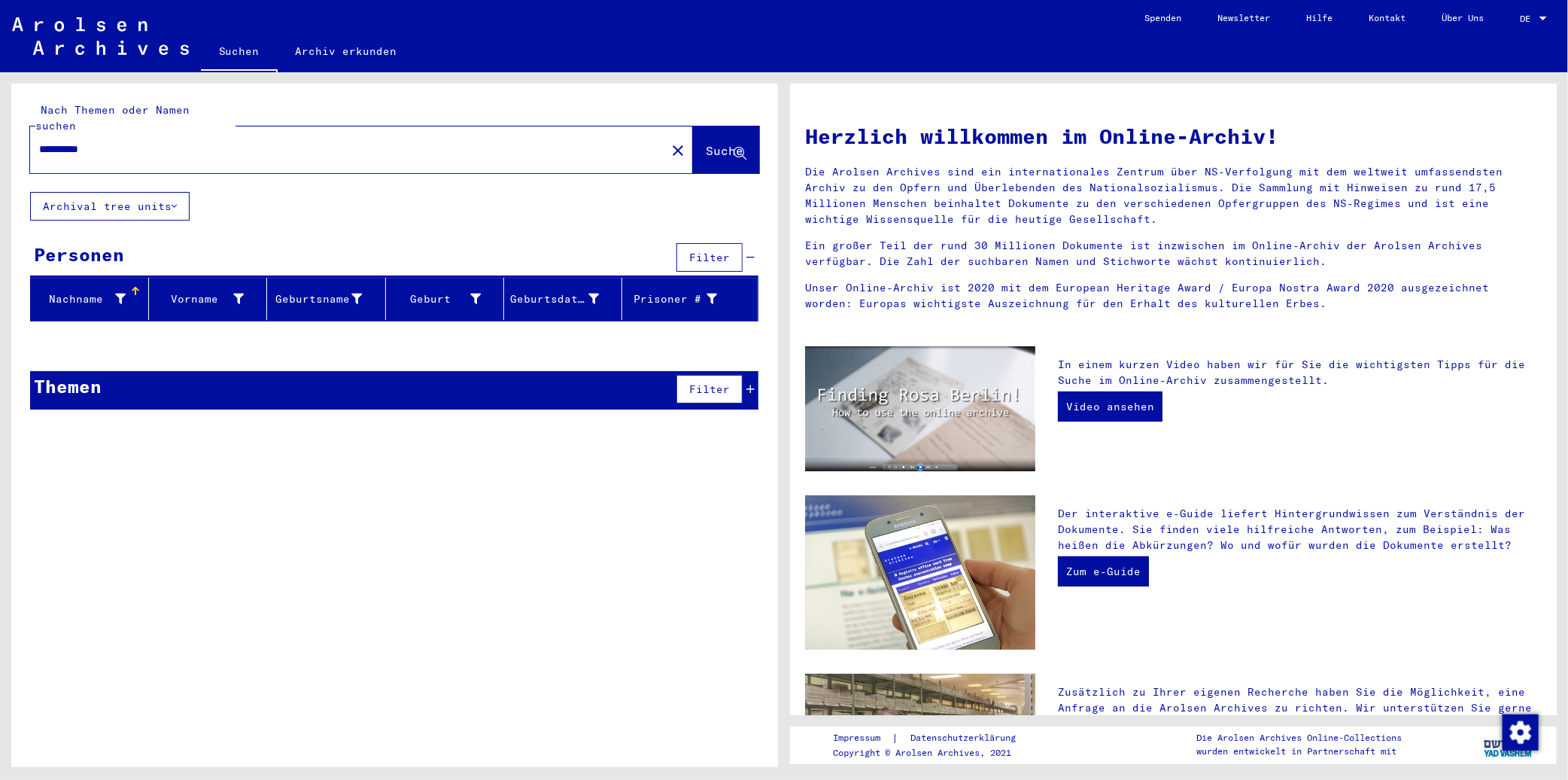
click at [122, 142] on input "**********" at bounding box center [343, 150] width 609 height 16
paste input "text"
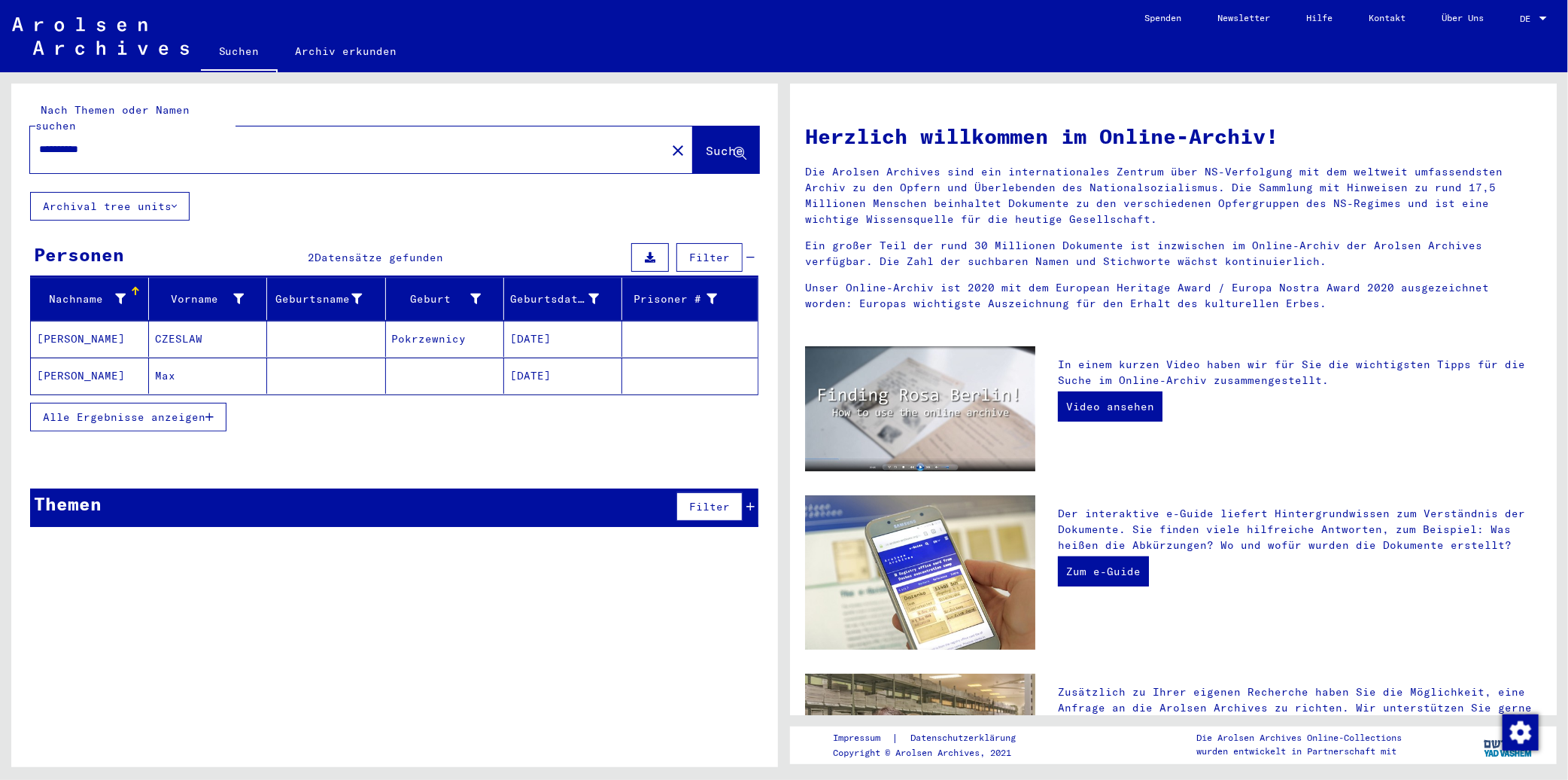
click at [405, 321] on mat-cell "Pokrzewnicy" at bounding box center [445, 339] width 118 height 36
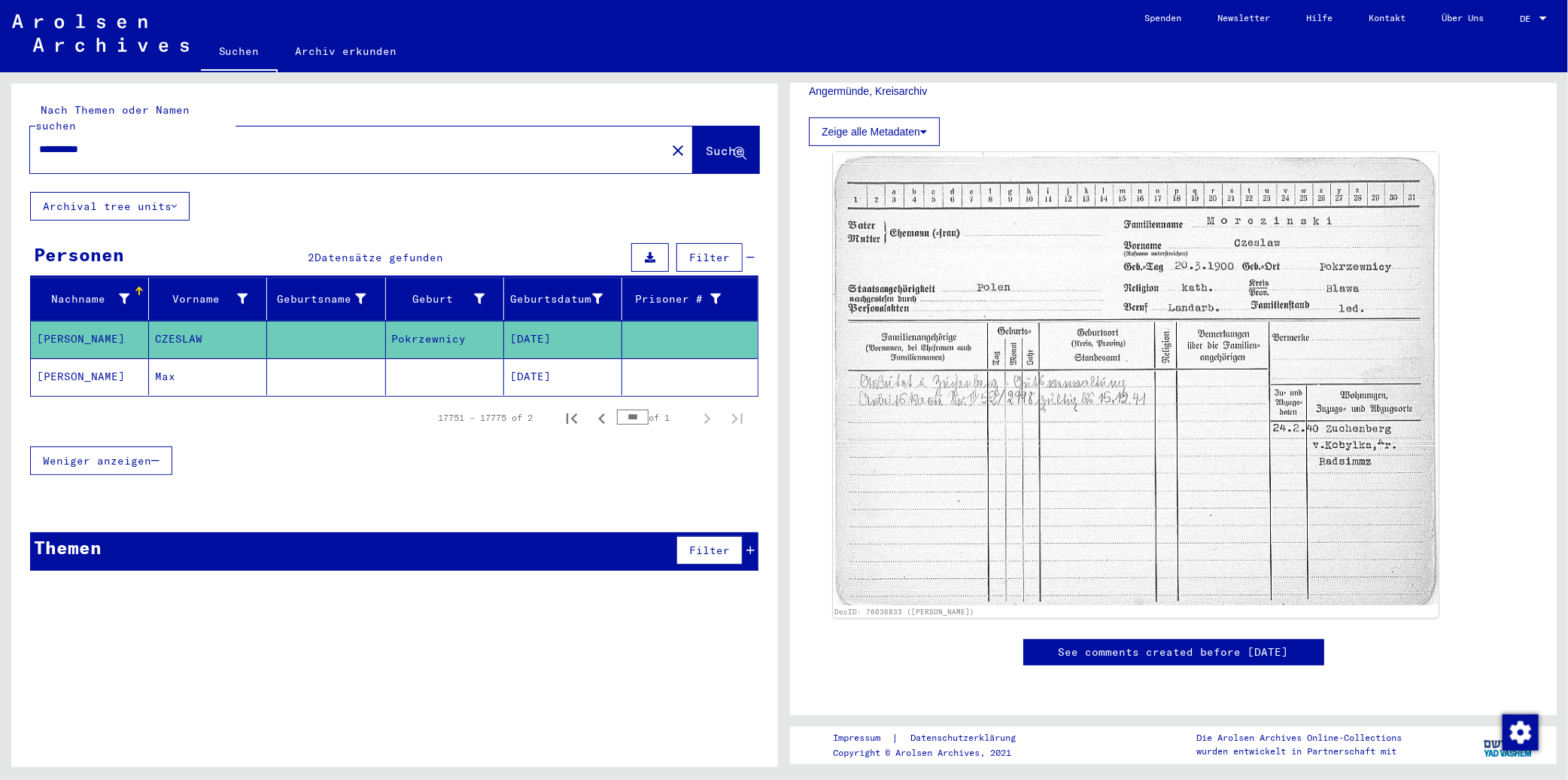
scroll to position [417, 0]
click at [170, 328] on mat-cell "CZESLAW" at bounding box center [207, 339] width 118 height 37
click at [170, 358] on mat-cell "Max" at bounding box center [207, 377] width 118 height 37
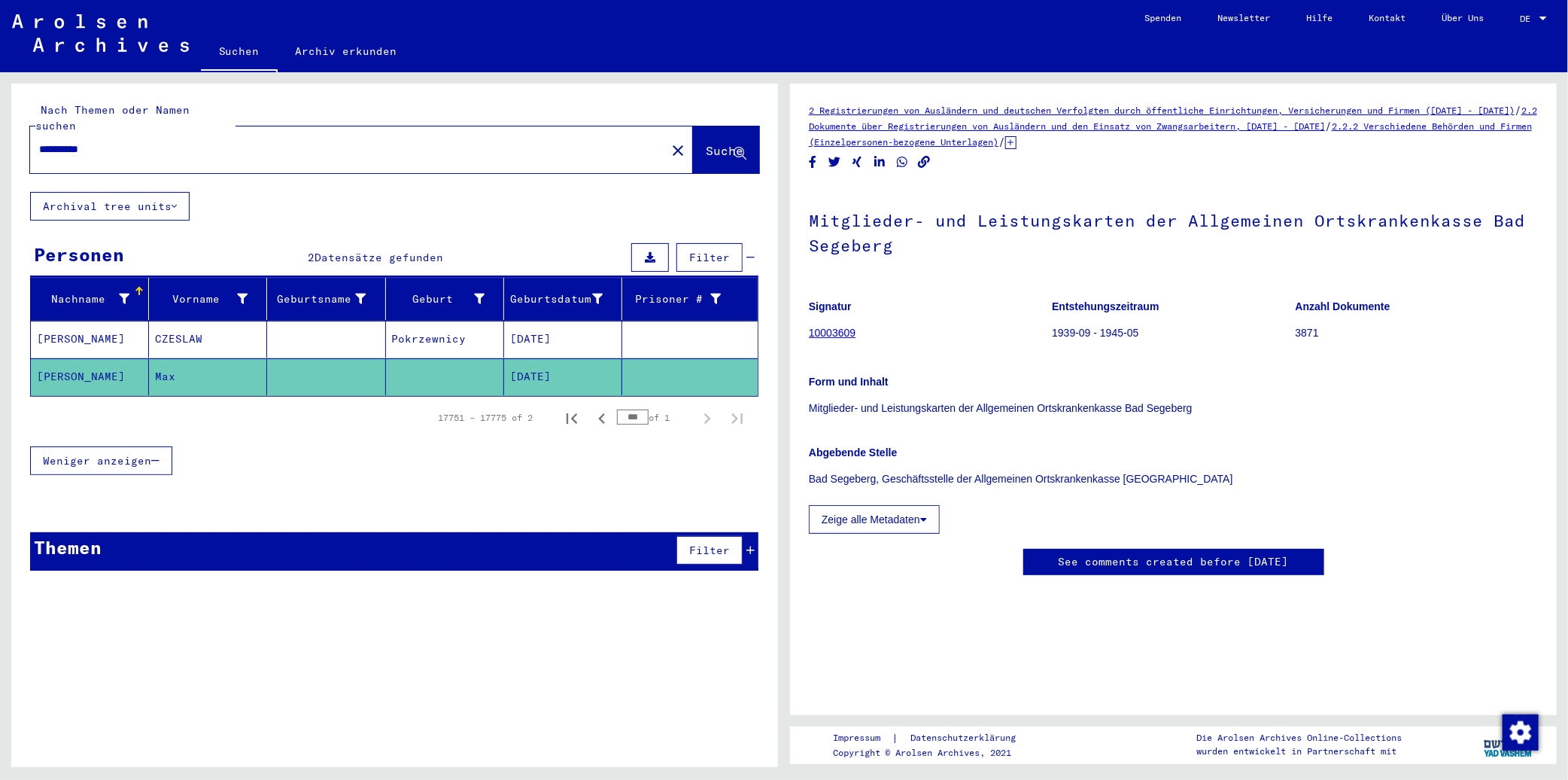
scroll to position [385, 0]
click at [456, 542] on div "Themen Filter" at bounding box center [394, 550] width 728 height 38
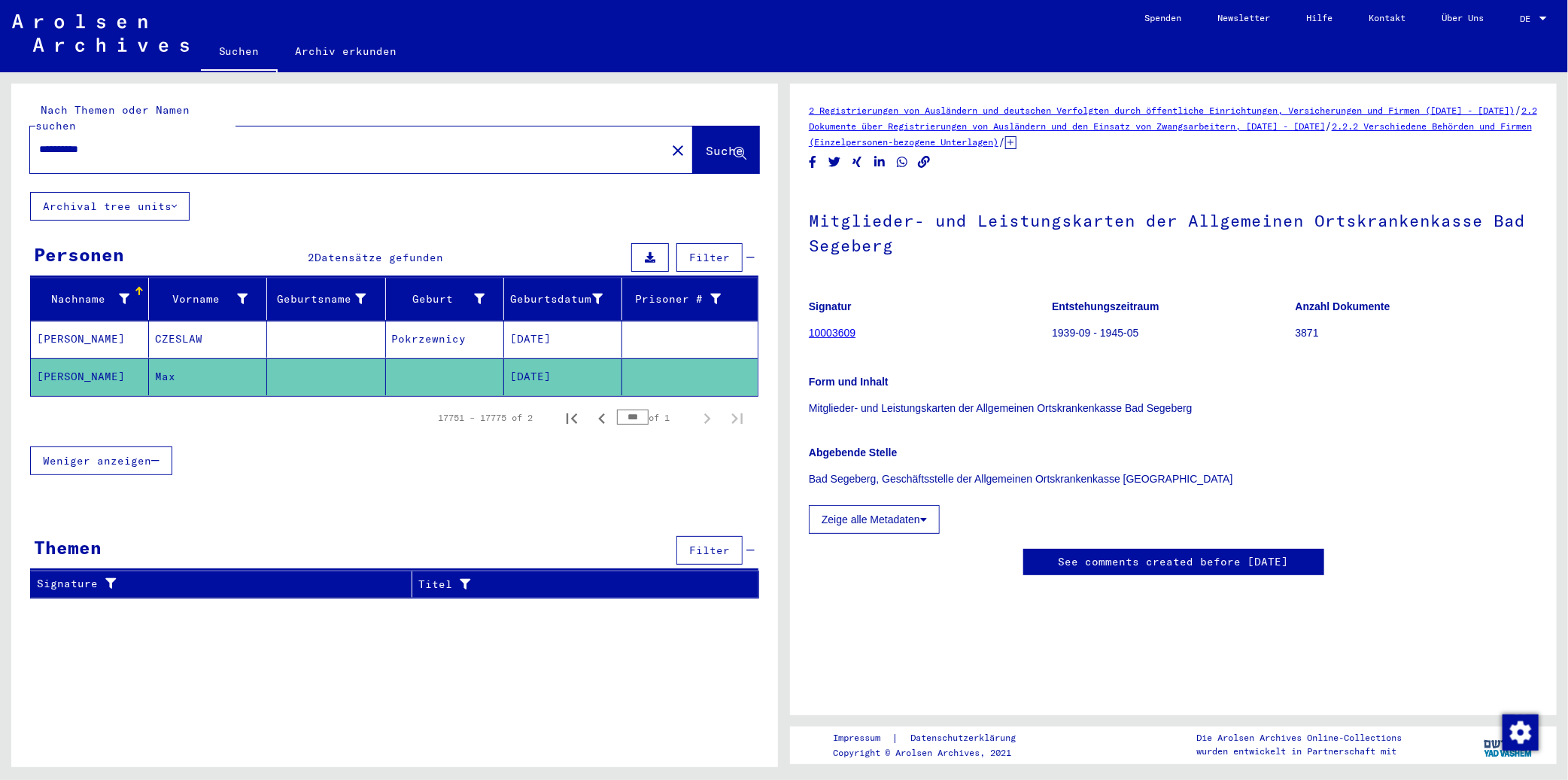
click at [197, 142] on input "**********" at bounding box center [347, 150] width 617 height 16
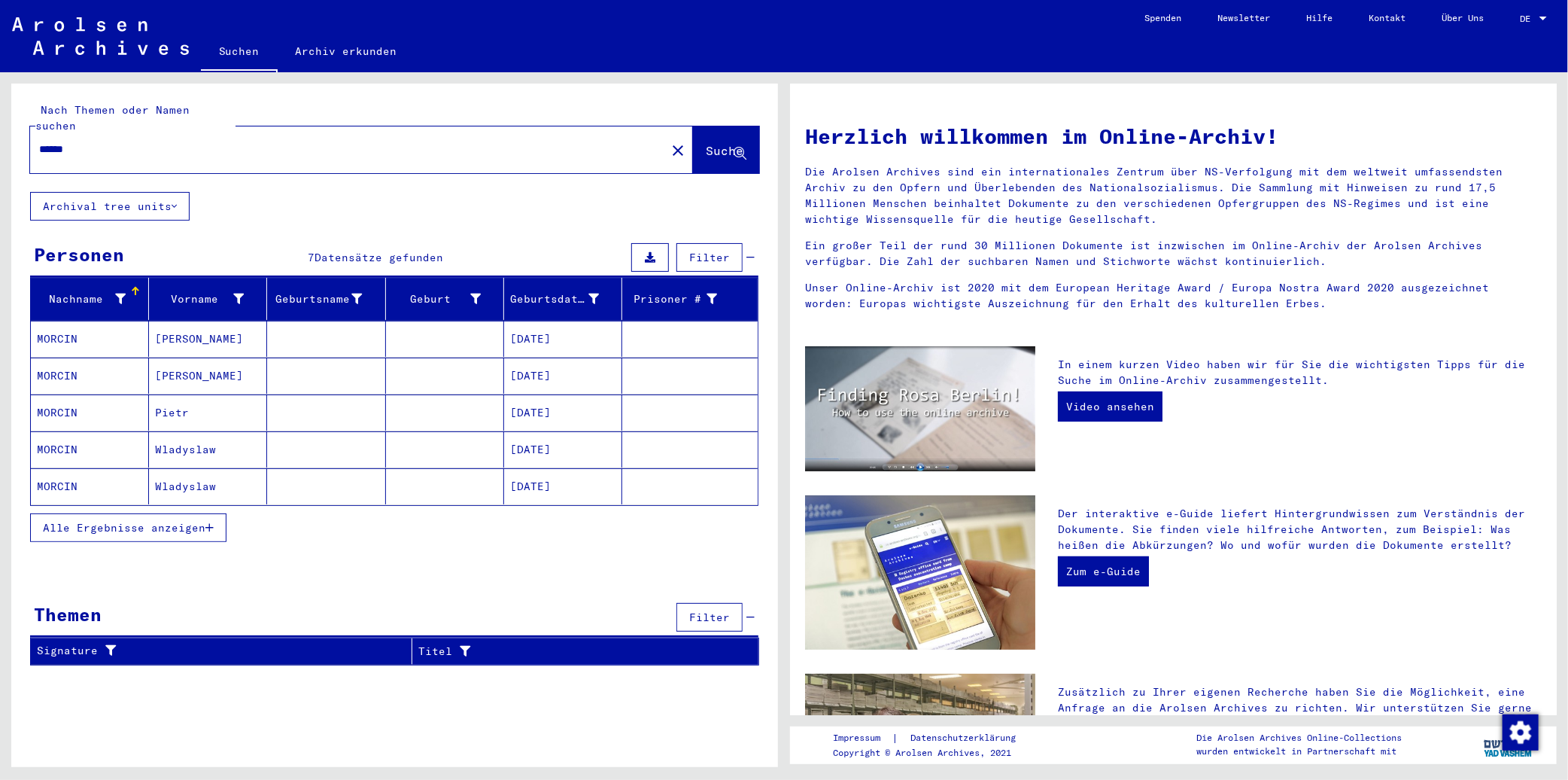
click at [179, 522] on button "Alle Ergebnisse anzeigen" at bounding box center [128, 527] width 197 height 28
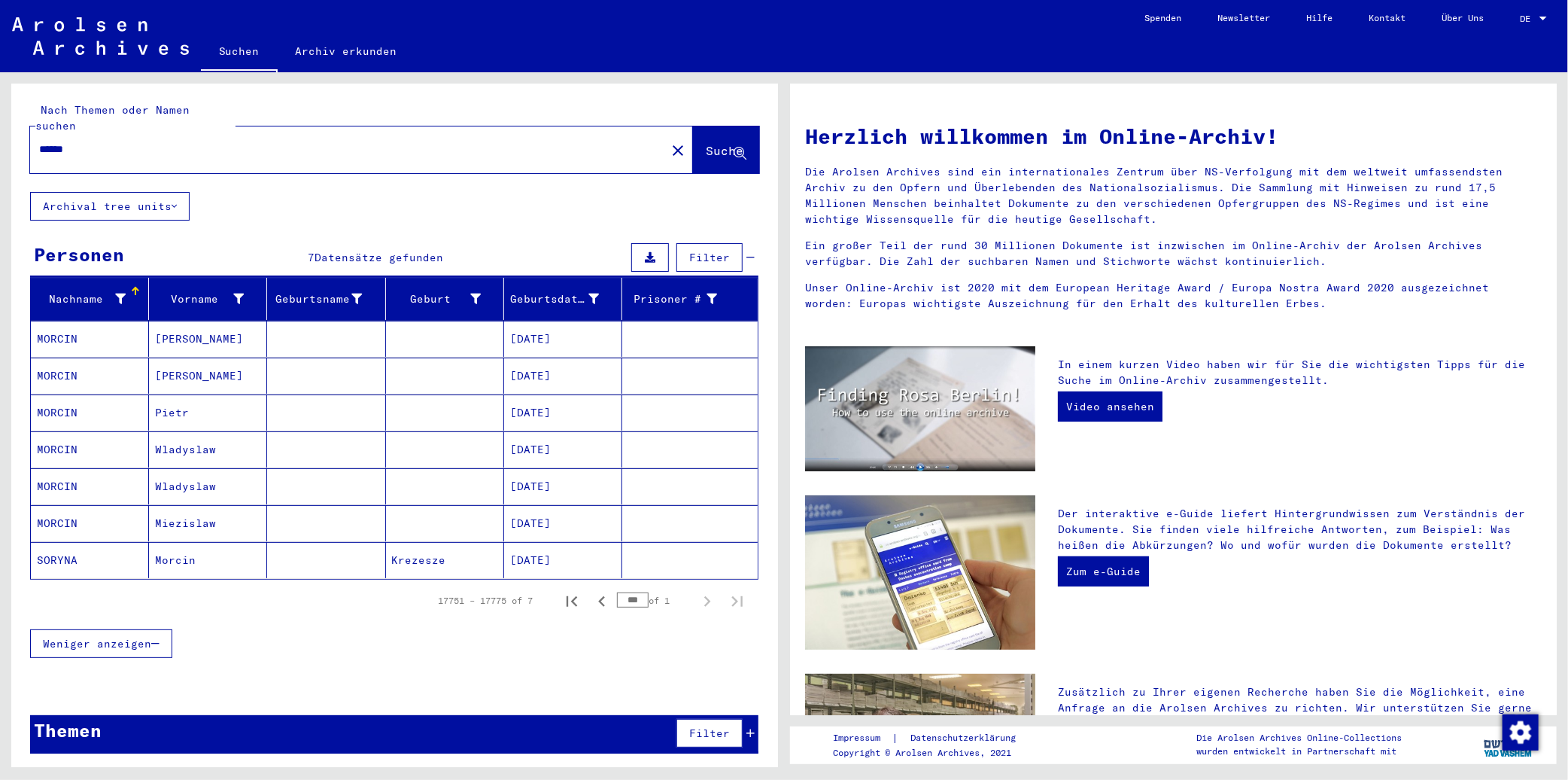
click at [236, 142] on div "******" at bounding box center [338, 149] width 617 height 34
click at [236, 142] on input "******" at bounding box center [343, 150] width 609 height 16
type input "**********"
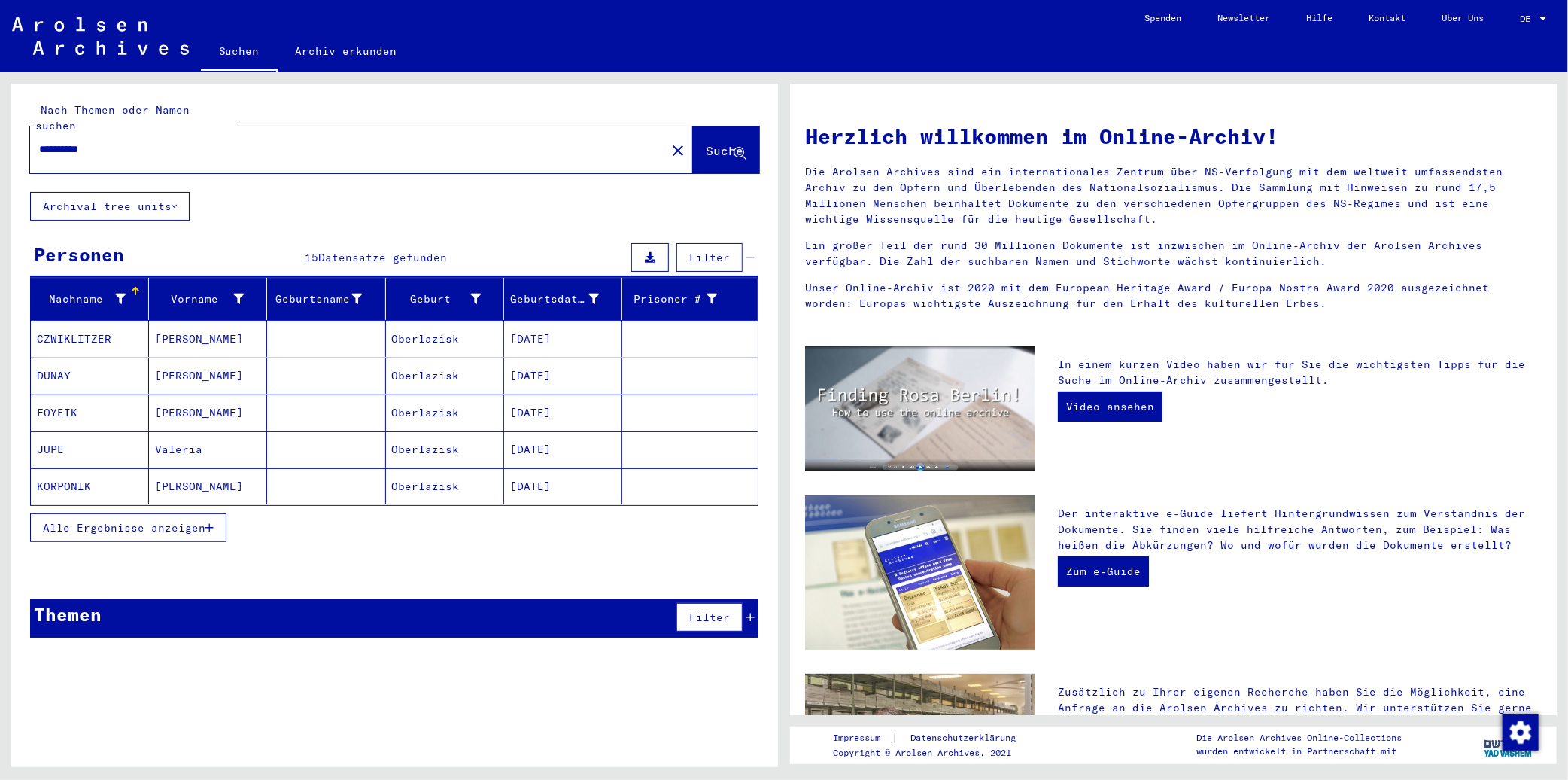
click at [175, 521] on span "Alle Ergebnisse anzeigen" at bounding box center [123, 527] width 162 height 13
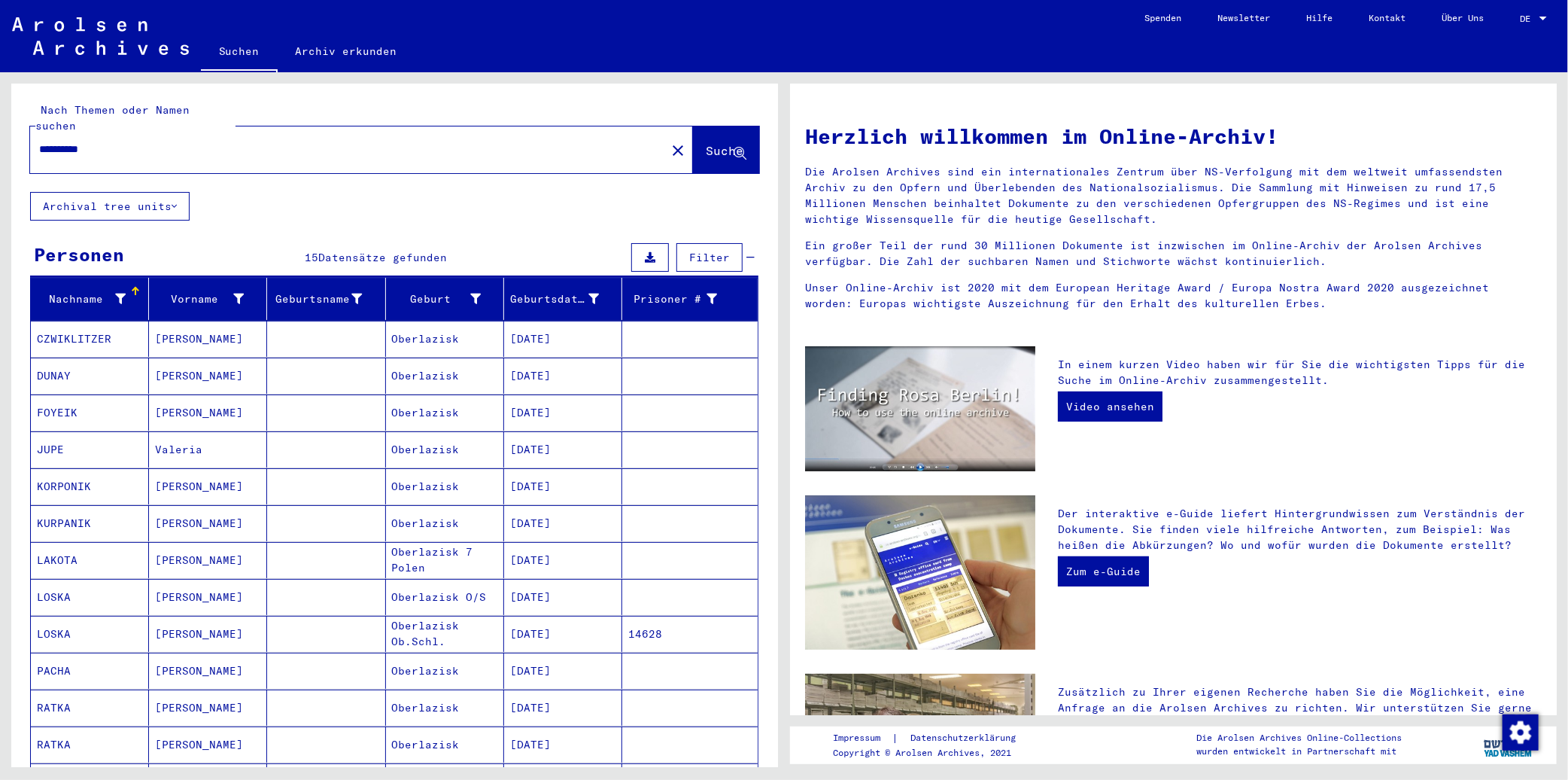
scroll to position [282, 0]
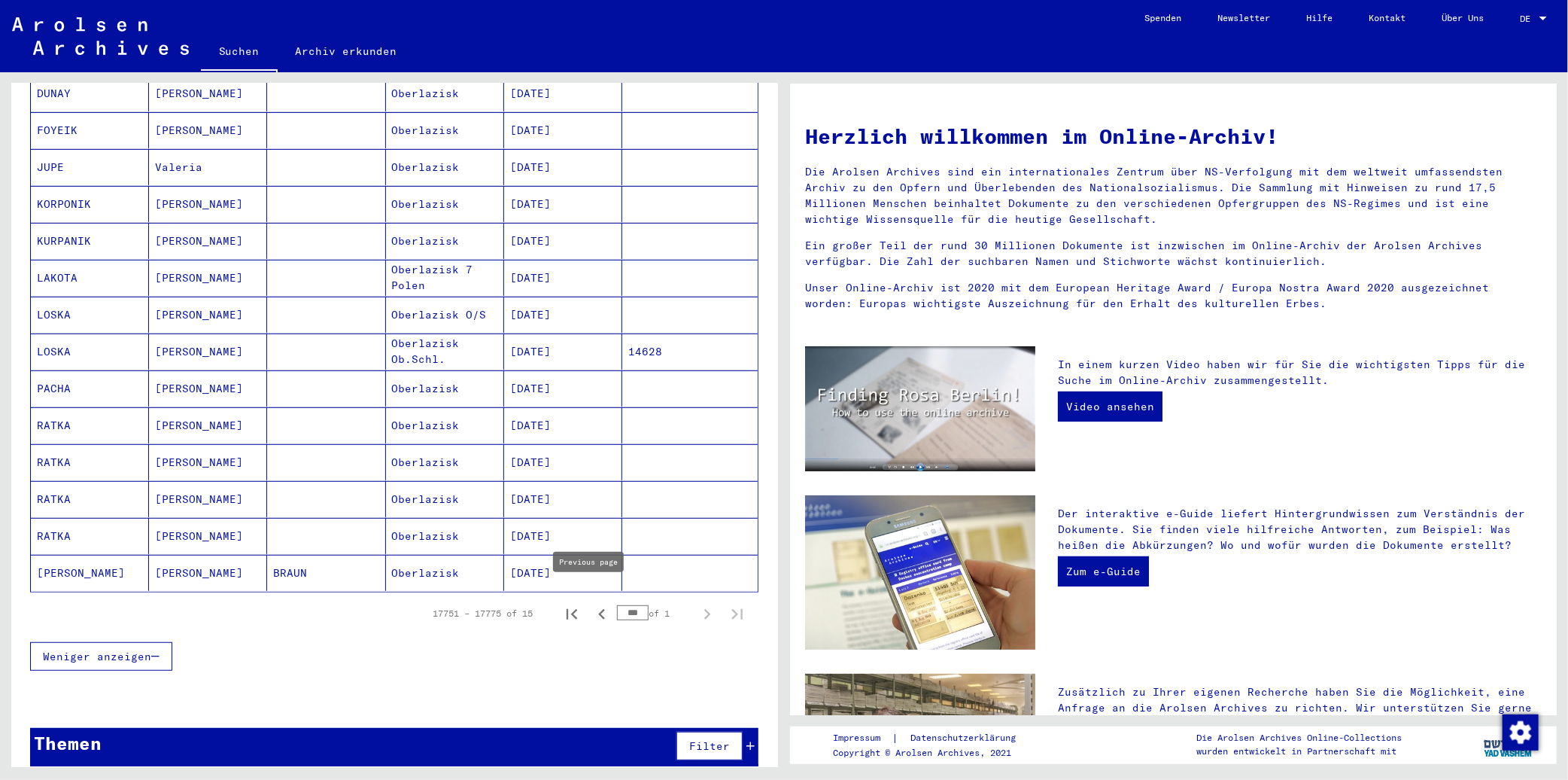
click at [596, 604] on icon "Previous page" at bounding box center [602, 614] width 21 height 21
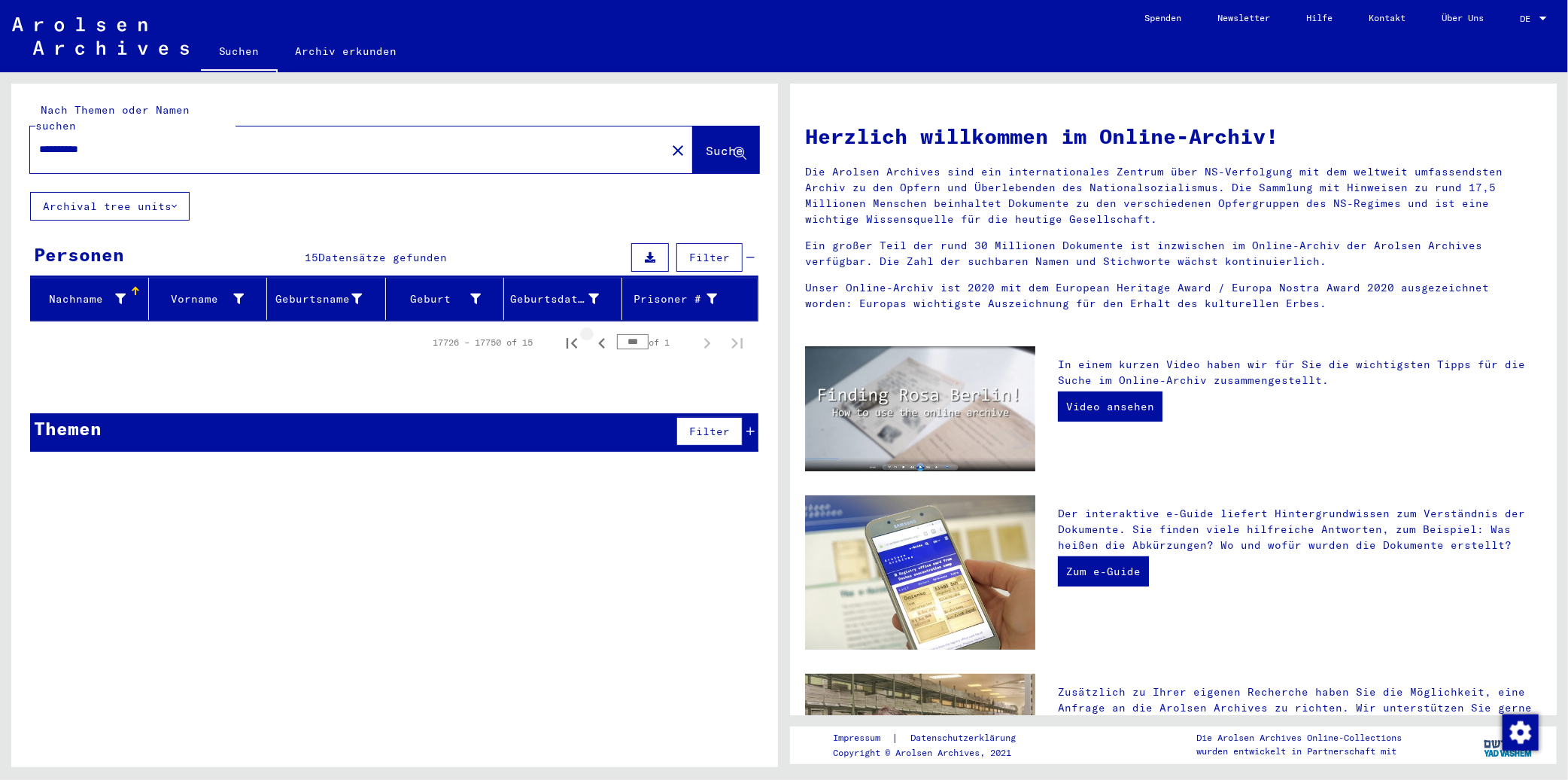
scroll to position [0, 0]
click at [570, 332] on icon "First page" at bounding box center [571, 343] width 21 height 21
type input "*"
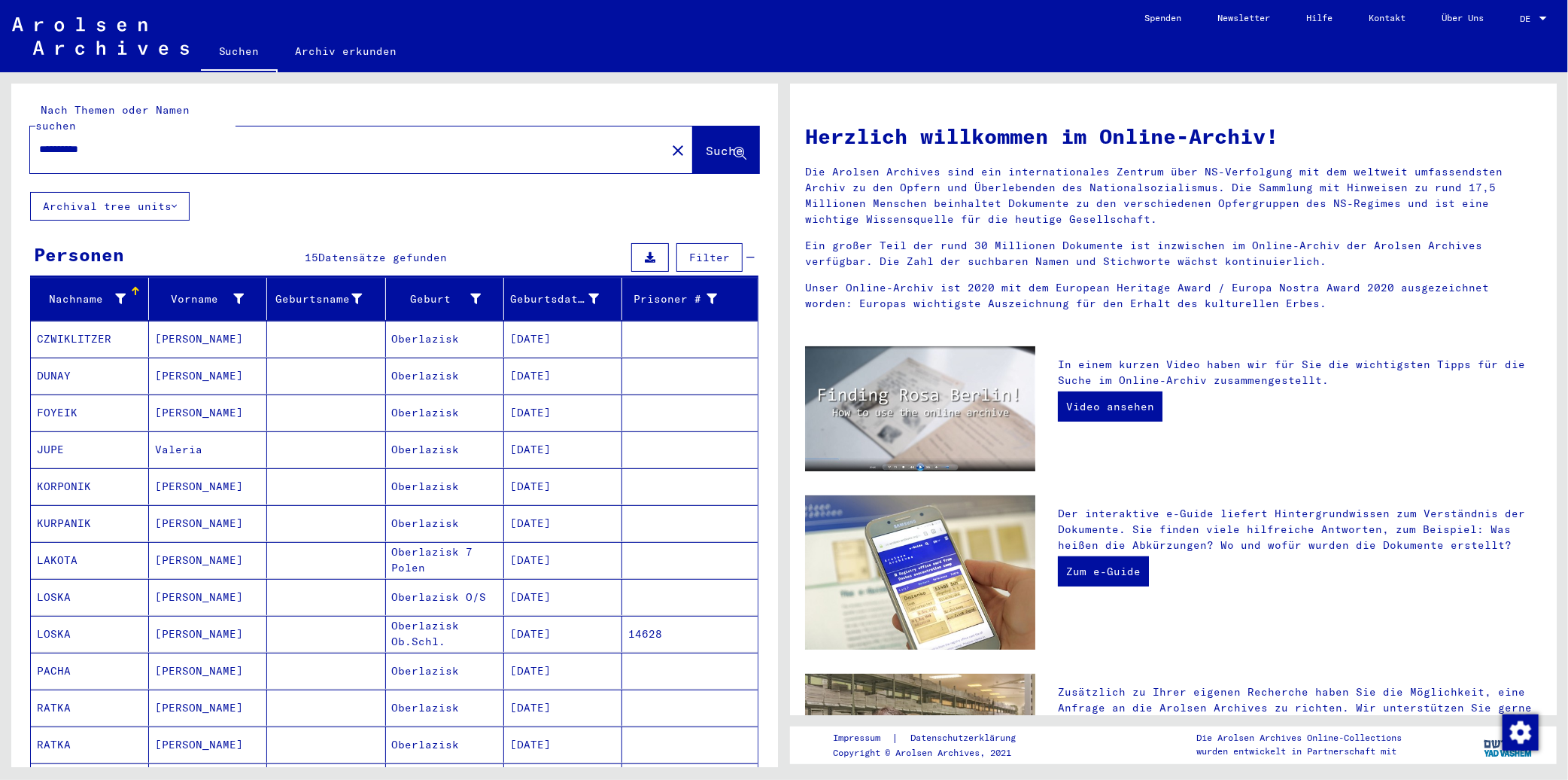
click at [62, 142] on input "**********" at bounding box center [343, 150] width 609 height 16
type input "**********"
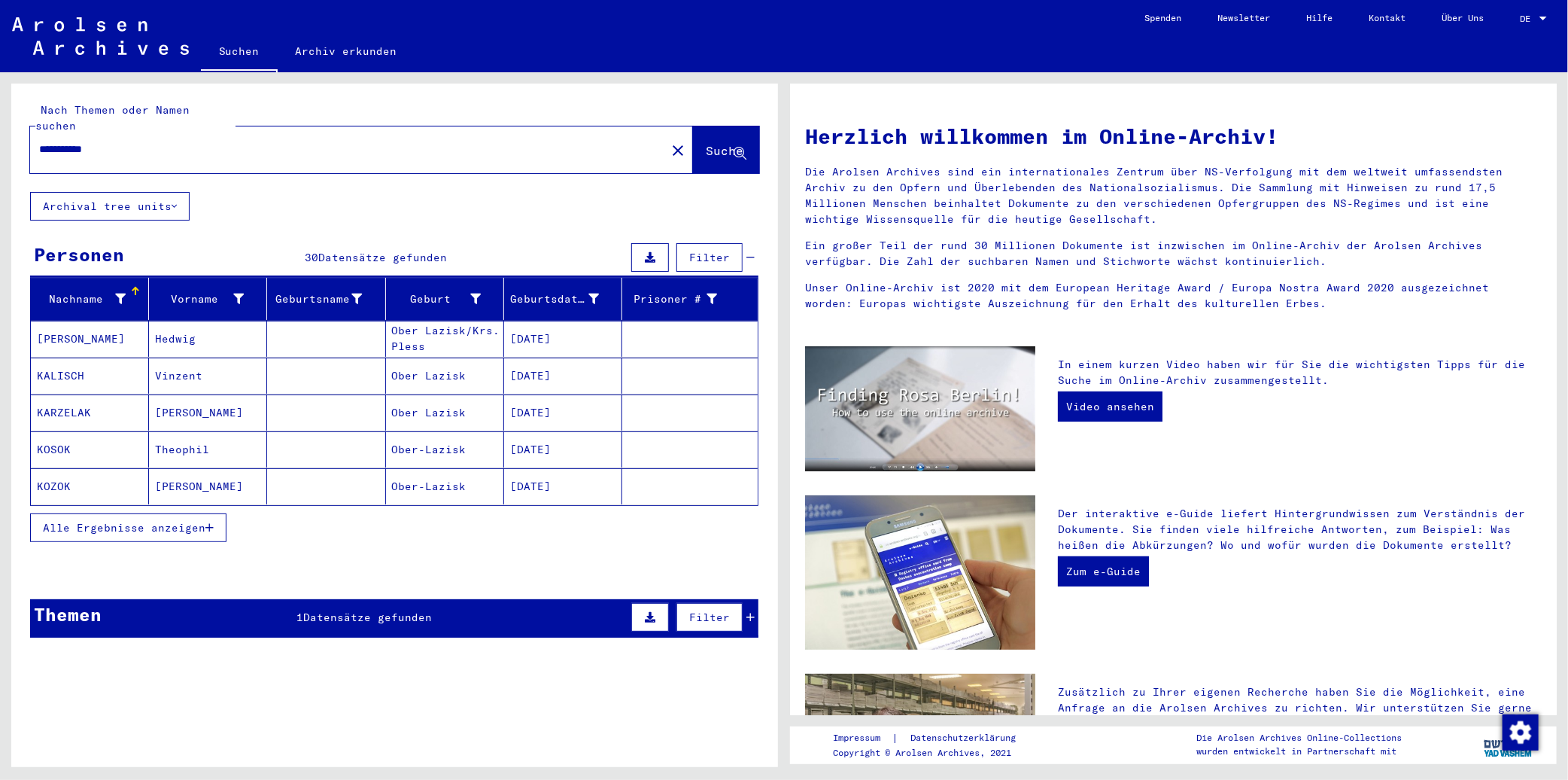
click at [174, 521] on span "Alle Ergebnisse anzeigen" at bounding box center [123, 527] width 162 height 13
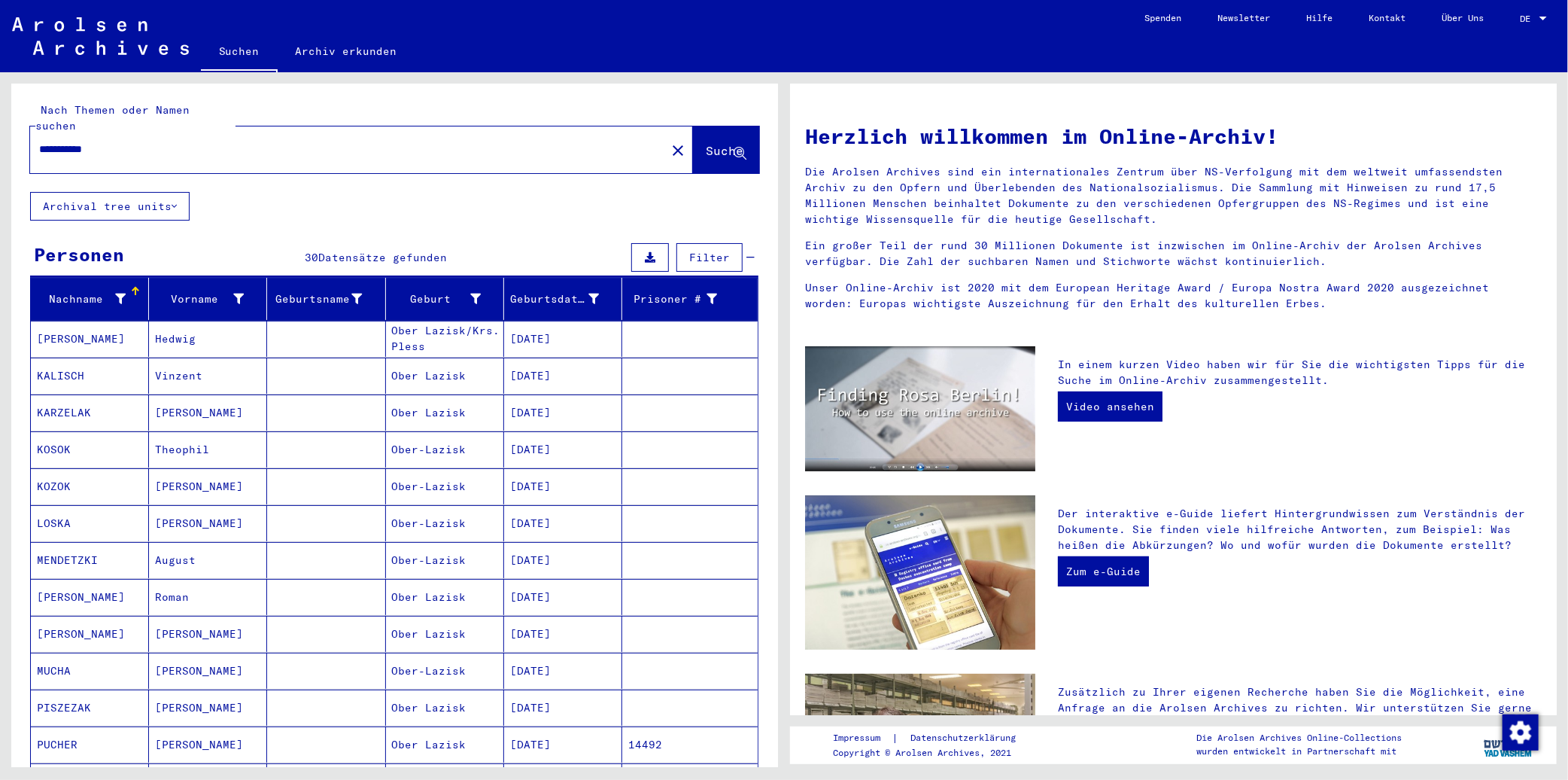
click at [95, 579] on mat-cell "[PERSON_NAME]" at bounding box center [89, 597] width 118 height 36
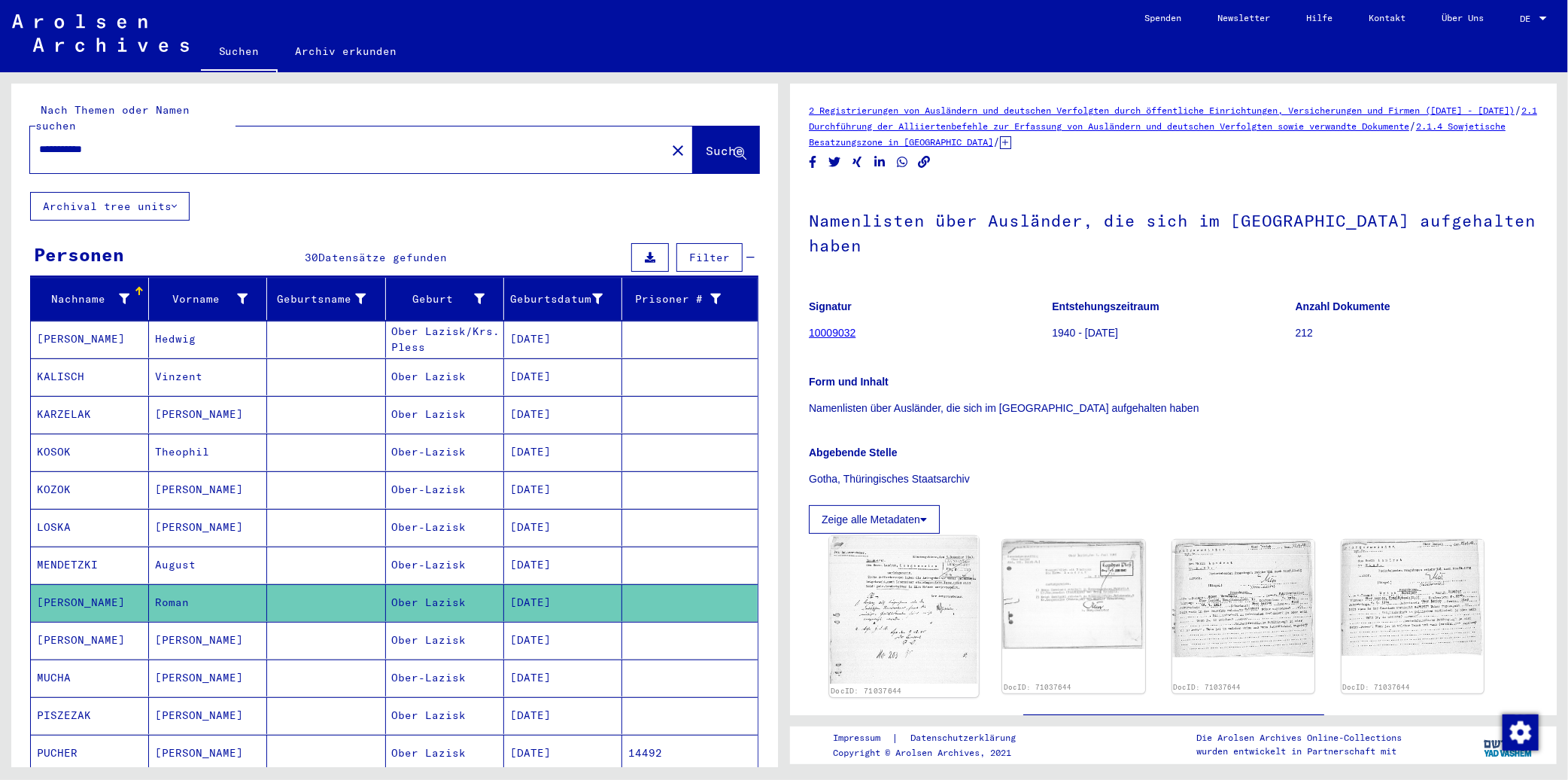
click at [762, 612] on img at bounding box center [904, 610] width 150 height 148
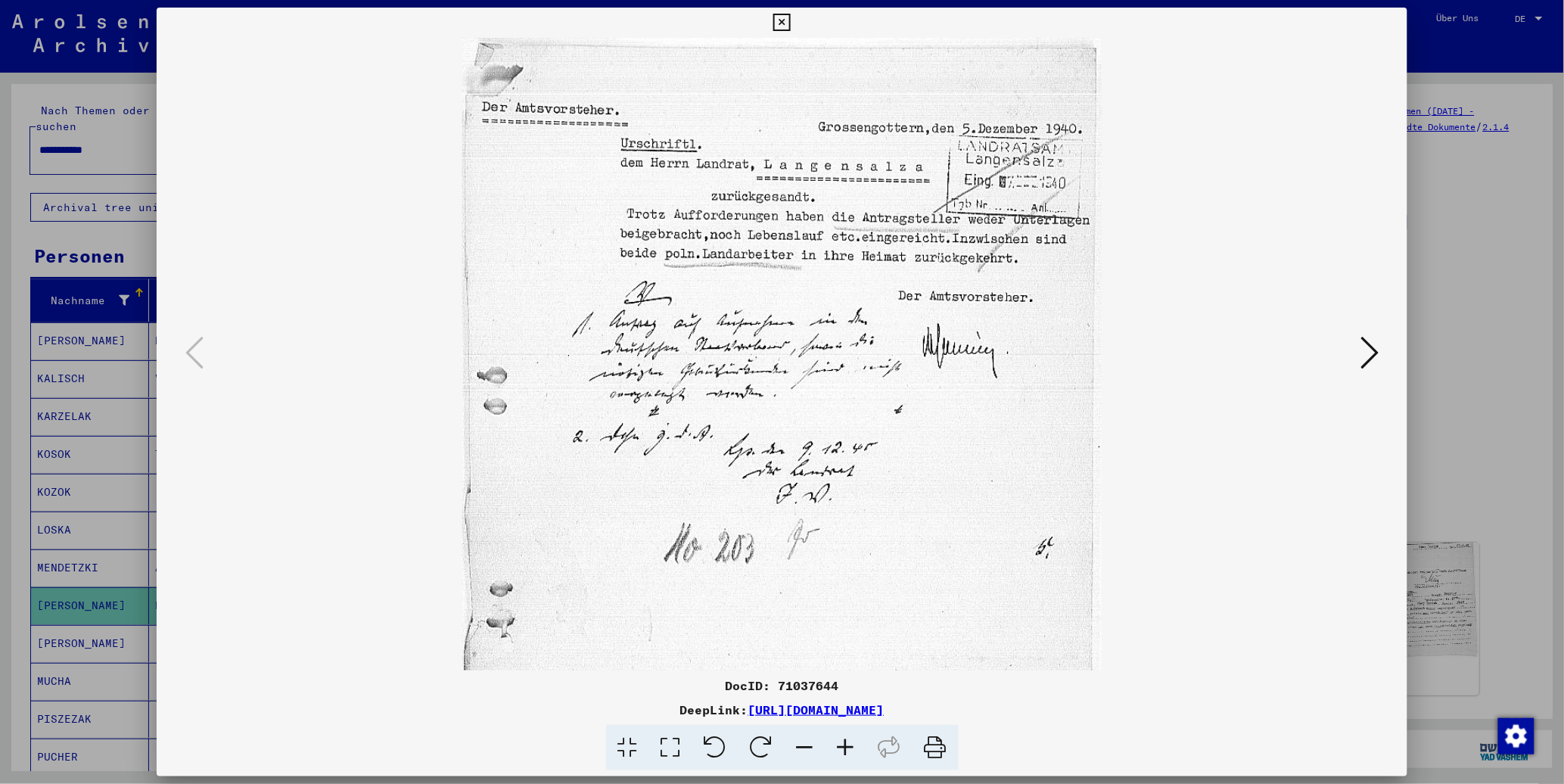
click at [766, 192] on div at bounding box center [782, 392] width 1564 height 784
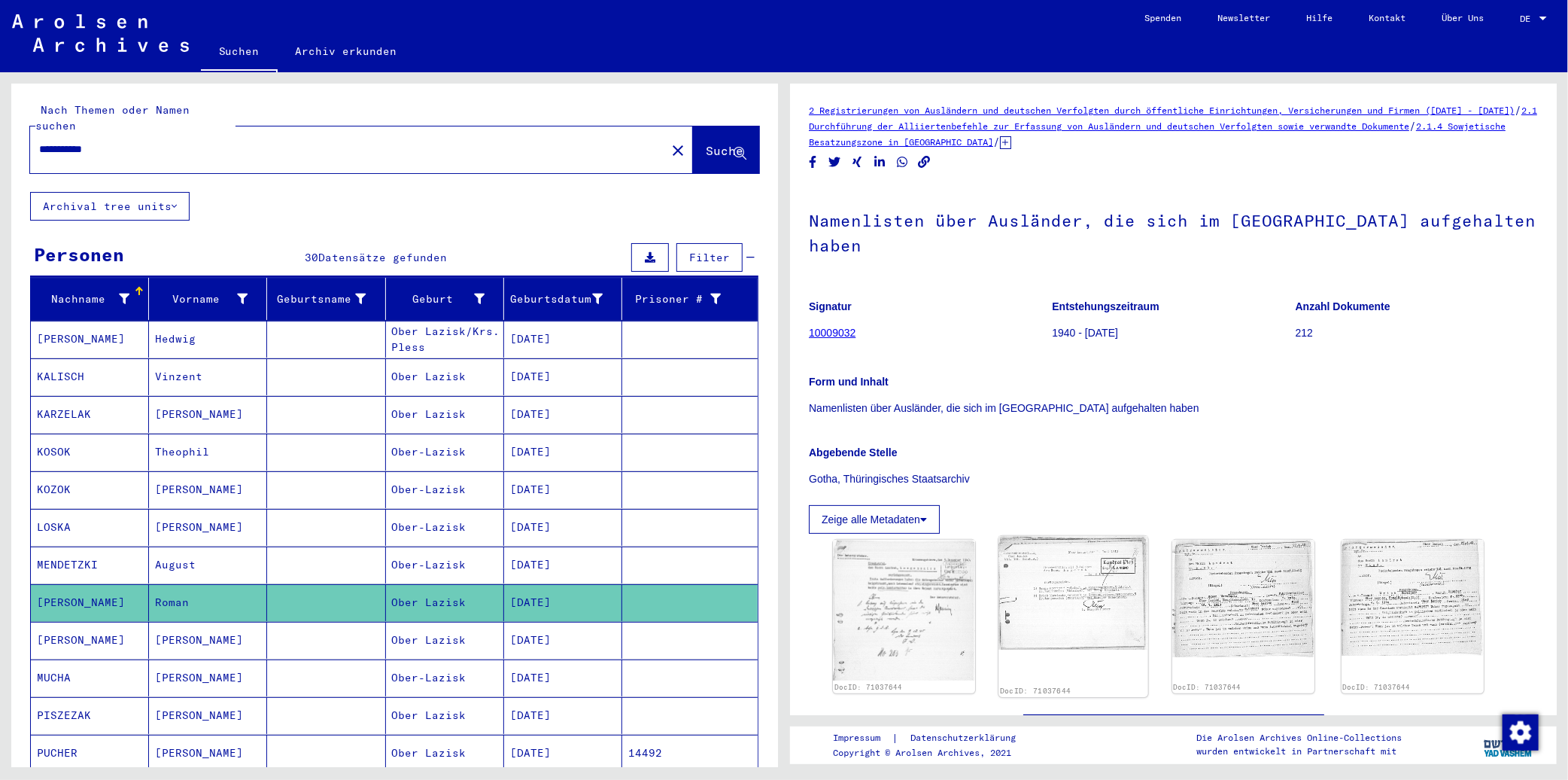
click at [762, 604] on img at bounding box center [1074, 593] width 150 height 114
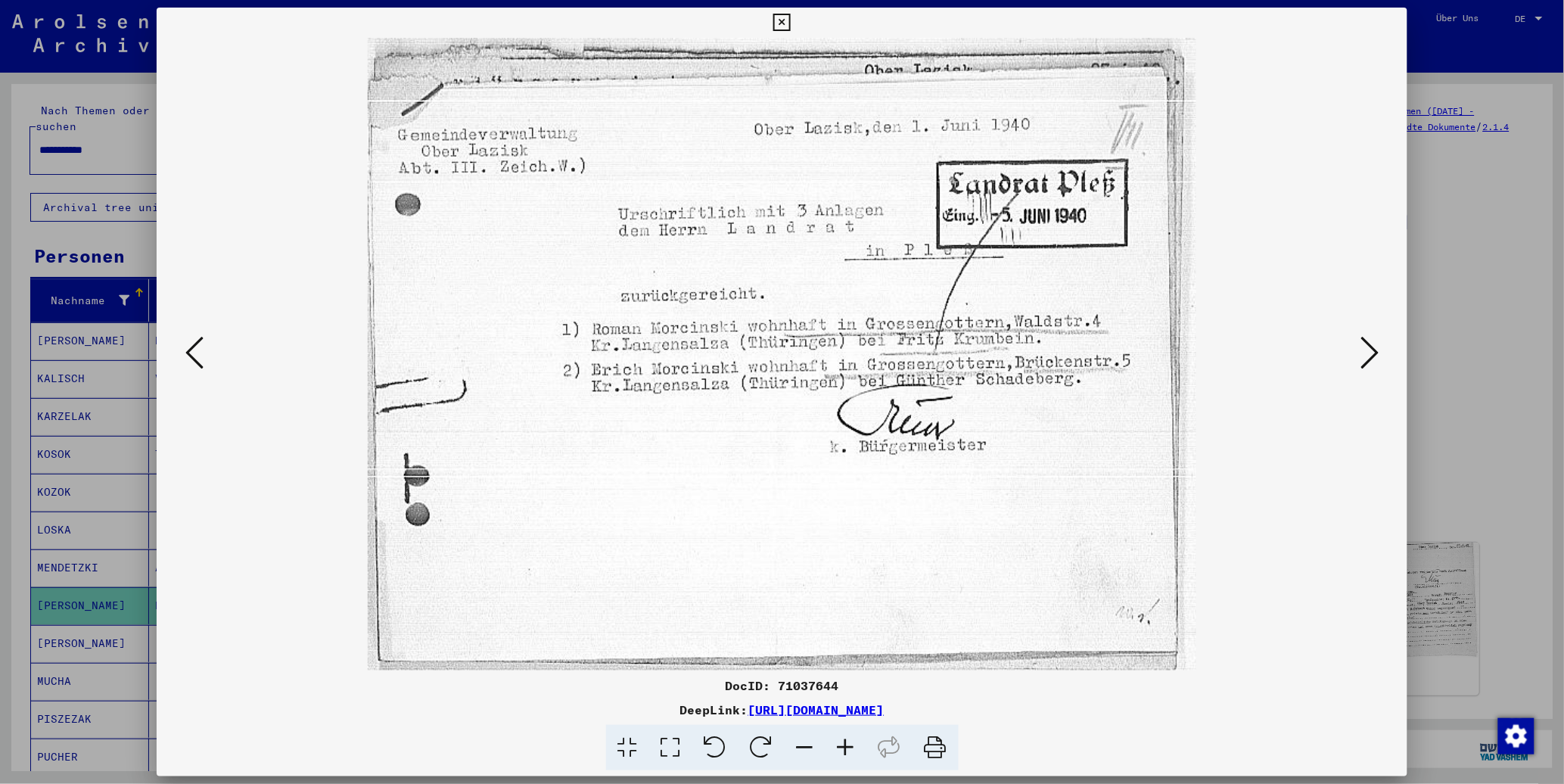
click at [766, 341] on icon at bounding box center [1370, 352] width 18 height 37
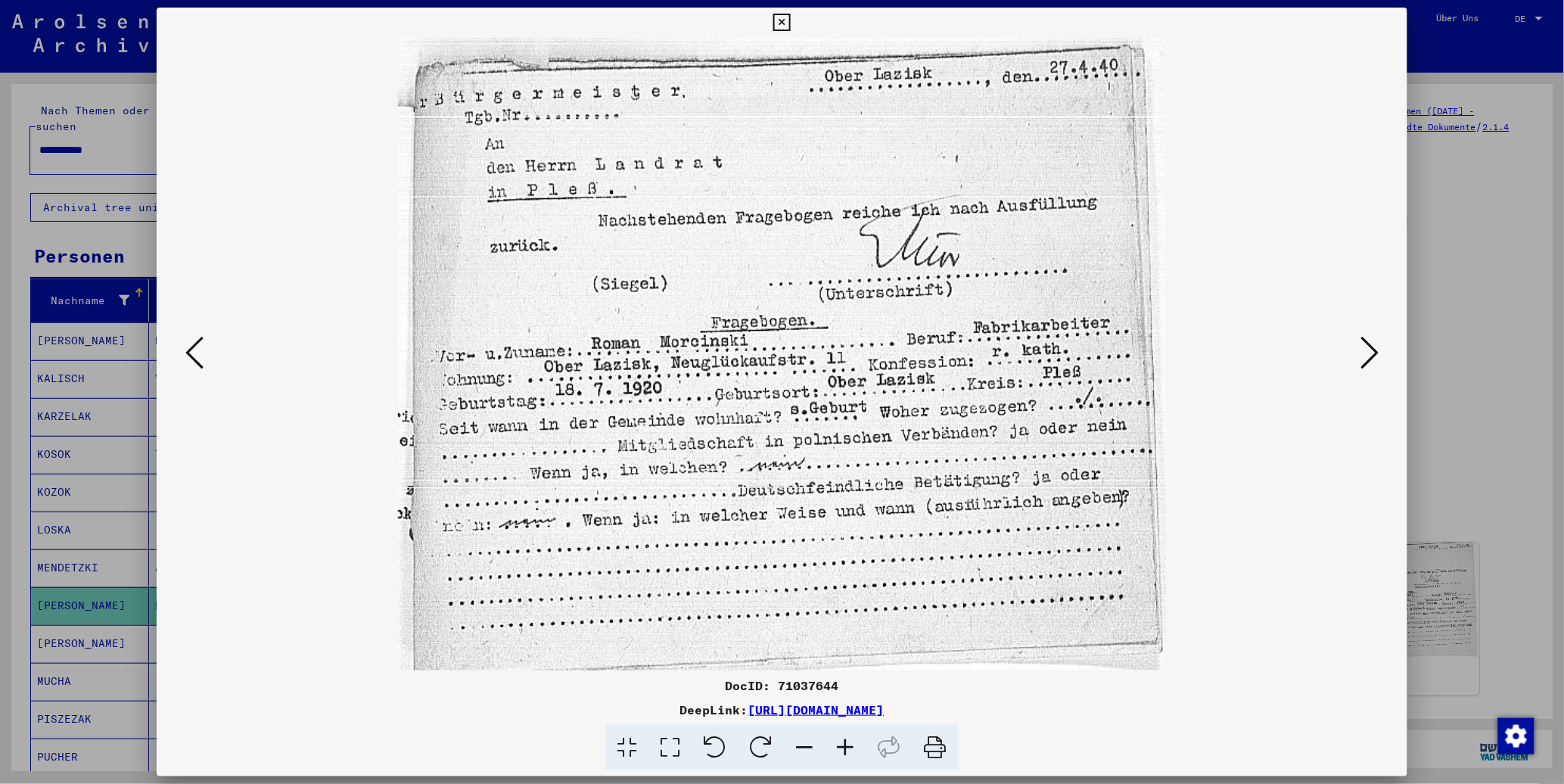
click at [766, 349] on icon at bounding box center [1370, 352] width 18 height 37
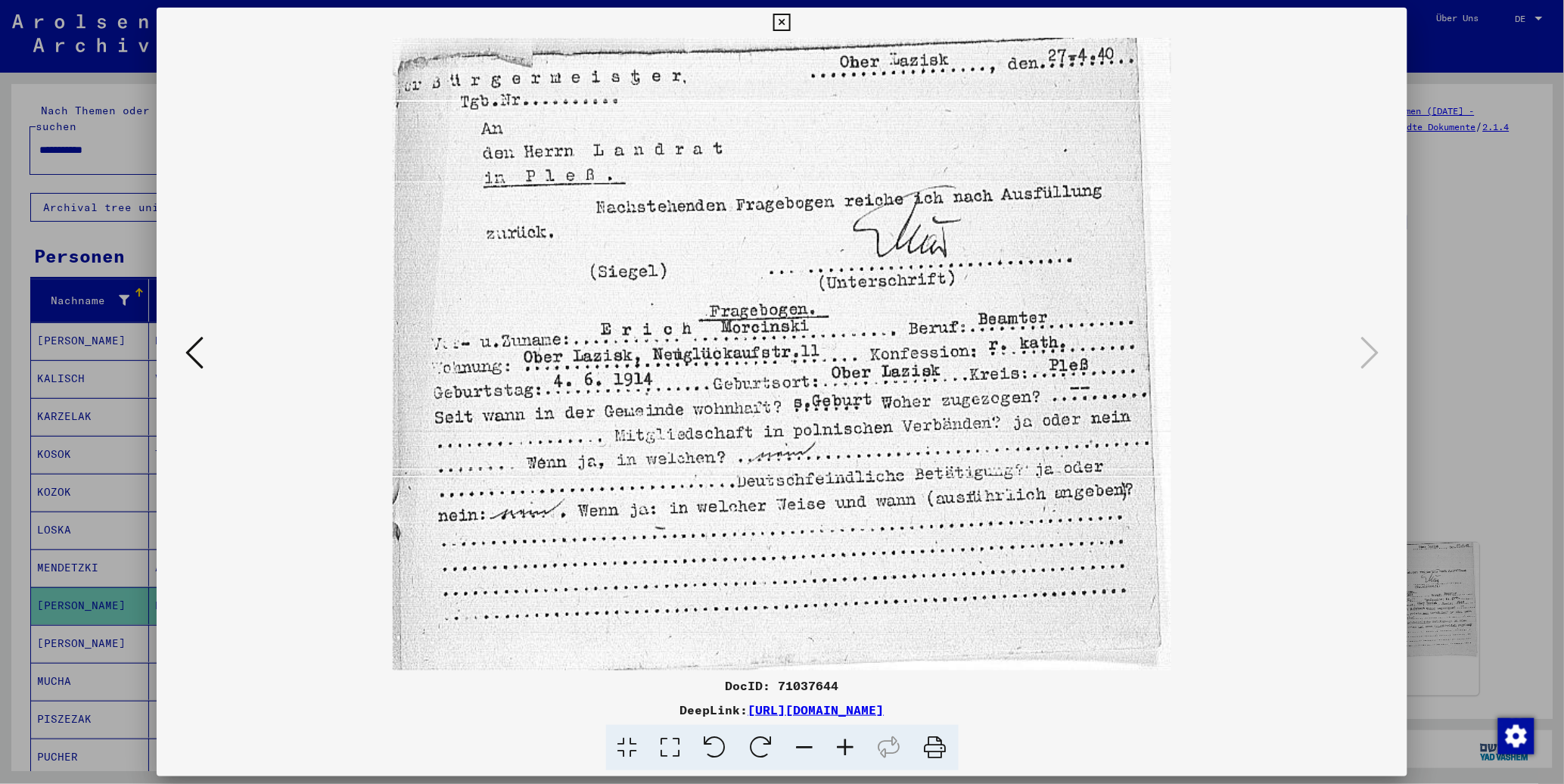
click at [185, 348] on icon at bounding box center [194, 352] width 18 height 37
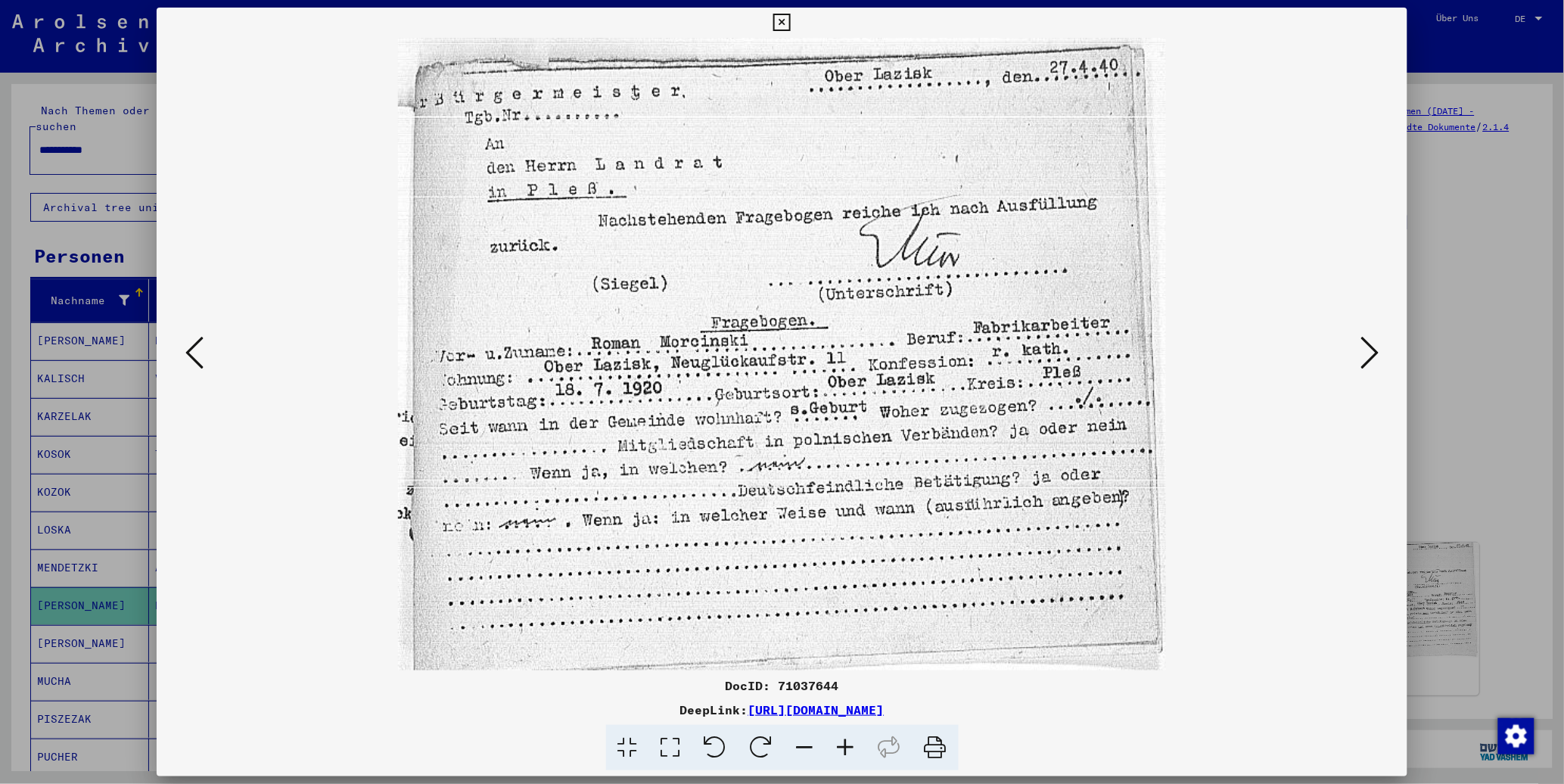
click at [766, 321] on div at bounding box center [782, 354] width 1251 height 633
click at [766, 358] on icon at bounding box center [1370, 352] width 18 height 37
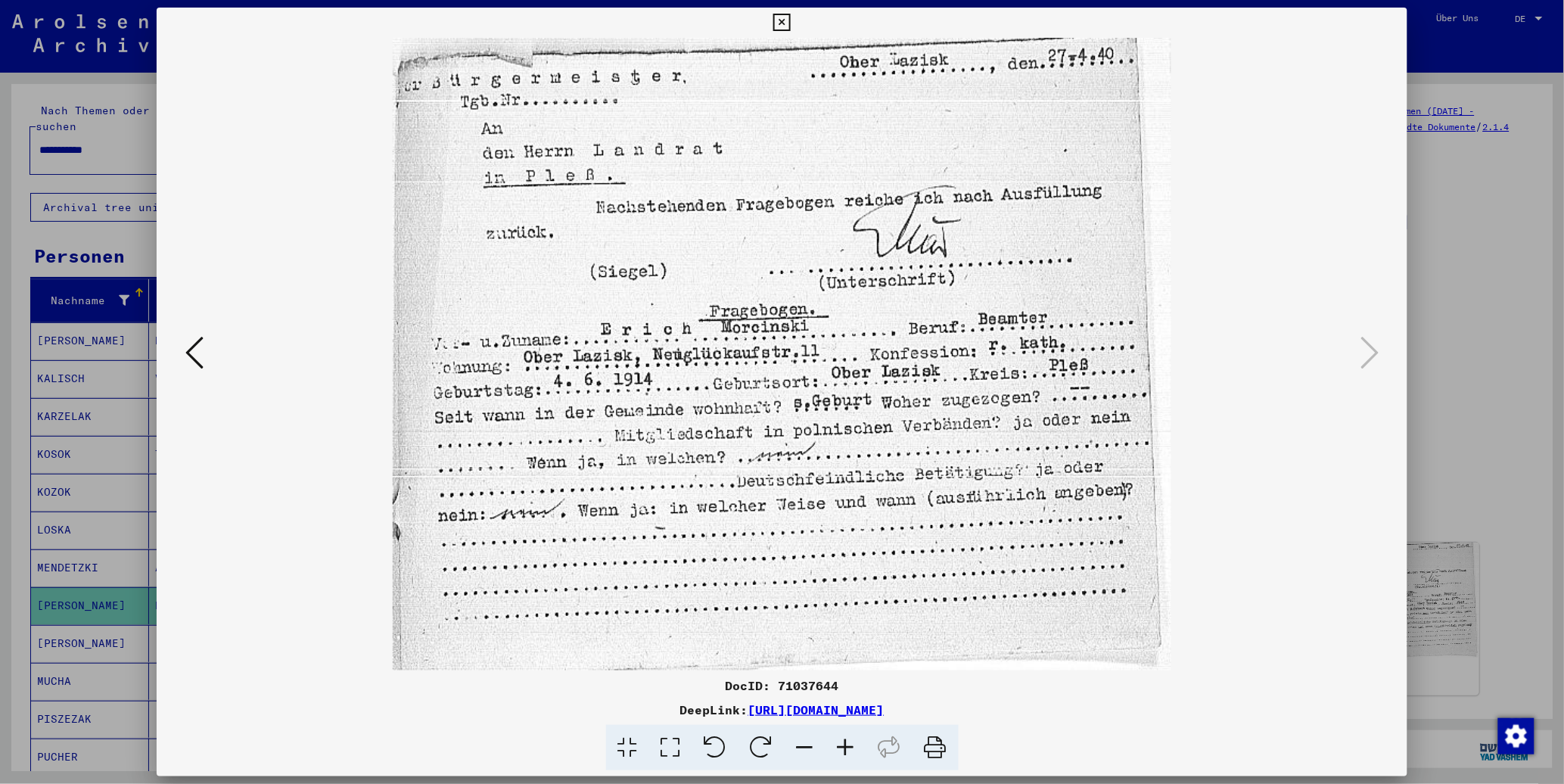
click at [185, 354] on icon at bounding box center [194, 352] width 18 height 37
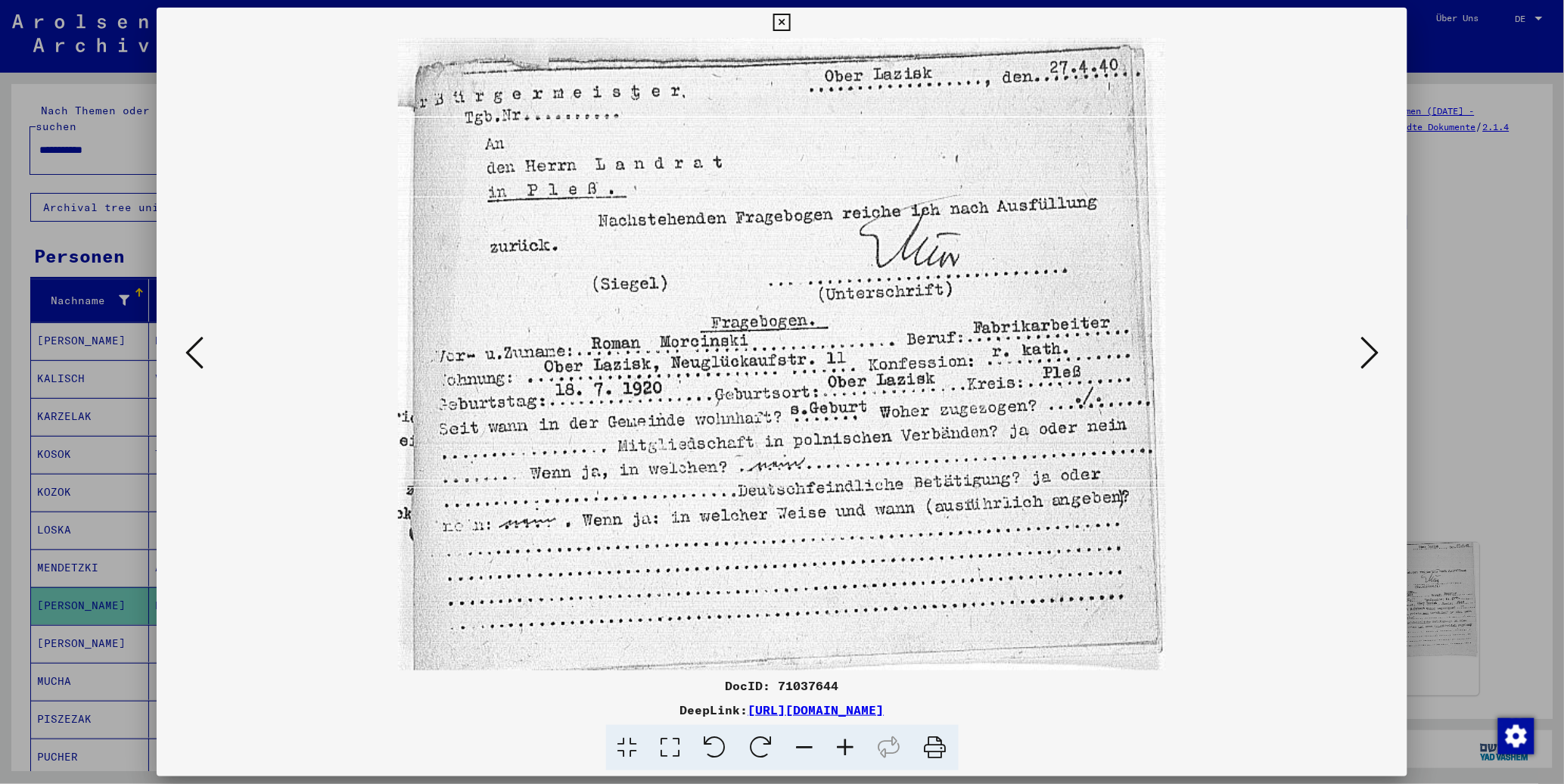
click at [766, 359] on button at bounding box center [1370, 354] width 28 height 43
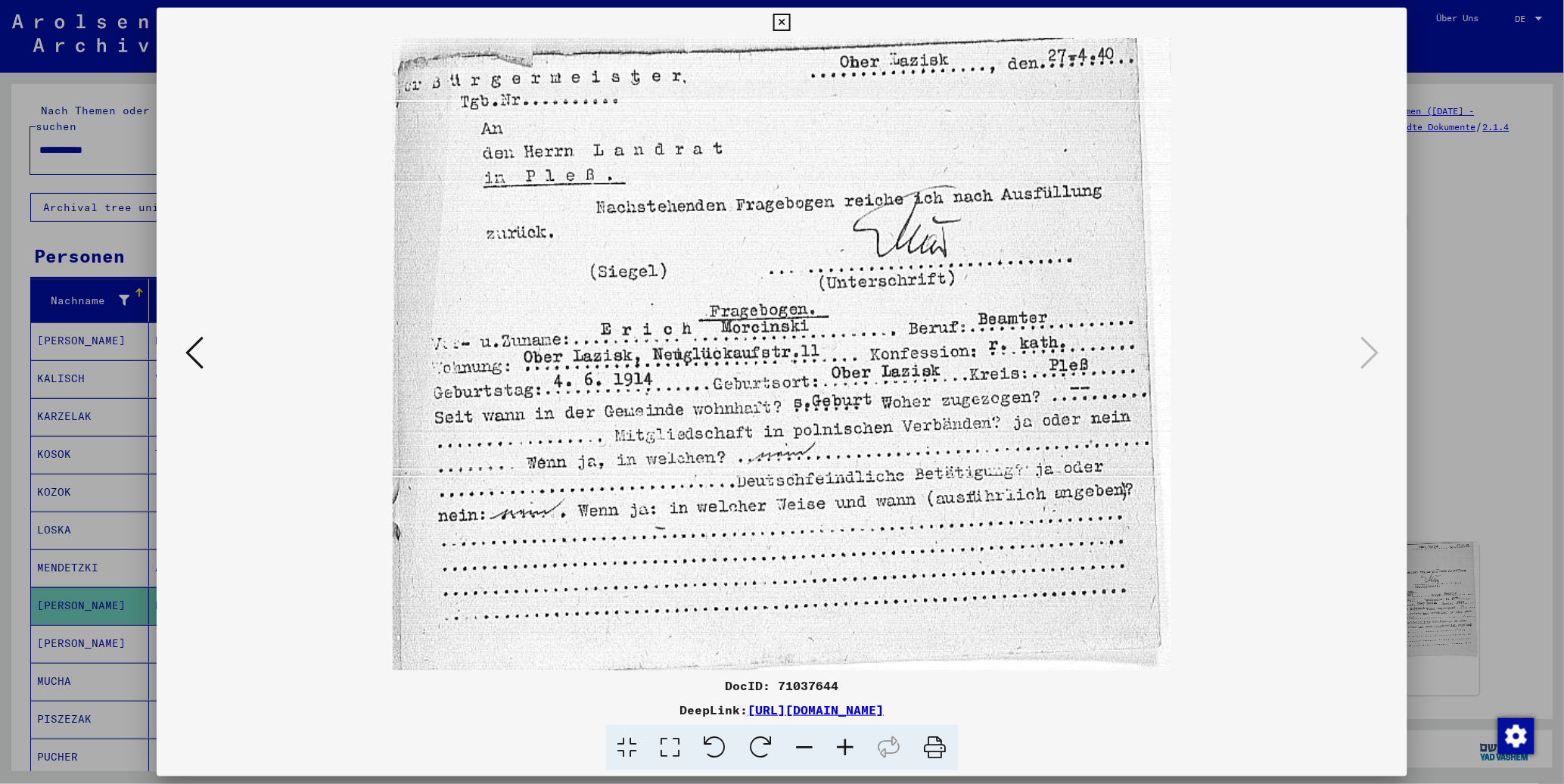
click at [192, 338] on icon at bounding box center [194, 352] width 18 height 37
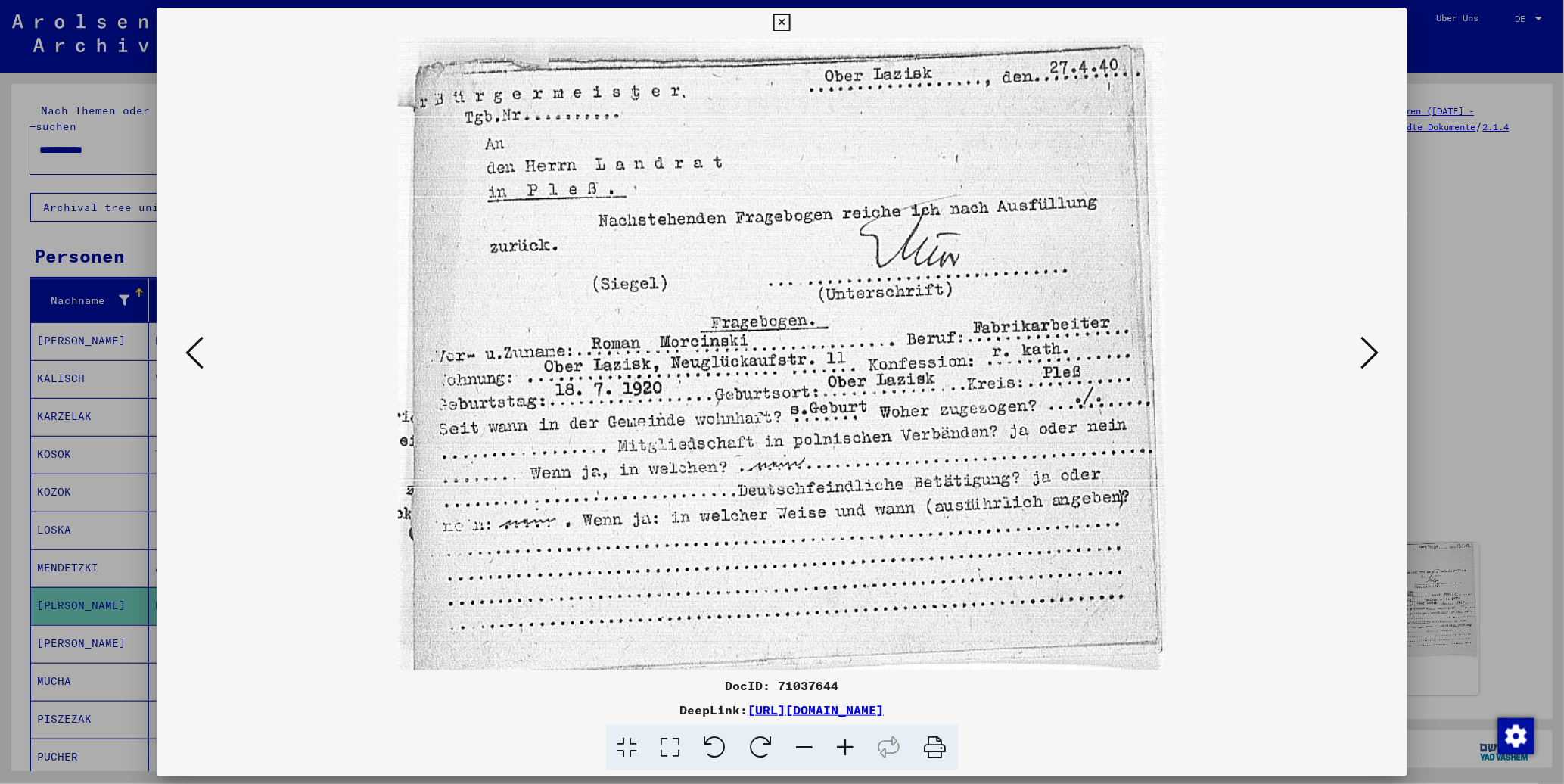
click at [766, 358] on button at bounding box center [1370, 354] width 28 height 43
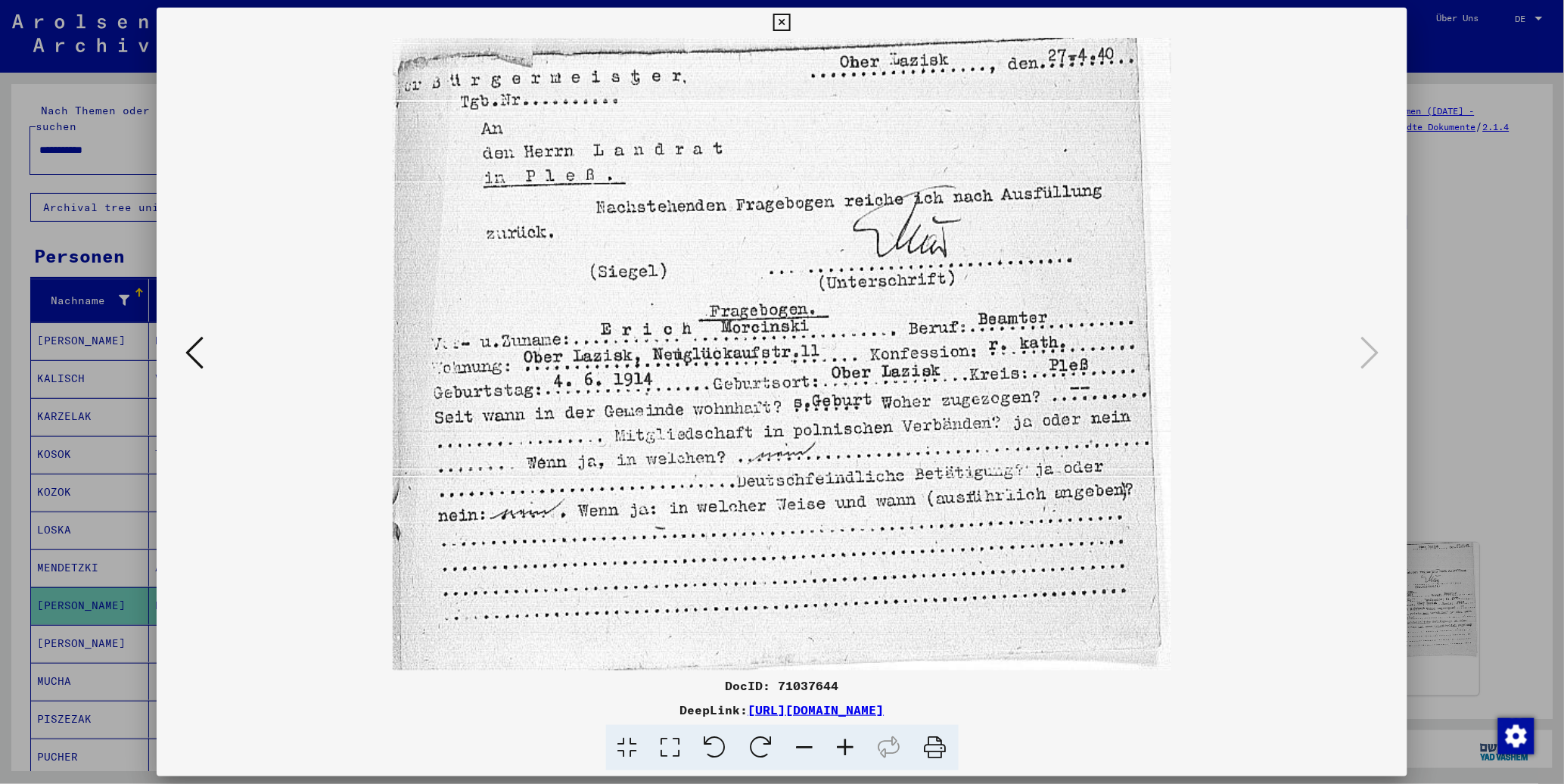
click at [185, 348] on icon at bounding box center [194, 352] width 18 height 37
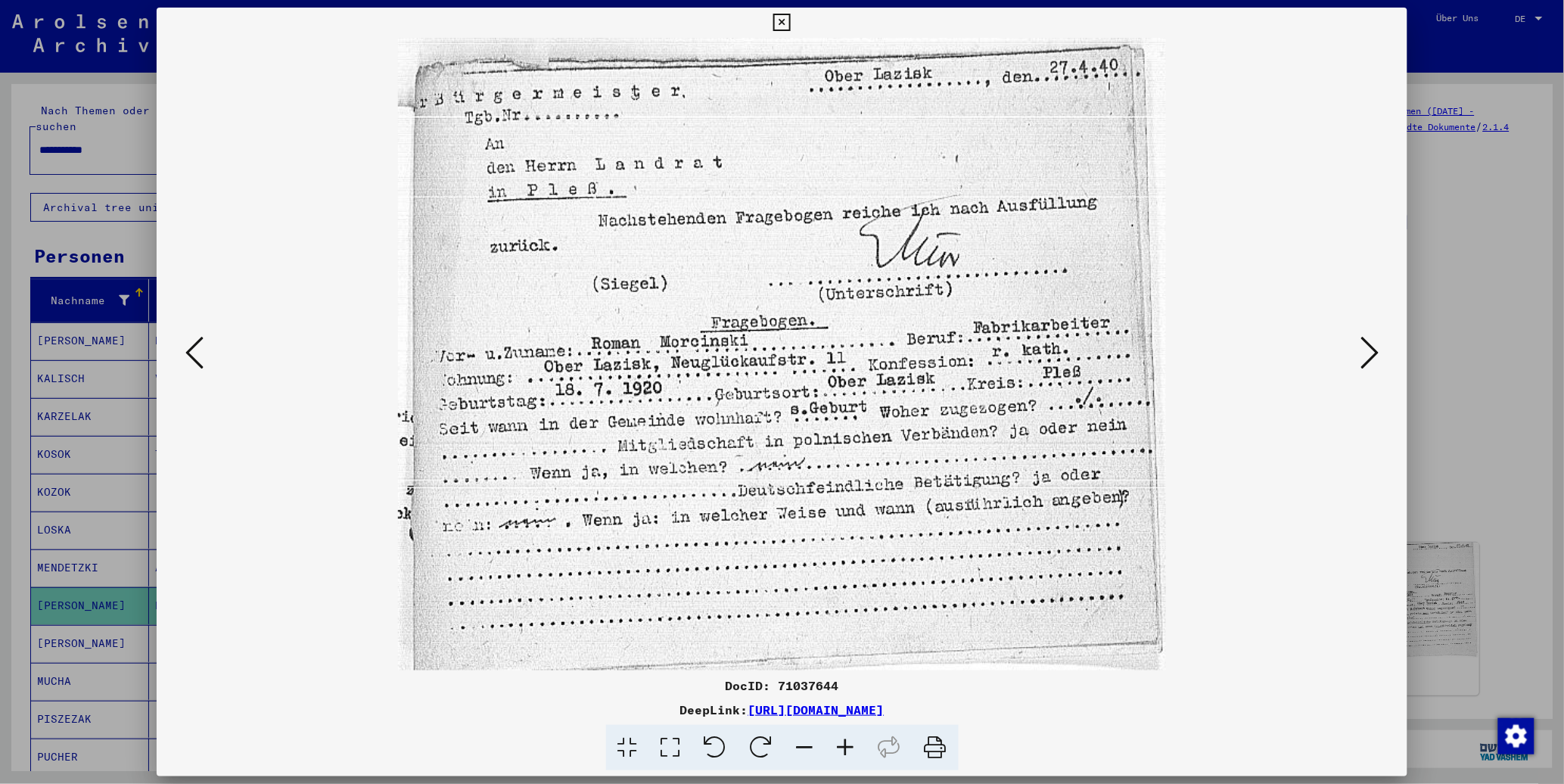
click at [766, 350] on icon at bounding box center [1370, 352] width 18 height 37
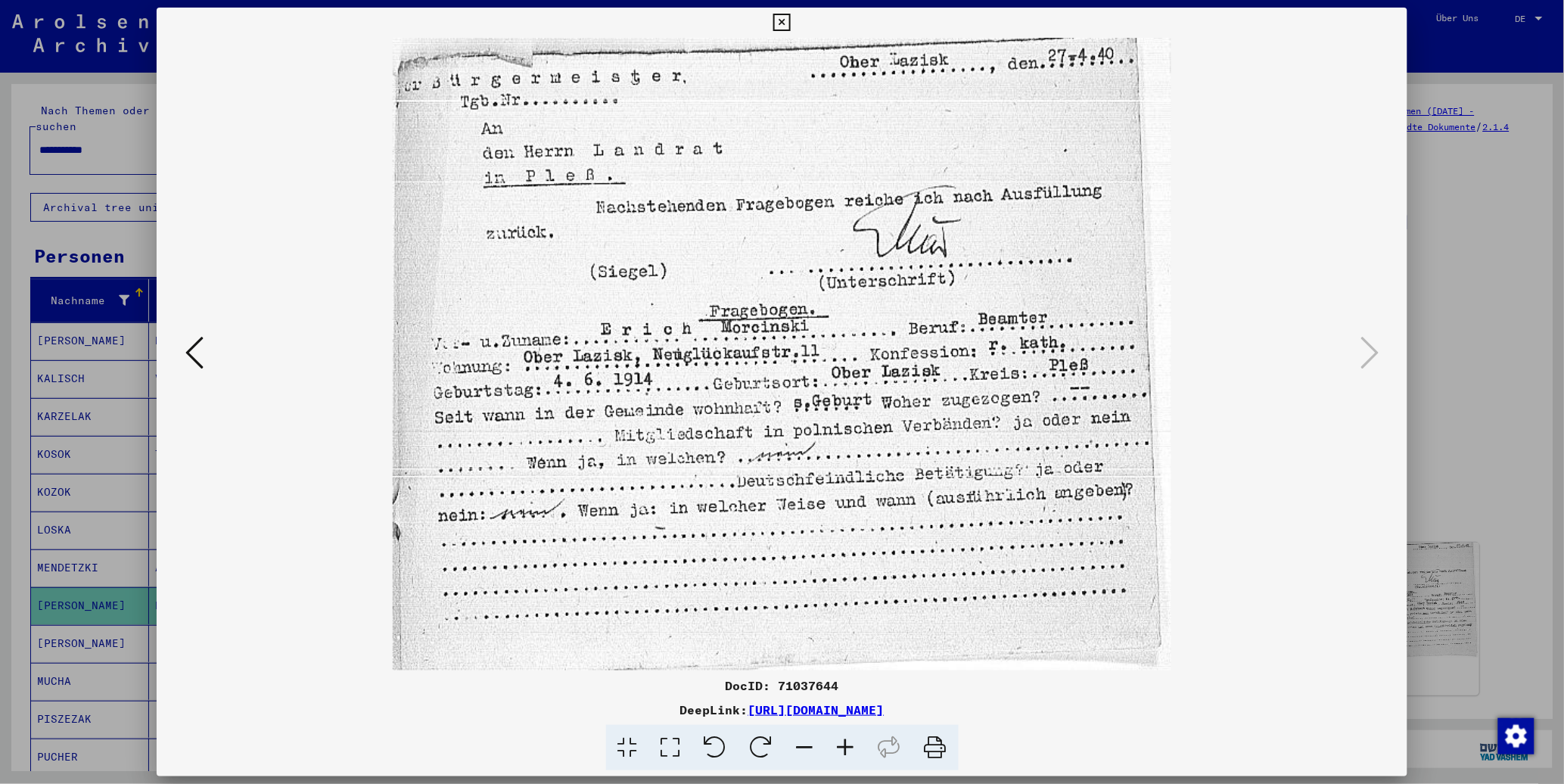
click at [185, 349] on icon at bounding box center [194, 352] width 18 height 37
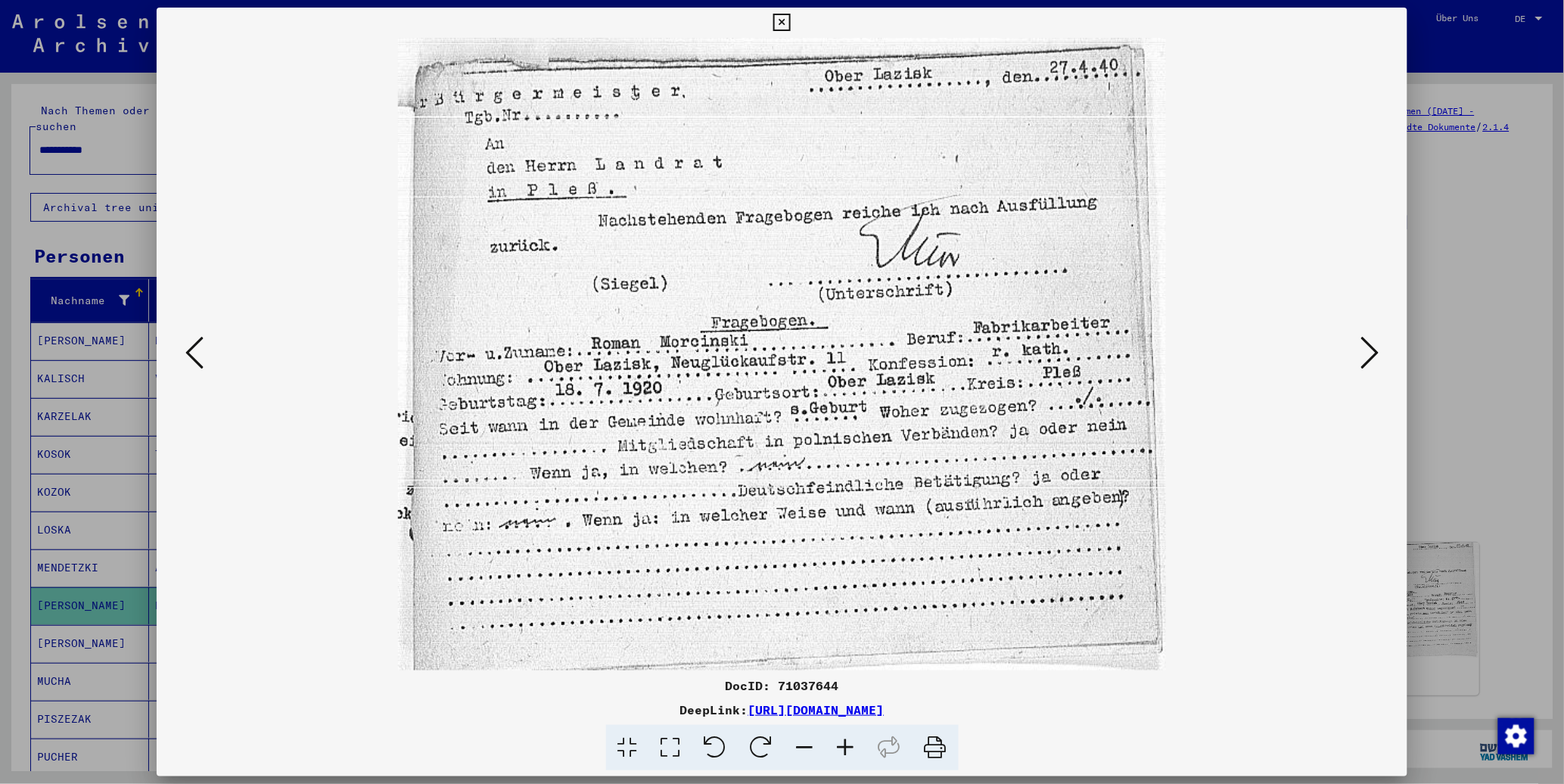
click at [766, 365] on button at bounding box center [1370, 354] width 28 height 43
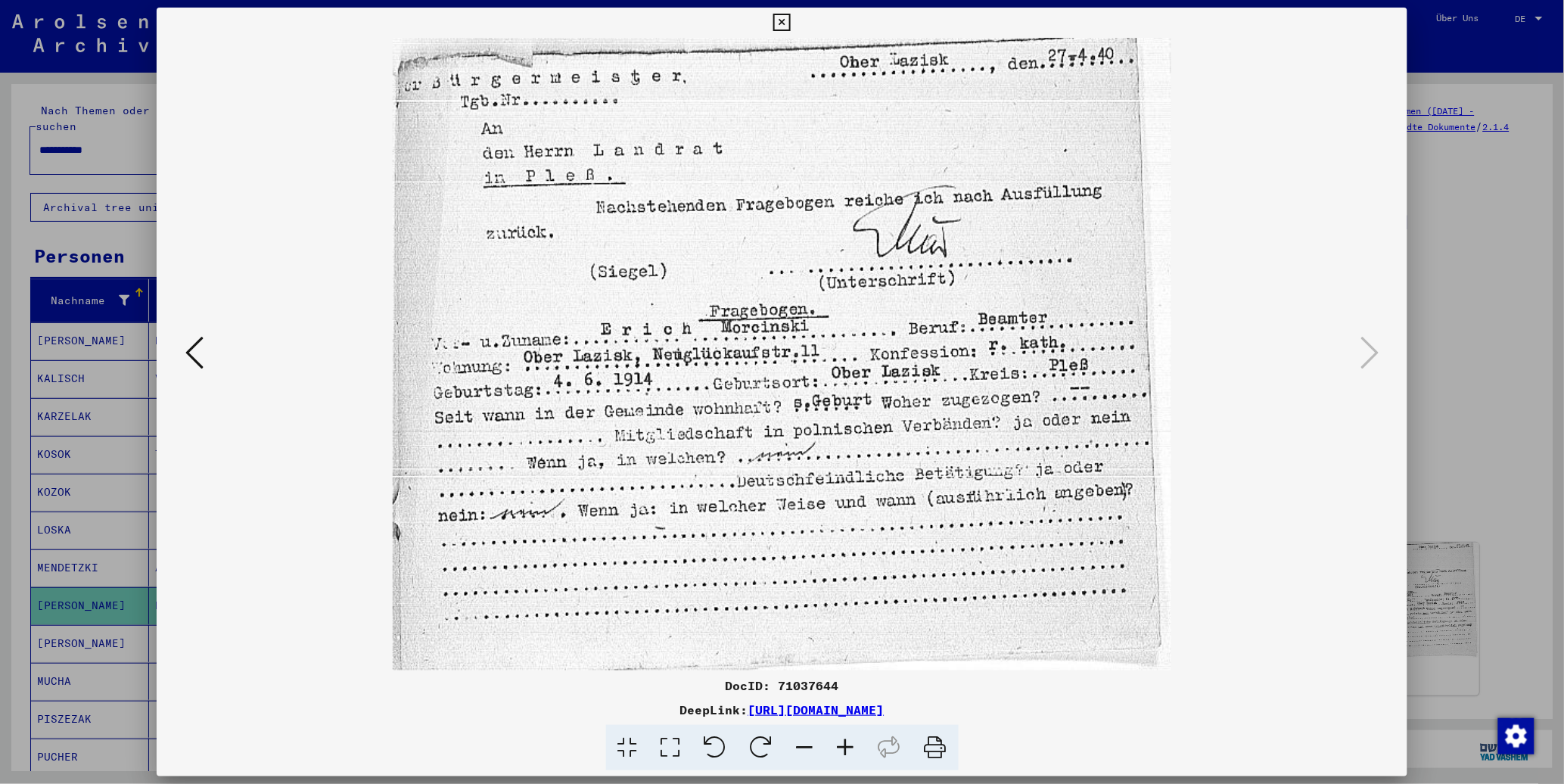
click at [766, 308] on div at bounding box center [782, 392] width 1564 height 784
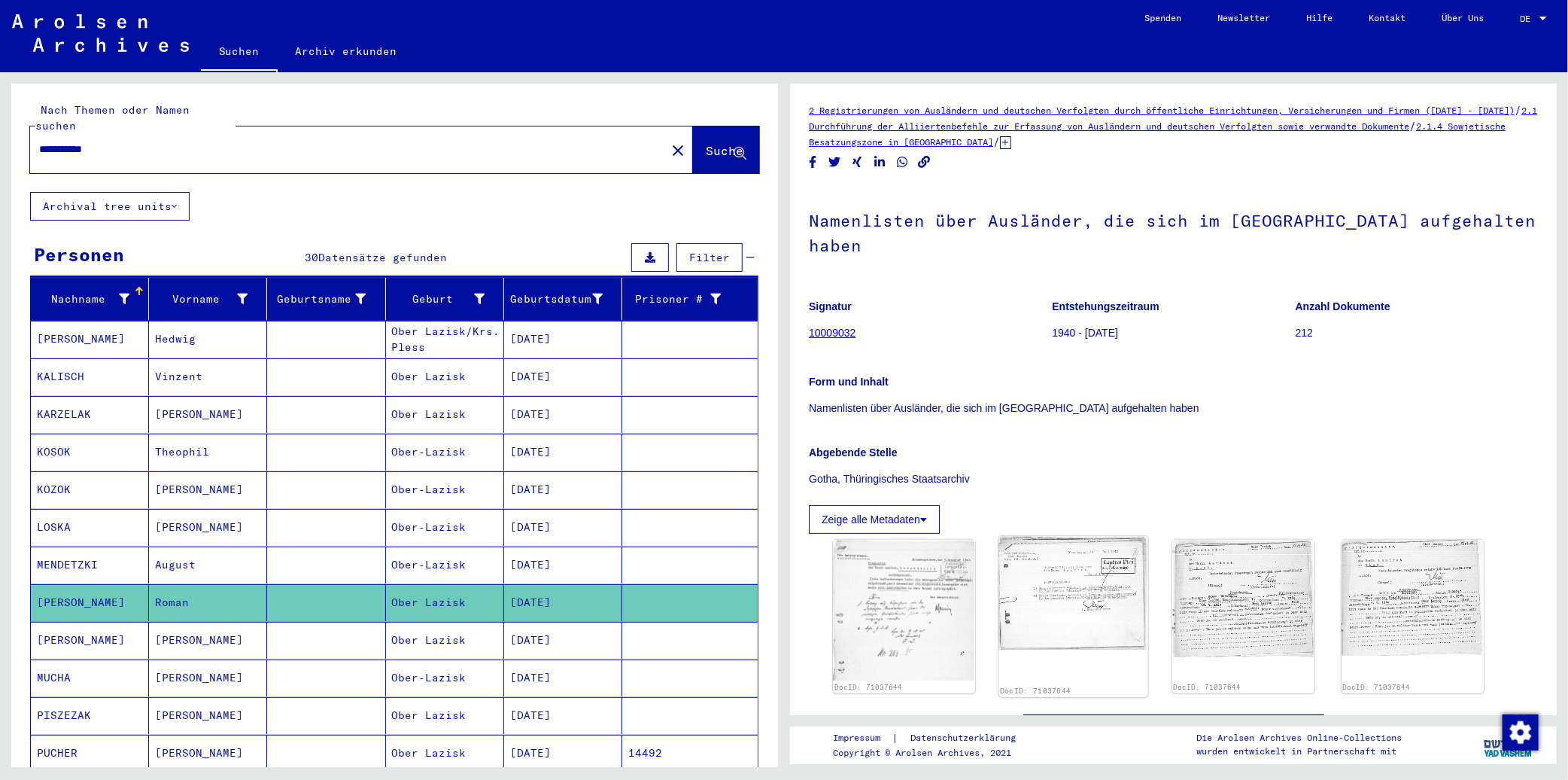
scroll to position [167, 0]
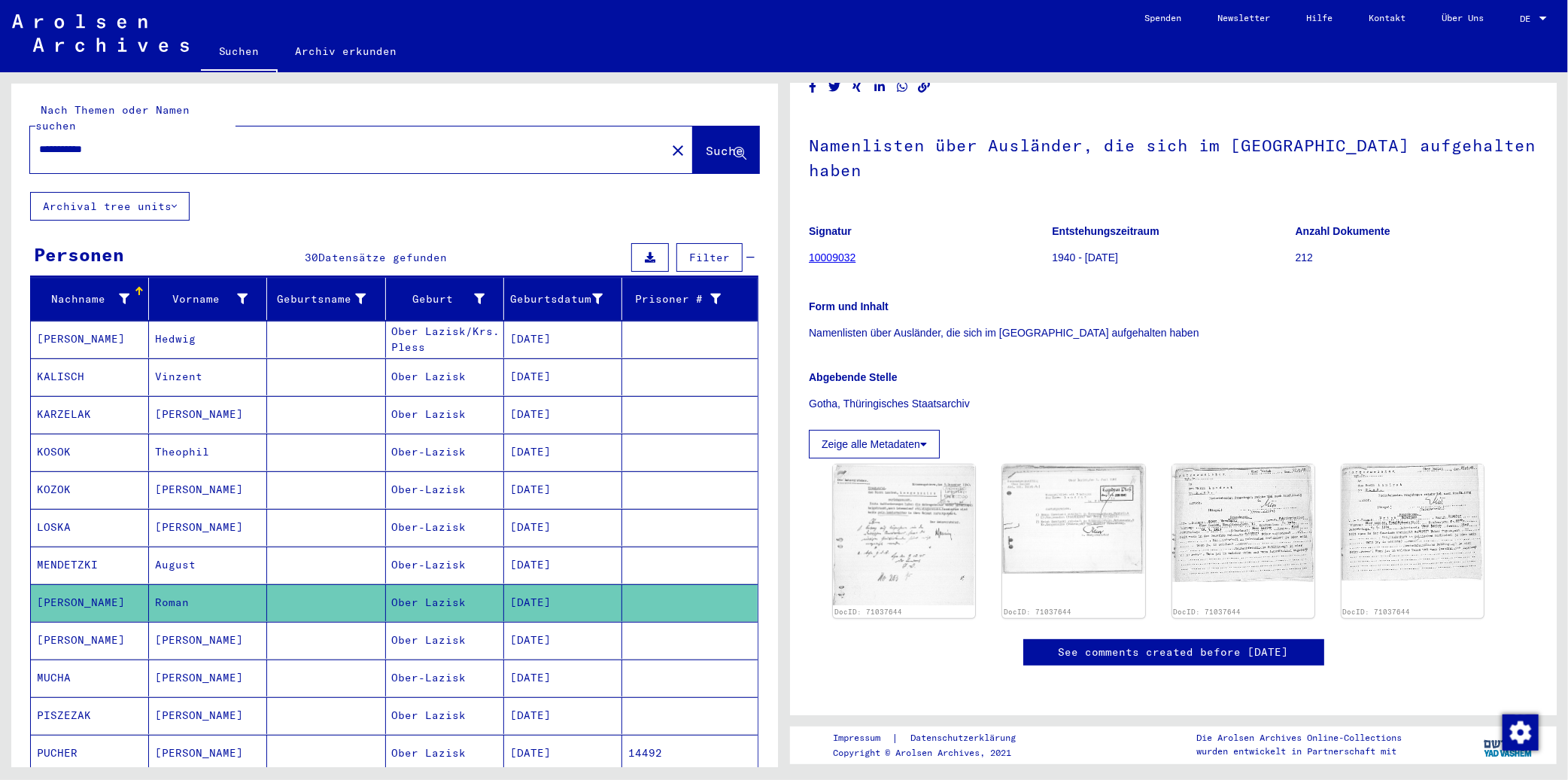
click at [203, 631] on mat-cell "[PERSON_NAME]" at bounding box center [207, 640] width 118 height 37
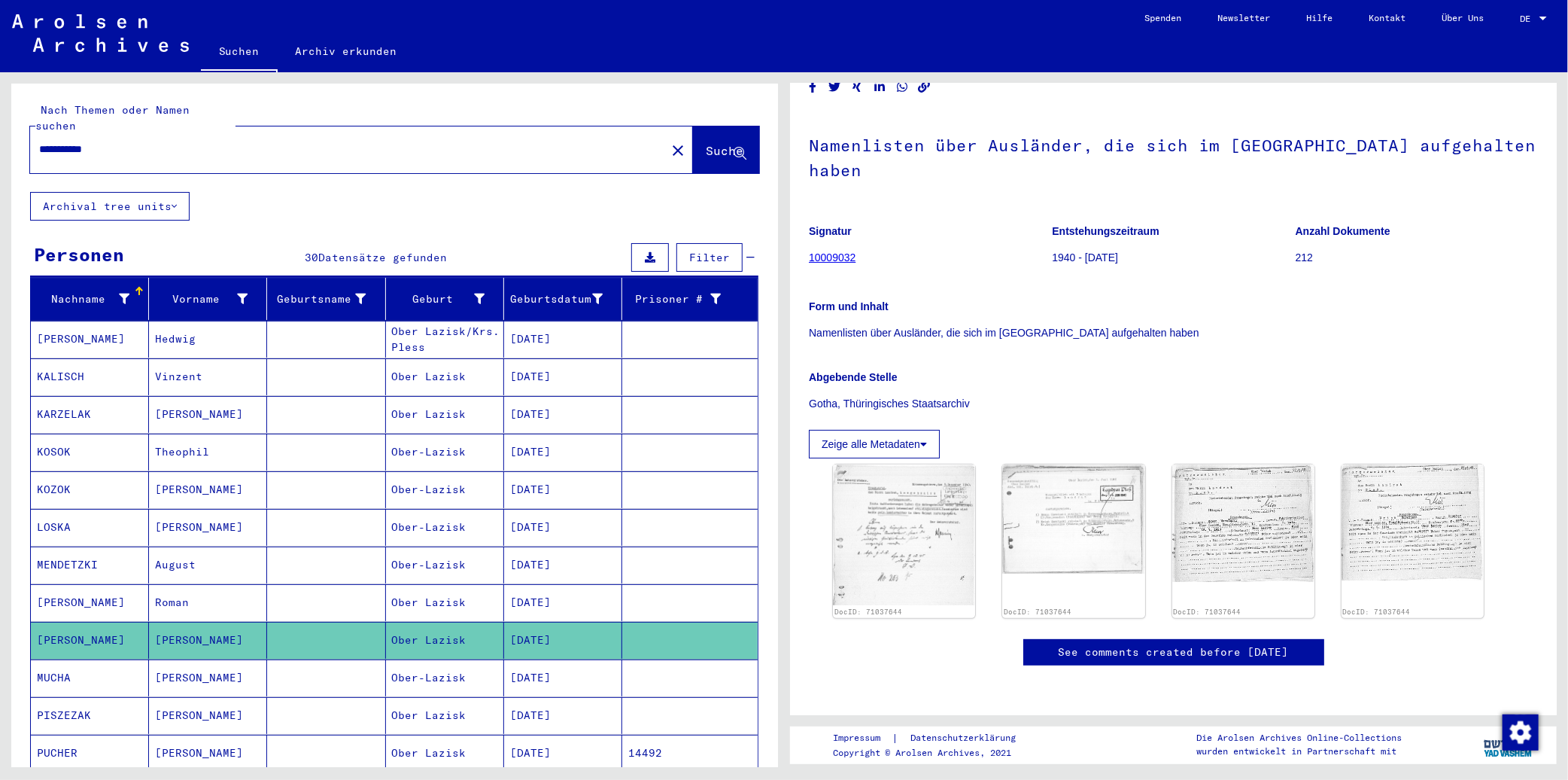
click at [185, 621] on mat-cell "[PERSON_NAME]" at bounding box center [207, 640] width 118 height 37
click at [193, 588] on mat-cell "Roman" at bounding box center [207, 603] width 118 height 37
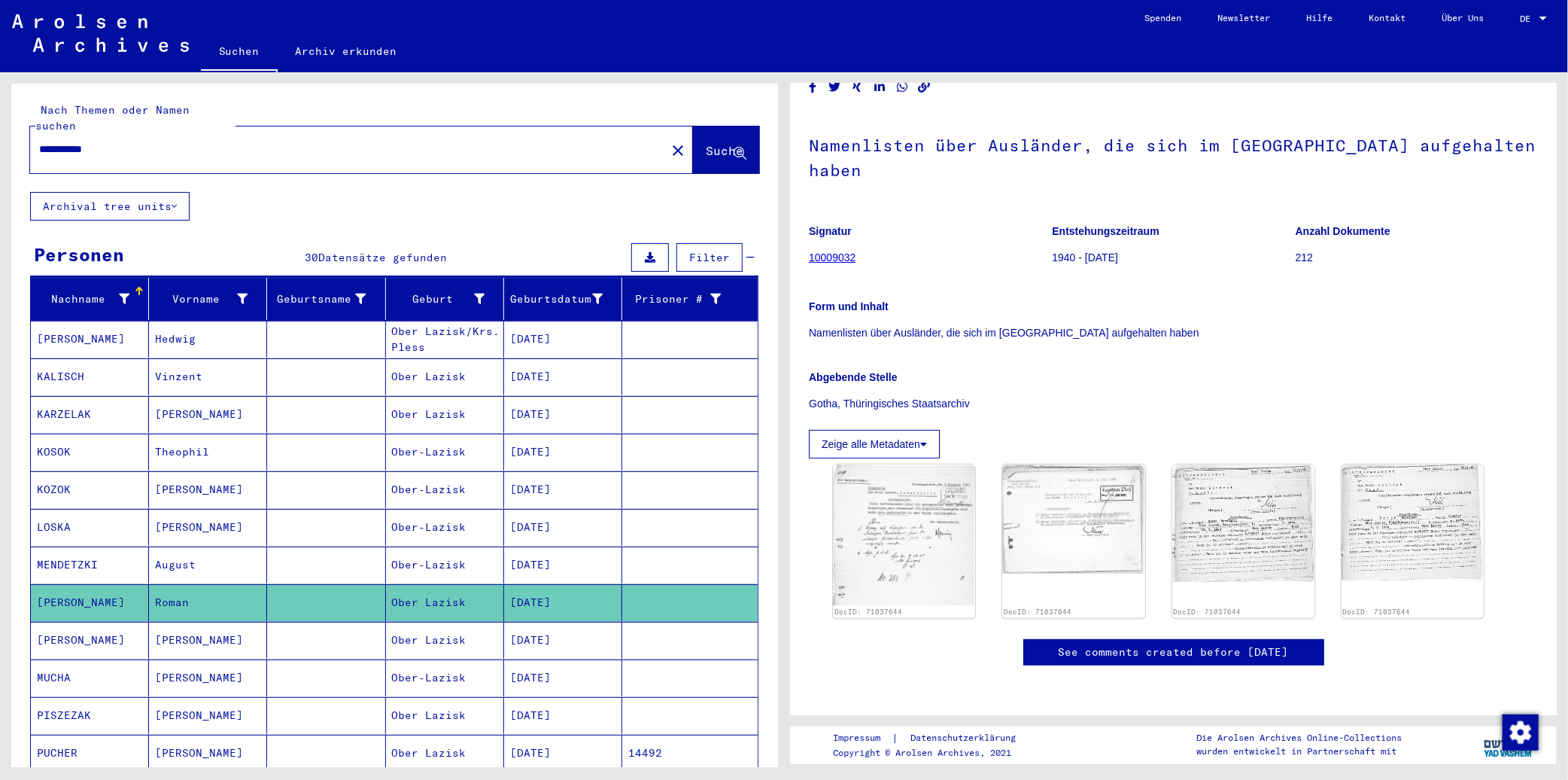
click at [175, 678] on mat-cell "[PERSON_NAME]" at bounding box center [207, 678] width 118 height 37
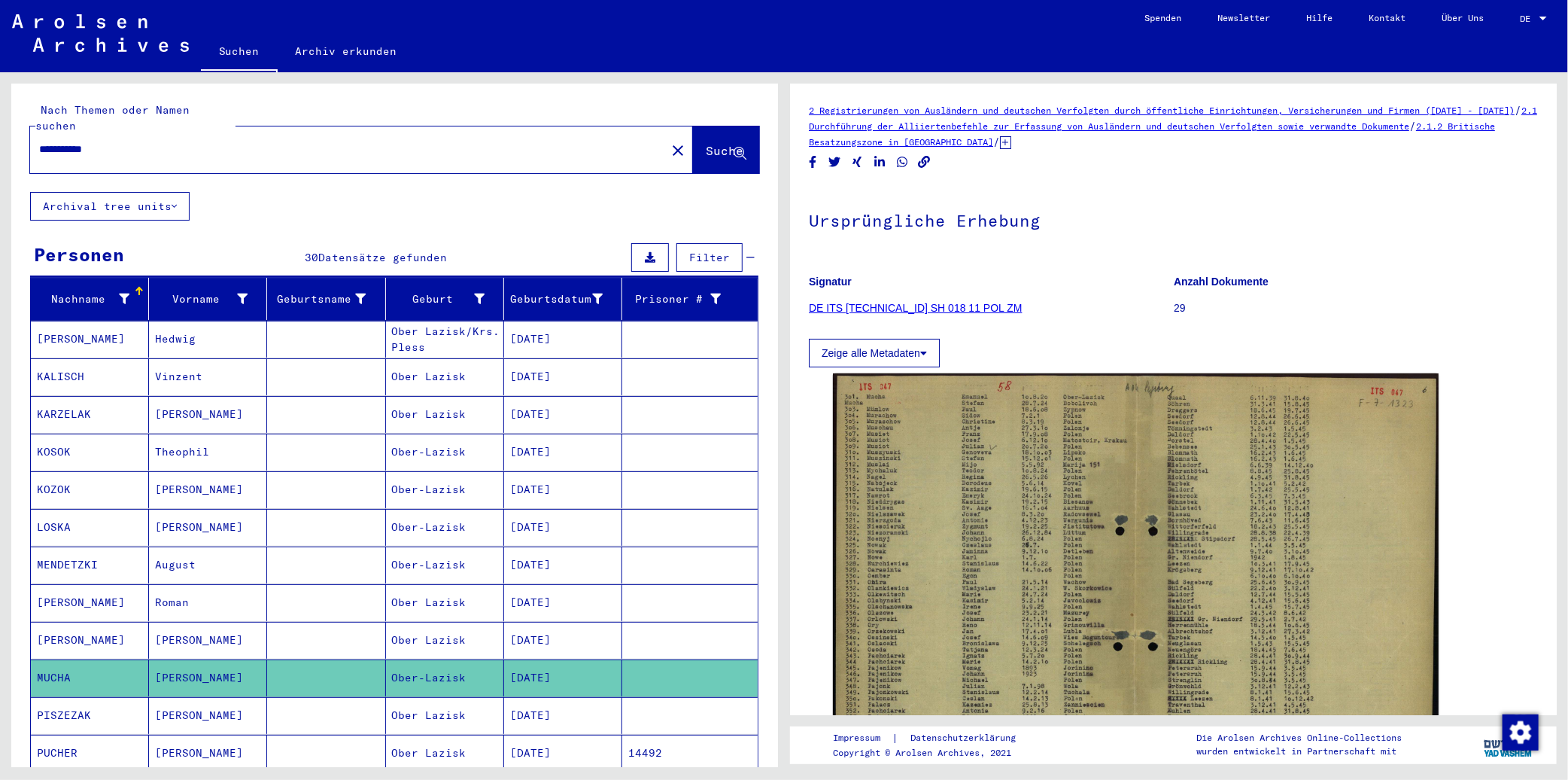
click at [199, 621] on mat-cell "[PERSON_NAME]" at bounding box center [207, 640] width 118 height 37
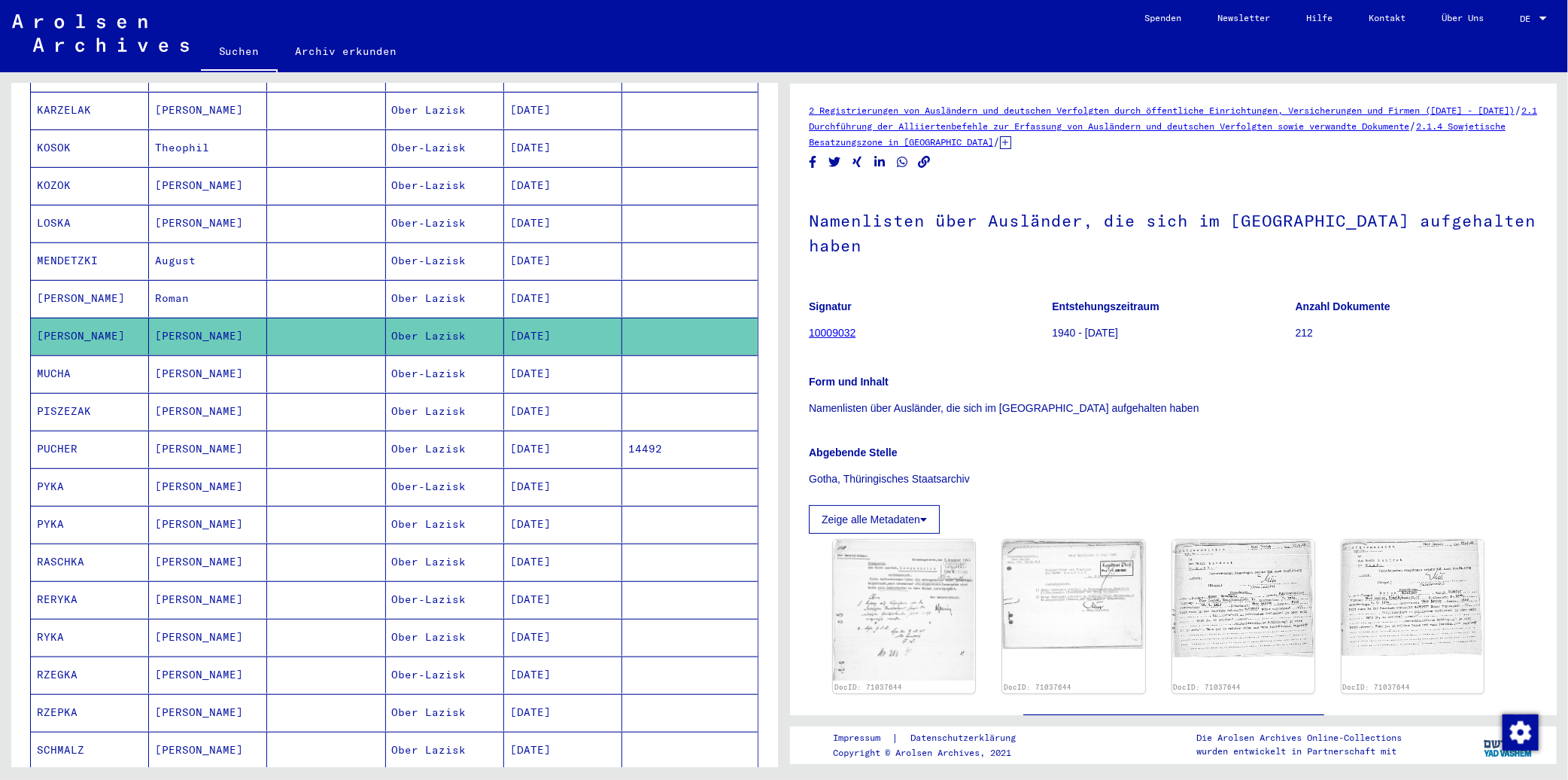
scroll to position [417, 0]
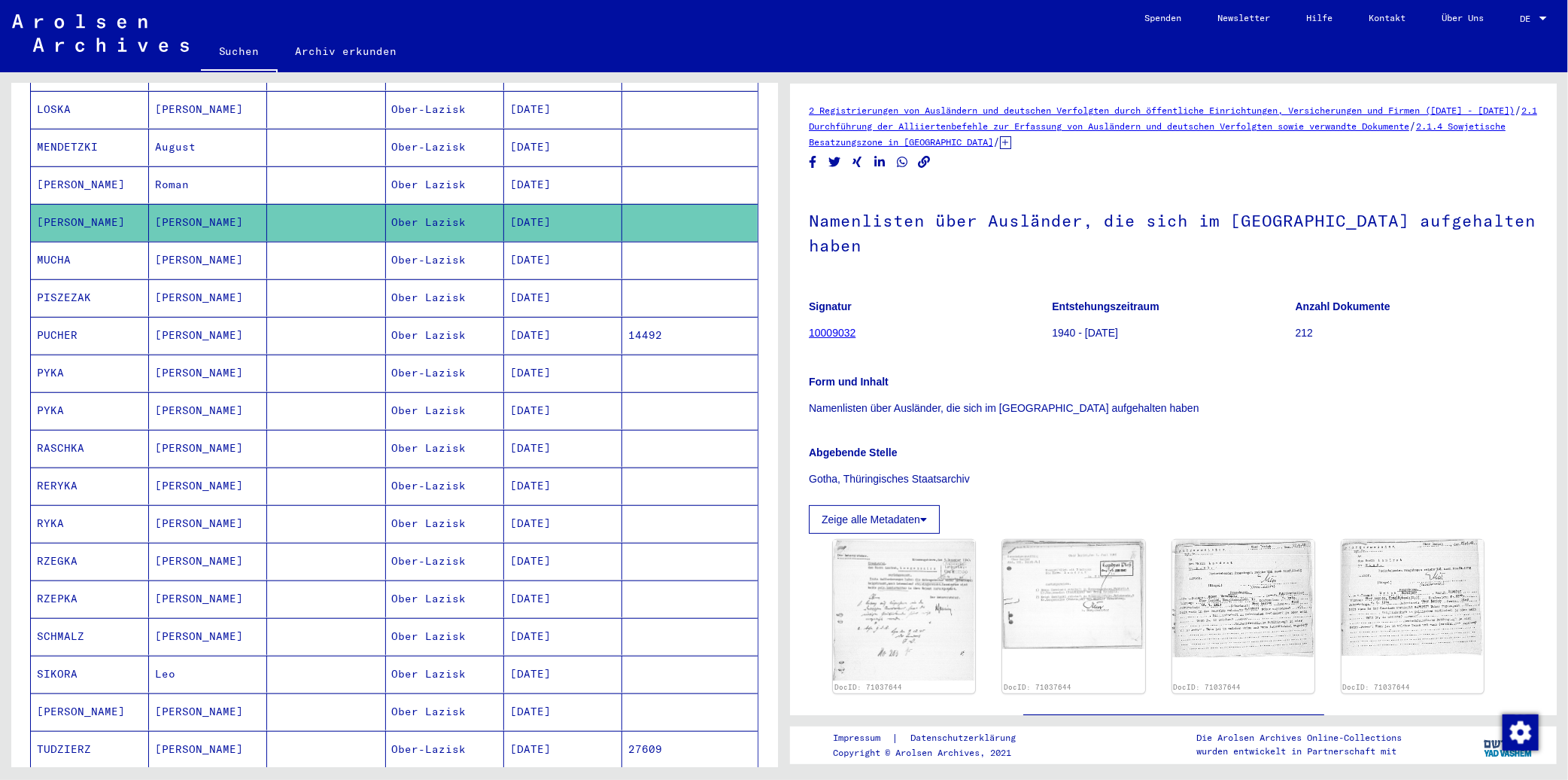
click at [167, 246] on mat-cell "[PERSON_NAME]" at bounding box center [207, 261] width 118 height 37
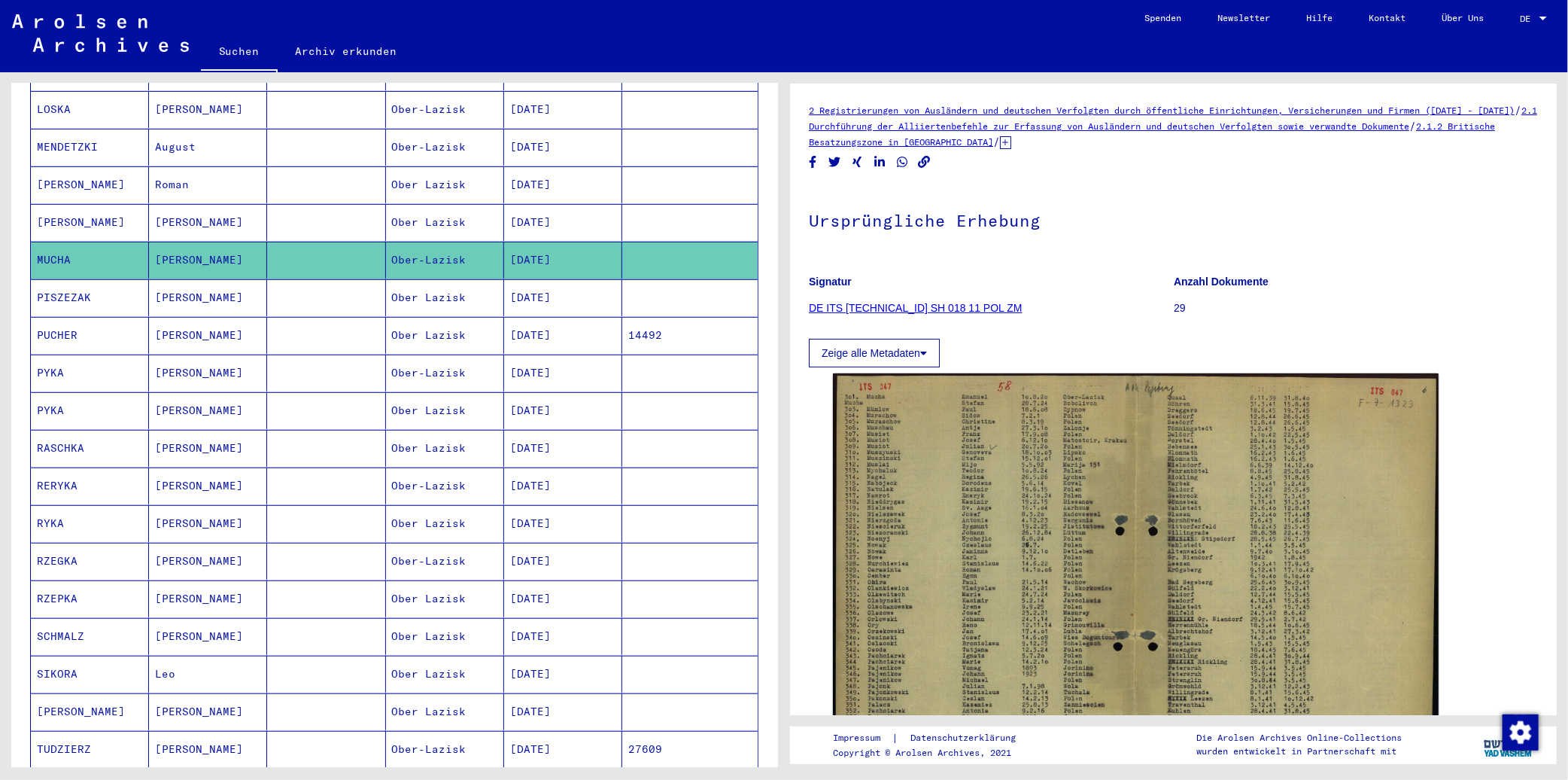
click at [176, 283] on mat-cell "[PERSON_NAME]" at bounding box center [207, 298] width 118 height 37
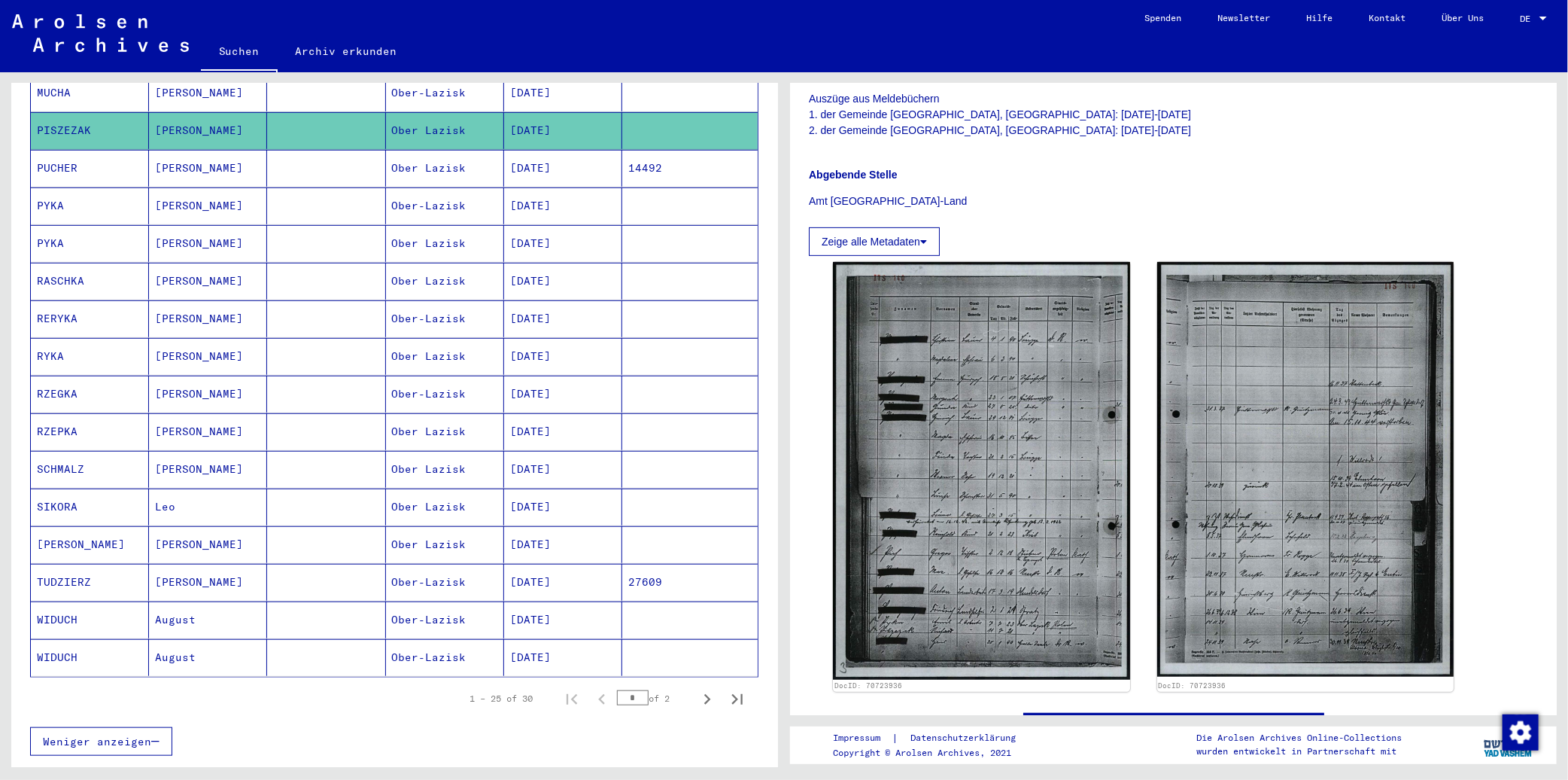
scroll to position [167, 0]
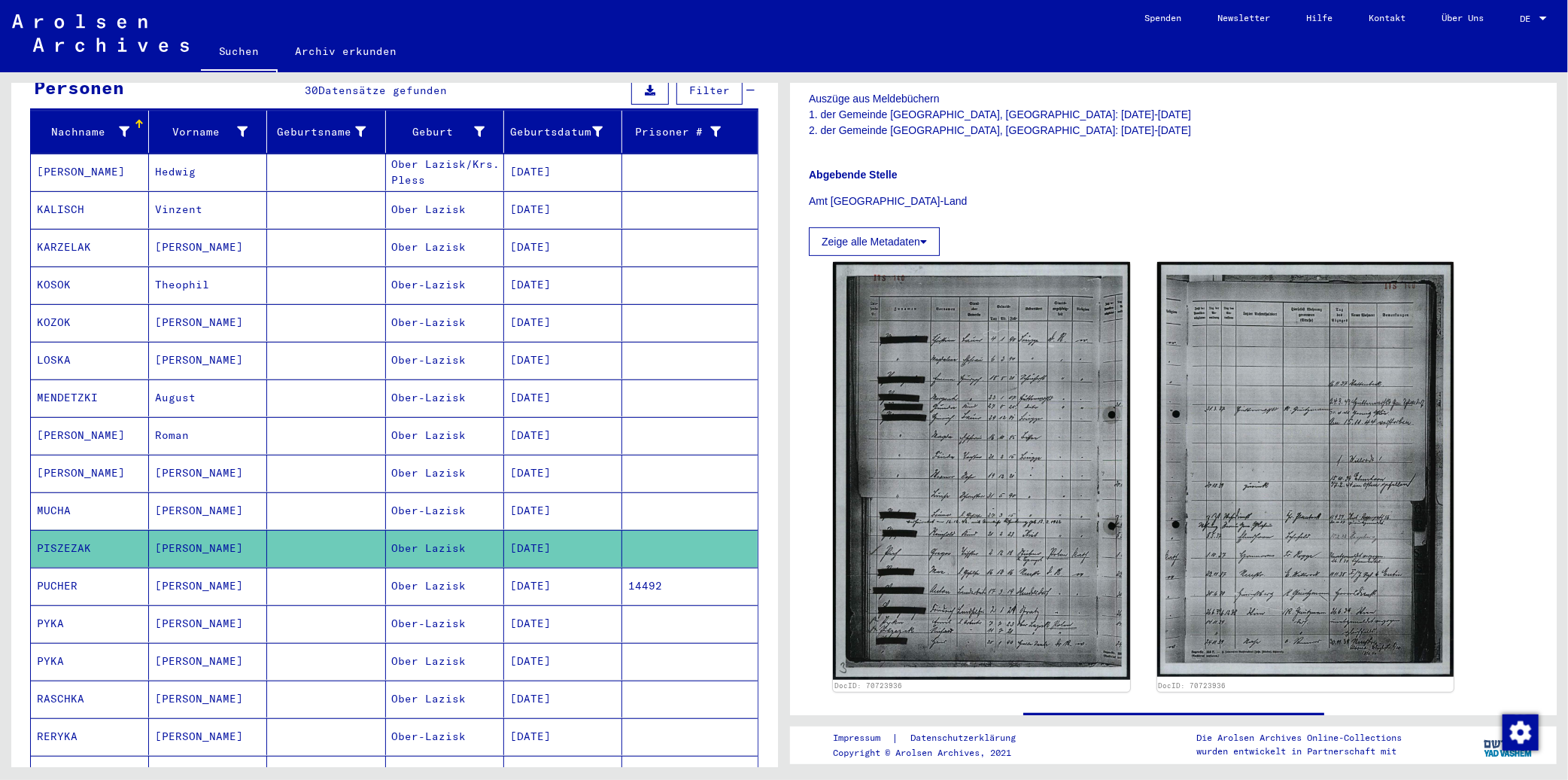
drag, startPoint x: 483, startPoint y: 223, endPoint x: 506, endPoint y: 196, distance: 35.5
